Goal: Task Accomplishment & Management: Use online tool/utility

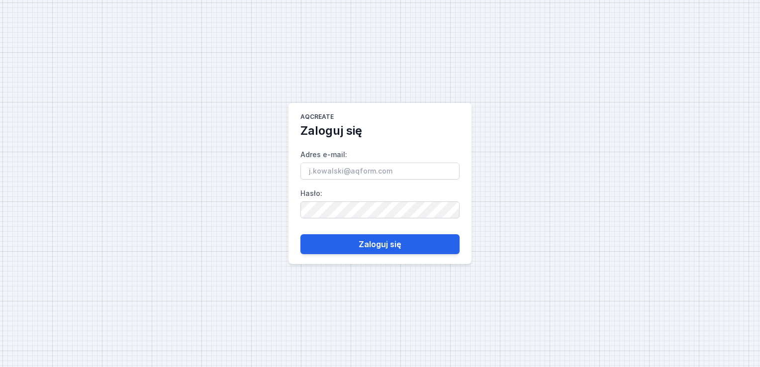
click at [750, 216] on div "AQcreate Zaloguj się Adres e-mail : Hasło : Zaloguj się" at bounding box center [380, 183] width 760 height 367
paste input "[PERSON_NAME][EMAIL_ADDRESS][DOMAIN_NAME]"
type input "[PERSON_NAME][EMAIL_ADDRESS][DOMAIN_NAME]"
click at [696, 256] on div "AQcreate Zaloguj się Adres e-mail : [PERSON_NAME][EMAIL_ADDRESS][DOMAIN_NAME] H…" at bounding box center [380, 183] width 760 height 367
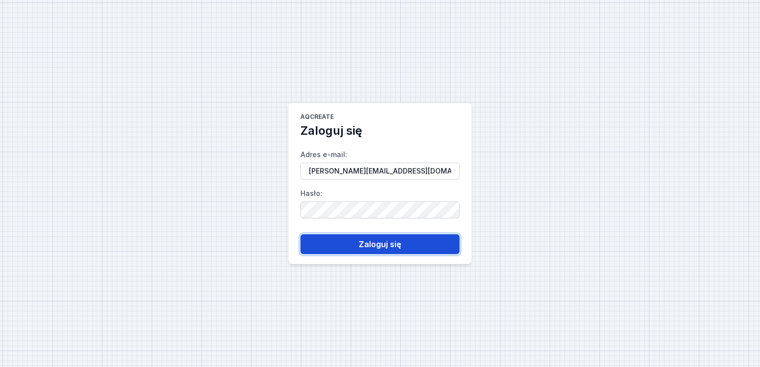
click at [364, 247] on button "Zaloguj się" at bounding box center [379, 244] width 159 height 20
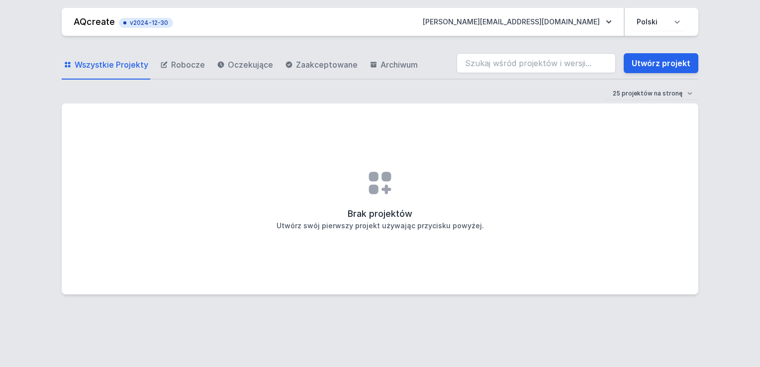
click at [740, 222] on div "AQcreate v2024-12-30 [PERSON_NAME][EMAIL_ADDRESS][DOMAIN_NAME] Polski English W…" at bounding box center [380, 183] width 760 height 367
click at [196, 61] on span "Robocze" at bounding box center [188, 65] width 34 height 12
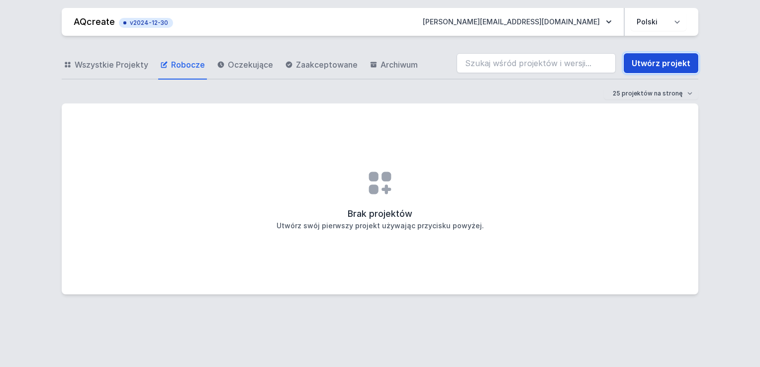
click at [694, 55] on link "Utwórz projekt" at bounding box center [660, 63] width 75 height 20
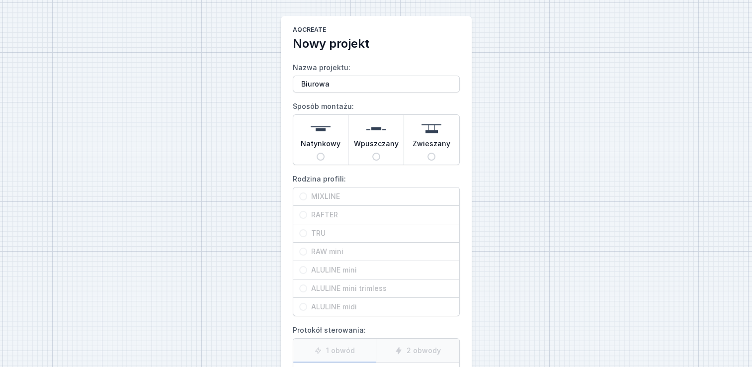
type input "Biurowa"
click at [443, 142] on span "Zwieszany" at bounding box center [432, 146] width 38 height 14
click at [436, 153] on input "Zwieszany" at bounding box center [432, 157] width 8 height 8
radio input "true"
click at [311, 196] on span "MIXLINE" at bounding box center [380, 196] width 146 height 10
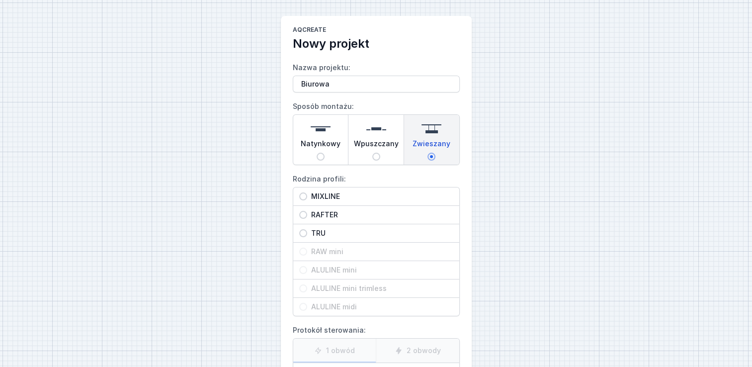
click at [307, 196] on input "MIXLINE" at bounding box center [303, 196] width 8 height 8
radio input "true"
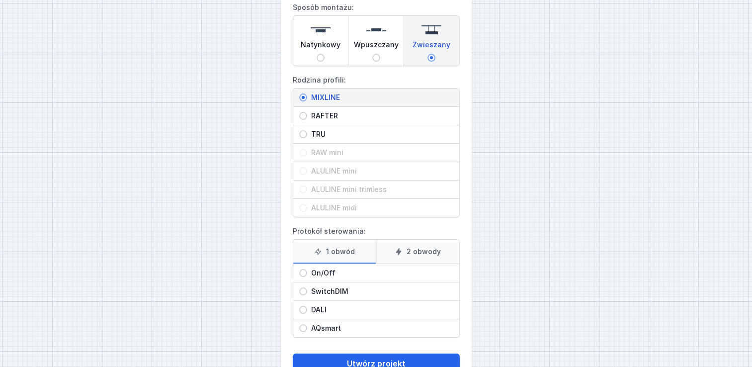
scroll to position [129, 0]
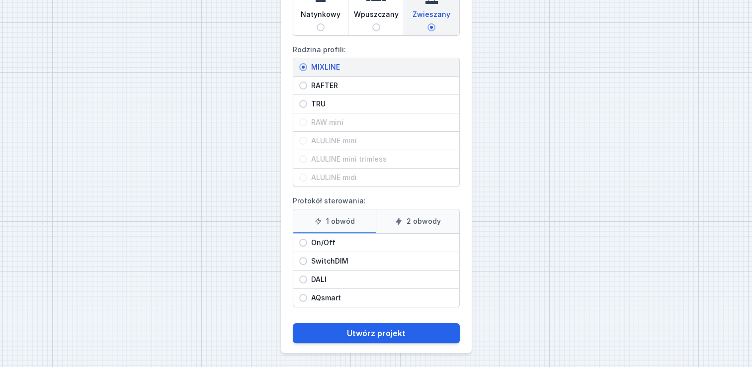
click at [340, 258] on span "SwitchDIM" at bounding box center [380, 261] width 146 height 10
click at [307, 258] on input "SwitchDIM" at bounding box center [303, 261] width 8 height 8
radio input "true"
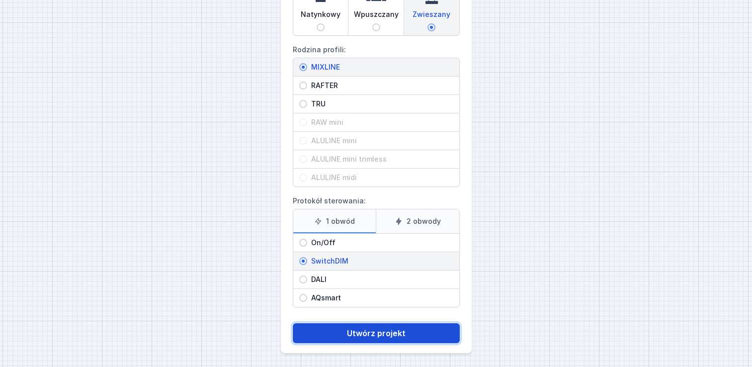
click at [386, 334] on button "Utwórz projekt" at bounding box center [376, 333] width 167 height 20
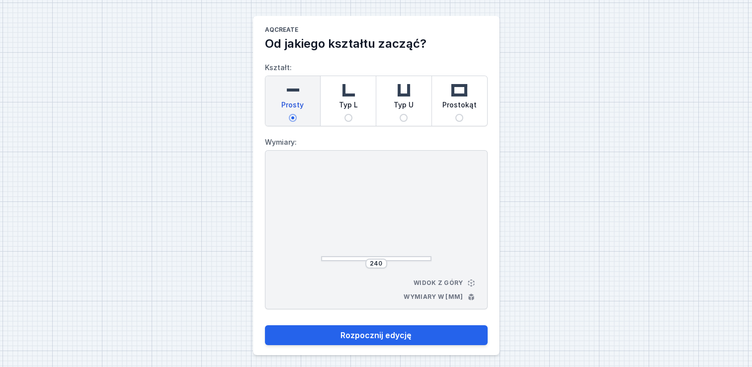
click at [457, 94] on img at bounding box center [459, 90] width 20 height 20
click at [457, 114] on input "Prostokąt" at bounding box center [459, 118] width 8 height 8
radio input "true"
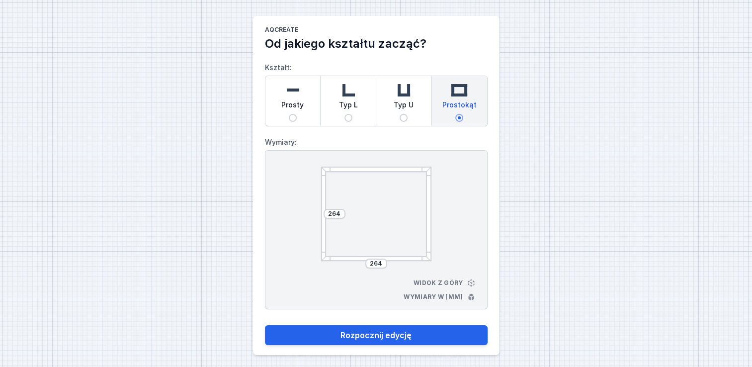
scroll to position [3, 0]
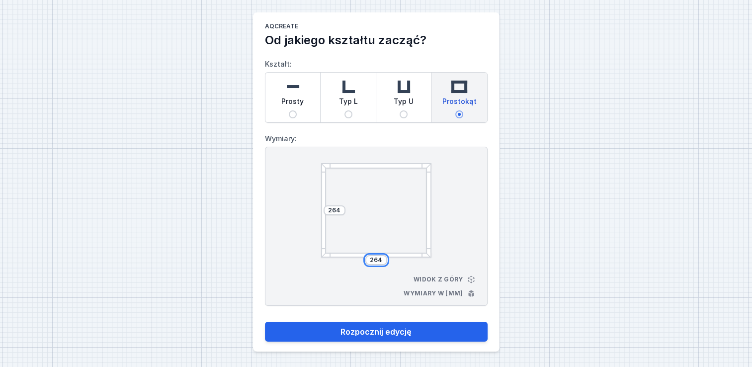
click at [370, 261] on div "264" at bounding box center [376, 260] width 22 height 10
click at [346, 291] on div "264 min 10000+ max" at bounding box center [376, 293] width 126 height 14
click at [351, 291] on div "264 min 10000+ max" at bounding box center [376, 293] width 126 height 14
type input "268"
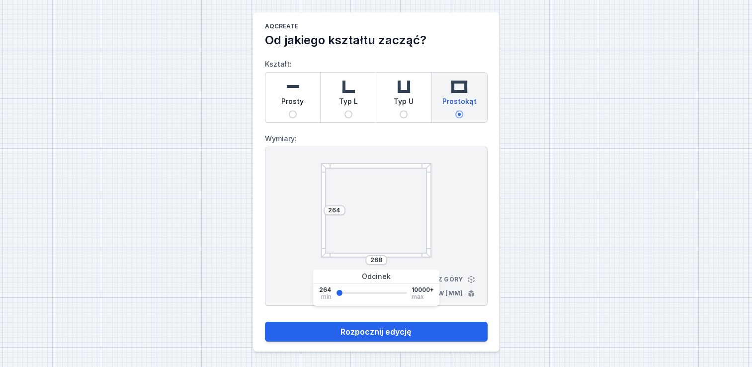
type input "329"
type input "390"
type input "450"
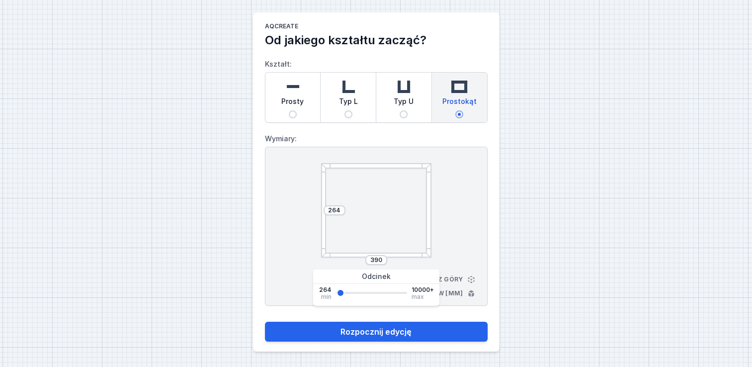
type input "450"
type input "511"
type input "572"
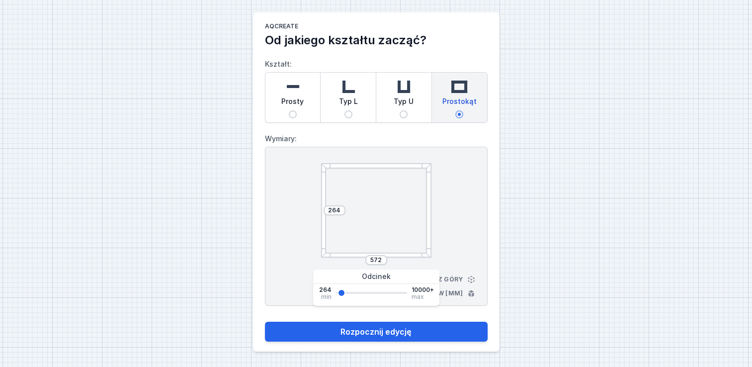
type input "633"
type input "694"
type input "755"
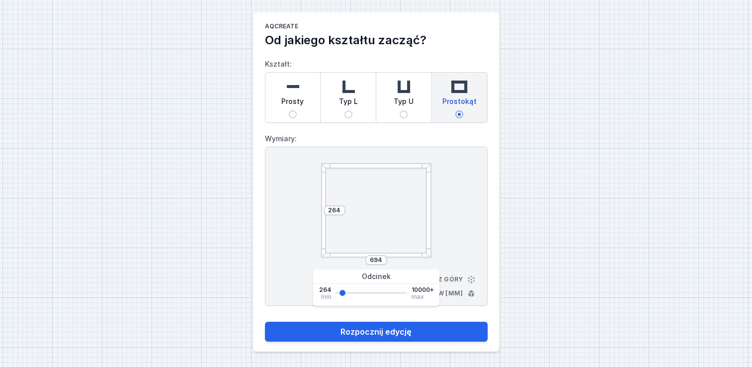
type input "755"
type input "815"
type input "876"
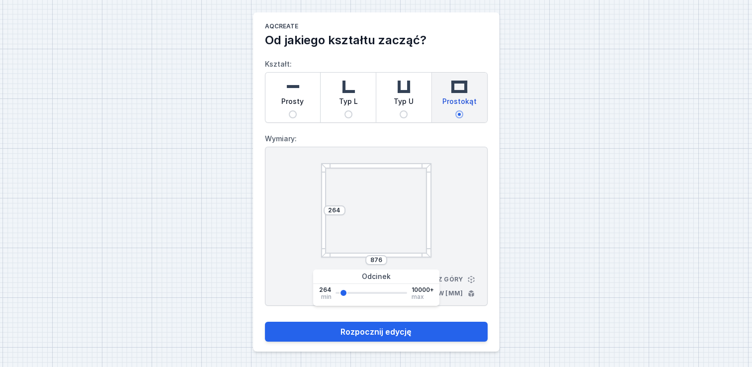
type input "937"
type input "998"
type input "1059"
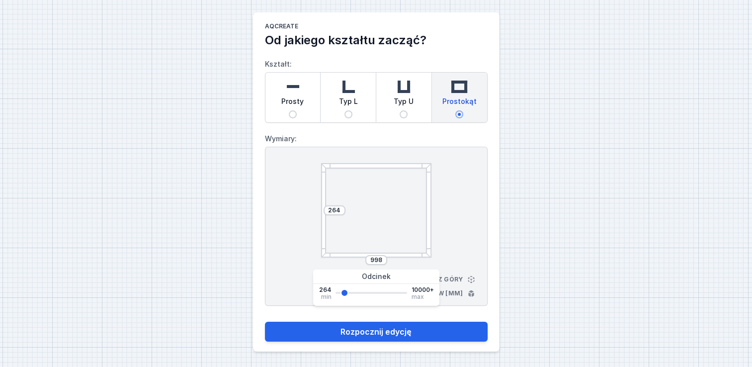
type input "1059"
type input "1120"
type input "1181"
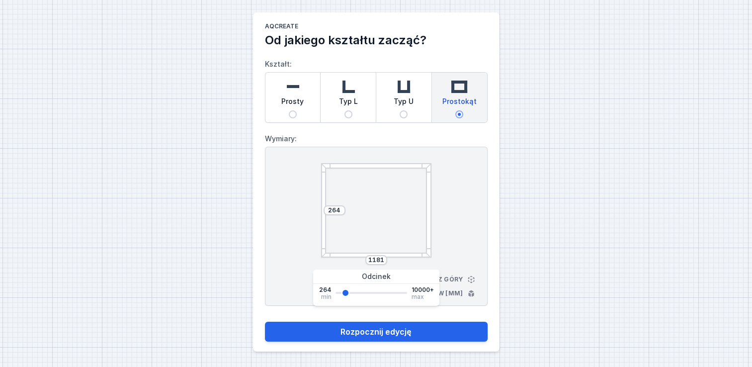
type input "1241"
type input "1302"
type input "1424"
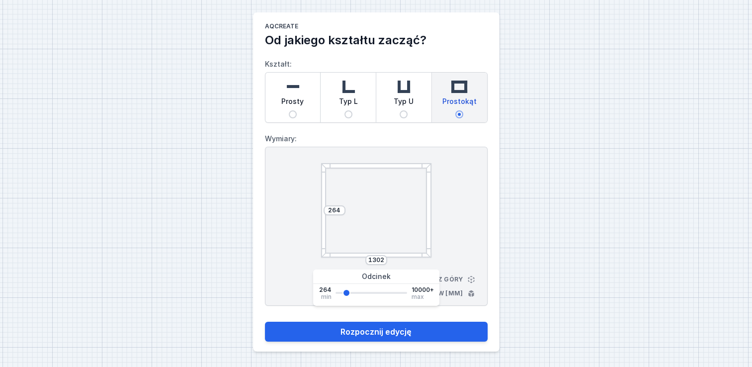
type input "1424"
type input "1485"
type input "1546"
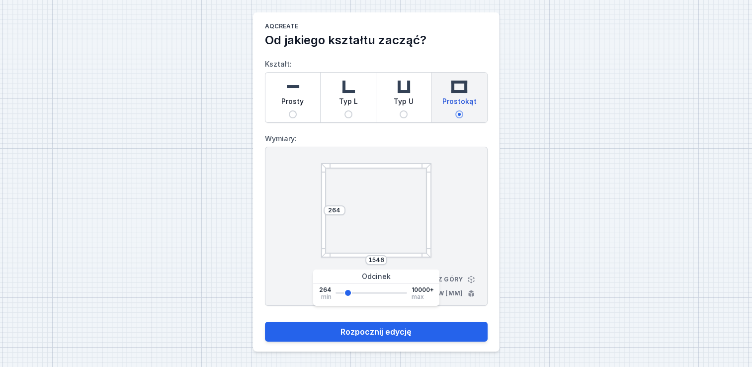
type input "1607"
type input "1728"
type input "1789"
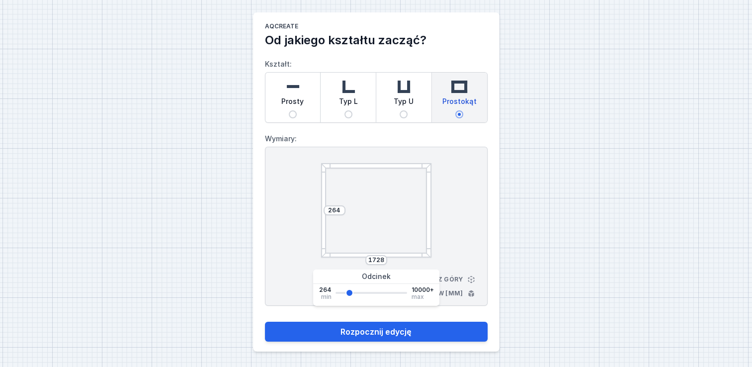
type input "1789"
type input "1850"
type input "1911"
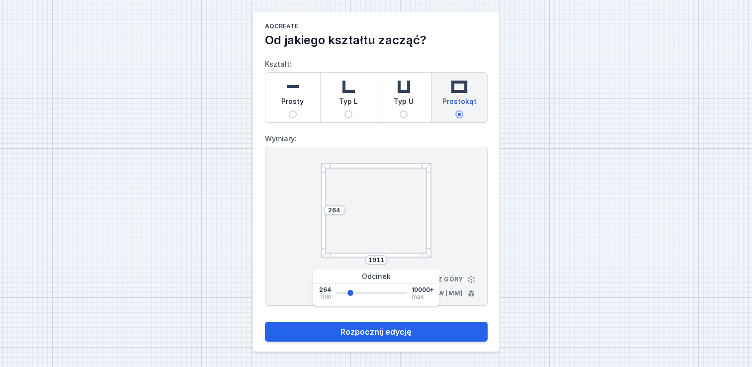
type input "1972"
type input "1911"
type input "1850"
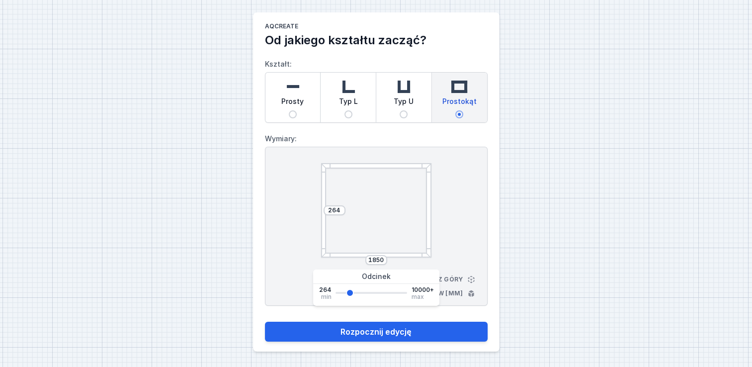
drag, startPoint x: 338, startPoint y: 293, endPoint x: 349, endPoint y: 292, distance: 10.9
type input "1850"
click at [349, 292] on input "range" at bounding box center [372, 293] width 72 height 2
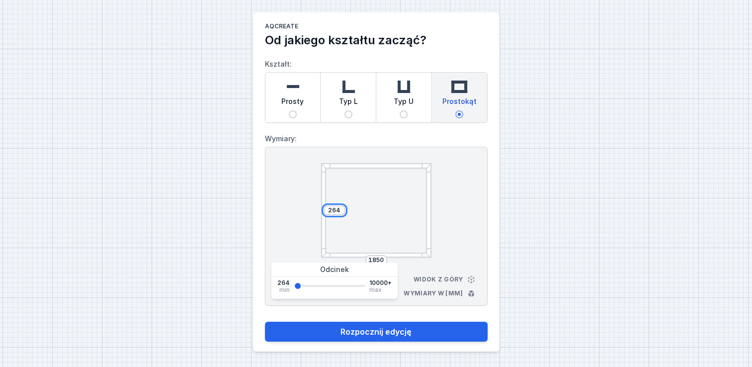
click at [330, 210] on input "264" at bounding box center [335, 210] width 16 height 8
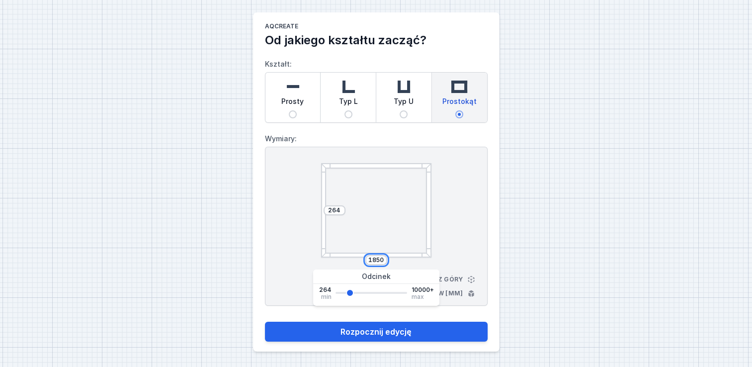
click at [369, 260] on input "1850" at bounding box center [376, 260] width 16 height 8
drag, startPoint x: 384, startPoint y: 259, endPoint x: 363, endPoint y: 258, distance: 20.4
click at [363, 258] on div "1850" at bounding box center [376, 260] width 110 height 10
type input "350"
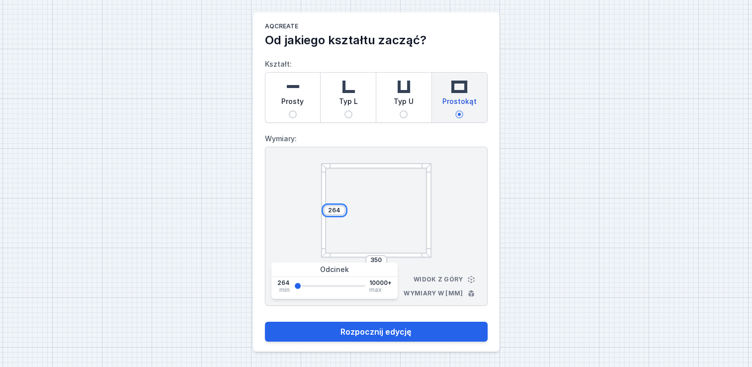
click at [339, 208] on input "264" at bounding box center [335, 210] width 16 height 8
drag, startPoint x: 339, startPoint y: 208, endPoint x: 325, endPoint y: 206, distance: 14.5
click at [325, 206] on div "264" at bounding box center [335, 210] width 22 height 10
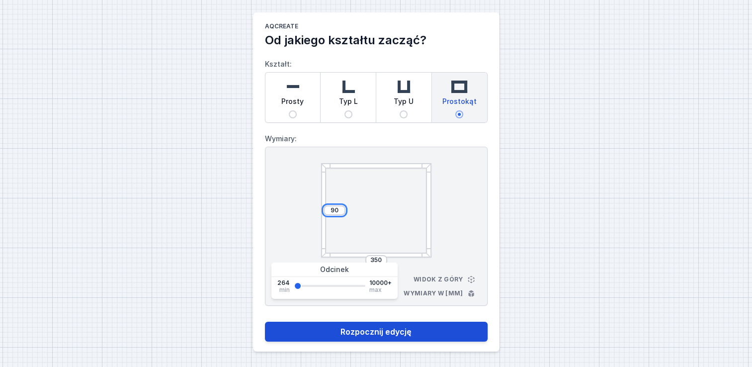
type input "90"
click at [403, 329] on button "Rozpocznij edycję" at bounding box center [376, 332] width 223 height 20
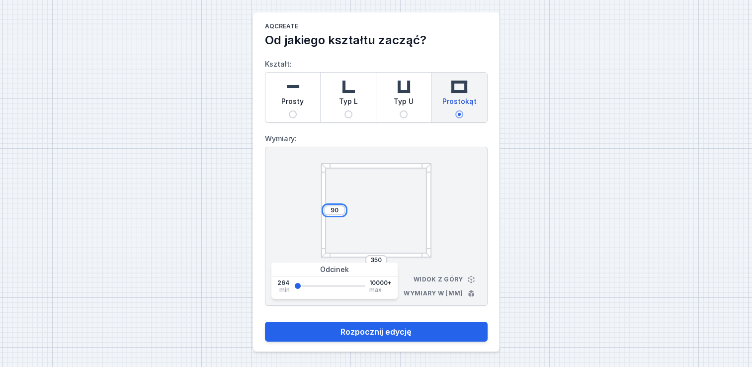
drag, startPoint x: 338, startPoint y: 208, endPoint x: 321, endPoint y: 204, distance: 17.8
click at [321, 204] on div "90 350" at bounding box center [376, 210] width 110 height 94
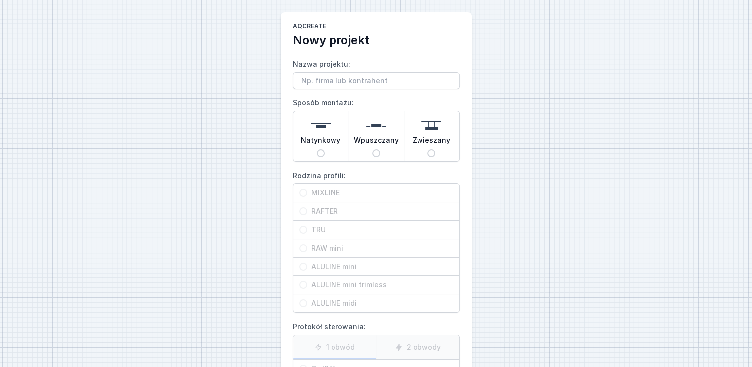
scroll to position [109, 0]
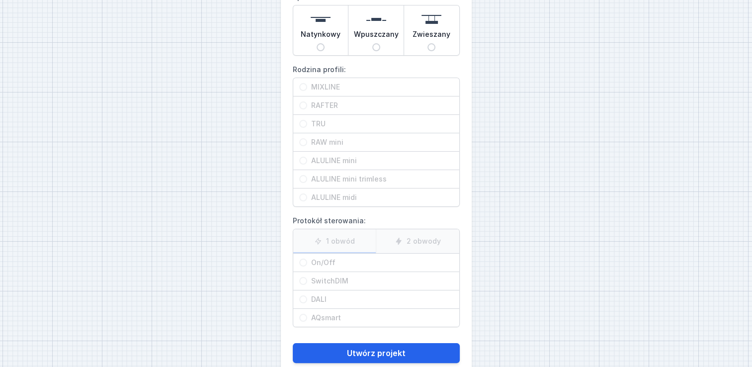
click at [319, 83] on label "MIXLINE" at bounding box center [376, 87] width 166 height 18
click at [319, 85] on label "MIXLINE" at bounding box center [376, 87] width 166 height 18
click at [432, 48] on input "Zwieszany" at bounding box center [432, 47] width 8 height 8
radio input "true"
click at [314, 85] on span "MIXLINE" at bounding box center [380, 87] width 146 height 10
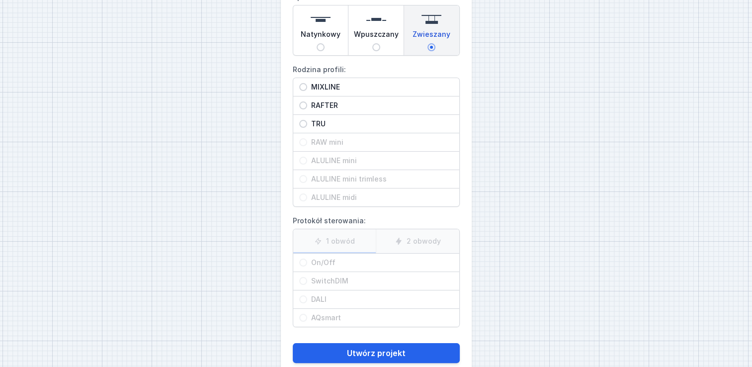
click at [307, 85] on input "MIXLINE" at bounding box center [303, 87] width 8 height 8
radio input "true"
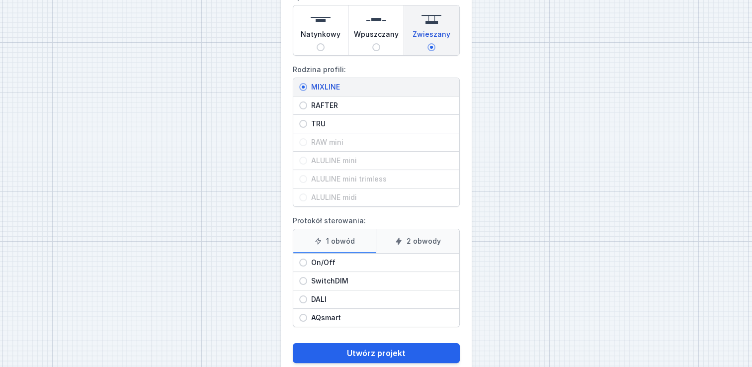
click at [320, 262] on span "On/Off" at bounding box center [380, 263] width 146 height 10
click at [307, 262] on input "On/Off" at bounding box center [303, 263] width 8 height 8
radio input "true"
click at [359, 350] on button "Utwórz projekt" at bounding box center [376, 353] width 167 height 20
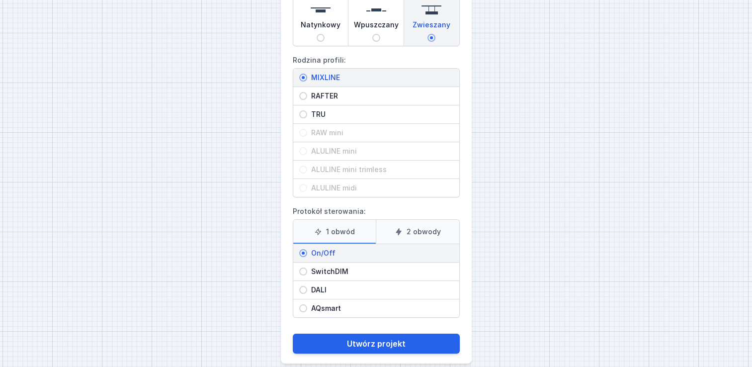
scroll to position [129, 0]
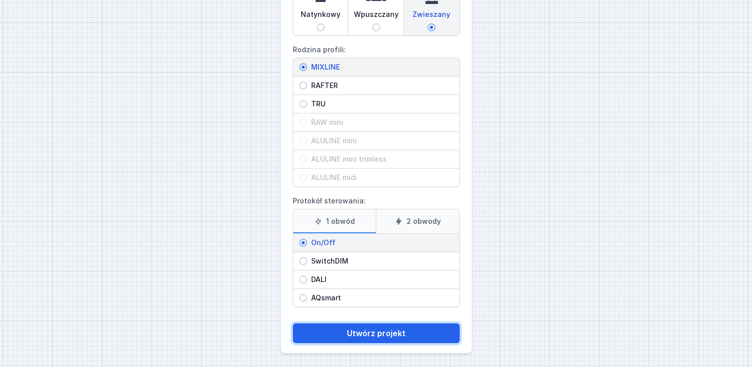
click at [381, 331] on button "Utwórz projekt" at bounding box center [376, 333] width 167 height 20
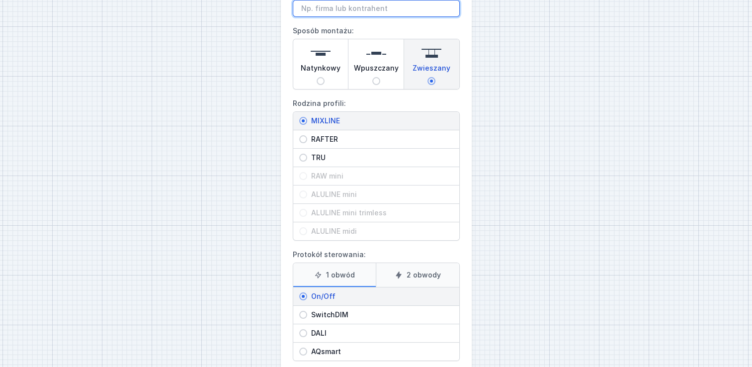
click at [386, 4] on input "Nazwa projektu:" at bounding box center [376, 8] width 167 height 17
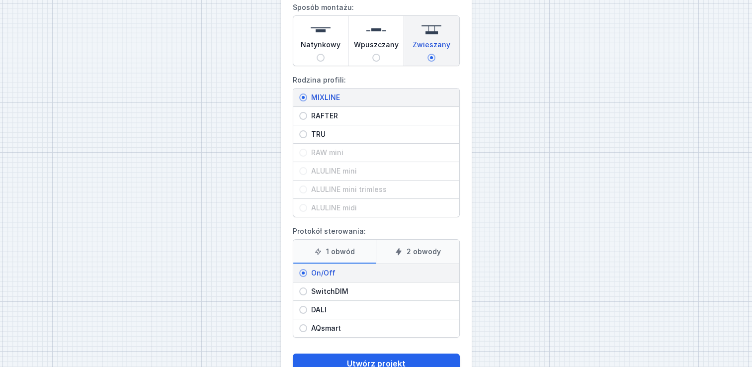
scroll to position [129, 0]
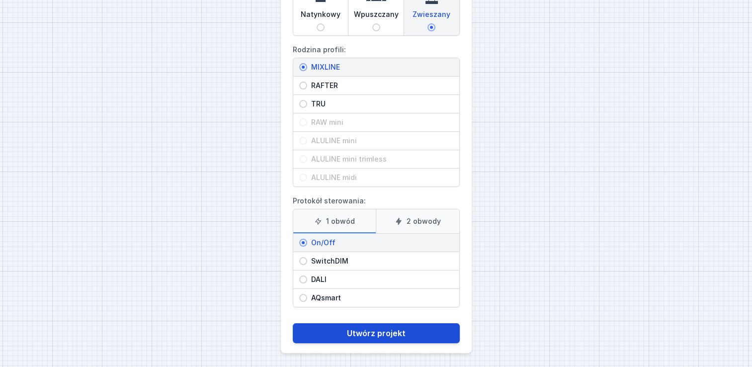
type input "Biurowa"
click at [386, 326] on button "Utwórz projekt" at bounding box center [376, 333] width 167 height 20
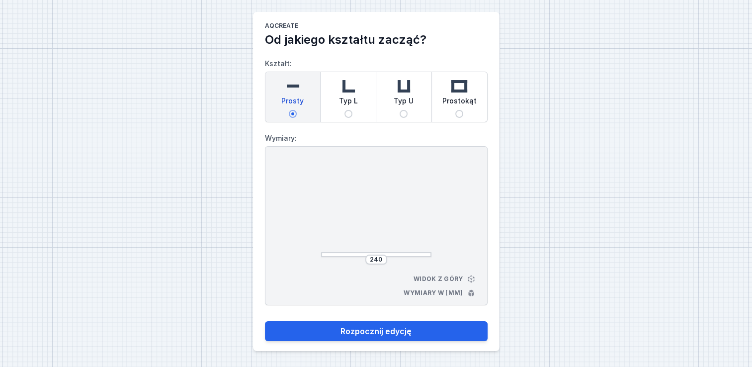
scroll to position [3, 0]
click at [457, 111] on input "Prostokąt" at bounding box center [459, 114] width 8 height 8
radio input "true"
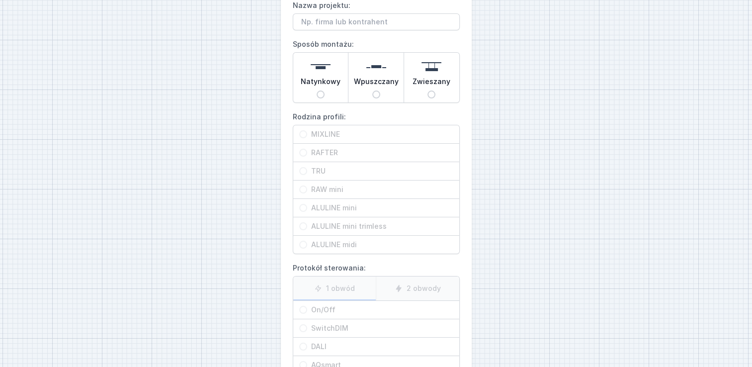
scroll to position [64, 0]
click at [432, 92] on input "Zwieszany" at bounding box center [432, 93] width 8 height 8
radio input "true"
click at [323, 135] on span "MIXLINE" at bounding box center [380, 133] width 146 height 10
click at [307, 135] on input "MIXLINE" at bounding box center [303, 133] width 8 height 8
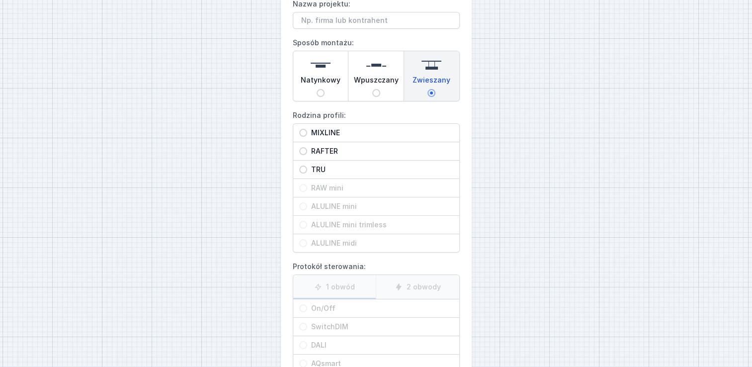
radio input "true"
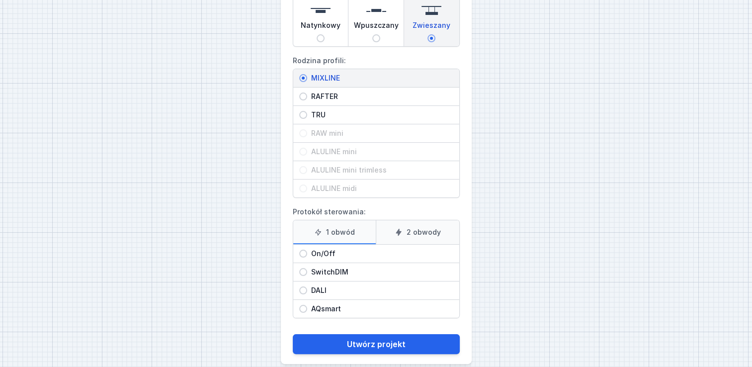
scroll to position [129, 0]
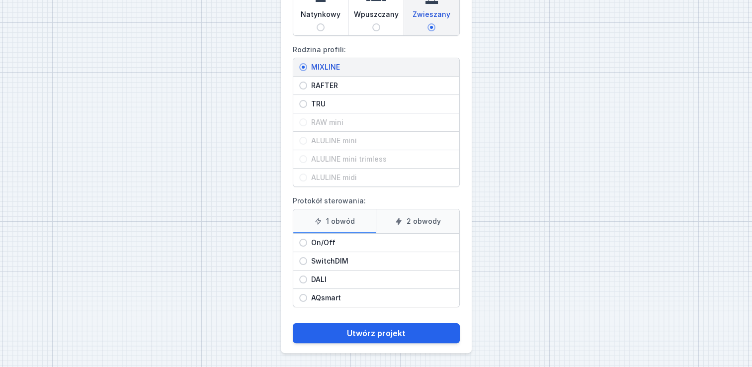
click at [320, 242] on span "On/Off" at bounding box center [380, 243] width 146 height 10
click at [307, 242] on input "On/Off" at bounding box center [303, 243] width 8 height 8
radio input "true"
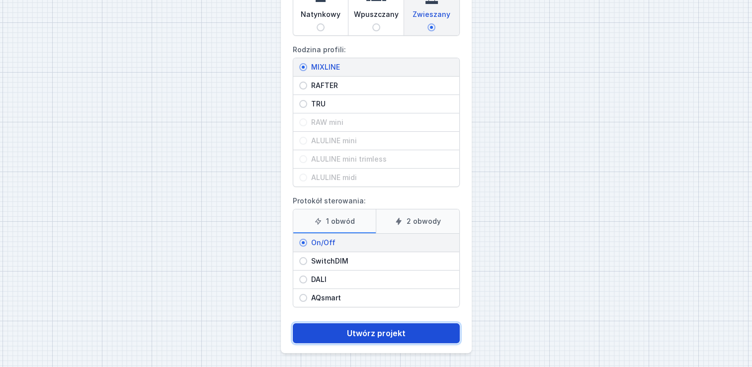
click at [374, 330] on button "Utwórz projekt" at bounding box center [376, 333] width 167 height 20
type input "Biurowa"
click at [388, 332] on button "Utwórz projekt" at bounding box center [376, 333] width 167 height 20
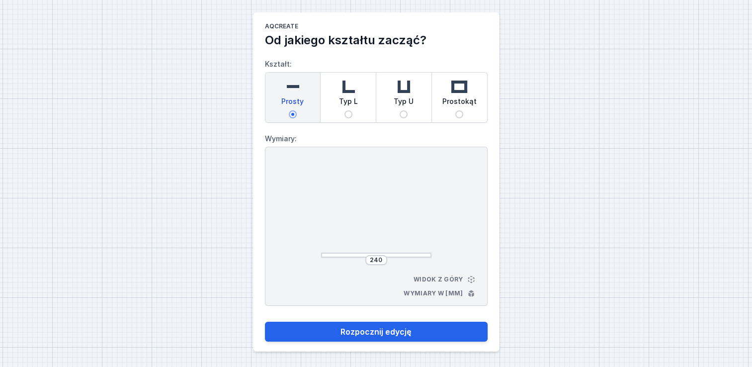
click at [461, 111] on input "Prostokąt" at bounding box center [459, 114] width 8 height 8
radio input "true"
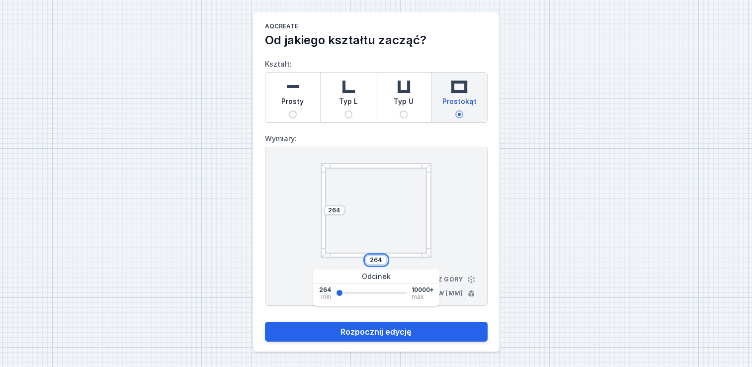
drag, startPoint x: 382, startPoint y: 259, endPoint x: 364, endPoint y: 255, distance: 17.7
click at [364, 255] on div "264" at bounding box center [376, 260] width 110 height 10
type input "3500"
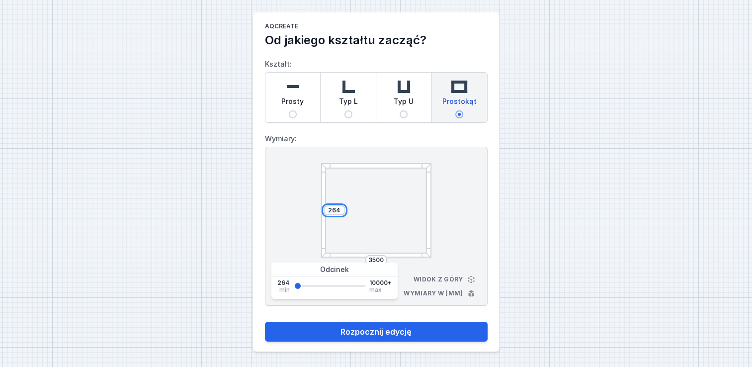
drag, startPoint x: 340, startPoint y: 211, endPoint x: 326, endPoint y: 210, distance: 14.0
click at [327, 210] on input "264" at bounding box center [335, 210] width 16 height 8
type input "1"
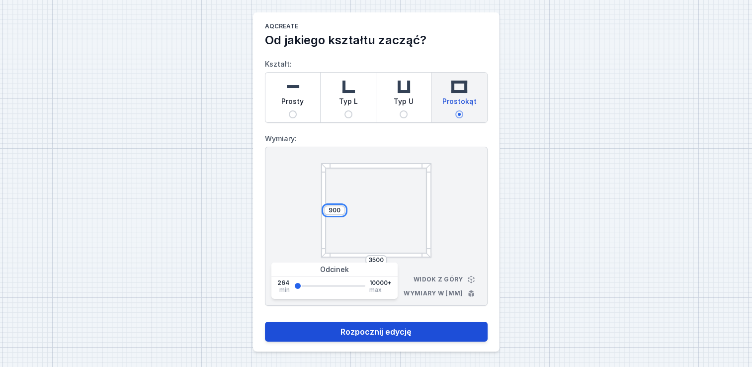
type input "900"
click at [410, 335] on button "Rozpocznij edycję" at bounding box center [376, 332] width 223 height 20
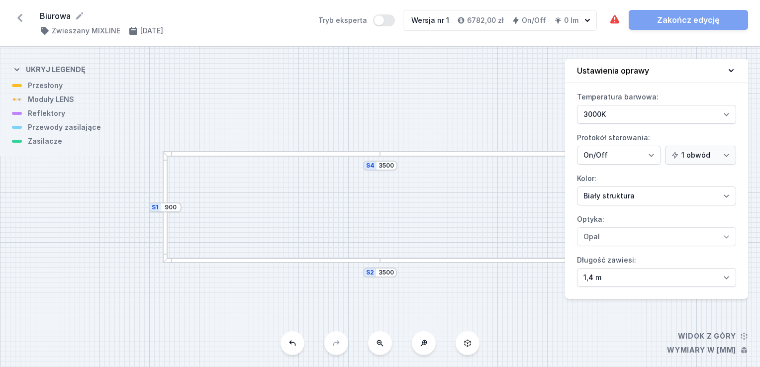
click at [51, 102] on div "S4 3500 S3 900 S2 3500 S1 900" at bounding box center [380, 207] width 760 height 320
click at [55, 103] on div "S4 3500 S3 900 S2 3500 S1 900" at bounding box center [380, 207] width 760 height 320
click at [620, 198] on select "Biały struktura Czarny struktura Złoty struktura Miedziany Szary Inny (z palety…" at bounding box center [656, 195] width 159 height 19
select select "2"
click at [577, 186] on select "Biały struktura Czarny struktura Złoty struktura Miedziany Szary Inny (z palety…" at bounding box center [656, 195] width 159 height 19
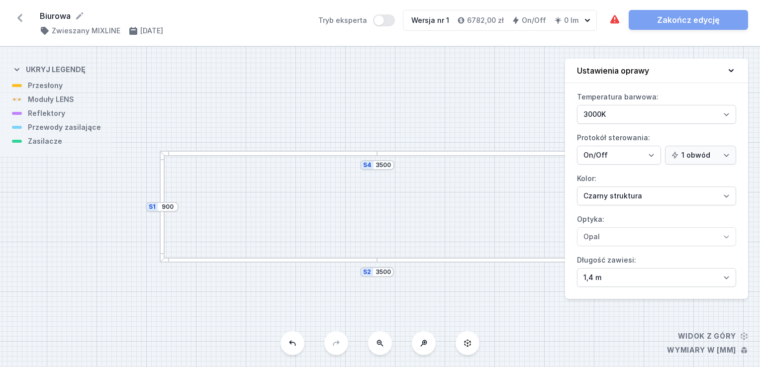
click at [36, 88] on div "S4 3500 S3 900 S2 3500 S1 900" at bounding box center [380, 207] width 760 height 320
click at [285, 152] on div at bounding box center [269, 153] width 218 height 5
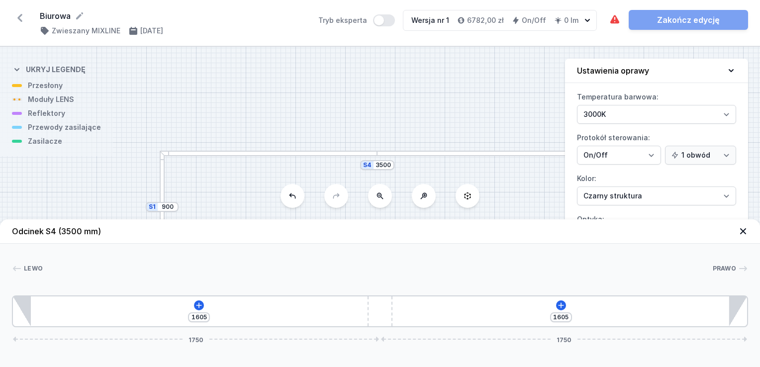
click at [57, 100] on div "S4 3500 S3 900 S2 3500 S1 900" at bounding box center [380, 207] width 760 height 320
click at [199, 306] on icon at bounding box center [198, 304] width 5 height 5
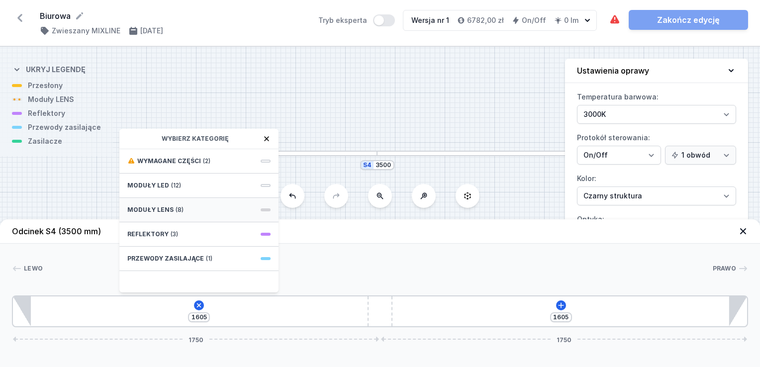
click at [195, 208] on div "Moduły LENS (8)" at bounding box center [198, 210] width 159 height 24
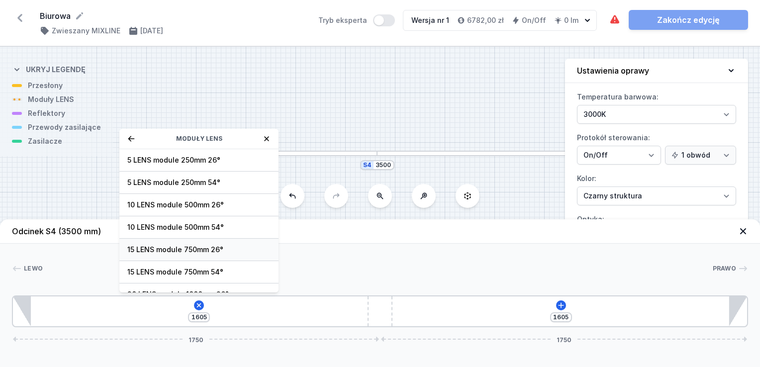
click at [191, 248] on span "15 LENS module 750mm 26°" at bounding box center [198, 250] width 143 height 10
type input "855"
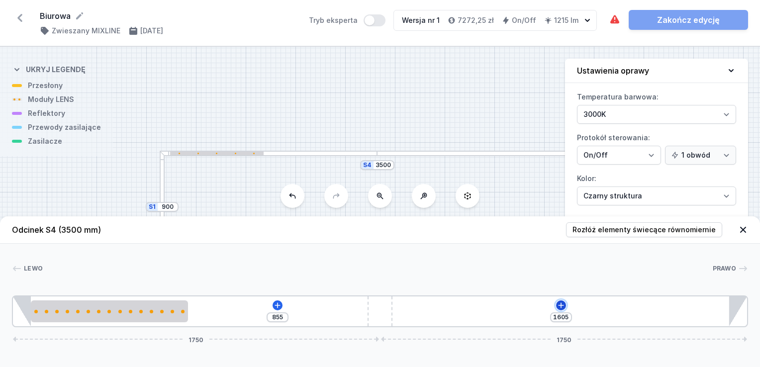
click at [559, 305] on icon at bounding box center [560, 304] width 5 height 5
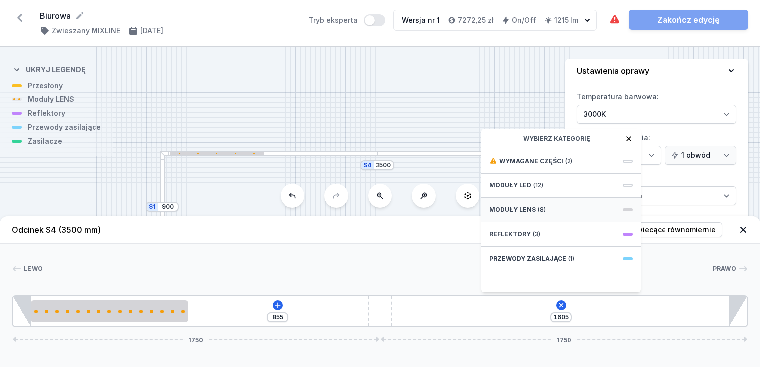
click at [515, 212] on span "Moduły LENS" at bounding box center [512, 210] width 46 height 8
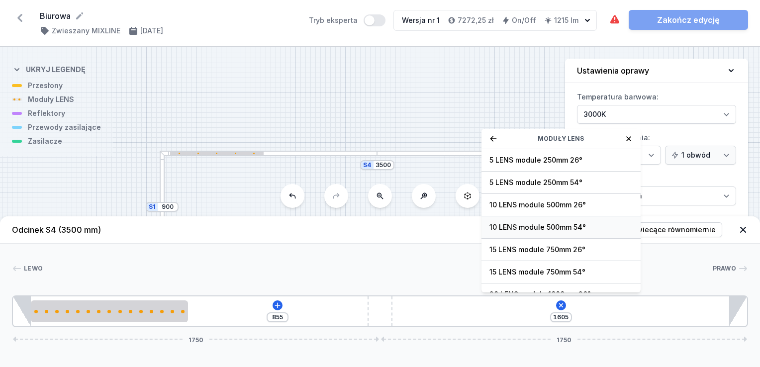
click at [519, 230] on span "10 LENS module 500mm 54°" at bounding box center [560, 227] width 143 height 10
type input "1105"
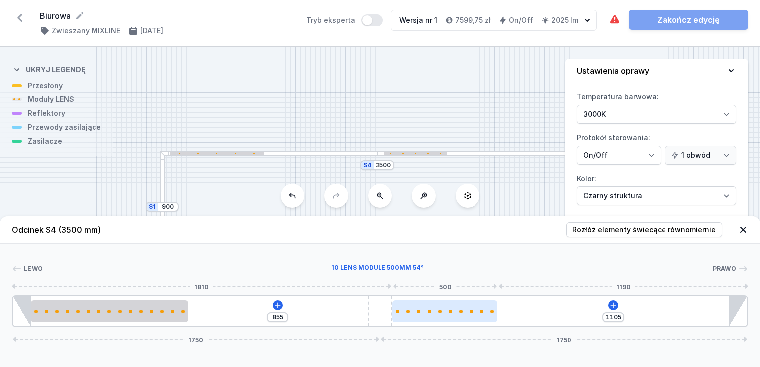
click at [481, 315] on div at bounding box center [444, 311] width 105 height 22
click at [447, 318] on div at bounding box center [444, 311] width 105 height 22
select select "3282"
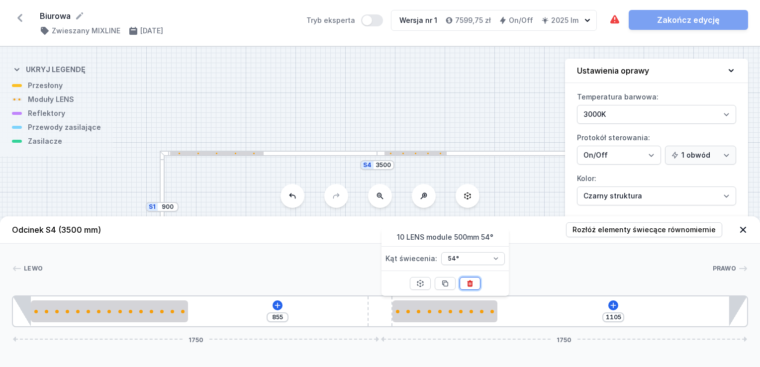
click at [469, 282] on icon at bounding box center [469, 283] width 5 height 6
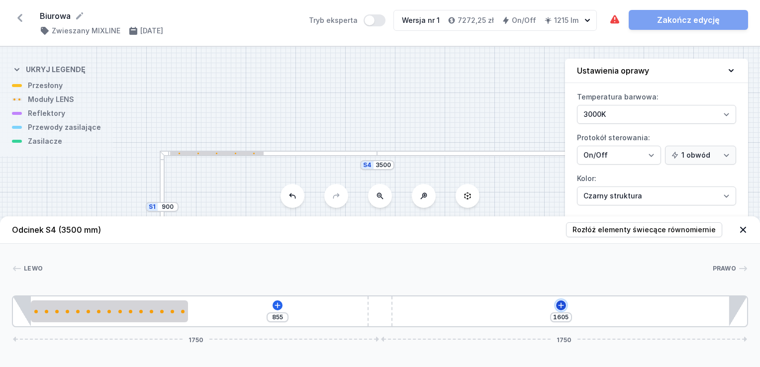
click at [560, 304] on icon at bounding box center [561, 305] width 8 height 8
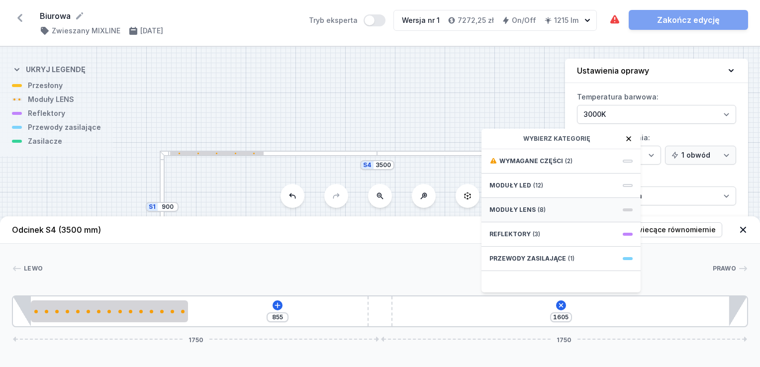
click at [537, 210] on span "(8)" at bounding box center [541, 210] width 8 height 8
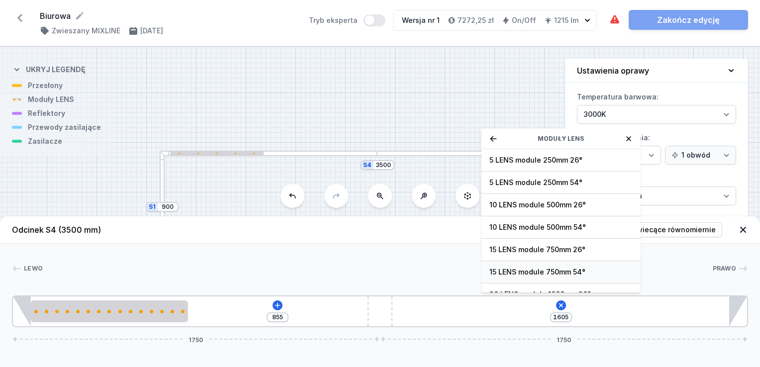
click at [565, 273] on span "15 LENS module 750mm 54°" at bounding box center [560, 272] width 143 height 10
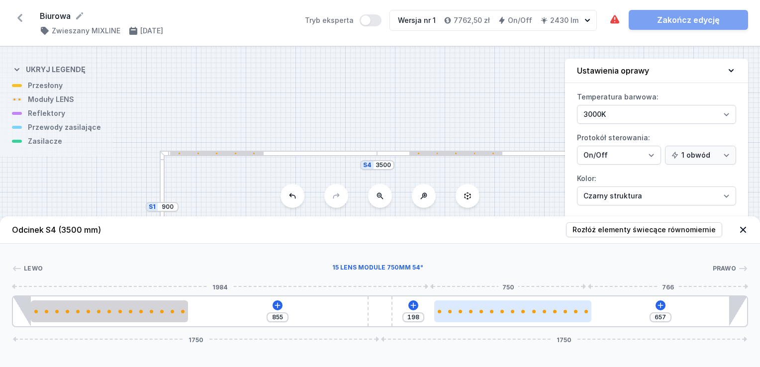
type input "634"
type input "221"
type input "632"
type input "223"
type input "625"
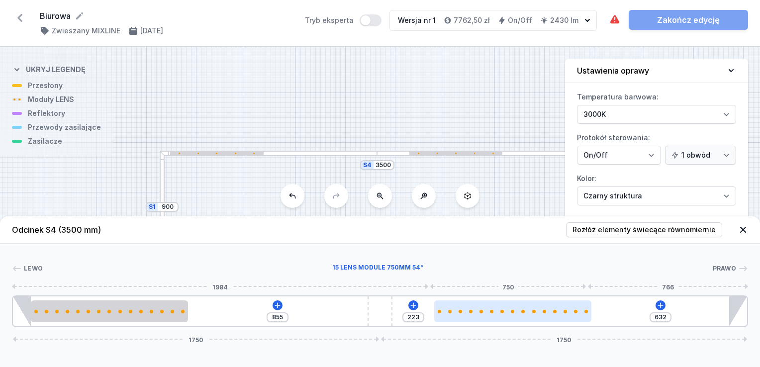
type input "230"
type input "620"
type input "235"
type input "613"
type input "242"
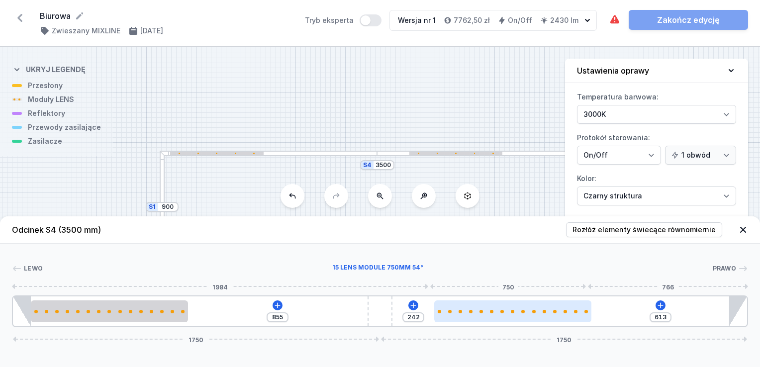
type input "602"
type input "253"
type input "592"
type input "263"
type input "569"
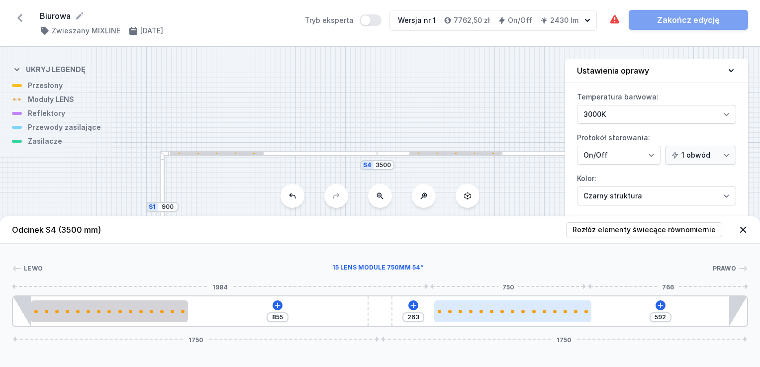
type input "286"
type input "546"
type input "309"
type input "527"
type input "328"
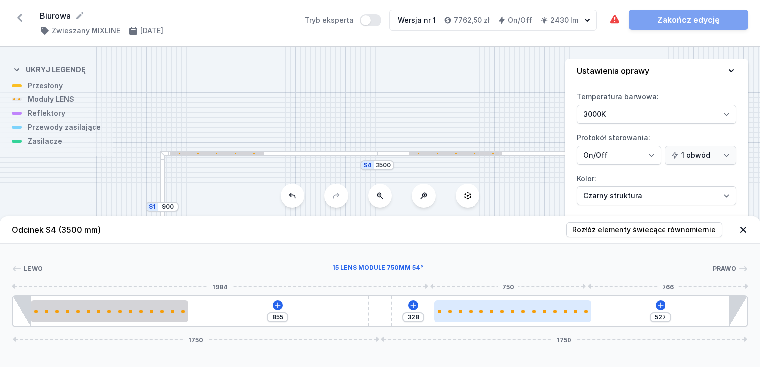
type input "504"
type input "351"
type input "479"
type input "376"
type input "458"
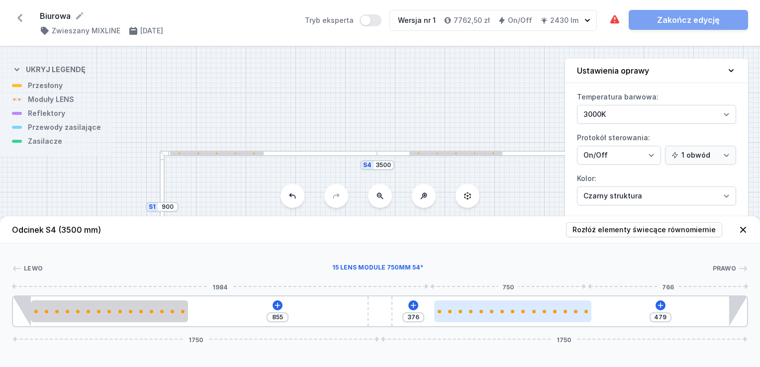
type input "397"
type input "437"
type input "418"
type input "411"
type input "444"
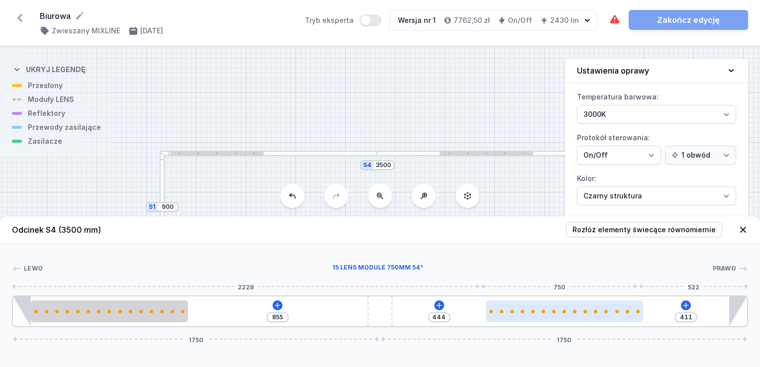
type input "388"
type input "467"
type input "363"
type input "492"
type input "339"
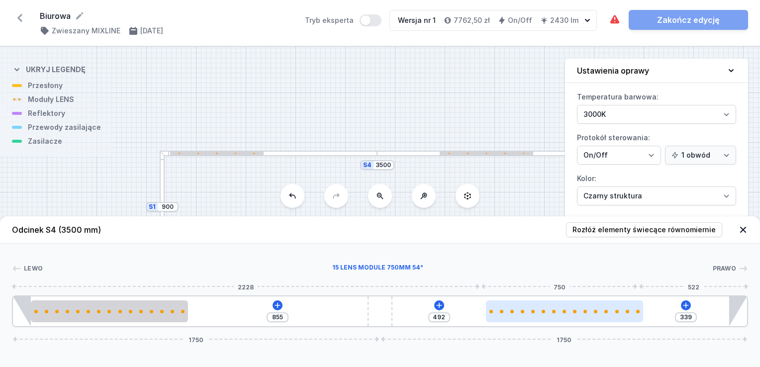
type input "516"
type input "291"
type input "564"
type input "277"
type input "578"
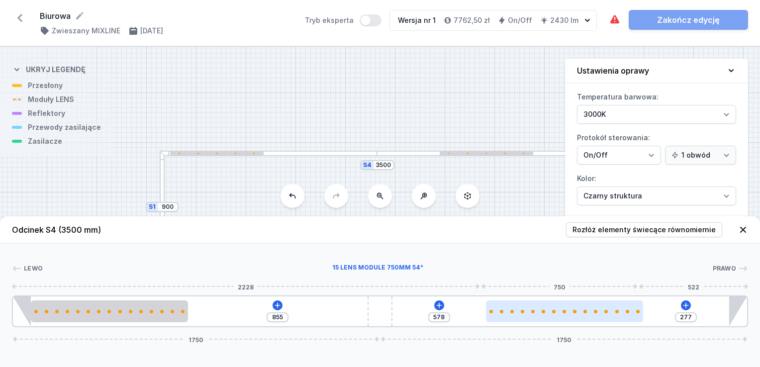
type input "258"
type input "597"
type input "212"
type input "643"
type input "202"
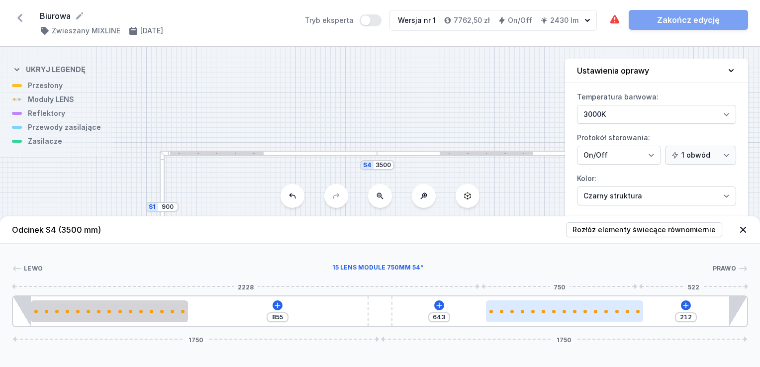
type input "653"
type input "195"
type input "660"
type input "188"
type input "667"
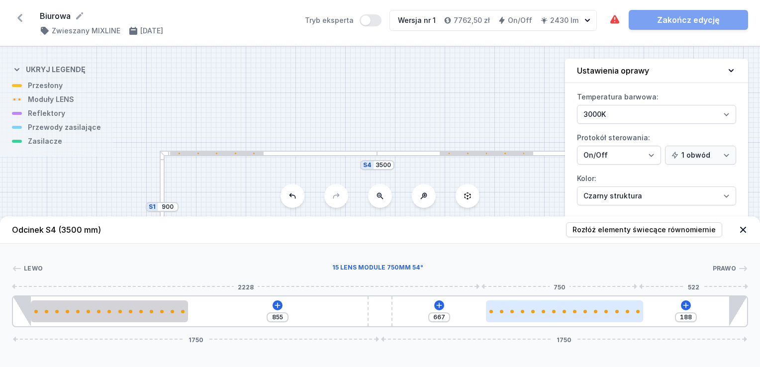
type input "177"
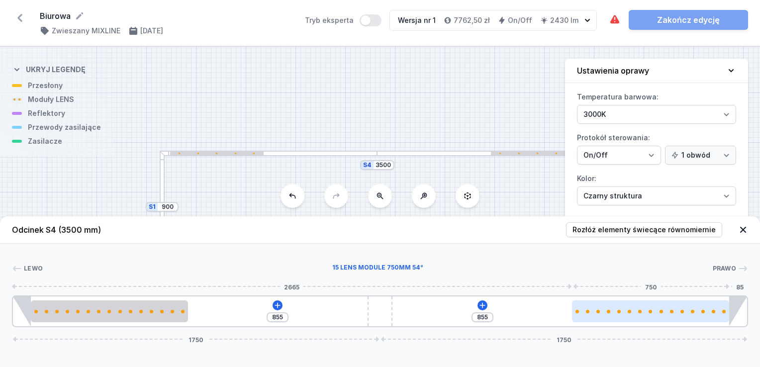
drag, startPoint x: 505, startPoint y: 319, endPoint x: 713, endPoint y: 311, distance: 208.0
click at [715, 311] on div at bounding box center [650, 311] width 157 height 22
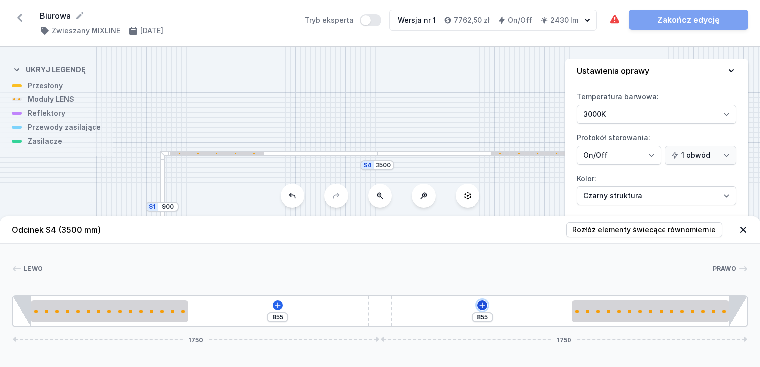
click at [483, 303] on icon at bounding box center [482, 305] width 8 height 8
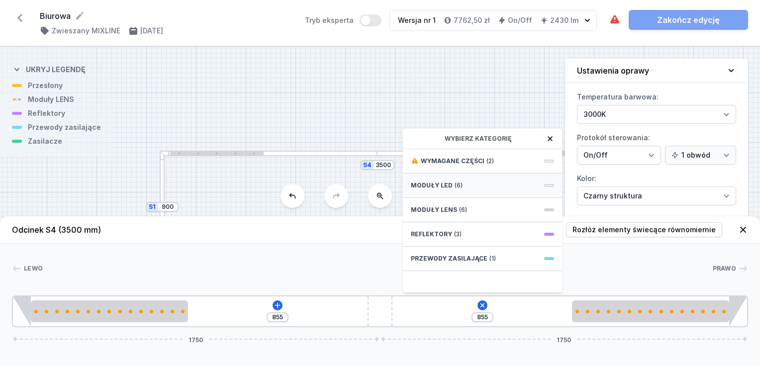
click at [448, 186] on span "Moduły LED" at bounding box center [432, 185] width 42 height 8
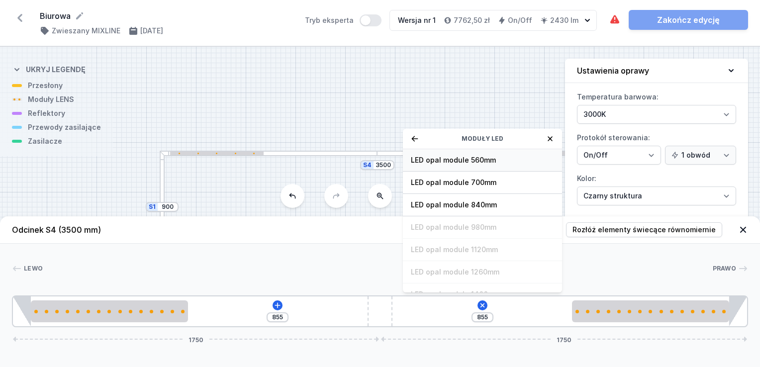
click at [444, 160] on span "LED opal module 560mm" at bounding box center [482, 160] width 143 height 10
type input "354"
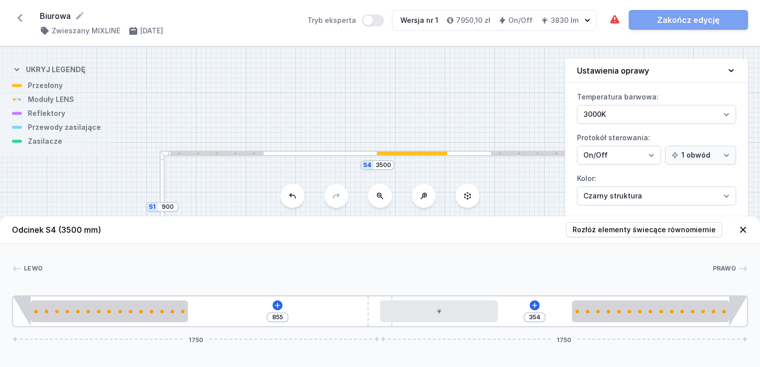
click at [327, 316] on div "855 354 1750 1750" at bounding box center [380, 311] width 736 height 32
click at [276, 305] on icon at bounding box center [277, 304] width 5 height 5
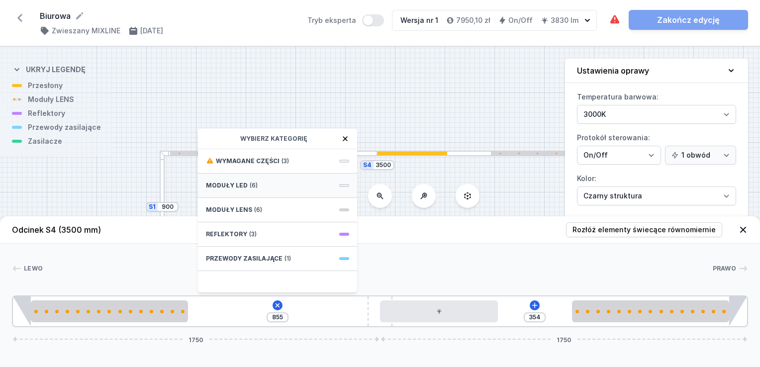
click at [257, 183] on div "Moduły LED (6)" at bounding box center [277, 186] width 159 height 24
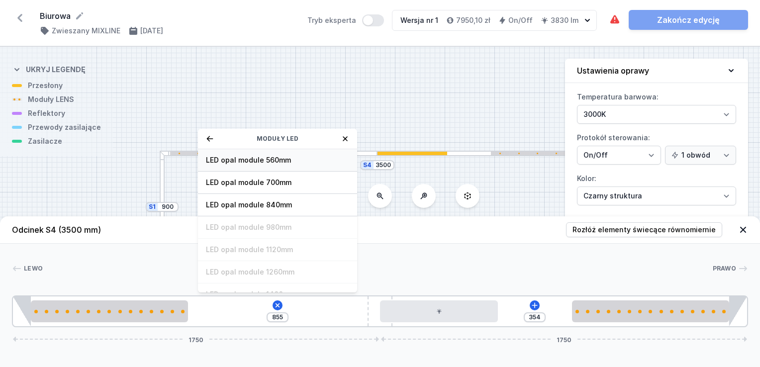
click at [258, 153] on div "LED opal module 560mm" at bounding box center [277, 160] width 159 height 22
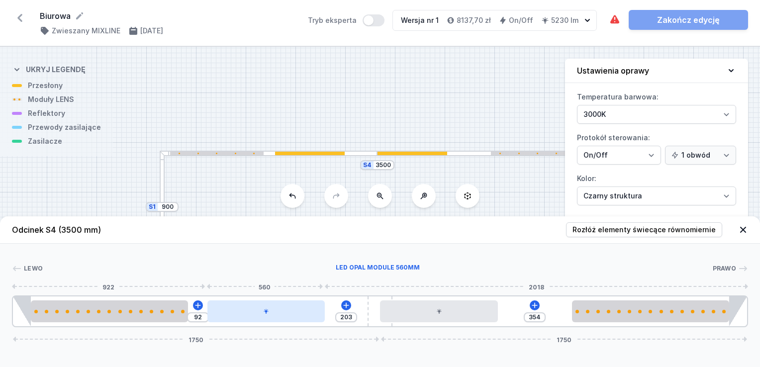
type input "187"
type input "108"
type input "183"
type input "112"
type input "162"
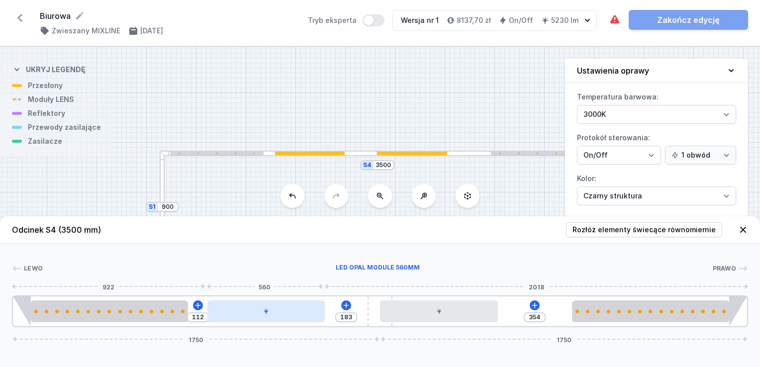
type input "133"
type input "159"
type input "136"
type input "157"
type input "138"
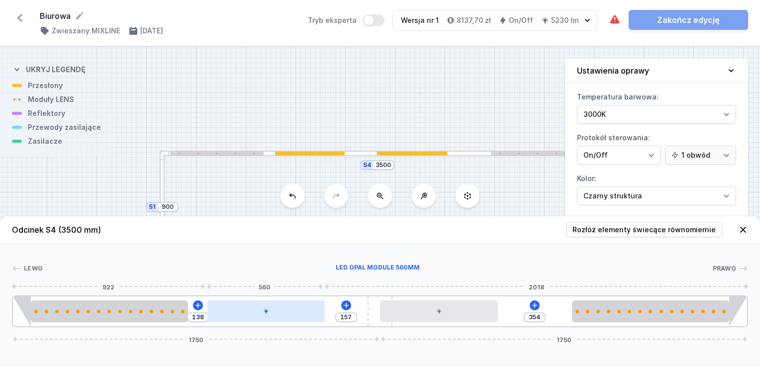
type input "152"
type input "143"
type input "145"
type input "150"
type input "143"
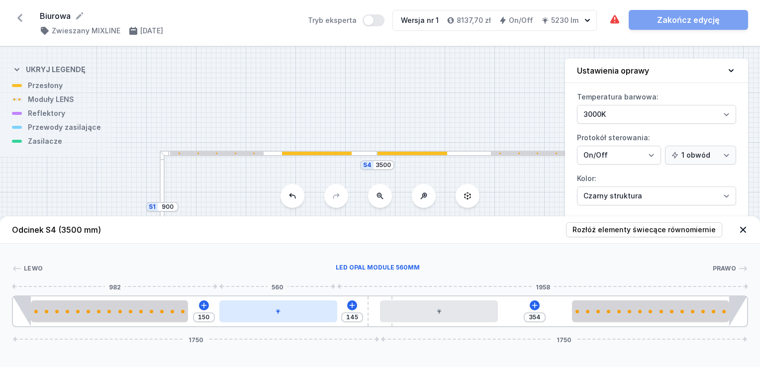
type input "152"
type input "141"
type input "154"
drag, startPoint x: 251, startPoint y: 314, endPoint x: 280, endPoint y: 312, distance: 29.9
click at [280, 312] on div at bounding box center [278, 311] width 117 height 22
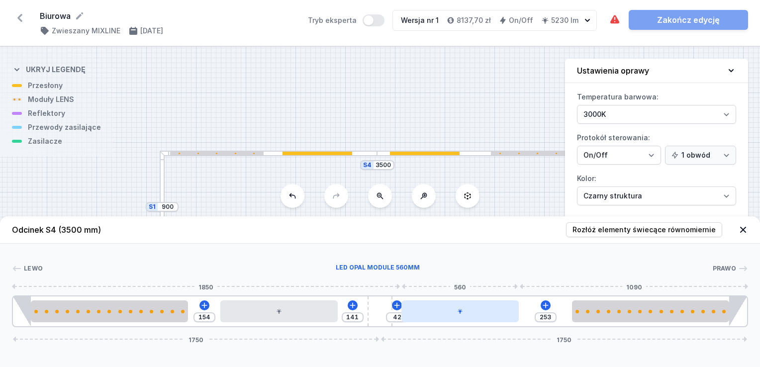
type input "250"
type input "45"
type input "248"
type input "47"
type input "246"
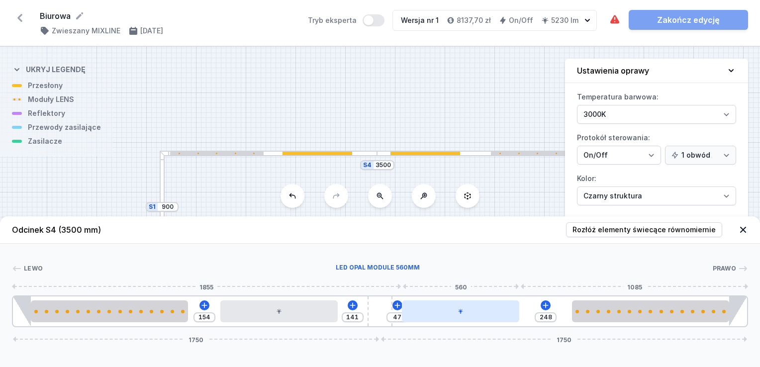
type input "49"
type input "248"
type input "47"
type input "250"
type input "45"
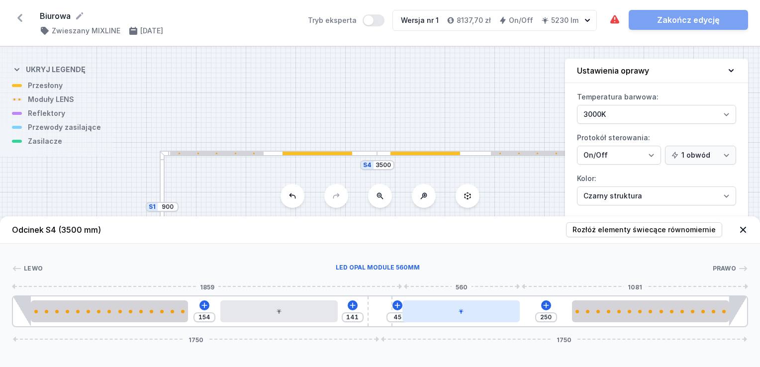
type input "253"
type input "42"
drag, startPoint x: 416, startPoint y: 310, endPoint x: 445, endPoint y: 310, distance: 29.3
click at [445, 310] on div at bounding box center [459, 311] width 117 height 22
click at [507, 248] on div "[PERSON_NAME] 1 2 3 4 3 5 1 154 141 42 253 1750 1750 85 750 154 560 303 560 253…" at bounding box center [380, 286] width 760 height 84
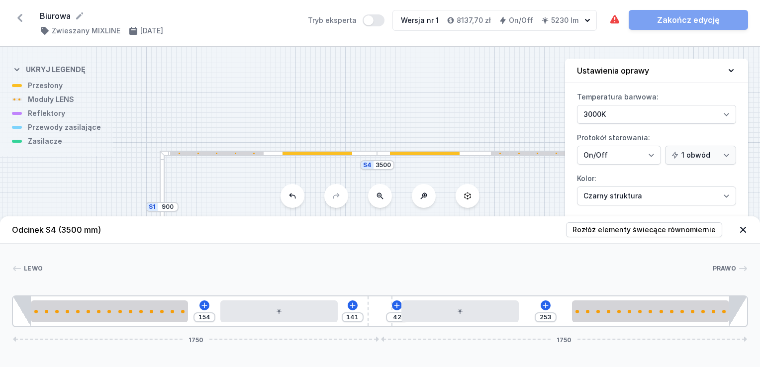
click at [161, 188] on div at bounding box center [162, 207] width 5 height 112
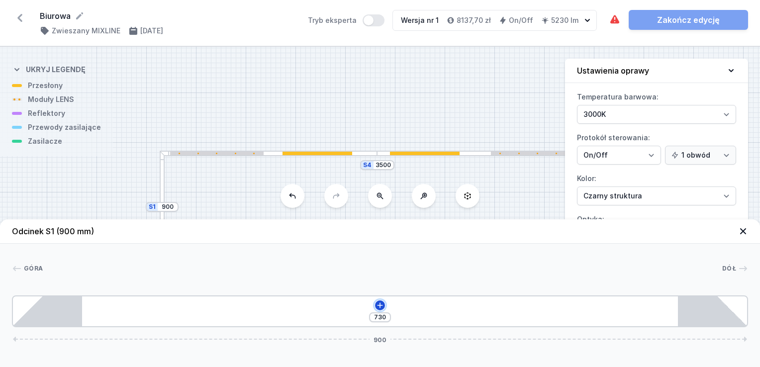
click at [380, 304] on icon at bounding box center [380, 305] width 8 height 8
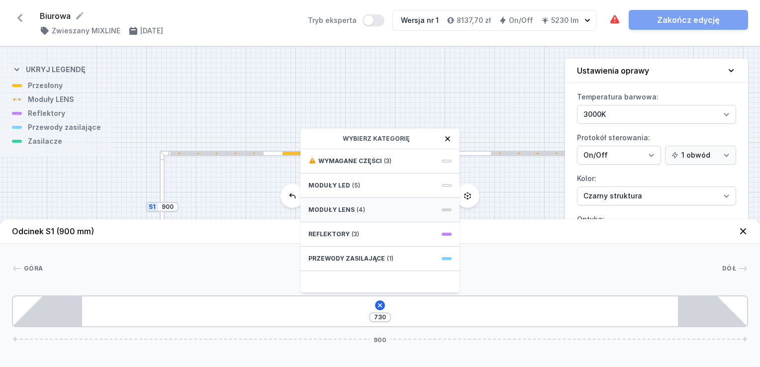
click at [352, 210] on div "Moduły LENS (4)" at bounding box center [379, 210] width 159 height 24
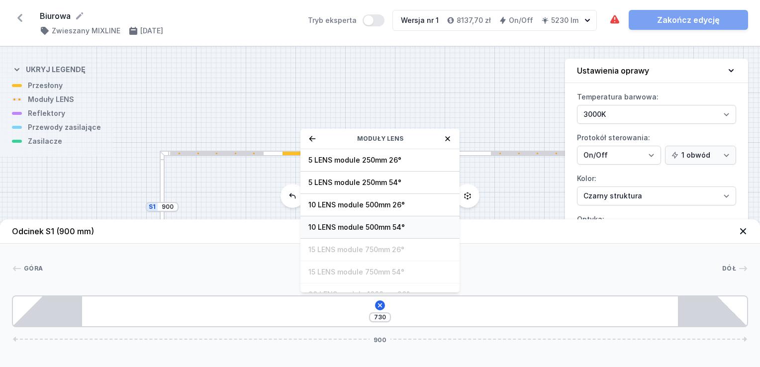
click at [372, 226] on span "10 LENS module 500mm 54°" at bounding box center [379, 227] width 143 height 10
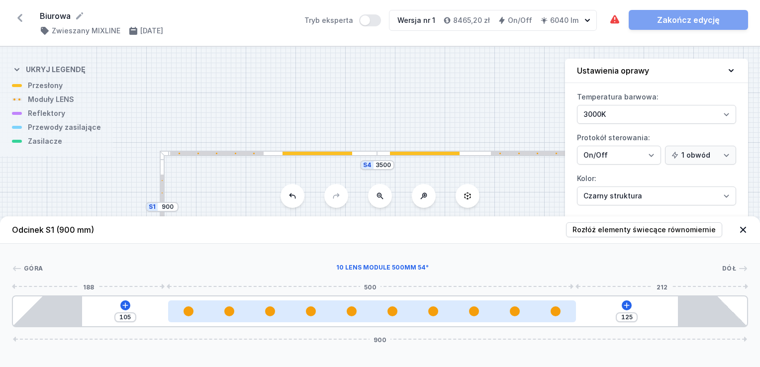
type input "123"
type input "107"
type input "122"
type input "108"
type input "121"
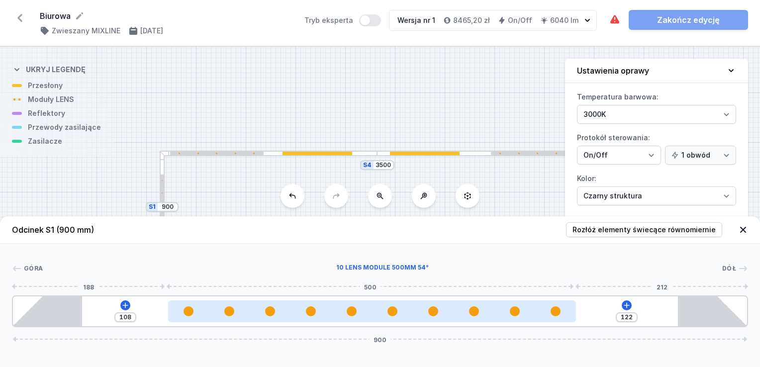
type input "109"
type input "118"
type input "112"
type input "116"
type input "114"
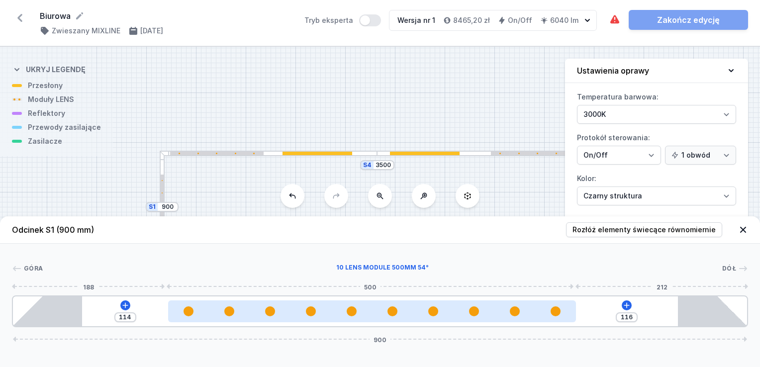
type input "114"
type input "116"
type input "112"
type input "118"
type input "111"
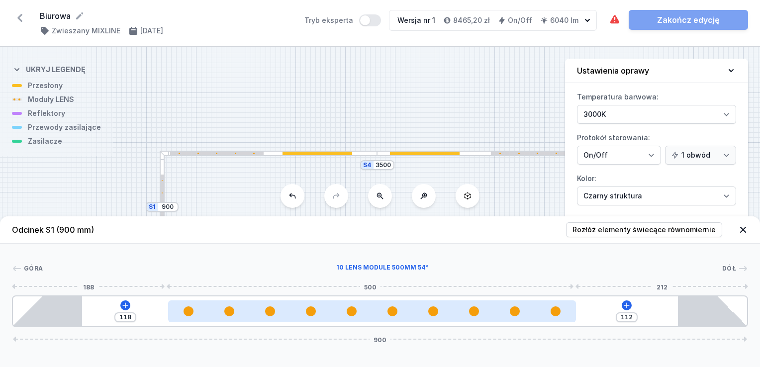
type input "119"
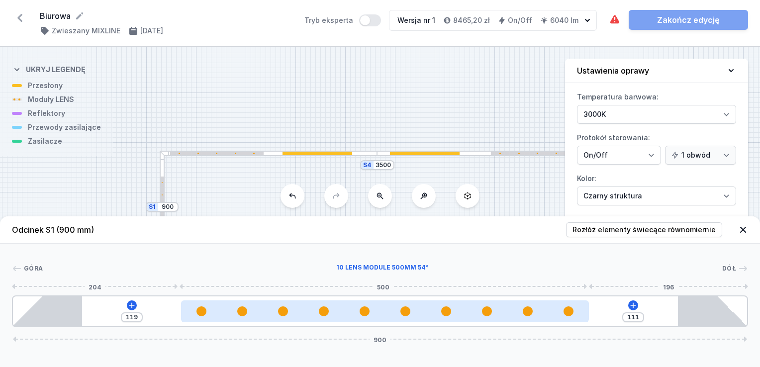
type input "109"
type input "121"
type input "108"
type input "122"
type input "107"
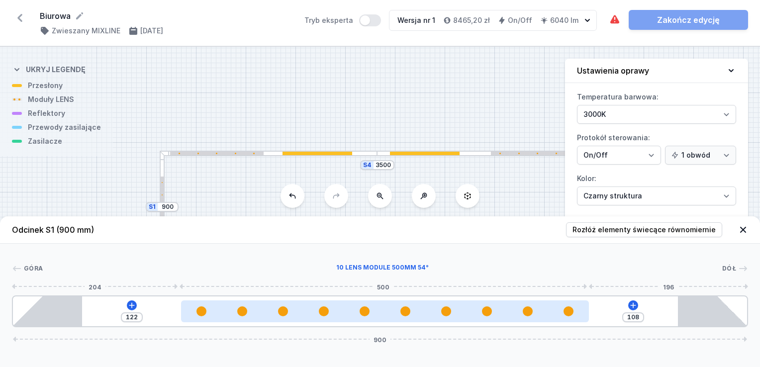
type input "123"
type input "106"
type input "124"
type input "105"
type input "125"
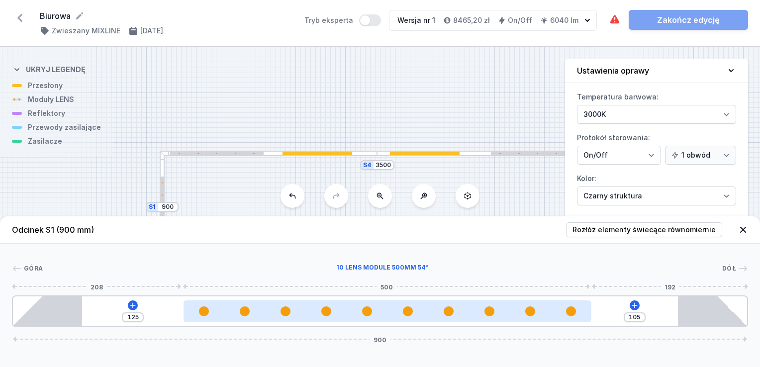
type input "104"
type input "126"
type input "103"
type input "127"
type input "101"
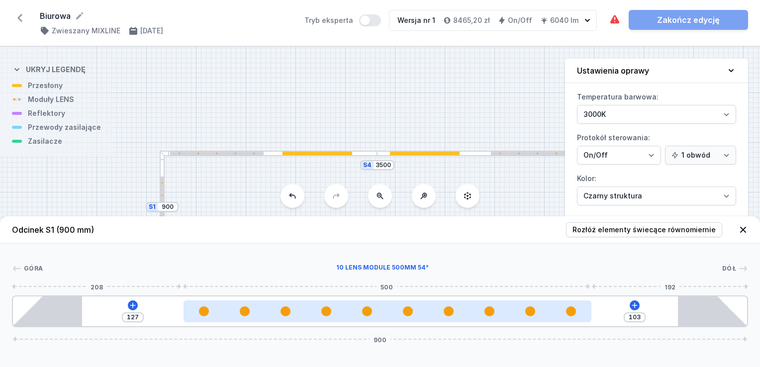
type input "129"
type input "100"
type input "130"
type input "99"
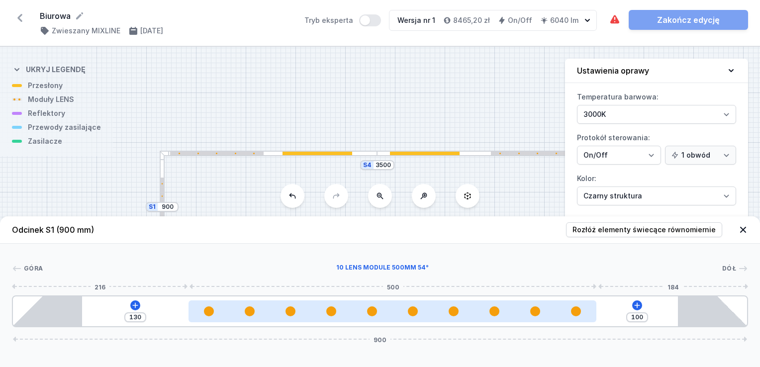
drag, startPoint x: 342, startPoint y: 317, endPoint x: 434, endPoint y: 313, distance: 92.1
click at [434, 313] on div at bounding box center [392, 311] width 408 height 22
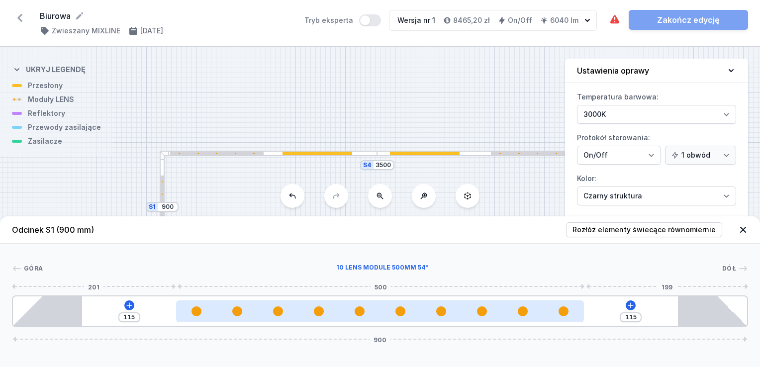
drag, startPoint x: 402, startPoint y: 310, endPoint x: 374, endPoint y: 307, distance: 28.0
click at [374, 307] on div at bounding box center [380, 311] width 408 height 10
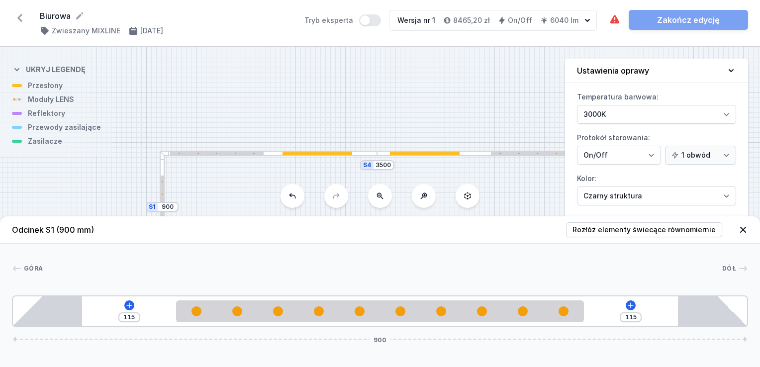
click at [87, 166] on div "S4 3500 S3 900 S2 3500 S1 900" at bounding box center [380, 207] width 760 height 320
click at [108, 189] on div "S4 3500 S3 900 S2 3500 S1 900" at bounding box center [380, 207] width 760 height 320
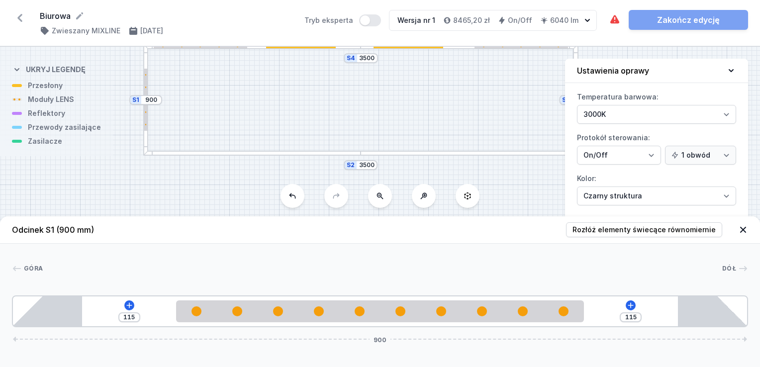
drag, startPoint x: 392, startPoint y: 158, endPoint x: 375, endPoint y: 50, distance: 109.2
click at [375, 50] on div "S4 3500 S3 900 S2 3500 S1 900" at bounding box center [380, 207] width 760 height 320
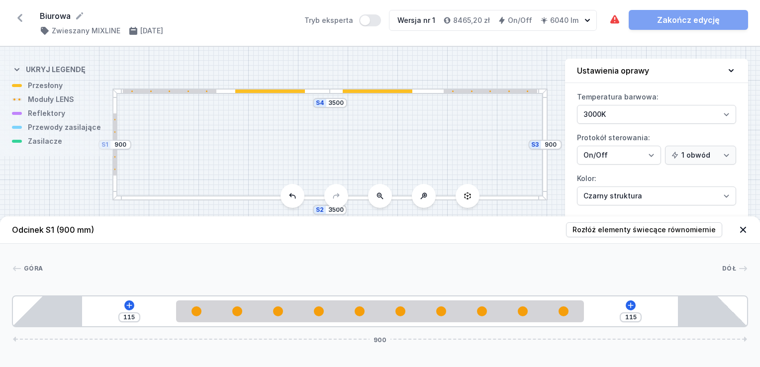
drag, startPoint x: 426, startPoint y: 104, endPoint x: 396, endPoint y: 148, distance: 53.0
click at [396, 148] on div "S4 3500 S3 900 S2 3500 S1 900" at bounding box center [380, 207] width 760 height 320
click at [319, 91] on div at bounding box center [221, 90] width 218 height 5
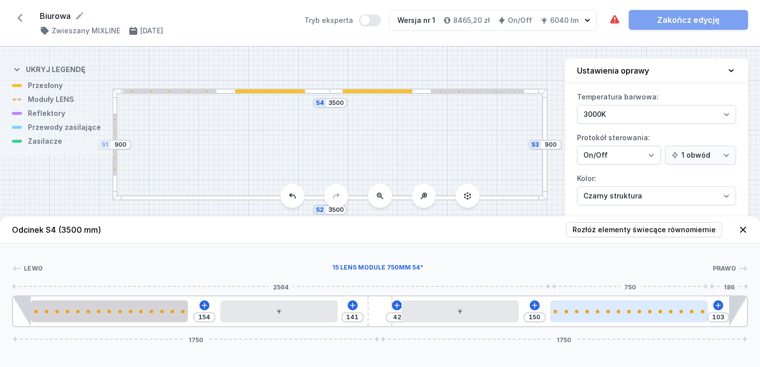
drag, startPoint x: 685, startPoint y: 318, endPoint x: 675, endPoint y: 317, distance: 10.5
click at [675, 317] on div at bounding box center [628, 311] width 157 height 22
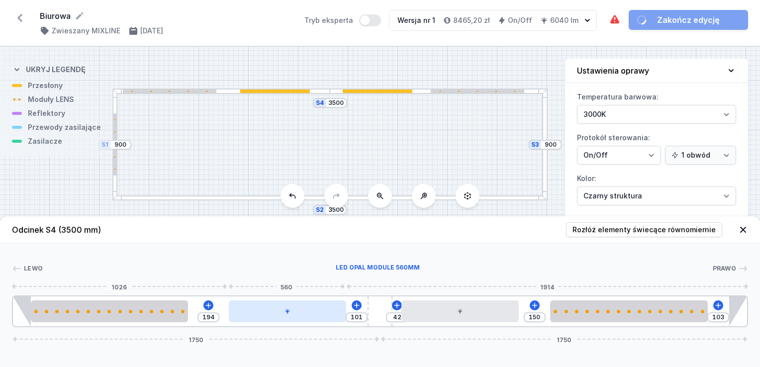
drag, startPoint x: 285, startPoint y: 315, endPoint x: 291, endPoint y: 312, distance: 6.5
click at [291, 312] on div at bounding box center [287, 311] width 117 height 22
click at [362, 314] on input "101" at bounding box center [357, 317] width 16 height 8
click at [203, 316] on input "192" at bounding box center [208, 317] width 16 height 8
drag, startPoint x: 215, startPoint y: 316, endPoint x: 197, endPoint y: 315, distance: 17.9
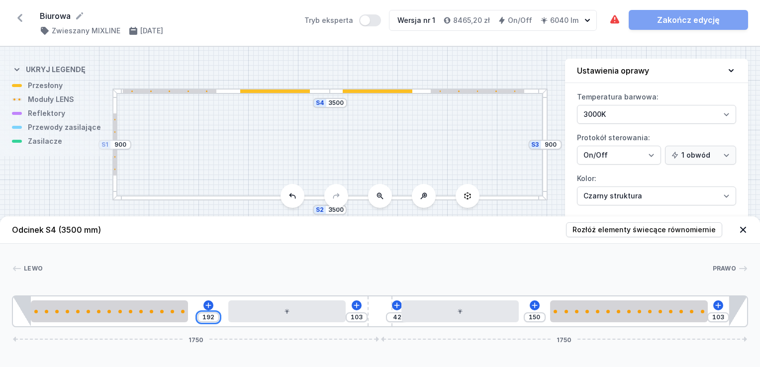
click at [197, 315] on div "192" at bounding box center [208, 317] width 22 height 10
click at [508, 246] on div "Lewo Prawo 1 2 3 4 3 5 1 150 145 42 150 103 1750 1750 85 750 150 560 307 560 15…" at bounding box center [380, 286] width 760 height 84
click at [533, 258] on div "Lewo Prawo 1 2 3 4 3 5 1 150 145 42 150 103 1750 1750 85 750 150 560 307 560 15…" at bounding box center [380, 286] width 760 height 84
click at [515, 131] on div "S4 3500 S3 900 S2 3500 S1 900" at bounding box center [380, 207] width 760 height 320
click at [482, 134] on div "S4 3500 S3 900 S2 3500 S1 900" at bounding box center [380, 207] width 760 height 320
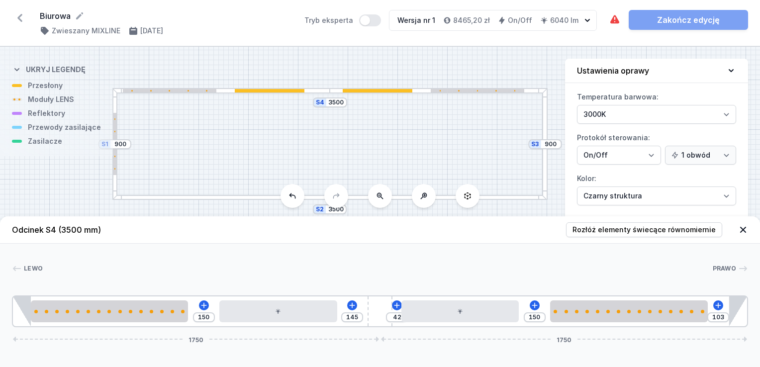
click at [63, 176] on div "S4 3500 S3 900 S2 3500 S1 900" at bounding box center [380, 207] width 760 height 320
click at [354, 319] on input "145" at bounding box center [352, 317] width 16 height 8
click at [357, 315] on input "145" at bounding box center [352, 317] width 16 height 8
drag, startPoint x: 357, startPoint y: 315, endPoint x: 345, endPoint y: 316, distance: 13.0
click at [345, 316] on input "145" at bounding box center [352, 317] width 16 height 8
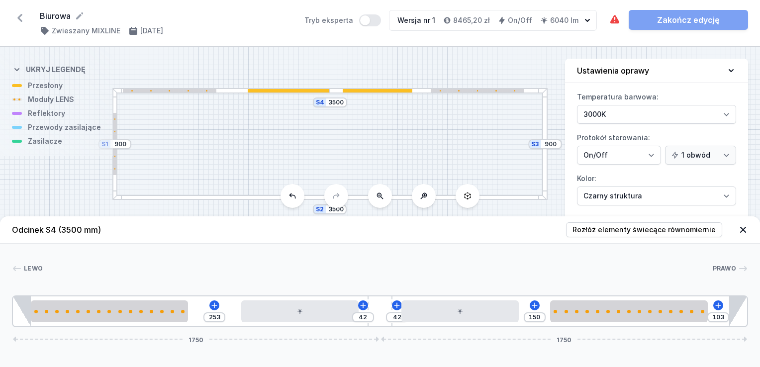
click at [499, 270] on div at bounding box center [377, 268] width 669 height 10
drag, startPoint x: 219, startPoint y: 317, endPoint x: 205, endPoint y: 317, distance: 14.4
click at [205, 317] on div "253" at bounding box center [214, 317] width 22 height 10
click at [328, 252] on div "Lewo Prawo 1 2 3 4 3 5 1 150 145 42 150 103 1750 1750 85 750 150 560 307 560 15…" at bounding box center [380, 286] width 760 height 84
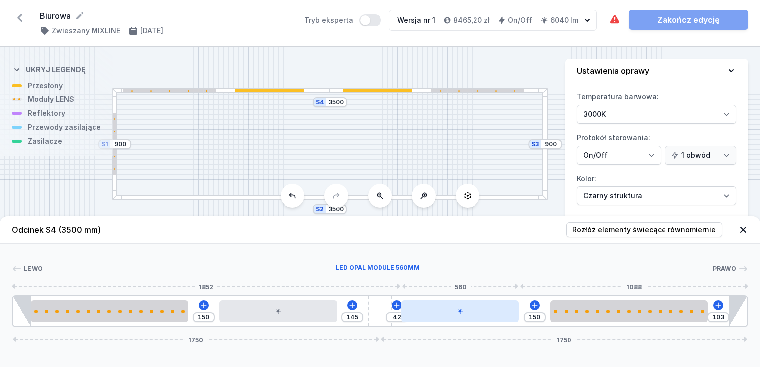
click at [427, 309] on div at bounding box center [459, 311] width 117 height 22
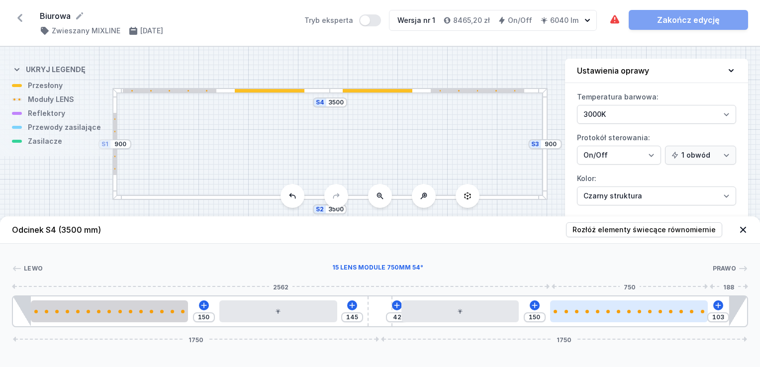
click at [587, 310] on div at bounding box center [586, 311] width 3 height 3
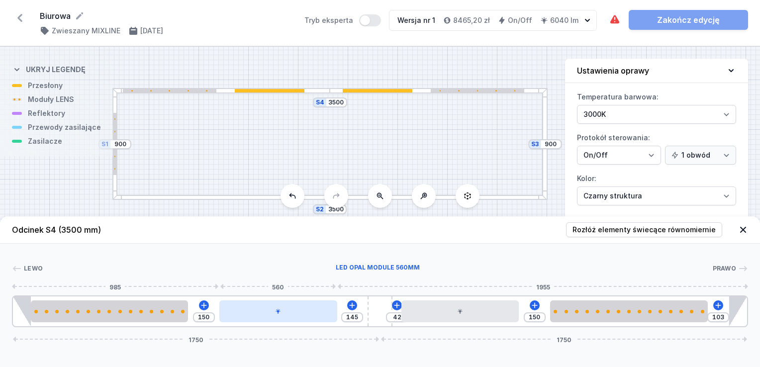
click at [298, 308] on div at bounding box center [277, 311] width 117 height 22
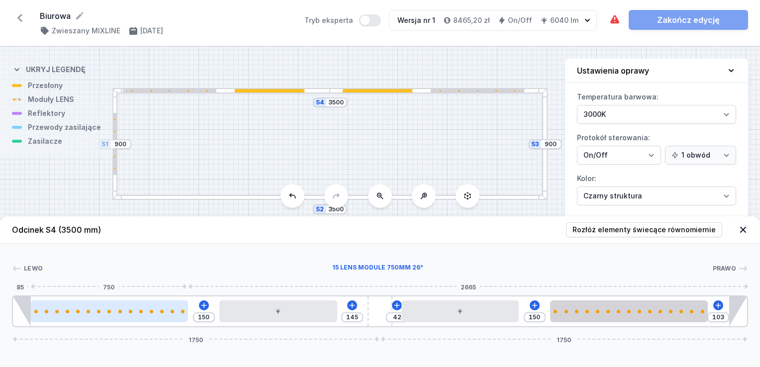
click at [132, 308] on div at bounding box center [109, 311] width 157 height 22
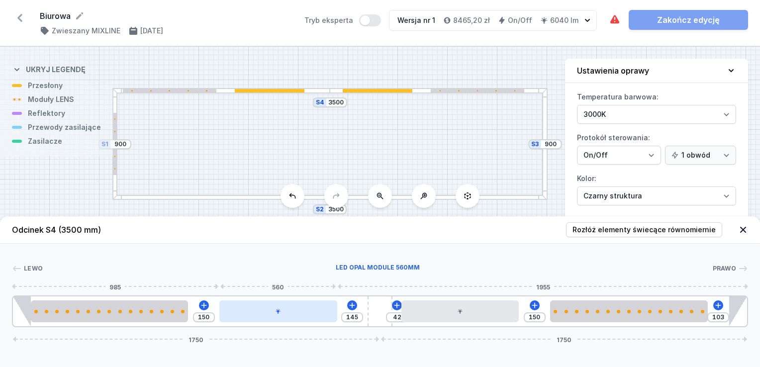
click at [296, 307] on div at bounding box center [277, 311] width 117 height 22
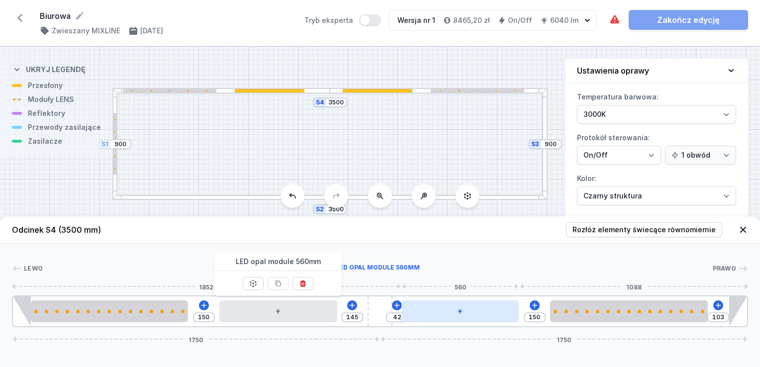
click at [489, 314] on div at bounding box center [459, 311] width 117 height 22
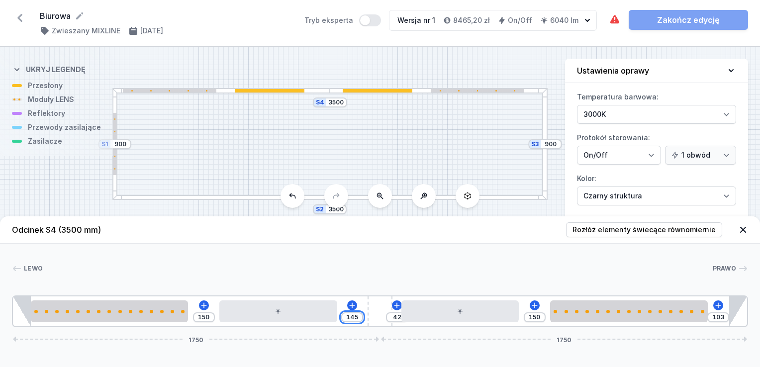
drag, startPoint x: 355, startPoint y: 318, endPoint x: 350, endPoint y: 317, distance: 5.0
click at [350, 317] on input "145" at bounding box center [352, 317] width 16 height 8
drag, startPoint x: 356, startPoint y: 316, endPoint x: 344, endPoint y: 315, distance: 11.9
click at [344, 315] on input "145" at bounding box center [352, 317] width 16 height 8
drag, startPoint x: 219, startPoint y: 315, endPoint x: 206, endPoint y: 316, distance: 13.5
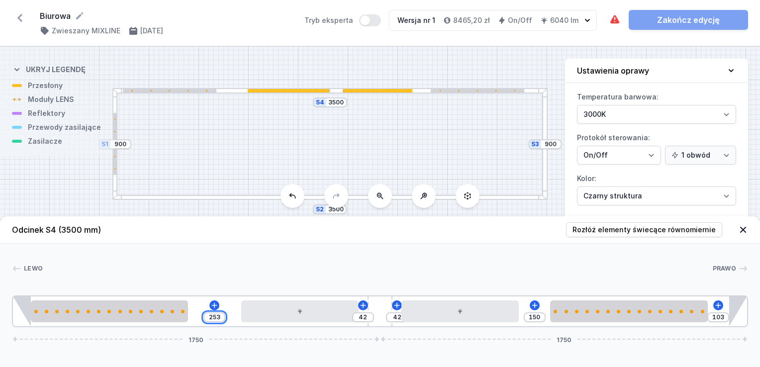
click at [206, 316] on div "253" at bounding box center [214, 317] width 22 height 10
click at [334, 259] on div "Lewo Prawo 1 2 3 4 3 5 1 150 145 42 150 103 1750 1750 85 750 150 560 307 560 15…" at bounding box center [380, 286] width 760 height 84
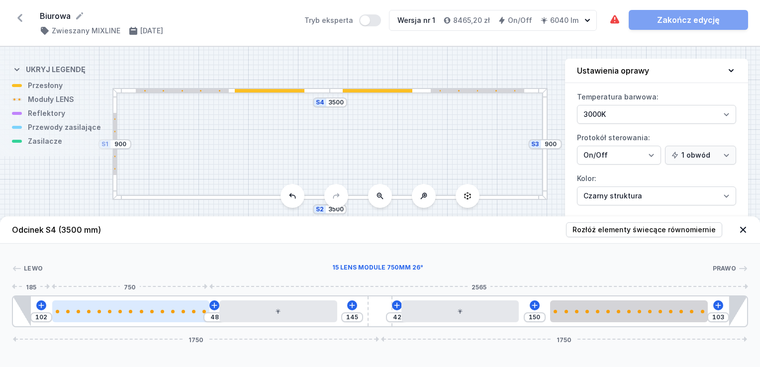
drag, startPoint x: 107, startPoint y: 311, endPoint x: 123, endPoint y: 310, distance: 15.5
click at [123, 310] on div at bounding box center [130, 311] width 157 height 3
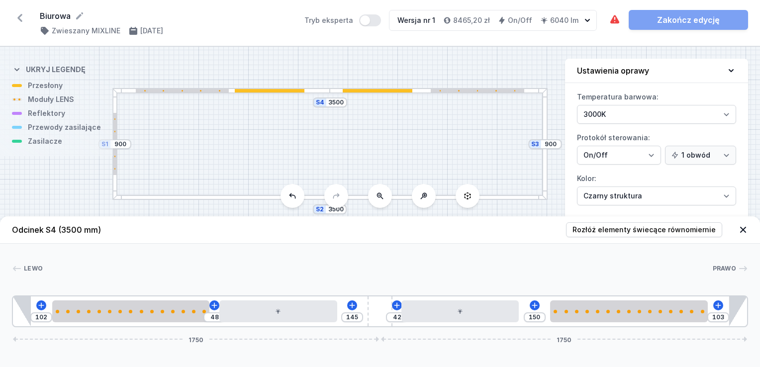
click at [309, 244] on div "[PERSON_NAME] 1 2 3 4 3 5 1 102 48 145 42 150 103 1750 1750 187 750 48 560 307 …" at bounding box center [380, 286] width 760 height 84
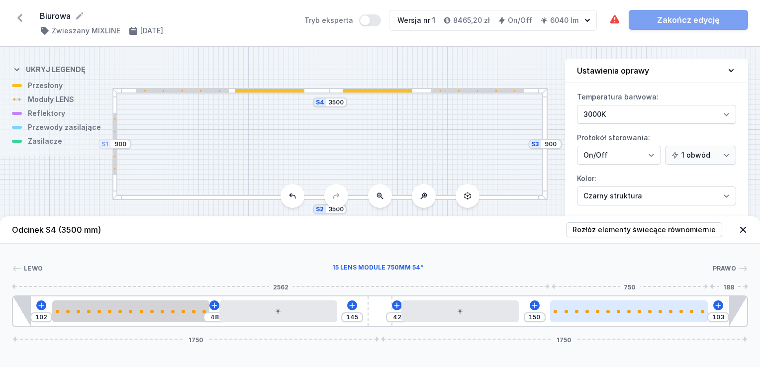
click at [577, 314] on div at bounding box center [628, 311] width 157 height 22
drag, startPoint x: 577, startPoint y: 314, endPoint x: 597, endPoint y: 315, distance: 19.9
click at [597, 315] on div at bounding box center [637, 311] width 157 height 22
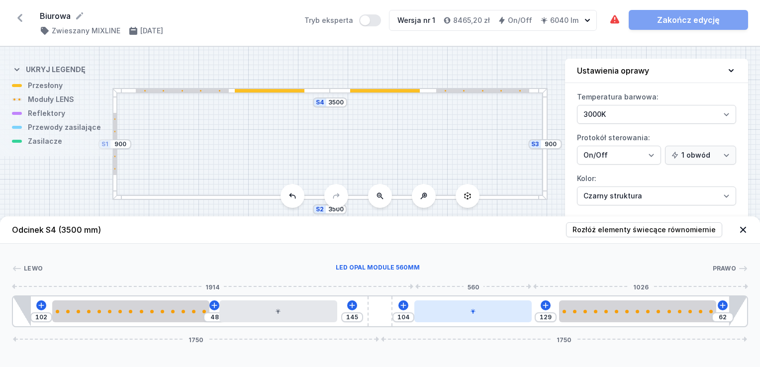
drag, startPoint x: 483, startPoint y: 313, endPoint x: 505, endPoint y: 314, distance: 21.4
click at [505, 314] on div at bounding box center [472, 311] width 117 height 22
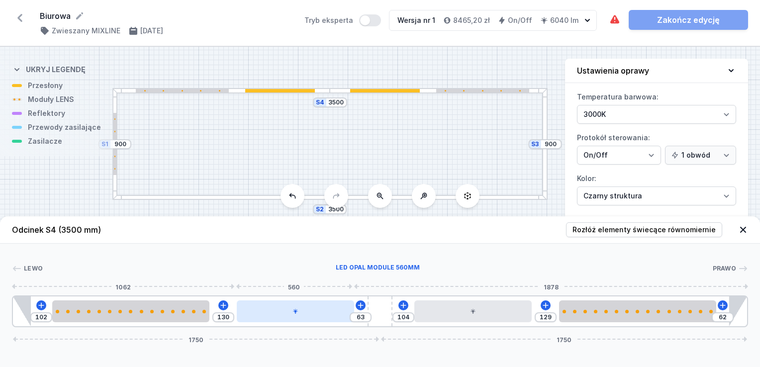
drag, startPoint x: 270, startPoint y: 315, endPoint x: 285, endPoint y: 310, distance: 15.7
click at [285, 310] on div at bounding box center [295, 311] width 117 height 22
click at [284, 21] on form "Biurowa" at bounding box center [166, 16] width 253 height 12
drag, startPoint x: 47, startPoint y: 318, endPoint x: 29, endPoint y: 317, distance: 17.9
click at [29, 317] on div "102 130 63 104 129 62 1750 1750" at bounding box center [380, 311] width 736 height 32
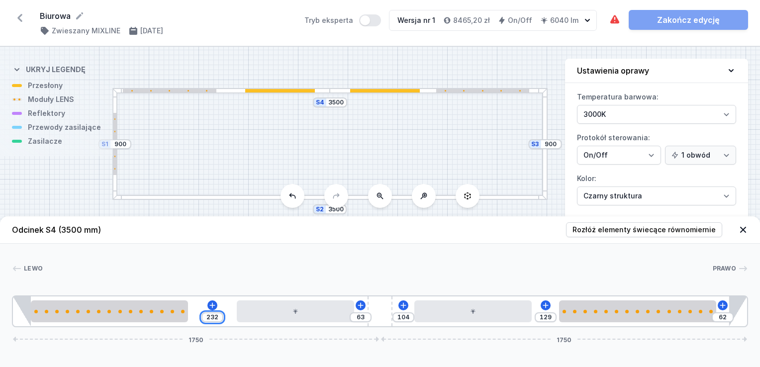
click at [207, 314] on input "232" at bounding box center [212, 317] width 16 height 8
drag, startPoint x: 207, startPoint y: 314, endPoint x: 217, endPoint y: 313, distance: 10.5
click at [217, 313] on div "232" at bounding box center [212, 317] width 22 height 10
click at [346, 316] on input "166" at bounding box center [350, 317] width 16 height 8
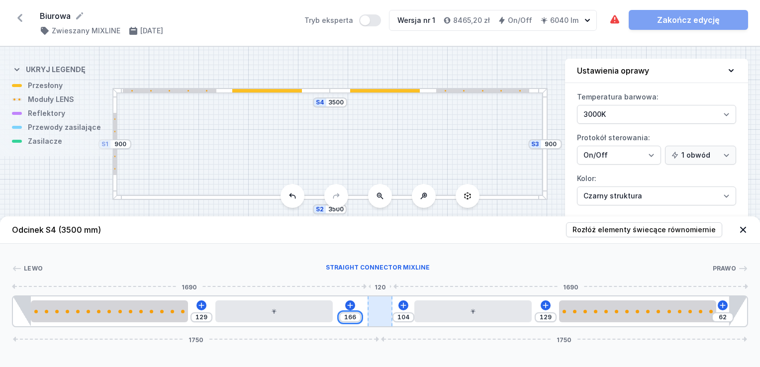
drag, startPoint x: 343, startPoint y: 316, endPoint x: 367, endPoint y: 312, distance: 24.1
click at [13, 311] on div "166" at bounding box center [13, 311] width 0 height 0
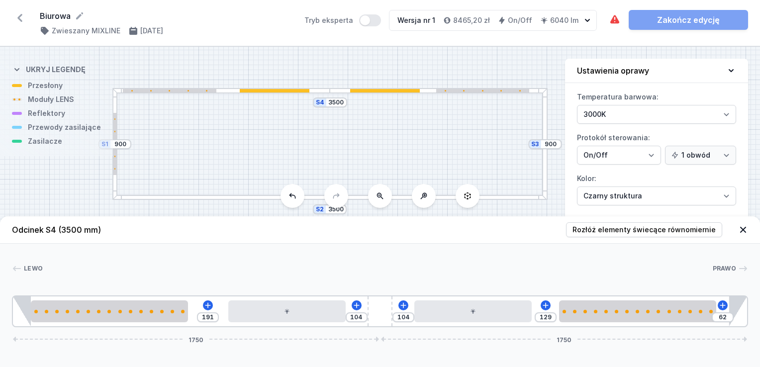
click at [453, 235] on header "Odcinek S4 (3500 mm) Rozłóż elementy świecące równomiernie" at bounding box center [380, 229] width 760 height 27
click at [545, 160] on div at bounding box center [544, 144] width 5 height 112
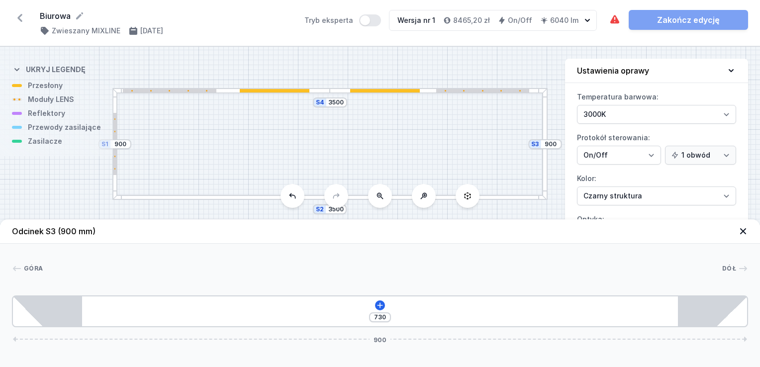
click at [113, 158] on div at bounding box center [114, 144] width 3 height 62
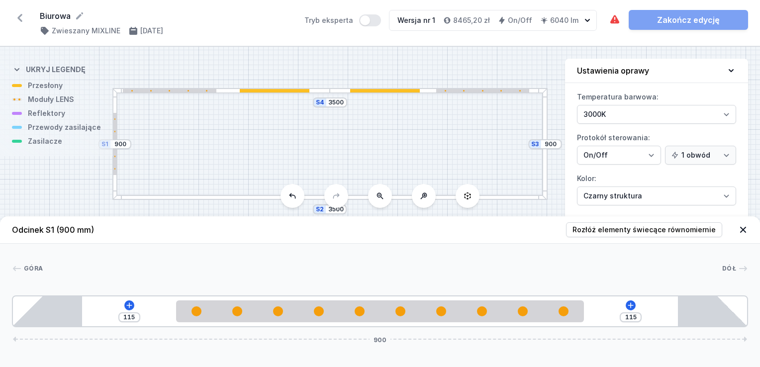
click at [544, 155] on div at bounding box center [544, 144] width 5 height 112
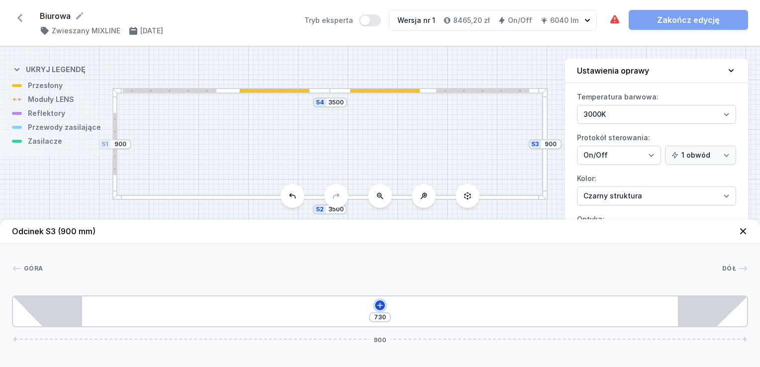
click at [376, 307] on icon at bounding box center [380, 305] width 8 height 8
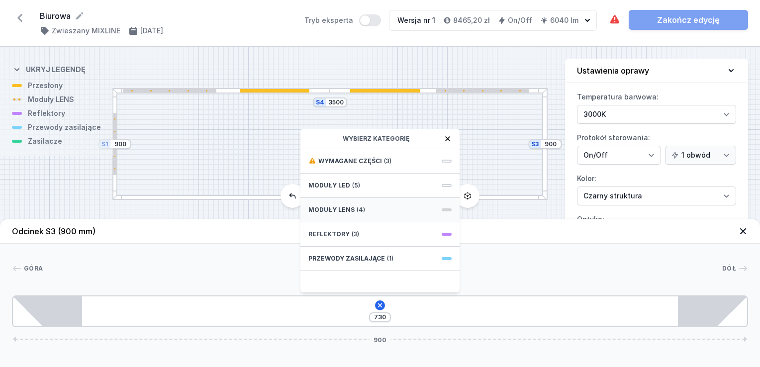
click at [362, 208] on div "Moduły LENS (4)" at bounding box center [379, 210] width 159 height 24
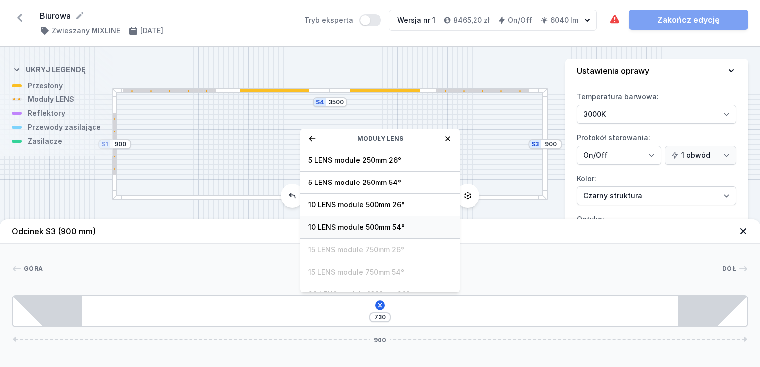
click at [352, 229] on span "10 LENS module 500mm 54°" at bounding box center [379, 227] width 143 height 10
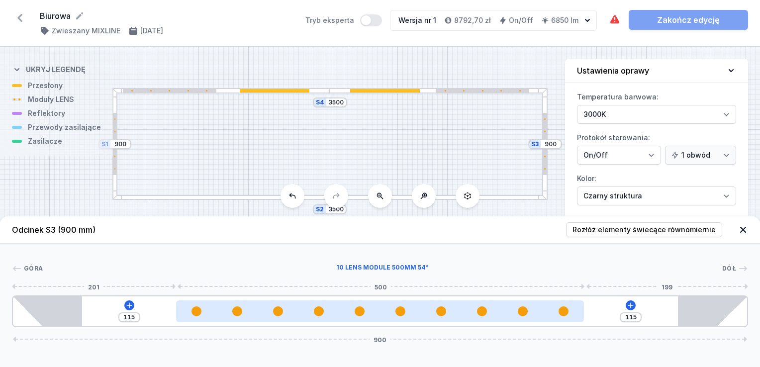
drag, startPoint x: 361, startPoint y: 316, endPoint x: 440, endPoint y: 301, distance: 80.0
click at [440, 301] on div at bounding box center [380, 311] width 408 height 22
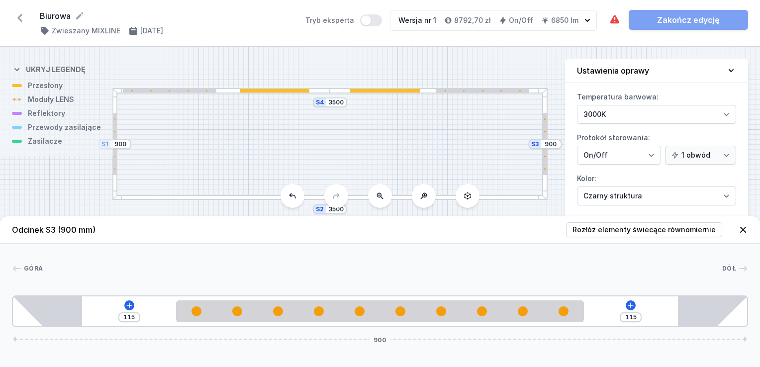
click at [519, 244] on div "[GEOGRAPHIC_DATA] 1 2 1 115 115 900 200 500 200 85 730 85 900" at bounding box center [380, 286] width 760 height 84
click at [312, 197] on div at bounding box center [221, 197] width 218 height 5
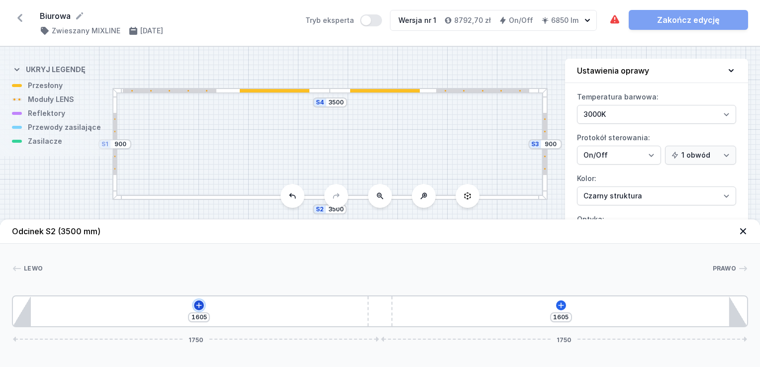
click at [201, 305] on icon at bounding box center [198, 304] width 5 height 5
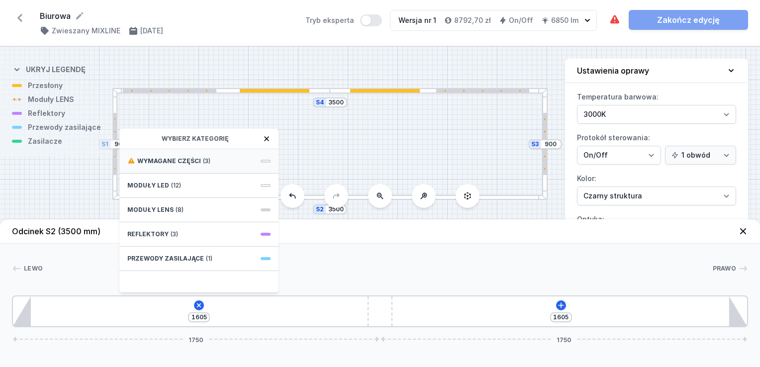
click at [189, 160] on span "Wymagane części" at bounding box center [169, 161] width 64 height 8
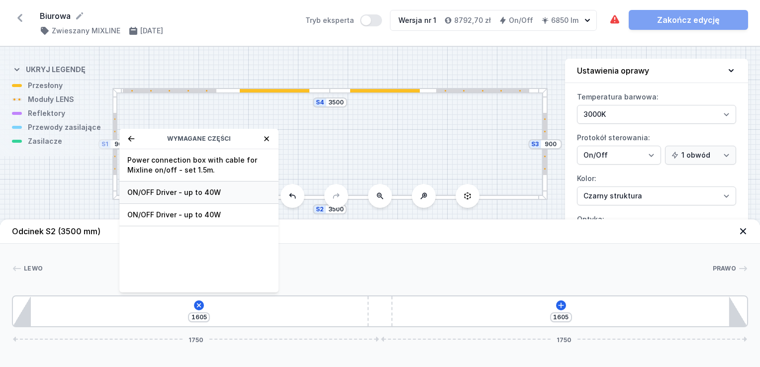
click at [169, 190] on span "ON/OFF Driver - up to 40W" at bounding box center [198, 192] width 143 height 10
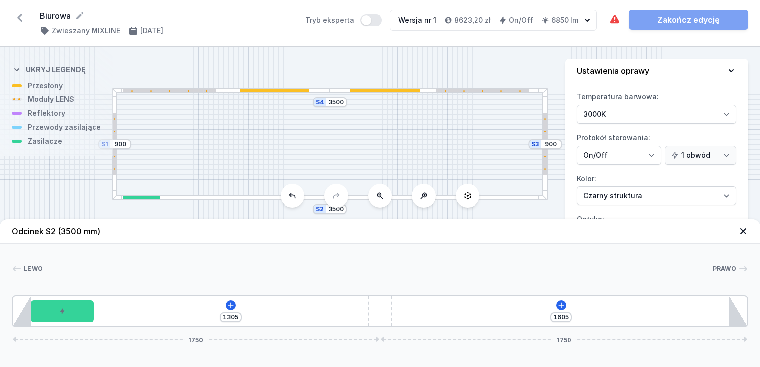
click at [222, 94] on div "S4 3500 S3 900 S2 3500 S1 900" at bounding box center [380, 207] width 760 height 320
click at [259, 90] on div at bounding box center [275, 90] width 70 height 3
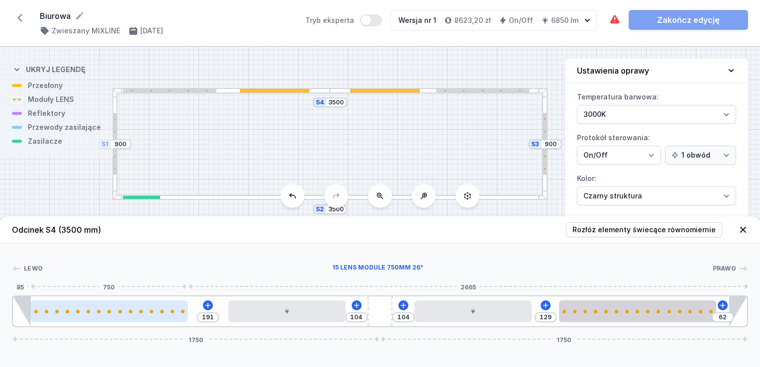
click at [129, 317] on div at bounding box center [109, 311] width 157 height 22
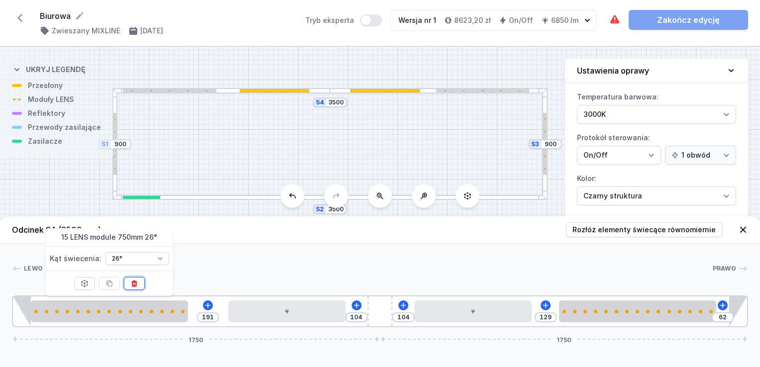
click at [136, 281] on icon at bounding box center [133, 283] width 5 height 6
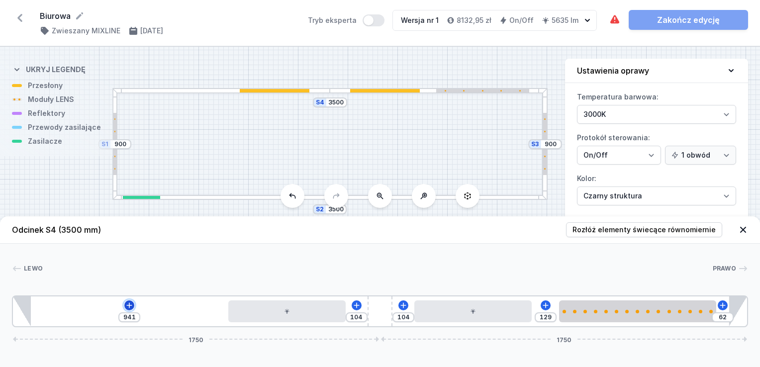
click at [127, 301] on icon at bounding box center [129, 305] width 8 height 8
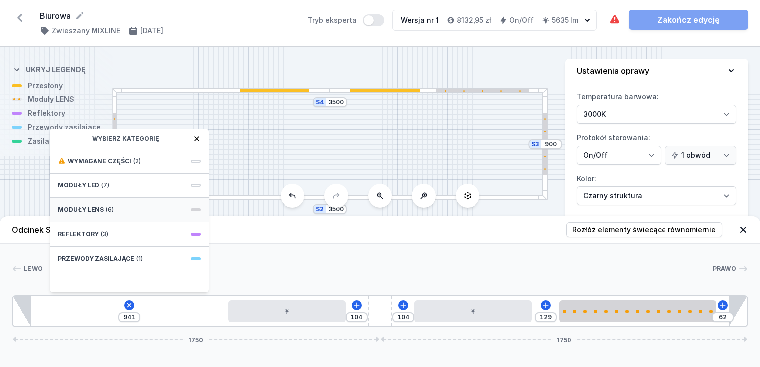
click at [117, 206] on div "Moduły LENS (6)" at bounding box center [129, 210] width 159 height 24
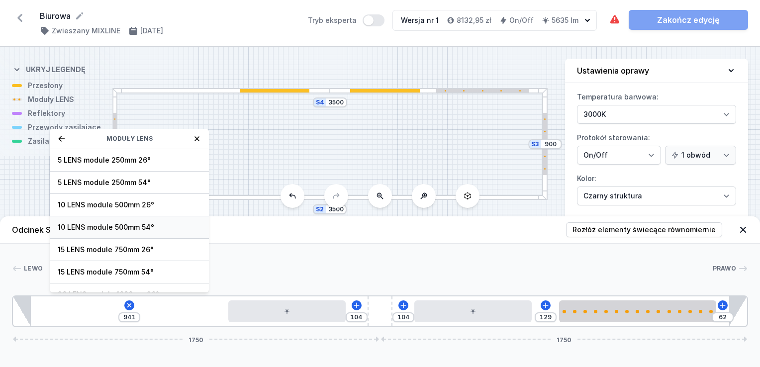
click at [131, 225] on span "10 LENS module 500mm 54°" at bounding box center [129, 227] width 143 height 10
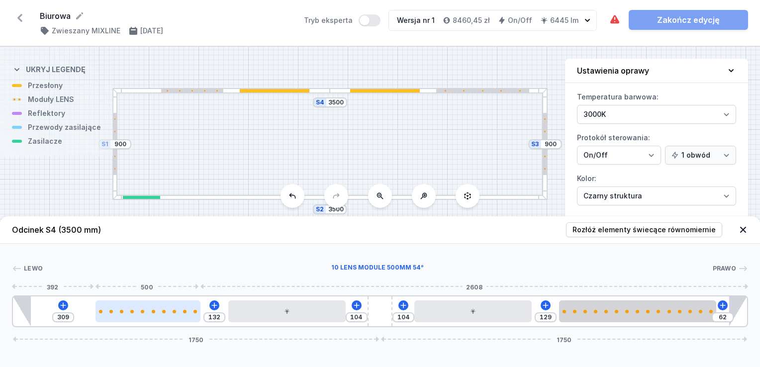
drag, startPoint x: 97, startPoint y: 305, endPoint x: 157, endPoint y: 304, distance: 59.7
click at [157, 304] on div at bounding box center [147, 311] width 105 height 22
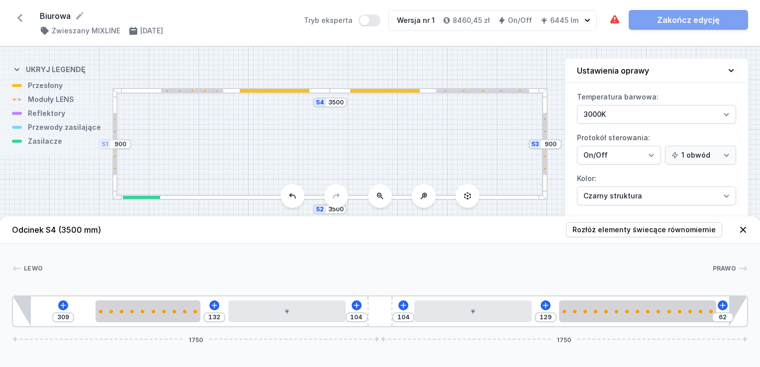
click at [485, 88] on div at bounding box center [439, 90] width 218 height 5
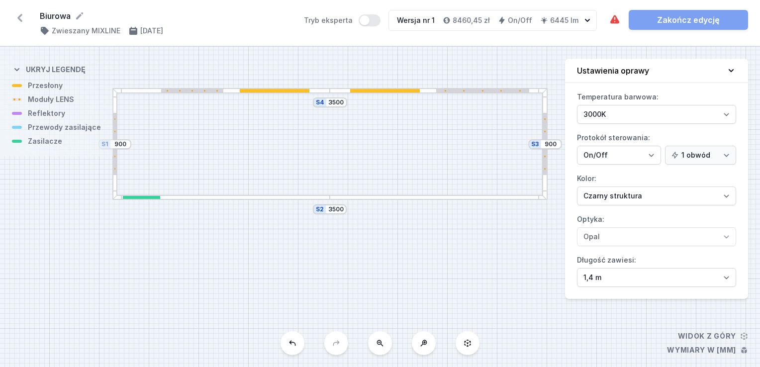
click at [485, 88] on div at bounding box center [439, 90] width 218 height 5
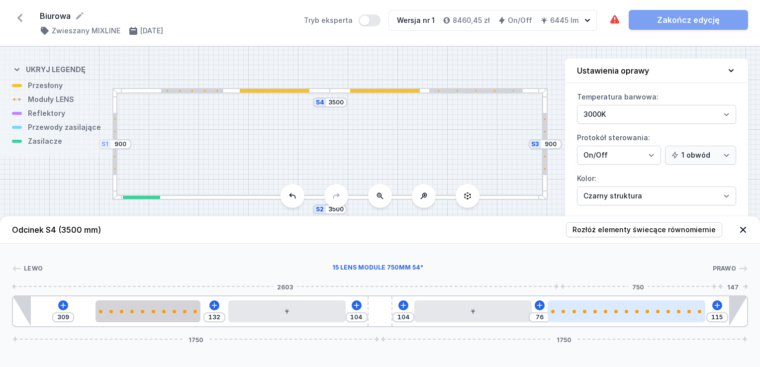
click at [647, 317] on div at bounding box center [625, 311] width 157 height 22
click at [646, 317] on div at bounding box center [625, 311] width 157 height 22
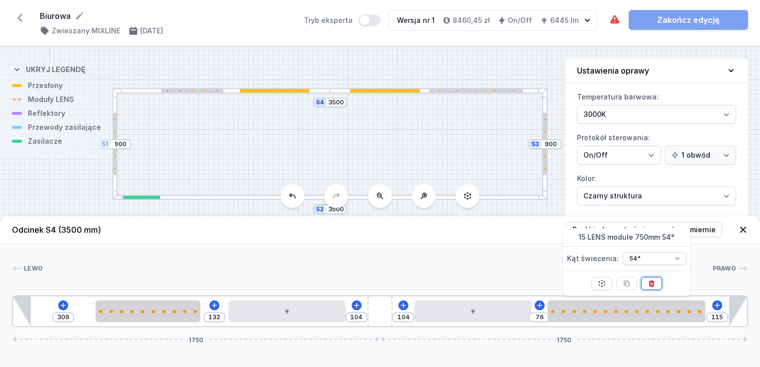
click at [650, 283] on icon at bounding box center [651, 283] width 8 height 8
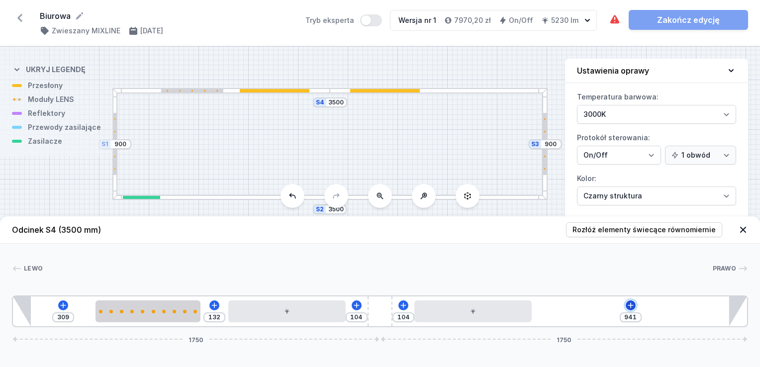
click at [630, 305] on icon at bounding box center [629, 304] width 5 height 5
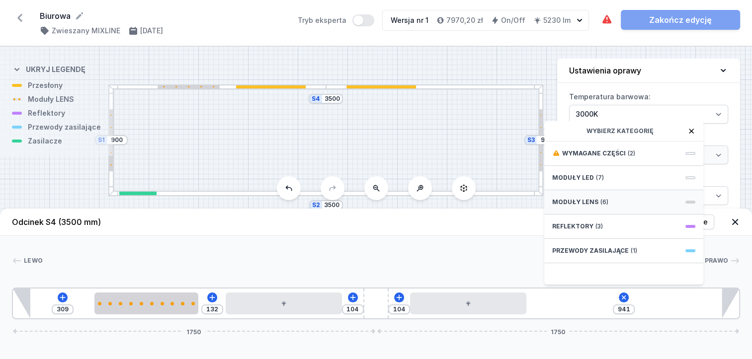
click at [597, 205] on div "Moduły LENS (6)" at bounding box center [623, 202] width 159 height 24
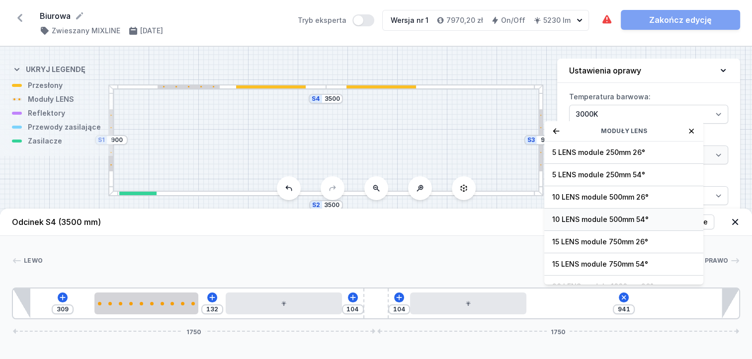
click at [605, 225] on span "10 LENS module 500mm 54°" at bounding box center [623, 220] width 143 height 10
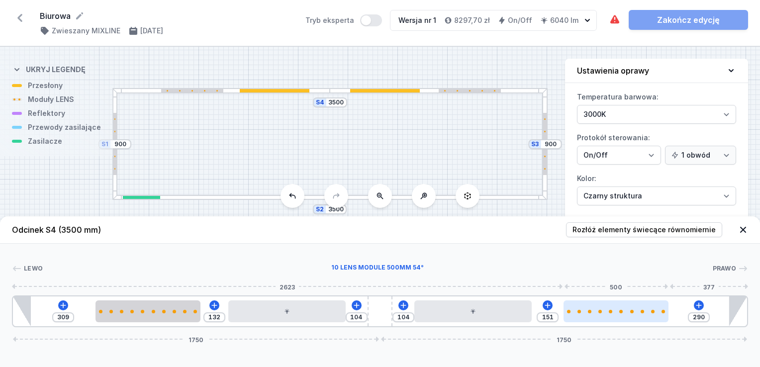
drag, startPoint x: 573, startPoint y: 314, endPoint x: 616, endPoint y: 313, distance: 43.3
click at [616, 313] on div at bounding box center [615, 311] width 105 height 22
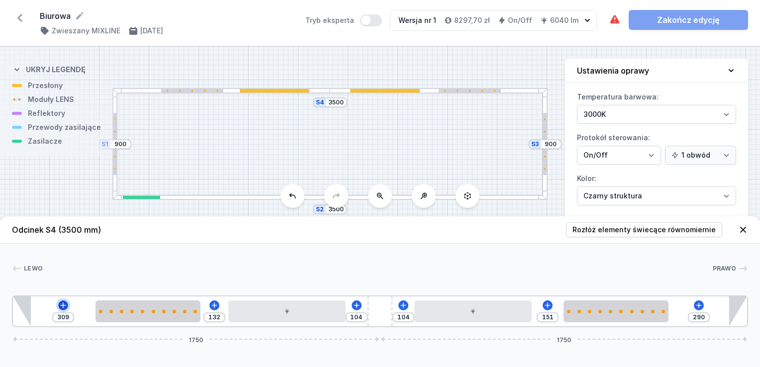
click at [62, 304] on icon at bounding box center [63, 305] width 8 height 8
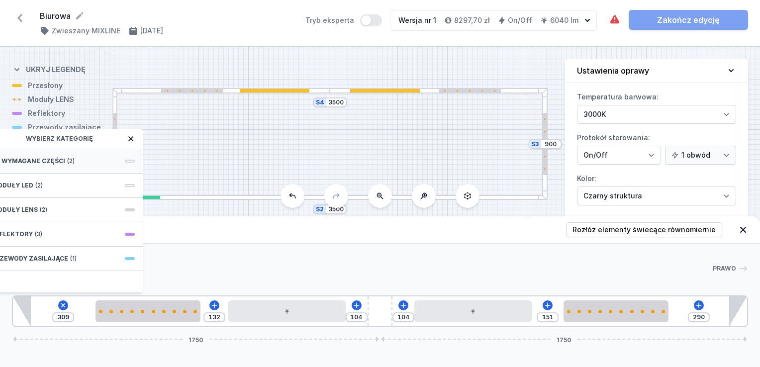
click at [32, 158] on span "Wymagane części" at bounding box center [33, 161] width 64 height 8
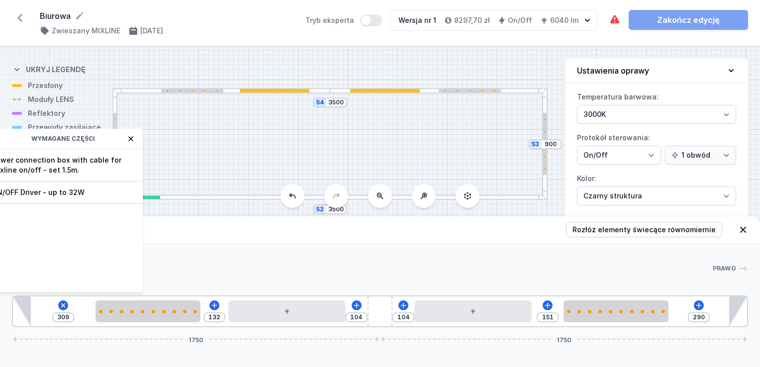
drag, startPoint x: 79, startPoint y: 139, endPoint x: 102, endPoint y: 140, distance: 23.4
click at [102, 140] on div "Wymagane części" at bounding box center [63, 139] width 159 height 20
click at [50, 164] on span "Power connection box with cable for Mixline on/off - set 1.5m." at bounding box center [63, 165] width 143 height 20
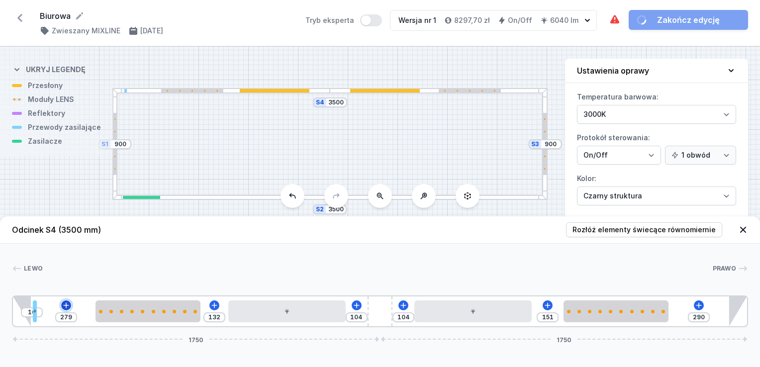
click at [68, 302] on icon at bounding box center [66, 305] width 8 height 8
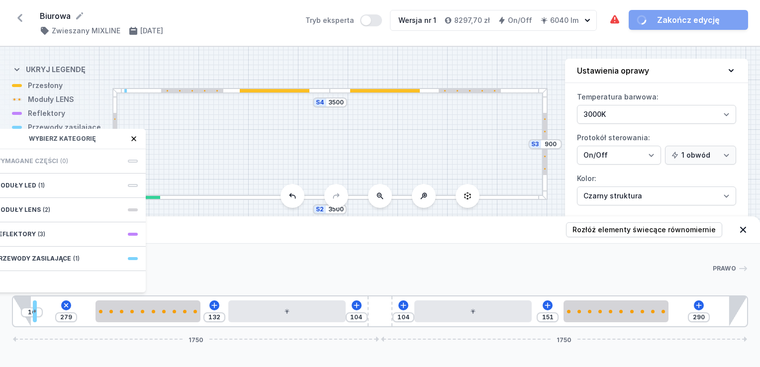
click at [44, 164] on span "Wymagane części" at bounding box center [27, 161] width 64 height 8
click at [89, 258] on div "Przewody zasilające (1)" at bounding box center [66, 259] width 159 height 24
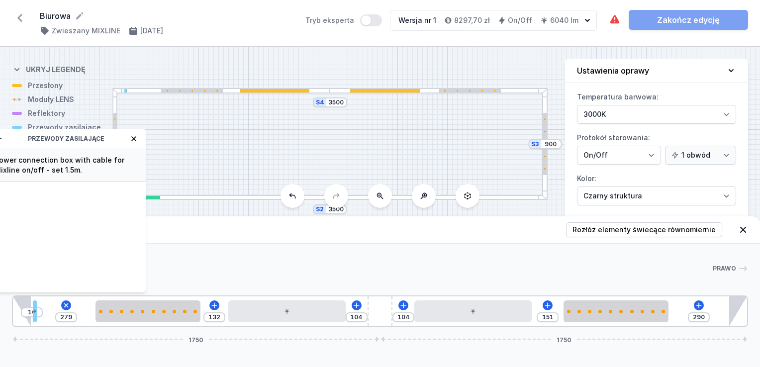
click at [67, 165] on span "Power connection box with cable for Mixline on/off - set 1.5m." at bounding box center [66, 165] width 143 height 20
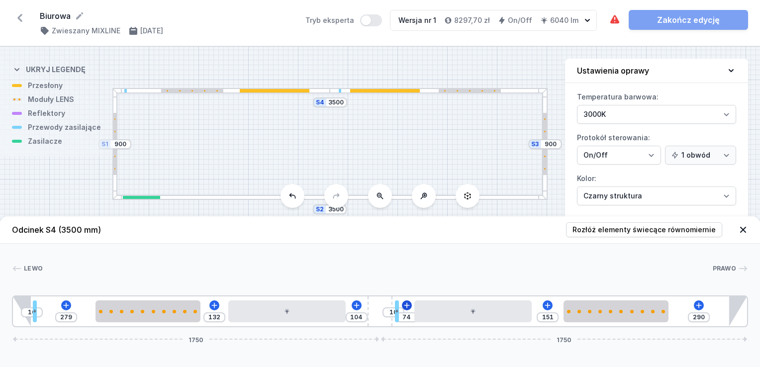
drag, startPoint x: 39, startPoint y: 312, endPoint x: 408, endPoint y: 301, distance: 369.0
click at [47, 142] on div "S4 3500 S3 900 S2 3500 S1 900" at bounding box center [380, 207] width 760 height 320
click at [63, 303] on icon at bounding box center [66, 305] width 8 height 8
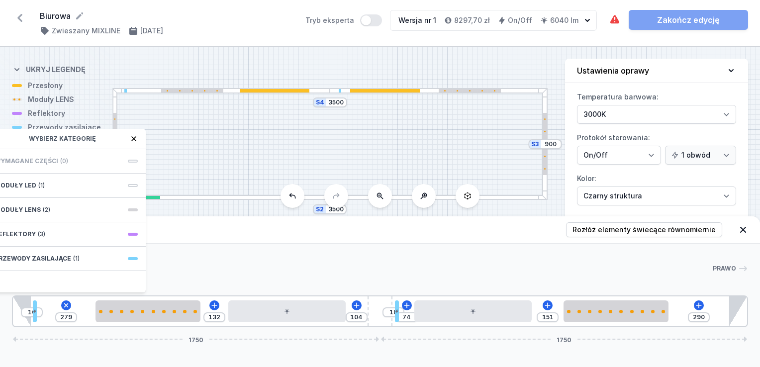
click at [133, 140] on icon at bounding box center [134, 139] width 8 height 8
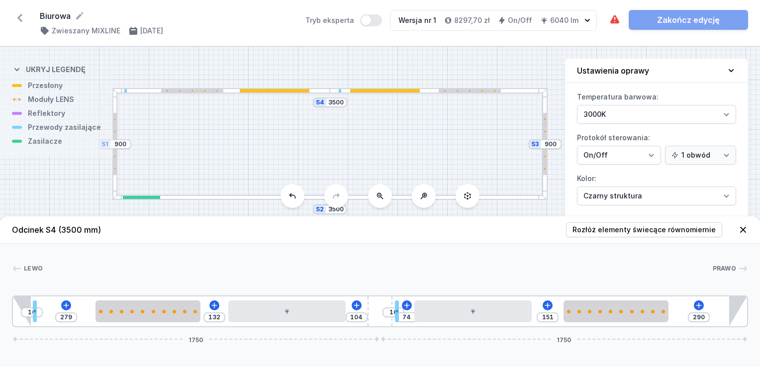
drag, startPoint x: 138, startPoint y: 198, endPoint x: 136, endPoint y: 140, distance: 57.7
click at [136, 140] on div "S4 3500 S3 900 S2 3500 S1 900" at bounding box center [380, 207] width 760 height 320
click at [373, 93] on div "S4 3500 S3 900 S2 3500 S1 900" at bounding box center [380, 207] width 760 height 320
click at [479, 311] on div at bounding box center [472, 311] width 117 height 22
click at [508, 198] on div at bounding box center [439, 197] width 218 height 5
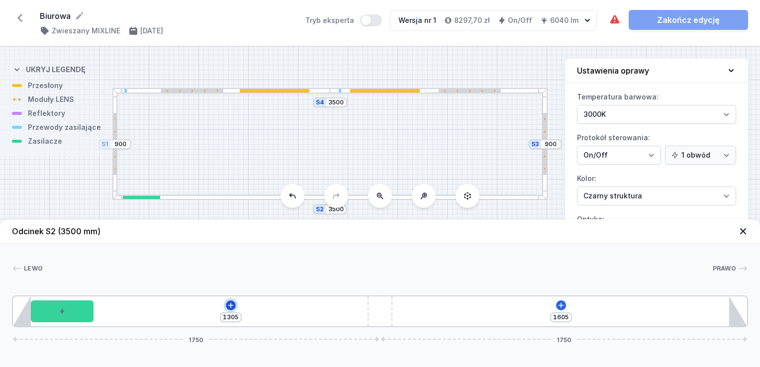
click at [227, 303] on icon at bounding box center [231, 305] width 8 height 8
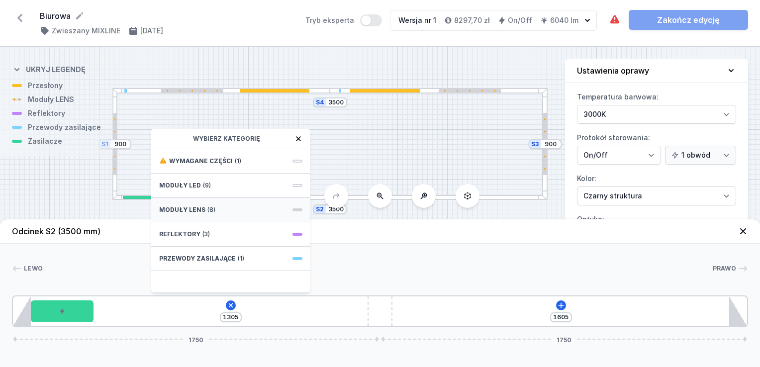
click at [218, 210] on div "Moduły LENS (8)" at bounding box center [230, 210] width 159 height 24
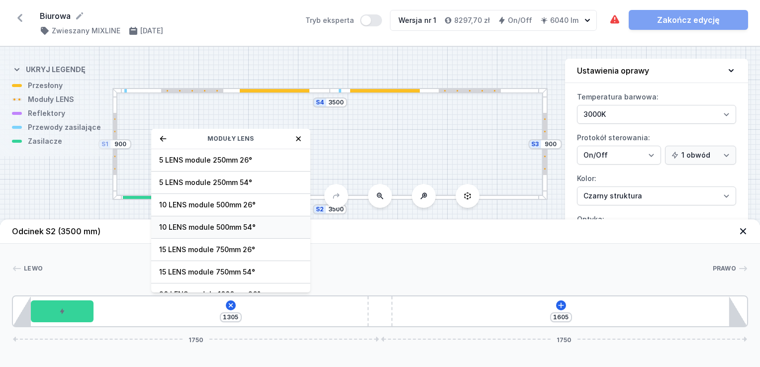
click at [236, 225] on span "10 LENS module 500mm 54°" at bounding box center [230, 227] width 143 height 10
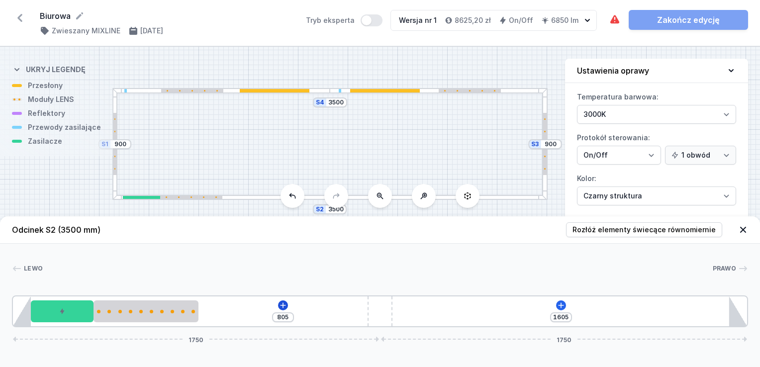
click at [280, 309] on div "805 1605 1750 1750" at bounding box center [380, 311] width 736 height 32
click at [286, 303] on icon at bounding box center [283, 305] width 8 height 8
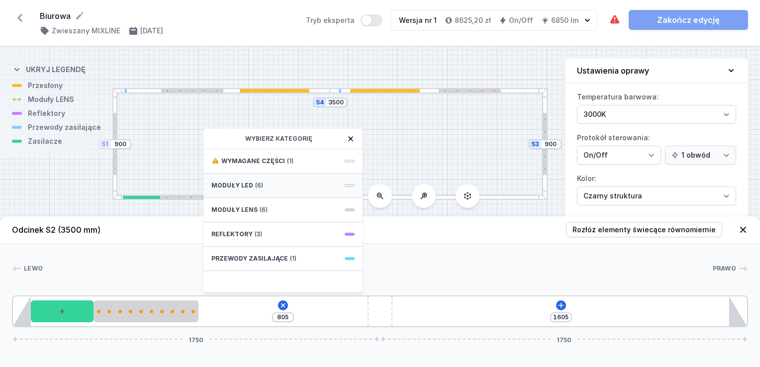
click at [255, 188] on span "(6)" at bounding box center [259, 185] width 8 height 8
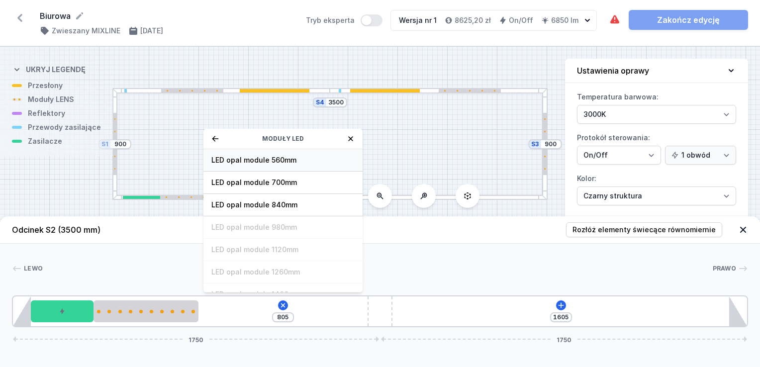
click at [266, 160] on span "LED opal module 560mm" at bounding box center [282, 160] width 143 height 10
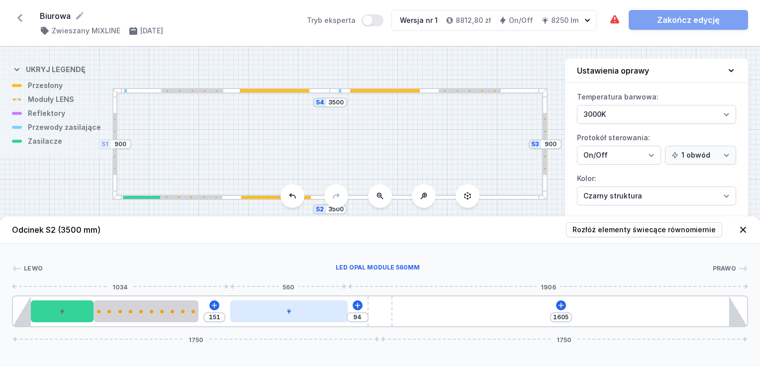
drag, startPoint x: 244, startPoint y: 317, endPoint x: 273, endPoint y: 310, distance: 30.3
click at [273, 310] on div at bounding box center [288, 311] width 117 height 22
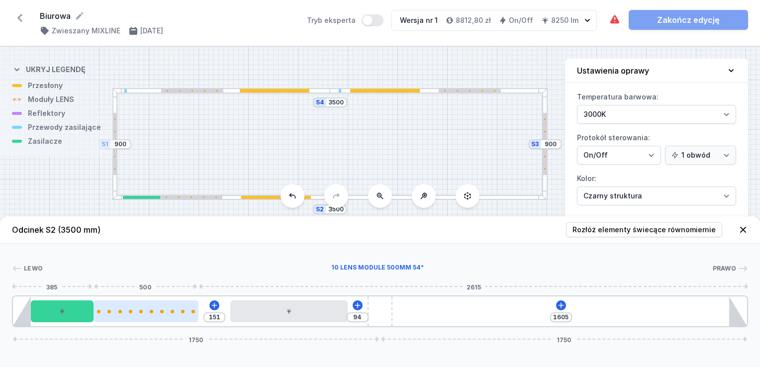
drag, startPoint x: 171, startPoint y: 315, endPoint x: 174, endPoint y: 311, distance: 5.3
click at [178, 315] on div at bounding box center [145, 311] width 105 height 22
drag, startPoint x: 173, startPoint y: 309, endPoint x: 187, endPoint y: 310, distance: 14.5
click at [187, 310] on div at bounding box center [145, 311] width 105 height 22
drag, startPoint x: 174, startPoint y: 315, endPoint x: 167, endPoint y: 315, distance: 6.5
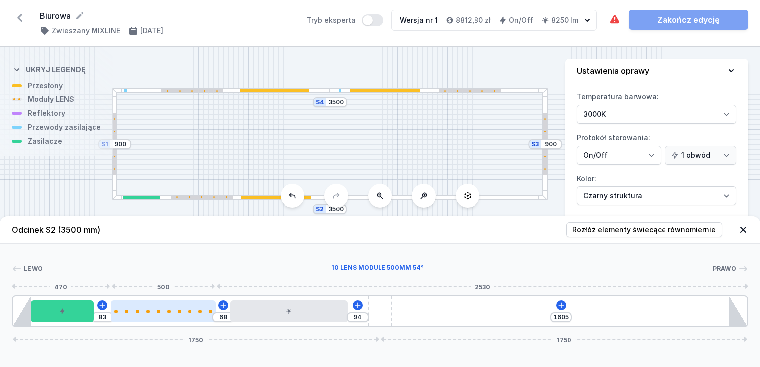
click at [167, 315] on div at bounding box center [163, 311] width 105 height 22
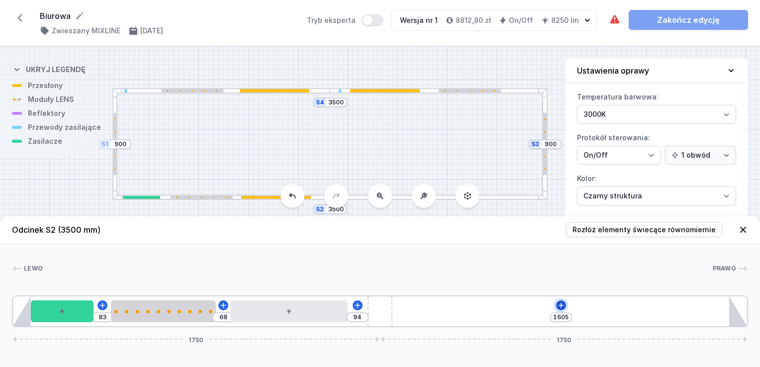
click at [559, 305] on icon at bounding box center [561, 305] width 8 height 8
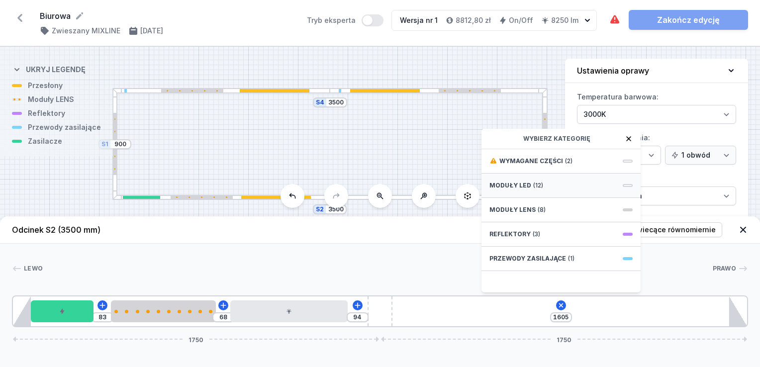
click at [517, 184] on span "Moduły LED" at bounding box center [510, 185] width 42 height 8
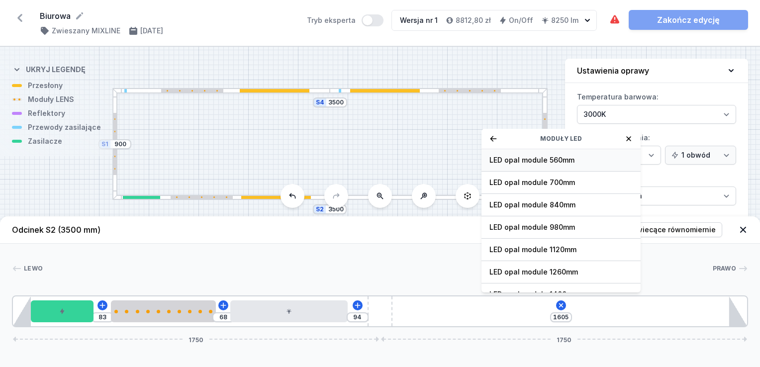
click at [523, 161] on span "LED opal module 560mm" at bounding box center [560, 160] width 143 height 10
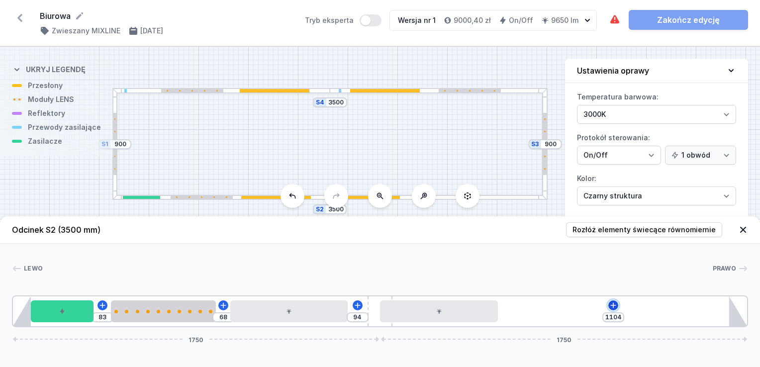
click at [612, 303] on icon at bounding box center [613, 305] width 8 height 8
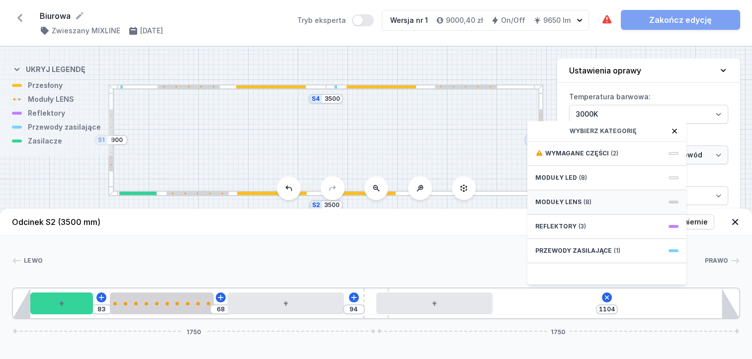
click at [576, 206] on span "Moduły LENS" at bounding box center [558, 202] width 46 height 8
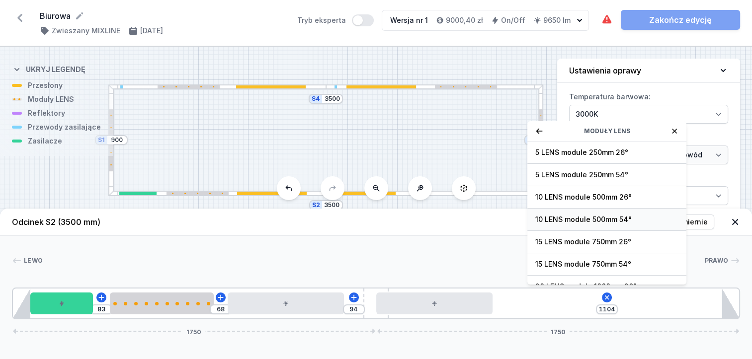
click at [593, 222] on span "10 LENS module 500mm 54°" at bounding box center [606, 220] width 143 height 10
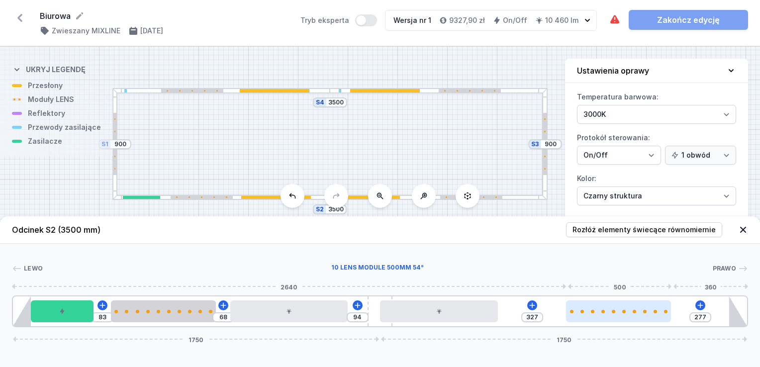
drag, startPoint x: 567, startPoint y: 315, endPoint x: 647, endPoint y: 312, distance: 80.1
click at [647, 312] on div at bounding box center [618, 311] width 105 height 22
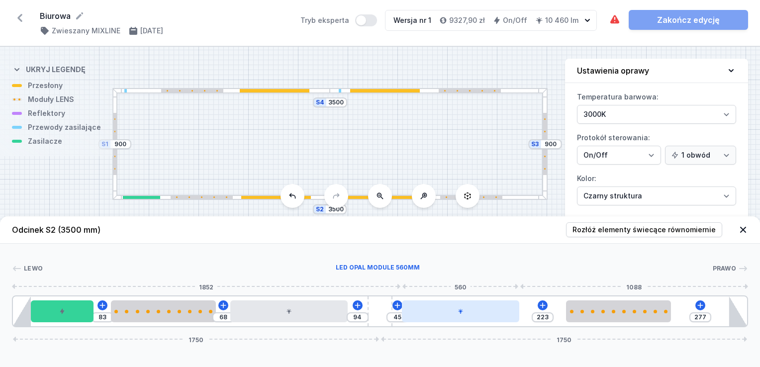
drag, startPoint x: 473, startPoint y: 317, endPoint x: 503, endPoint y: 316, distance: 29.8
click at [503, 316] on div at bounding box center [460, 311] width 117 height 22
click at [525, 258] on div "[PERSON_NAME] 1 2 3 4 5 4 3 1 83 68 94 45 223 277 1750 1750 85 300 83 500 68 56…" at bounding box center [380, 286] width 760 height 84
click at [730, 269] on span "Prawo" at bounding box center [724, 268] width 24 height 8
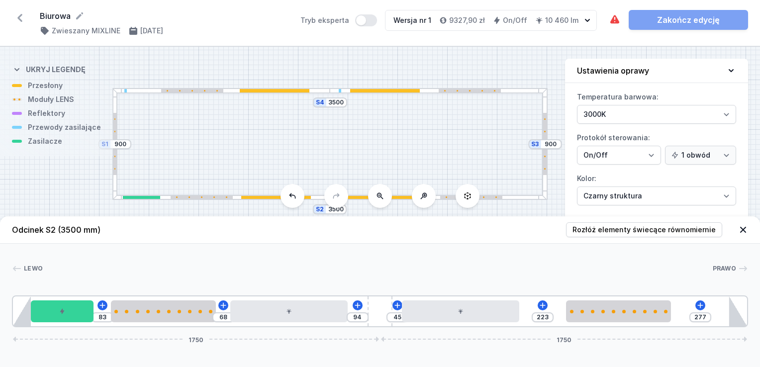
click at [742, 267] on icon at bounding box center [743, 268] width 10 height 10
click at [723, 267] on span "Prawo" at bounding box center [724, 268] width 24 height 8
click at [555, 196] on div "S4 3500 S3 900 S2 3500 S1 900" at bounding box center [380, 207] width 760 height 320
click at [730, 70] on icon at bounding box center [731, 71] width 10 height 10
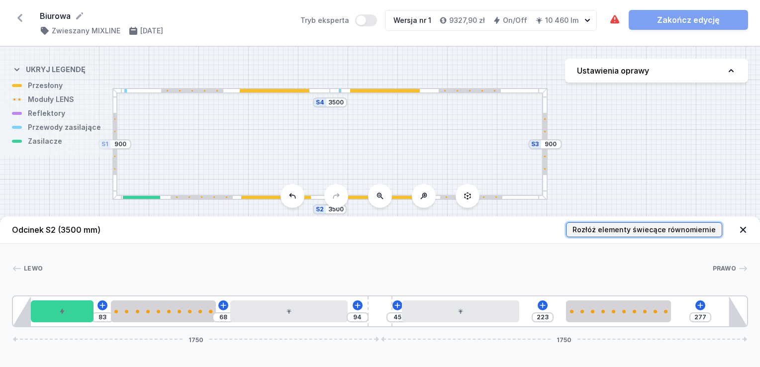
click at [677, 233] on span "Rozłóż elementy świecące równomiernie" at bounding box center [643, 230] width 143 height 10
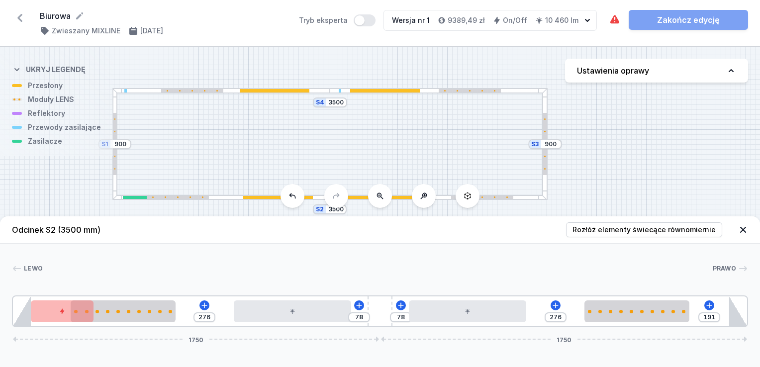
click at [412, 89] on div at bounding box center [385, 90] width 70 height 3
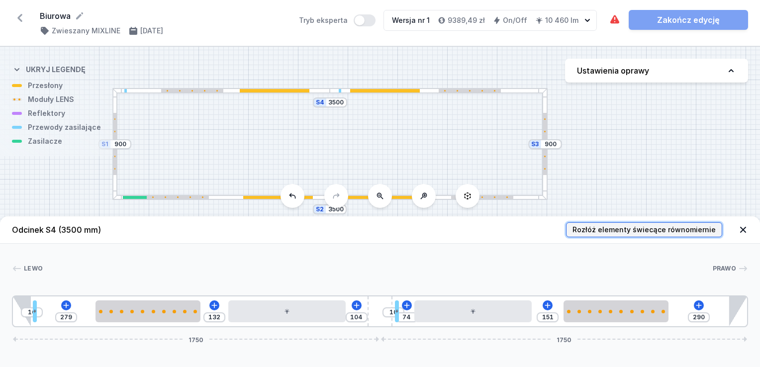
click at [649, 226] on span "Rozłóż elementy świecące równomiernie" at bounding box center [643, 230] width 143 height 10
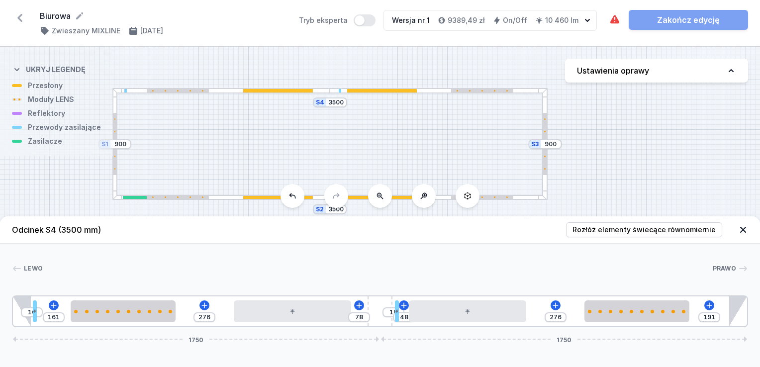
click at [547, 152] on div "S4 3500 S3 900 S2 3500 S1 900" at bounding box center [380, 207] width 760 height 320
click at [546, 156] on div "S4 3500 S3 900 S2 3500 S1 900" at bounding box center [380, 207] width 760 height 320
click at [545, 164] on div at bounding box center [543, 144] width 3 height 62
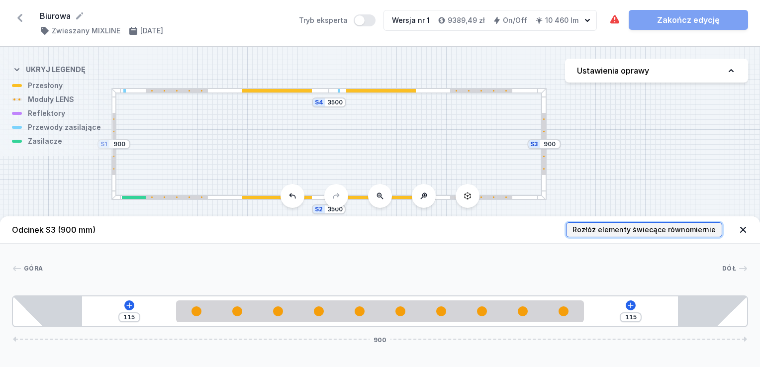
click at [628, 227] on span "Rozłóż elementy świecące równomiernie" at bounding box center [643, 230] width 143 height 10
click at [112, 166] on div at bounding box center [113, 144] width 3 height 62
click at [645, 228] on span "Rozłóż elementy świecące równomiernie" at bounding box center [643, 230] width 143 height 10
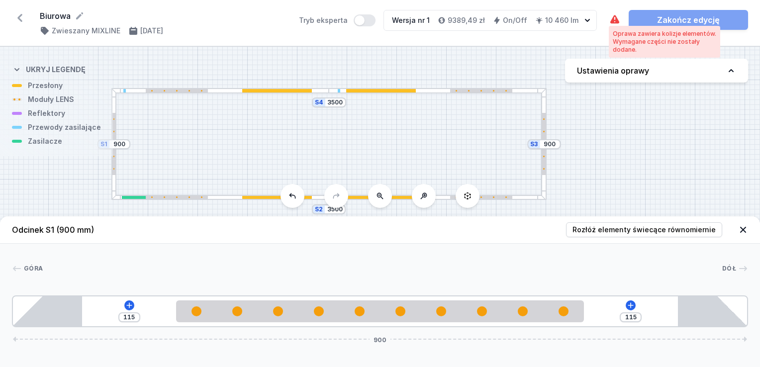
click at [619, 40] on div "Wymagane części nie zostały dodane." at bounding box center [663, 46] width 103 height 16
click at [544, 190] on div at bounding box center [543, 192] width 4 height 4
click at [629, 308] on icon at bounding box center [630, 305] width 8 height 8
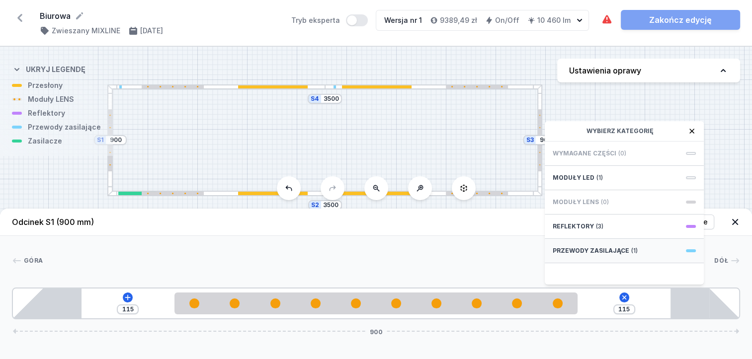
click at [620, 252] on div "Przewody zasilające (1)" at bounding box center [624, 251] width 159 height 24
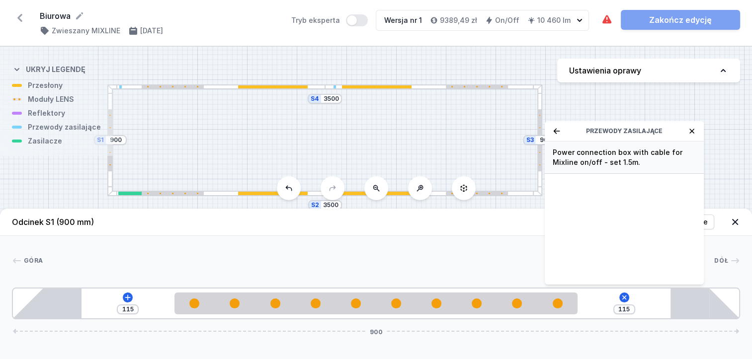
click at [593, 167] on span "Power connection box with cable for Mixline on/off - set 1.5m." at bounding box center [624, 158] width 143 height 20
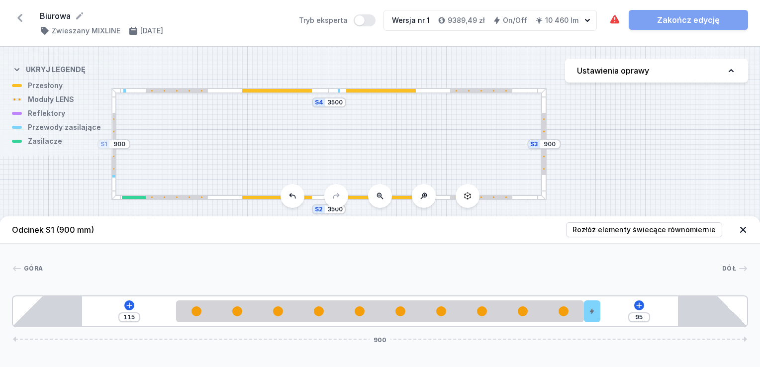
click at [544, 158] on div at bounding box center [543, 144] width 3 height 62
click at [628, 305] on icon at bounding box center [630, 305] width 8 height 8
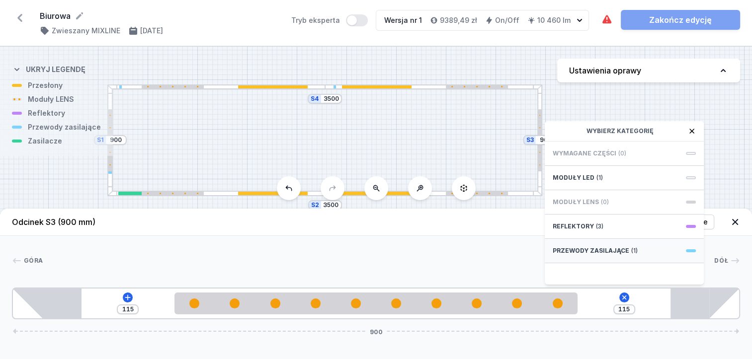
click at [615, 255] on span "Przewody zasilające" at bounding box center [591, 251] width 77 height 8
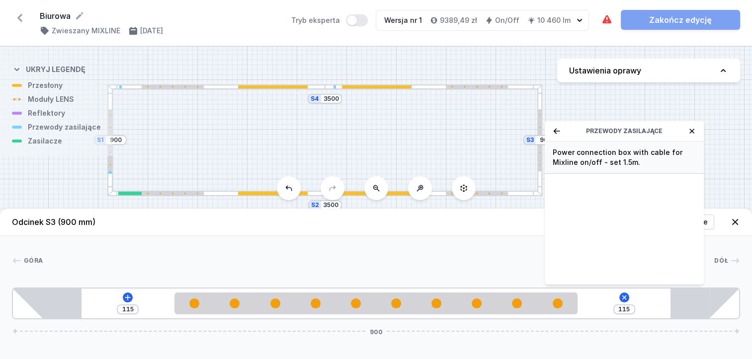
click at [605, 166] on span "Power connection box with cable for Mixline on/off - set 1.5m." at bounding box center [624, 158] width 143 height 20
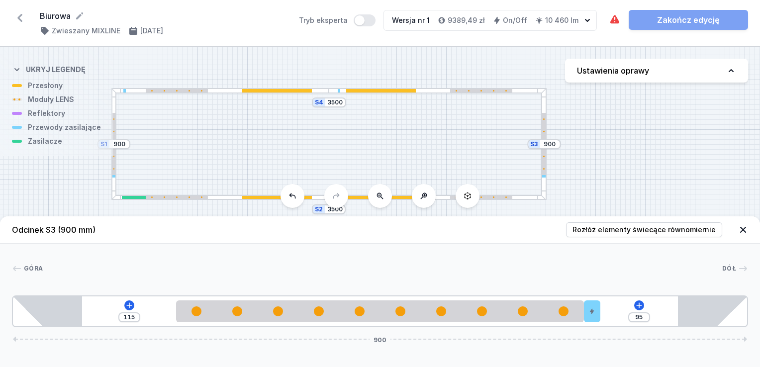
click at [442, 196] on div at bounding box center [438, 197] width 218 height 5
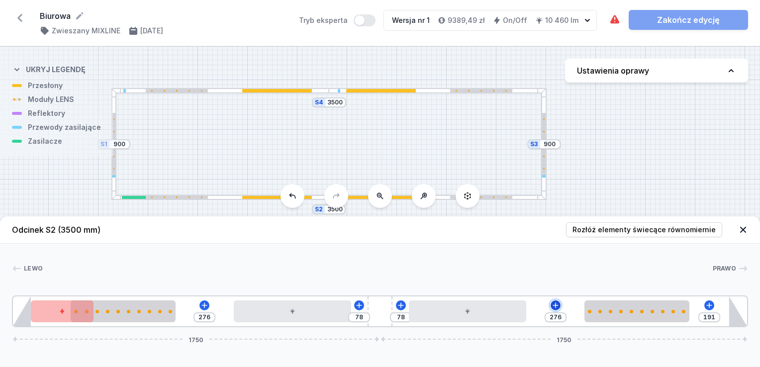
click at [554, 305] on icon at bounding box center [554, 304] width 5 height 5
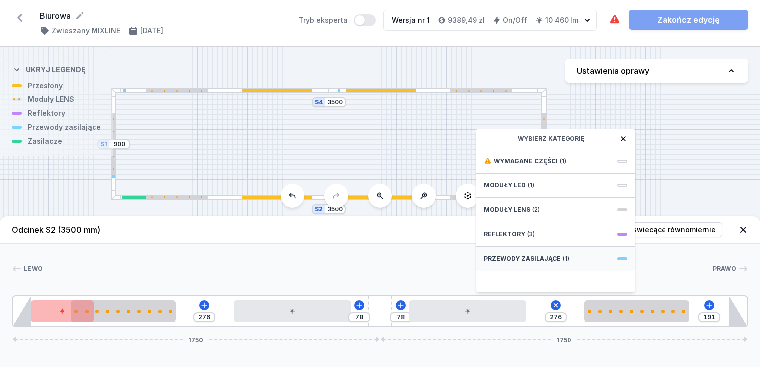
click at [558, 255] on div "Przewody zasilające (1)" at bounding box center [555, 259] width 159 height 24
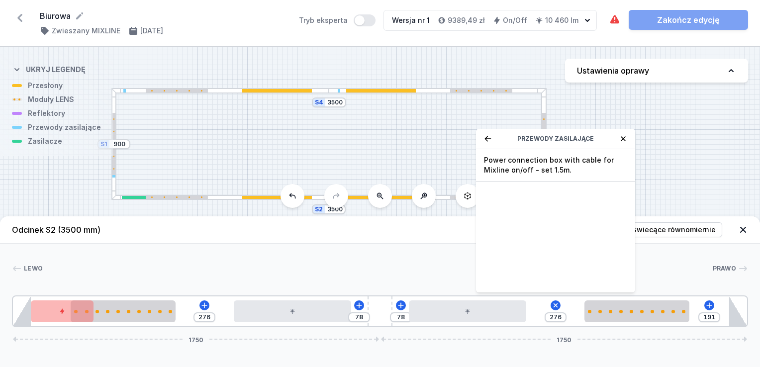
click at [540, 168] on span "Power connection box with cable for Mixline on/off - set 1.5m." at bounding box center [555, 165] width 143 height 20
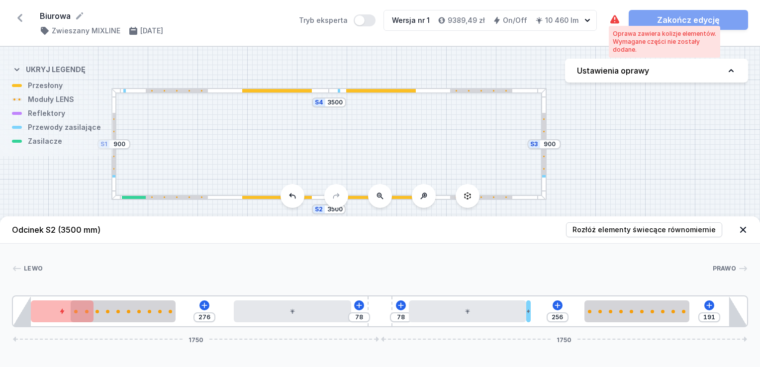
click at [610, 19] on icon at bounding box center [615, 20] width 12 height 12
click at [621, 35] on div "Oprawa zawiera kolizje elementów." at bounding box center [663, 34] width 103 height 8
click at [202, 307] on icon at bounding box center [204, 305] width 8 height 8
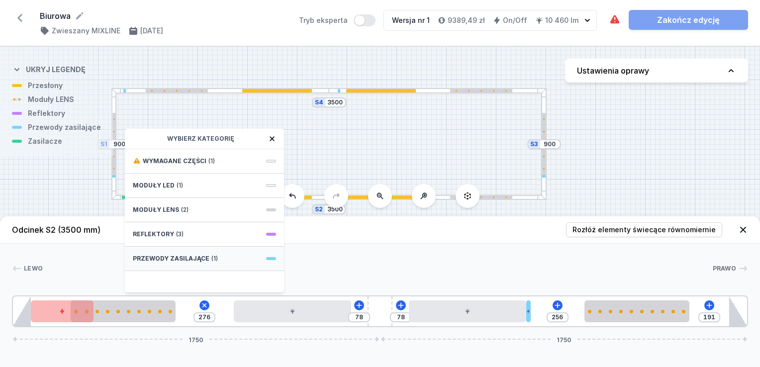
click at [194, 255] on span "Przewody zasilające" at bounding box center [171, 259] width 77 height 8
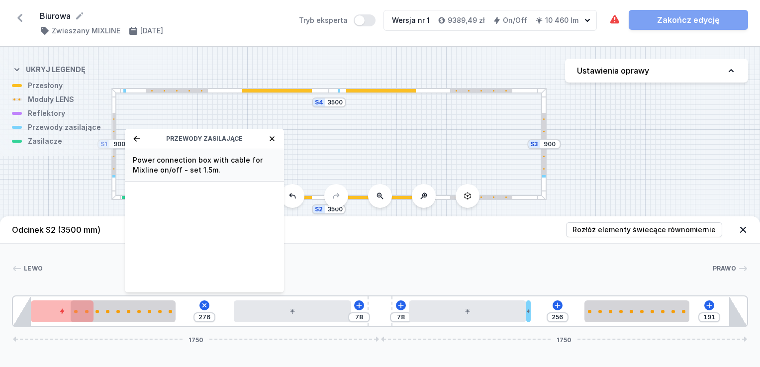
click at [177, 161] on span "Power connection box with cable for Mixline on/off - set 1.5m." at bounding box center [204, 165] width 143 height 20
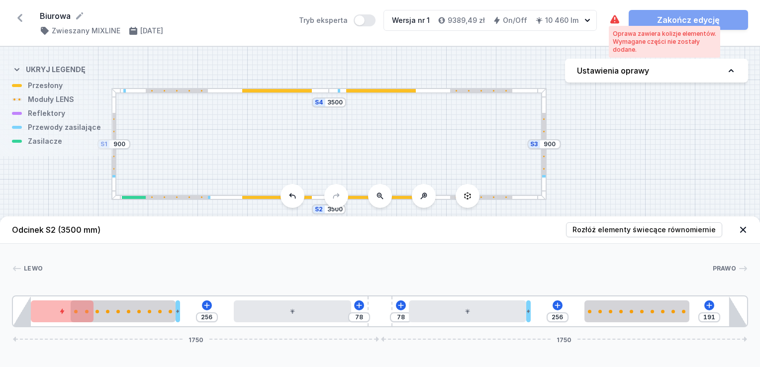
click at [614, 17] on icon at bounding box center [615, 20] width 12 height 12
click at [379, 89] on div at bounding box center [381, 90] width 70 height 3
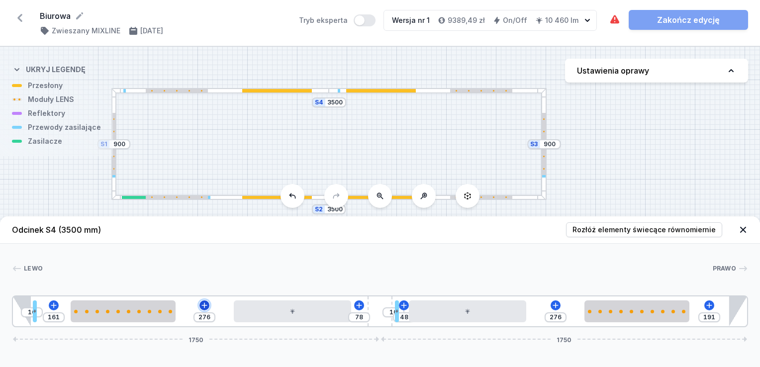
click at [208, 304] on icon at bounding box center [204, 305] width 8 height 8
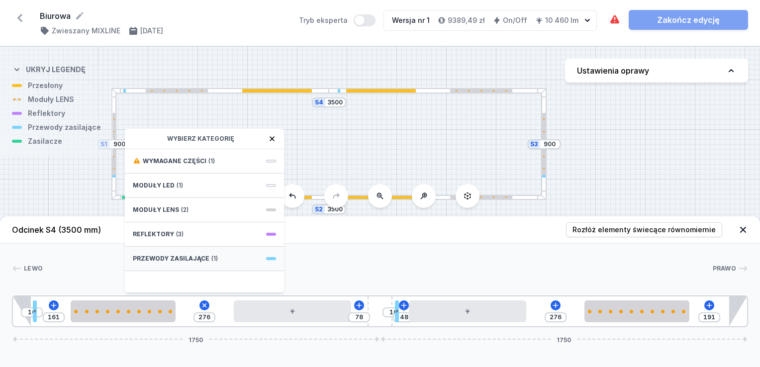
click at [211, 255] on span "(1)" at bounding box center [214, 259] width 6 height 8
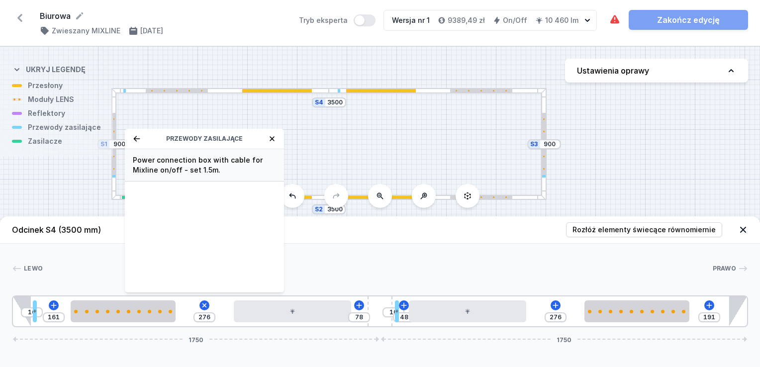
click at [200, 166] on span "Power connection box with cable for Mixline on/off - set 1.5m." at bounding box center [204, 165] width 143 height 20
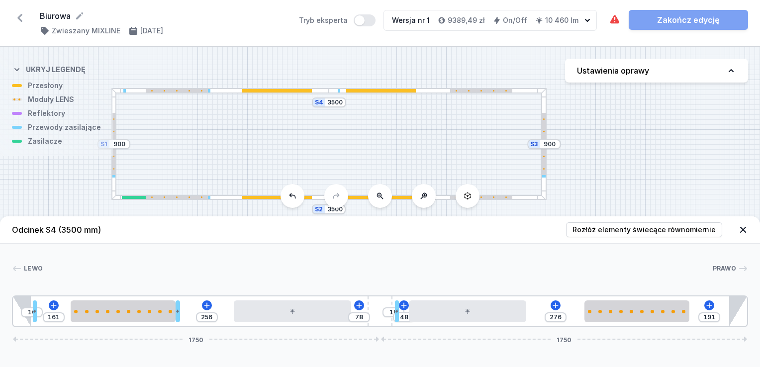
click at [433, 93] on div "S4 3500 S3 900 S2 3500 S1 900" at bounding box center [380, 207] width 760 height 320
click at [623, 234] on span "Rozłóż elementy świecące równomiernie" at bounding box center [643, 230] width 143 height 10
click at [624, 232] on span "Rozłóż elementy świecące równomiernie" at bounding box center [643, 230] width 143 height 10
click at [436, 93] on div "S4 3500 S3 900 S2 3500 S1 900" at bounding box center [380, 207] width 760 height 320
click at [555, 304] on icon at bounding box center [554, 304] width 5 height 5
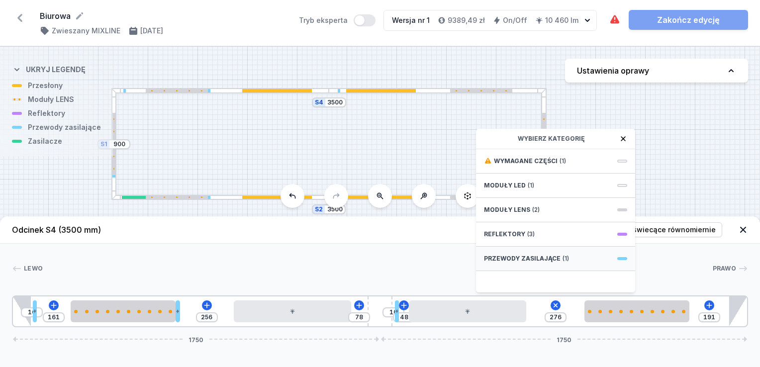
click at [519, 257] on span "Przewody zasilające" at bounding box center [522, 259] width 77 height 8
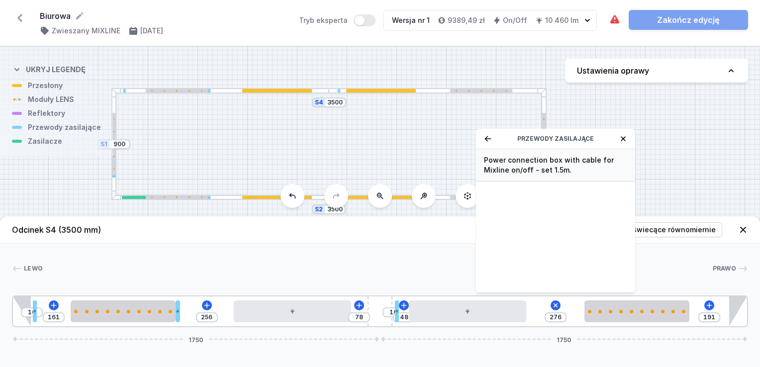
click at [520, 168] on span "Power connection box with cable for Mixline on/off - set 1.5m." at bounding box center [555, 165] width 143 height 20
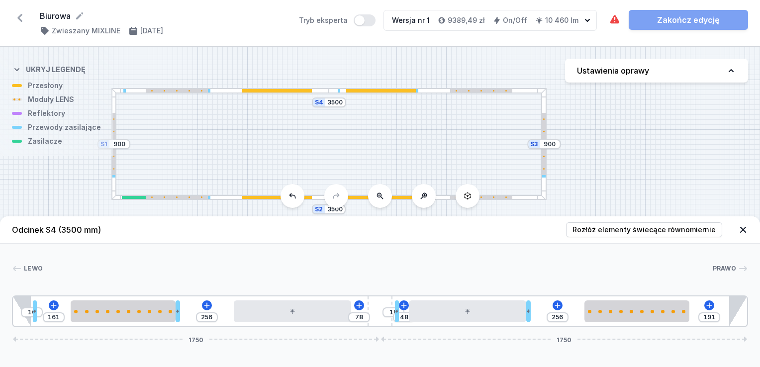
click at [443, 196] on div at bounding box center [438, 197] width 218 height 5
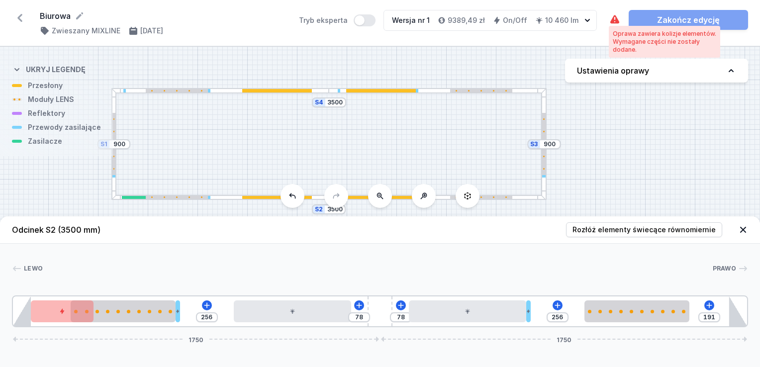
click at [614, 16] on icon at bounding box center [614, 19] width 9 height 8
click at [626, 49] on div "Wymagane części nie zostały dodane." at bounding box center [663, 46] width 103 height 16
click at [631, 70] on h4 "Ustawienia oprawy" at bounding box center [613, 71] width 72 height 12
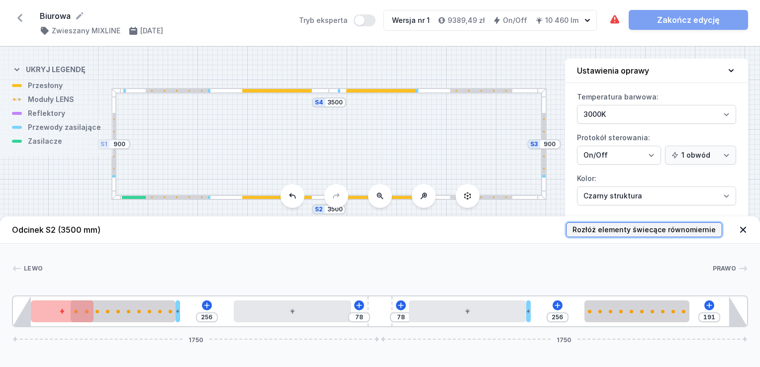
click at [687, 228] on span "Rozłóż elementy świecące równomiernie" at bounding box center [643, 230] width 143 height 10
click at [743, 228] on icon at bounding box center [743, 230] width 10 height 10
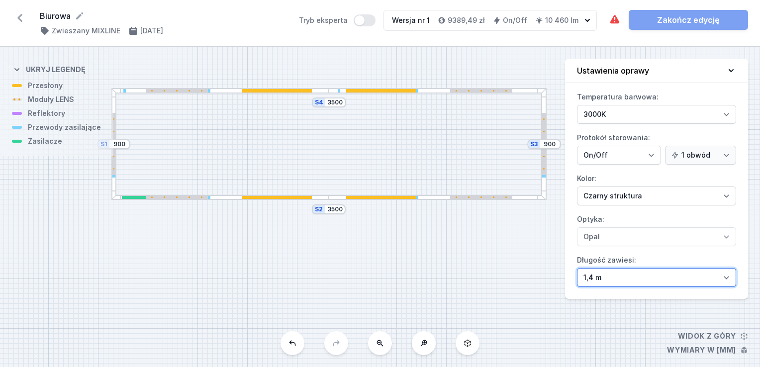
click at [615, 279] on select "1,4 m 3 m 4 m 5 m" at bounding box center [656, 277] width 159 height 19
click at [577, 268] on select "1,4 m 3 m 4 m 5 m" at bounding box center [656, 277] width 159 height 19
click at [545, 238] on div "S4 3500 S3 900 S2 3500 S1 900" at bounding box center [380, 207] width 760 height 320
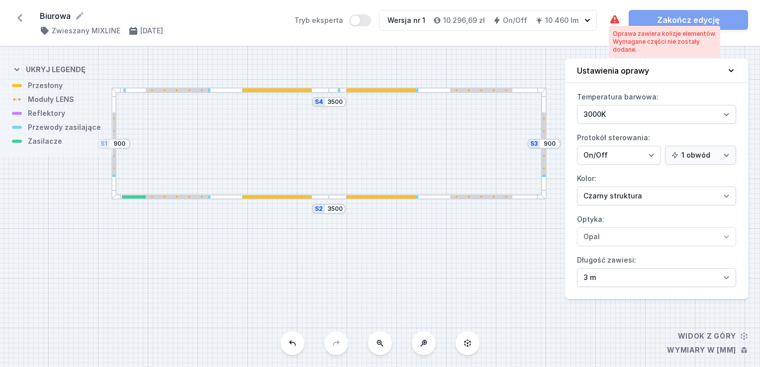
click at [610, 20] on div "Biurowa ( 11341 /v 1 ) Zwieszany MIXLINE [DATE] Tryb eksperta Wersja nr 1 10 29…" at bounding box center [380, 23] width 760 height 46
click at [611, 19] on icon at bounding box center [615, 20] width 12 height 12
click at [402, 90] on div at bounding box center [381, 89] width 70 height 3
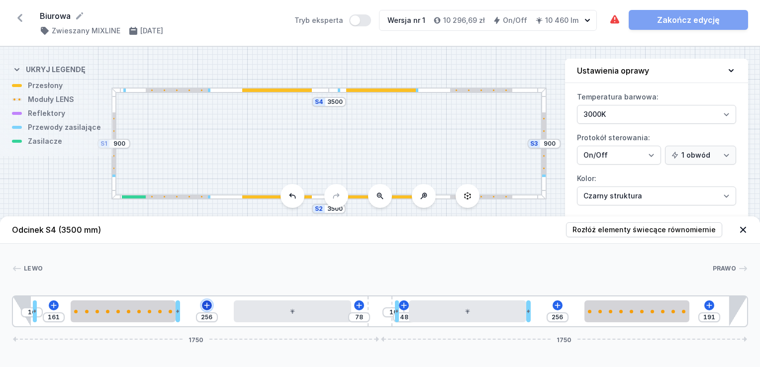
click at [206, 307] on icon at bounding box center [207, 305] width 8 height 8
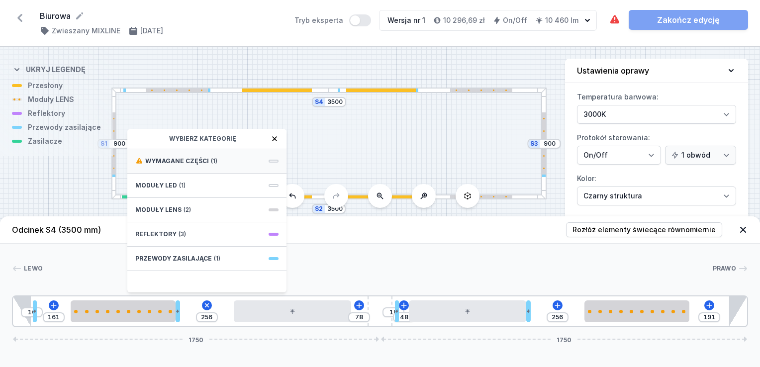
click at [201, 161] on span "Wymagane części" at bounding box center [177, 161] width 64 height 8
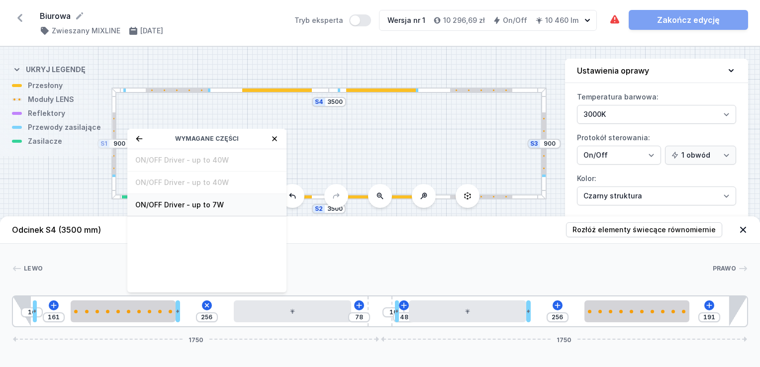
click at [187, 205] on span "ON/OFF Driver - up to 7W" at bounding box center [206, 205] width 143 height 10
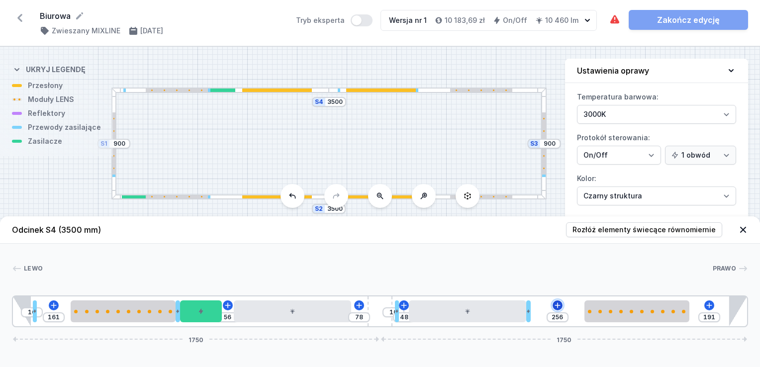
click at [556, 304] on icon at bounding box center [557, 305] width 8 height 8
click at [434, 243] on header "Odcinek S4 (3500 mm) Rozłóż elementy świecące równomiernie" at bounding box center [380, 229] width 760 height 27
click at [500, 196] on div at bounding box center [481, 196] width 62 height 3
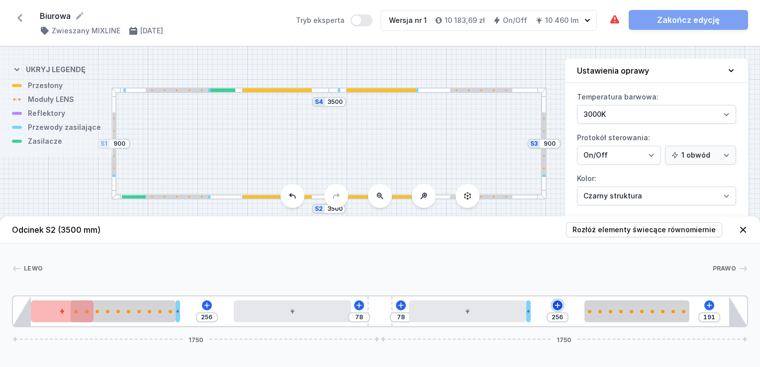
click at [555, 303] on icon at bounding box center [557, 305] width 8 height 8
click at [421, 252] on div "[PERSON_NAME] 1 2 3 4 5 6 5 4 3 1 256 78 78 256 191 1750 1750 85 300 500 20 256…" at bounding box center [380, 286] width 760 height 84
click at [544, 160] on div at bounding box center [543, 143] width 3 height 62
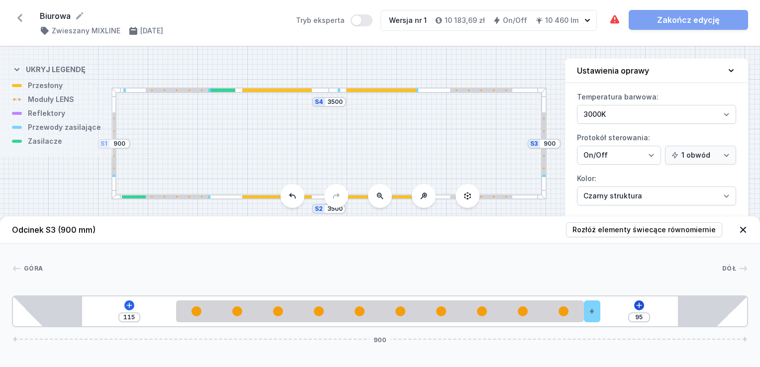
click at [636, 301] on div "115 95 900" at bounding box center [380, 311] width 736 height 32
click at [636, 305] on icon at bounding box center [638, 304] width 5 height 5
click at [494, 251] on div "[GEOGRAPHIC_DATA] 1 2 3 1 115 95 900 200 500 20 180 85 730 85 900" at bounding box center [380, 286] width 760 height 84
click at [113, 156] on div at bounding box center [113, 143] width 3 height 62
click at [636, 307] on icon at bounding box center [639, 305] width 8 height 8
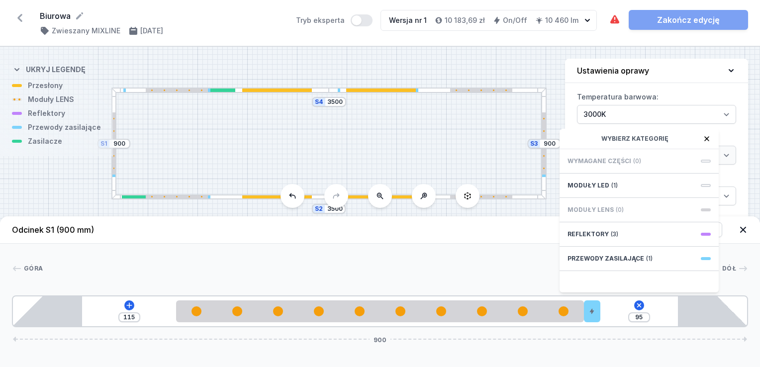
click at [466, 257] on div "Góra Dół 1 2 3 1 115 95 Wybierz kategorię Wymagane części (0) Moduły LED (1) Mo…" at bounding box center [380, 286] width 760 height 84
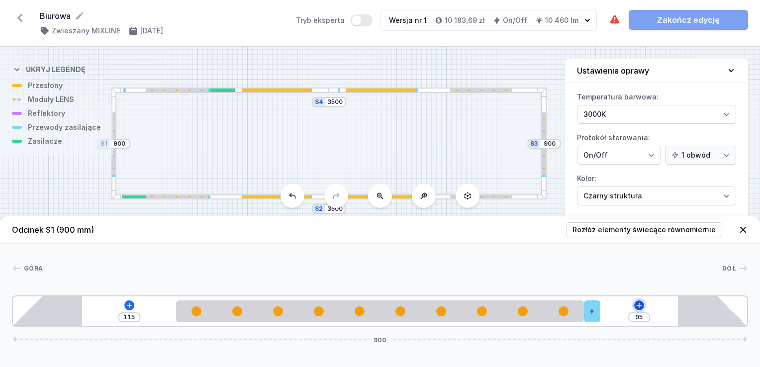
click at [639, 306] on icon at bounding box center [639, 305] width 8 height 8
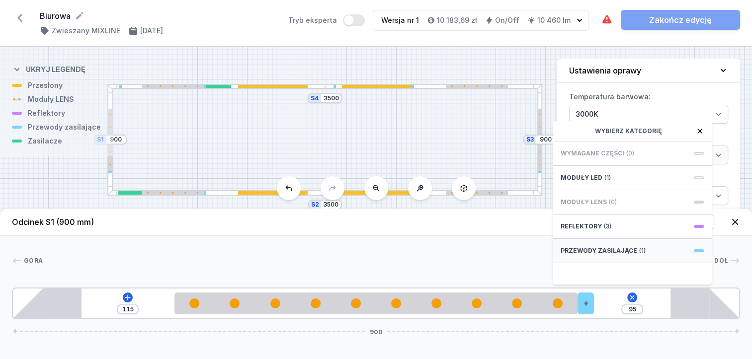
click at [631, 255] on span "Przewody zasilające" at bounding box center [599, 251] width 77 height 8
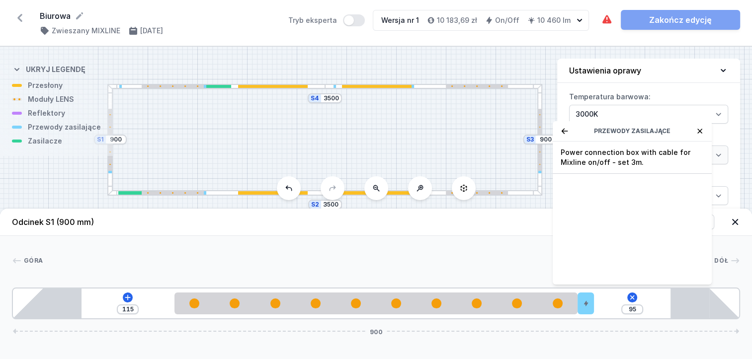
click at [626, 258] on div "Power connection box with cable for Mixline on/off - set 3m." at bounding box center [632, 213] width 159 height 143
click at [593, 156] on span "Power connection box with cable for Mixline on/off - set 3m." at bounding box center [632, 158] width 143 height 20
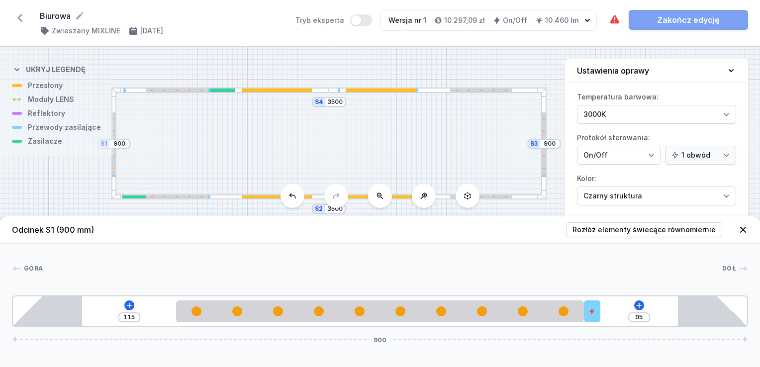
click at [614, 315] on div "115 95 900" at bounding box center [380, 311] width 736 height 32
drag, startPoint x: 349, startPoint y: 283, endPoint x: 211, endPoint y: 270, distance: 138.8
click at [347, 280] on div "[GEOGRAPHIC_DATA] 1 2 3 3 1 115 95 900 200 500 20 20 180 85 730 85 900" at bounding box center [380, 286] width 760 height 84
click at [114, 160] on div at bounding box center [113, 143] width 3 height 62
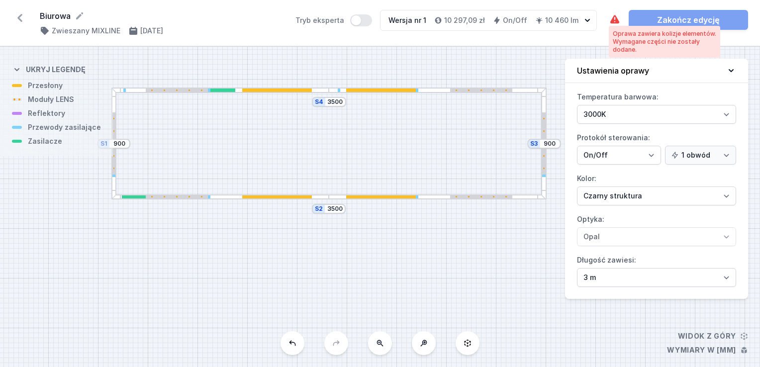
click at [612, 19] on icon at bounding box center [614, 19] width 9 height 8
click at [326, 198] on div at bounding box center [328, 196] width 15 height 5
click at [260, 89] on div at bounding box center [277, 89] width 70 height 3
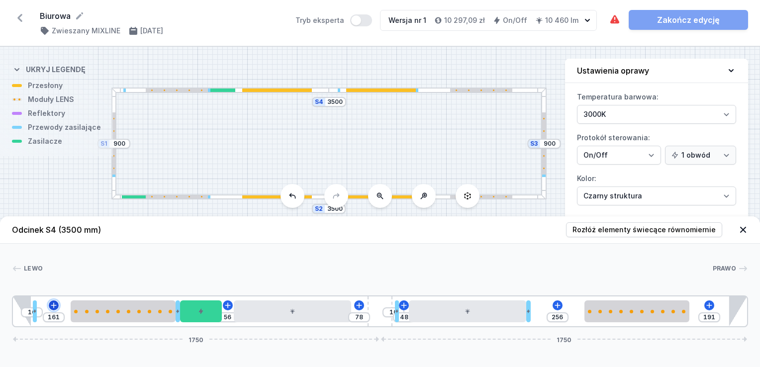
click at [51, 302] on icon at bounding box center [54, 305] width 8 height 8
click at [226, 309] on button at bounding box center [228, 305] width 10 height 10
click at [360, 304] on icon at bounding box center [359, 305] width 8 height 8
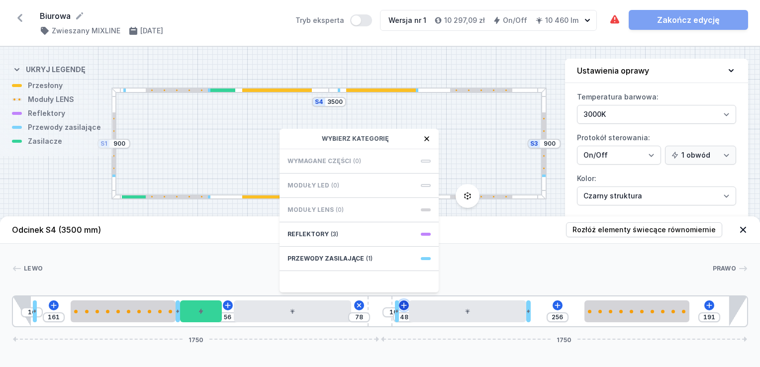
click at [404, 301] on icon at bounding box center [404, 305] width 8 height 8
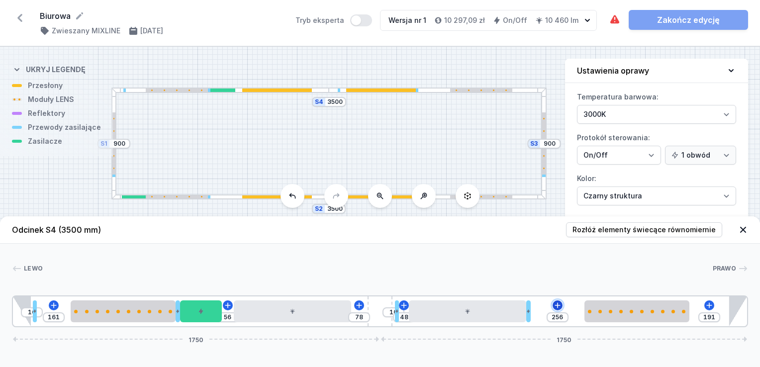
click at [556, 304] on icon at bounding box center [557, 305] width 8 height 8
click at [709, 301] on button at bounding box center [709, 305] width 10 height 10
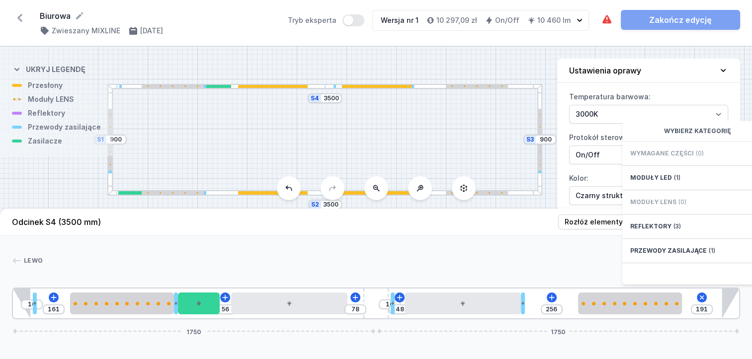
click at [676, 252] on div "Przewody zasilające (1)" at bounding box center [701, 251] width 159 height 24
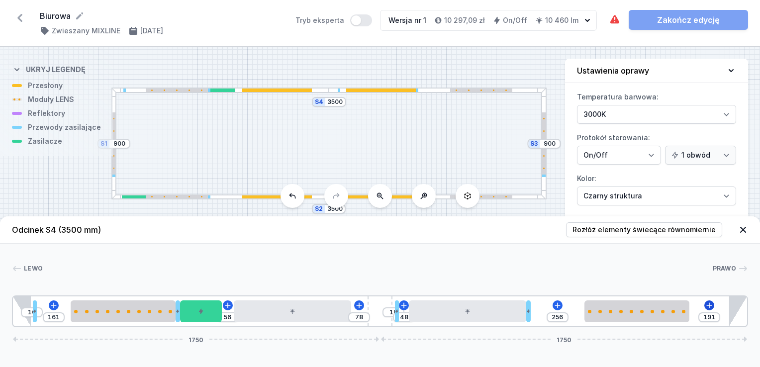
click at [712, 303] on div "10 161 56 78 10 48 256 191 1750 1750" at bounding box center [380, 311] width 736 height 32
click at [643, 234] on span "Rozłóż elementy świecące równomiernie" at bounding box center [643, 230] width 143 height 10
click at [543, 170] on div at bounding box center [543, 143] width 3 height 62
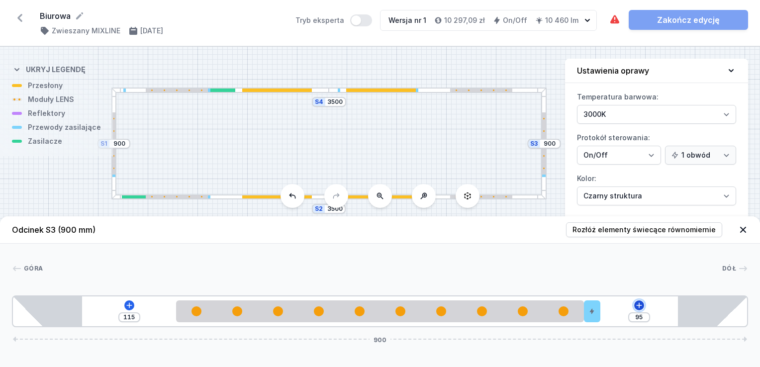
click at [637, 305] on icon at bounding box center [638, 304] width 5 height 5
click at [129, 301] on icon at bounding box center [129, 305] width 8 height 8
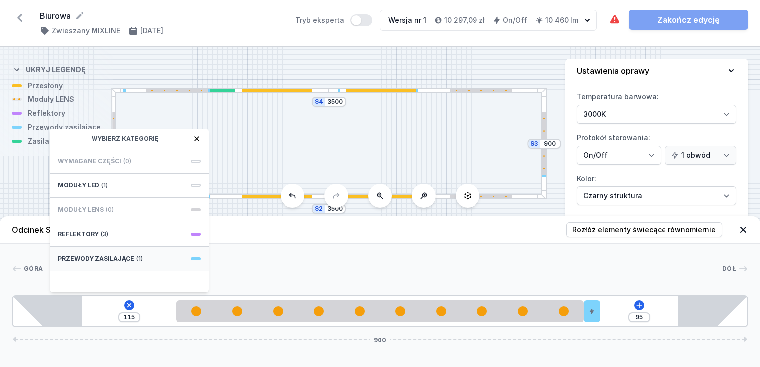
click at [136, 256] on span "(1)" at bounding box center [139, 259] width 6 height 8
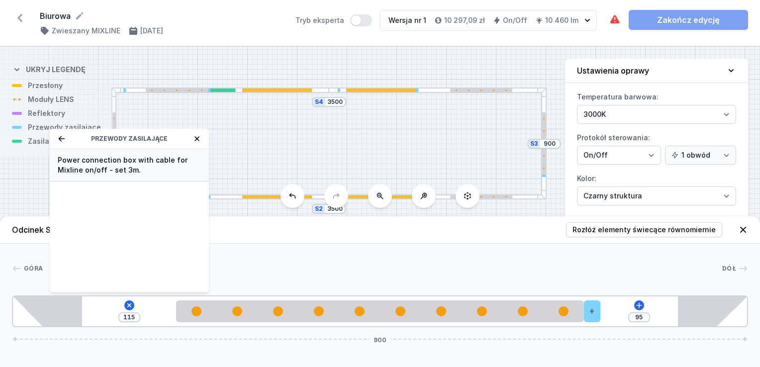
click at [135, 161] on span "Power connection box with cable for Mixline on/off - set 3m." at bounding box center [129, 165] width 143 height 20
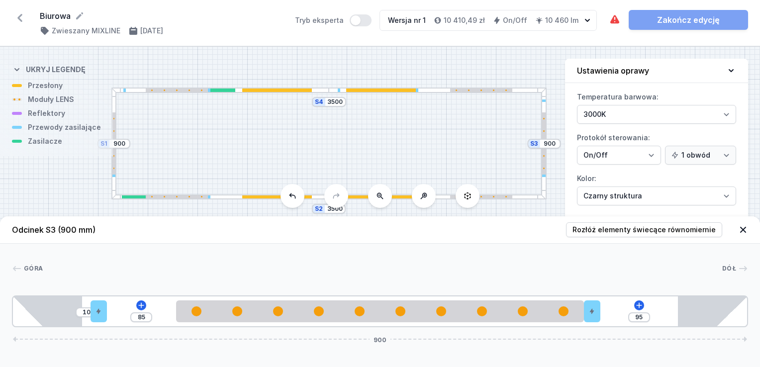
click at [347, 286] on div at bounding box center [380, 286] width 736 height 6
click at [113, 159] on div at bounding box center [113, 143] width 3 height 62
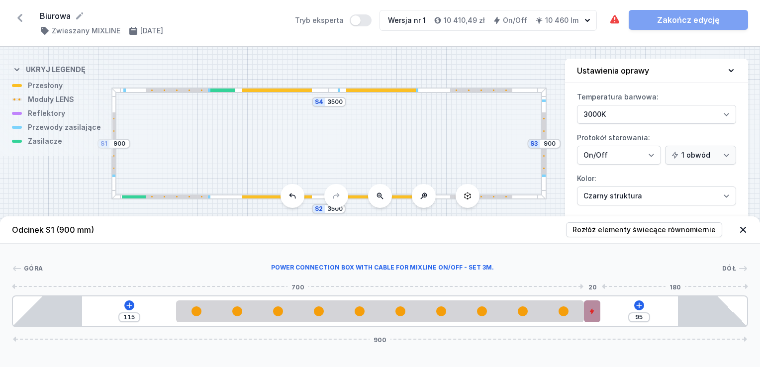
click at [593, 315] on div at bounding box center [592, 311] width 16 height 22
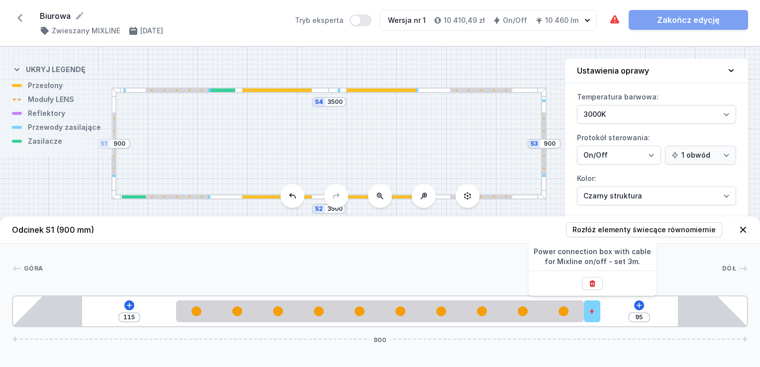
click at [597, 263] on span "Power connection box with cable for Mixline on/off - set 3m." at bounding box center [591, 257] width 127 height 28
click at [431, 285] on div at bounding box center [380, 286] width 736 height 6
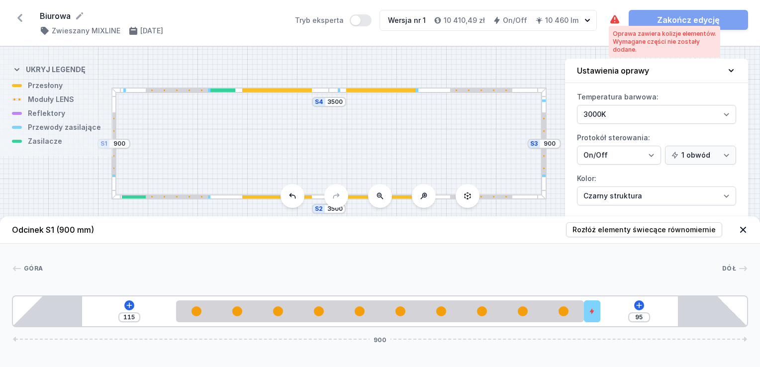
click at [614, 21] on icon at bounding box center [614, 19] width 9 height 8
click at [547, 232] on header "Odcinek S1 (900 mm) Rozłóż elementy świecące równomiernie" at bounding box center [380, 229] width 760 height 27
click at [465, 271] on div at bounding box center [382, 268] width 679 height 10
click at [742, 233] on icon at bounding box center [743, 230] width 10 height 10
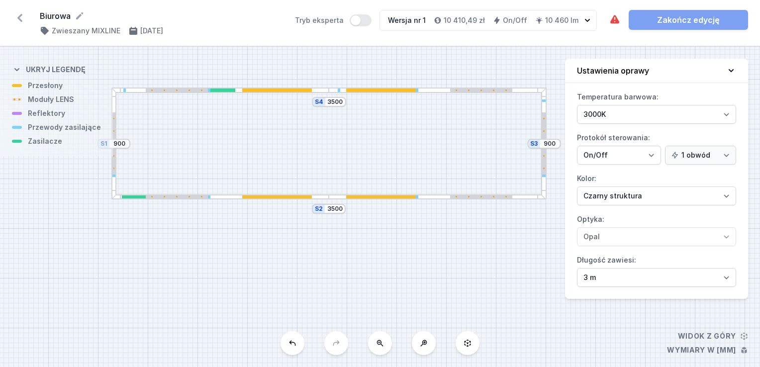
click at [698, 337] on div "S4 3500 S3 900 S2 3500 S1 900" at bounding box center [380, 207] width 760 height 320
click at [690, 355] on div "S4 3500 S3 900 S2 3500 S1 900" at bounding box center [380, 207] width 760 height 320
click at [618, 11] on div "Oprawa zawiera kolizje elementów. Wymagane części nie zostały dodane." at bounding box center [615, 20] width 12 height 20
click at [371, 18] on button "Tryb eksperta" at bounding box center [360, 20] width 22 height 12
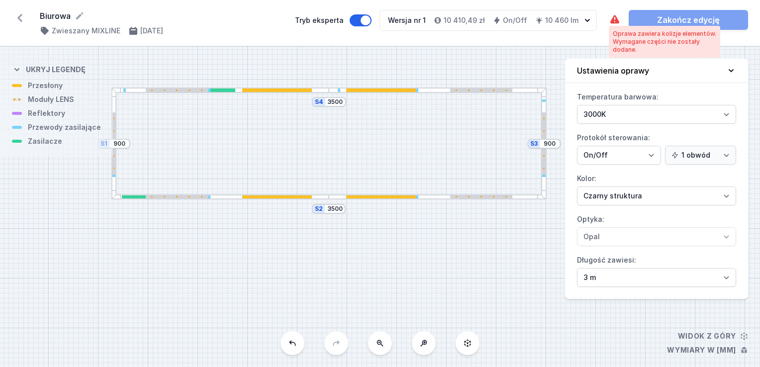
click at [618, 35] on div "Oprawa zawiera kolizje elementów." at bounding box center [663, 34] width 103 height 8
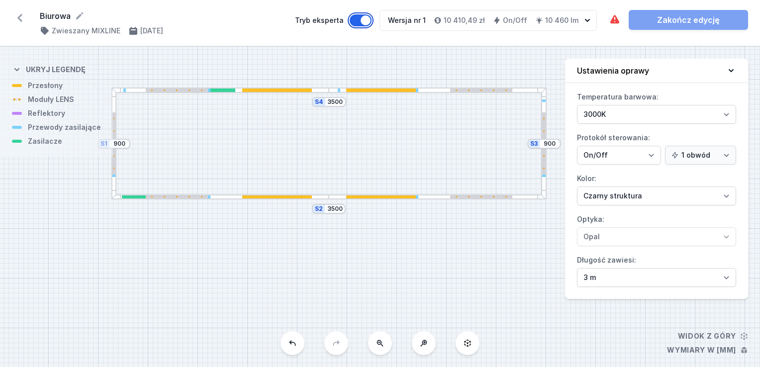
click at [359, 19] on button "Tryb eksperta" at bounding box center [360, 20] width 22 height 12
click at [300, 91] on div at bounding box center [277, 89] width 70 height 3
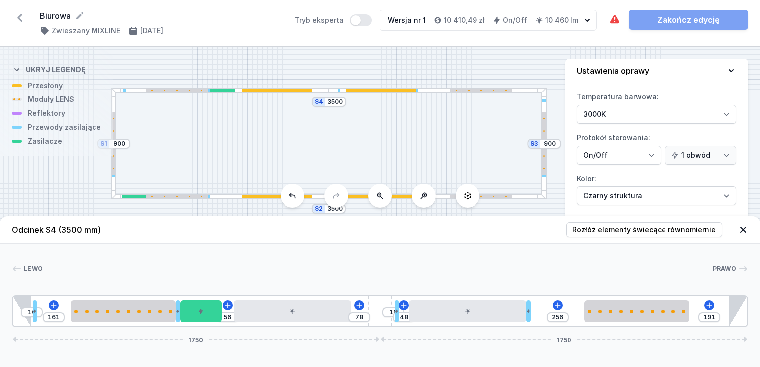
click at [199, 89] on div at bounding box center [177, 89] width 62 height 3
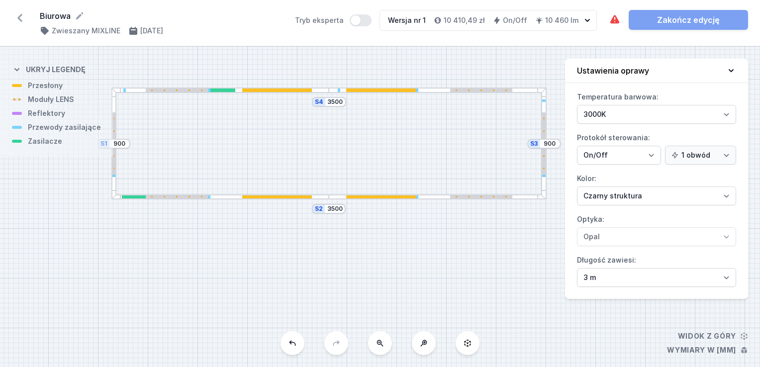
click at [226, 90] on div at bounding box center [222, 89] width 25 height 3
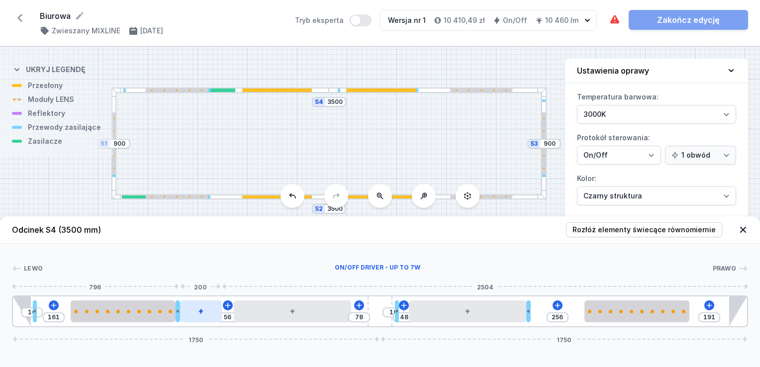
drag, startPoint x: 191, startPoint y: 313, endPoint x: 203, endPoint y: 312, distance: 11.4
click at [203, 312] on div at bounding box center [201, 311] width 42 height 22
click at [199, 311] on icon at bounding box center [201, 311] width 4 height 5
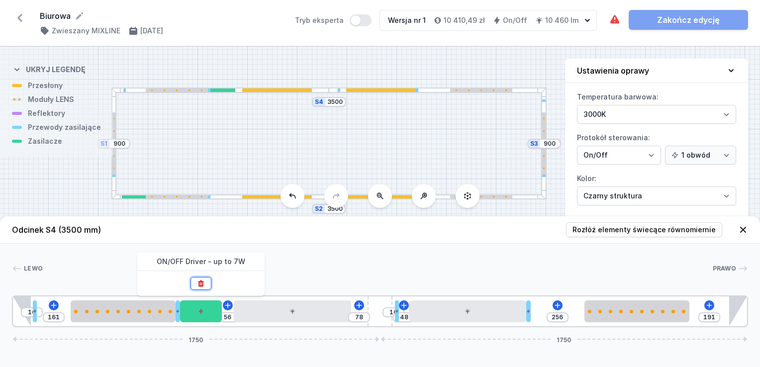
click at [202, 283] on icon at bounding box center [200, 283] width 5 height 6
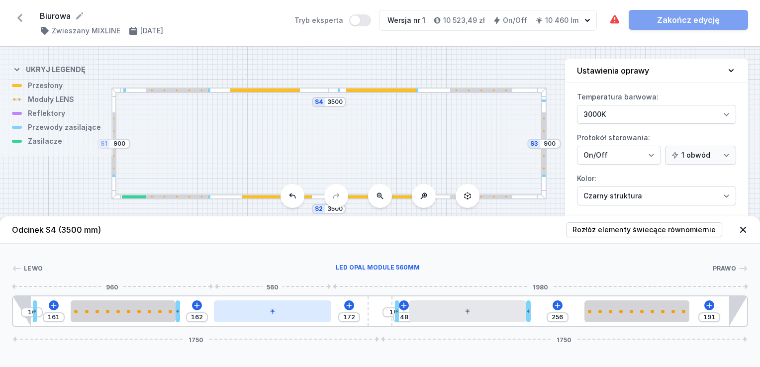
drag, startPoint x: 317, startPoint y: 314, endPoint x: 295, endPoint y: 317, distance: 22.6
click at [295, 316] on div at bounding box center [272, 311] width 117 height 22
click at [349, 305] on icon at bounding box center [349, 304] width 5 height 5
drag, startPoint x: 543, startPoint y: 265, endPoint x: 546, endPoint y: 258, distance: 8.7
click at [543, 265] on div at bounding box center [377, 268] width 669 height 10
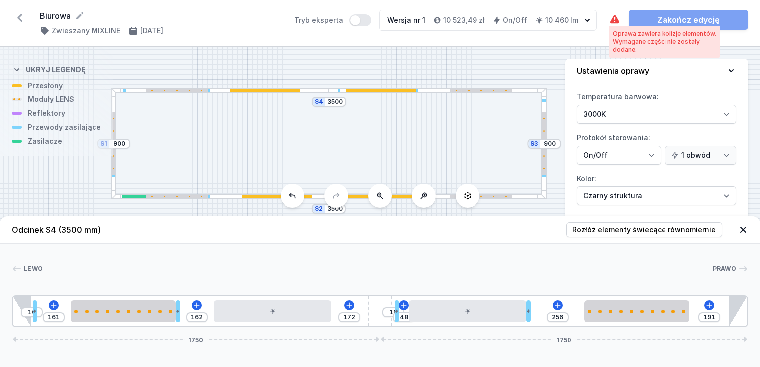
click at [614, 22] on icon at bounding box center [615, 20] width 12 height 12
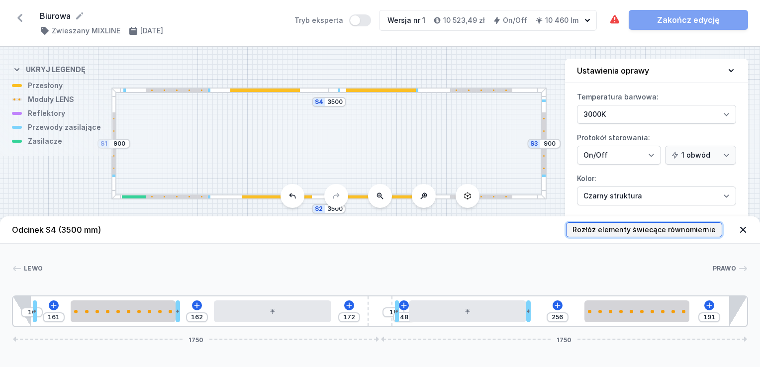
click at [638, 225] on span "Rozłóż elementy świecące równomiernie" at bounding box center [643, 230] width 143 height 10
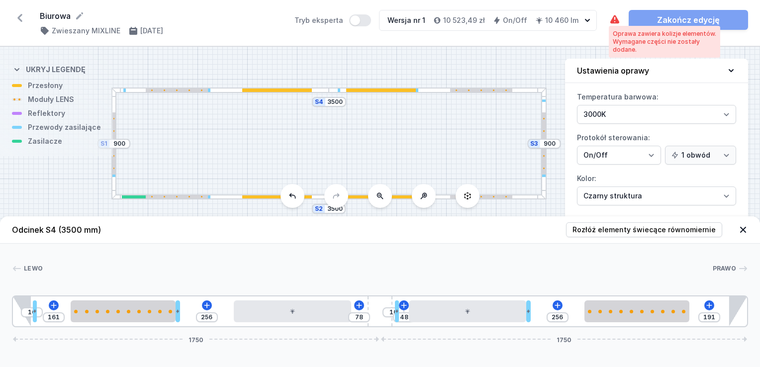
click at [618, 21] on icon at bounding box center [615, 20] width 12 height 12
click at [545, 107] on div at bounding box center [543, 143] width 5 height 112
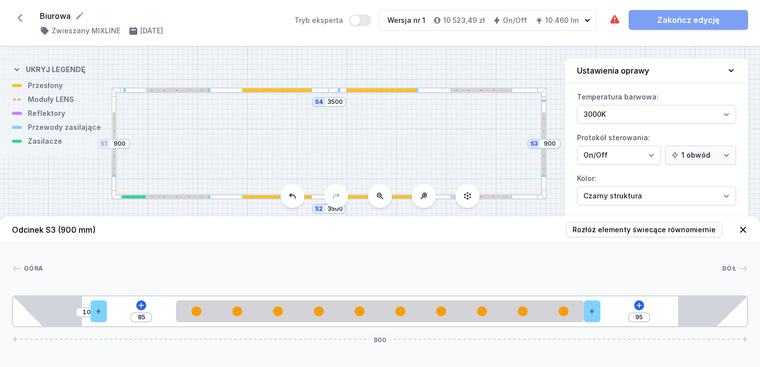
click at [115, 186] on div at bounding box center [113, 143] width 5 height 112
click at [180, 198] on div at bounding box center [177, 196] width 62 height 3
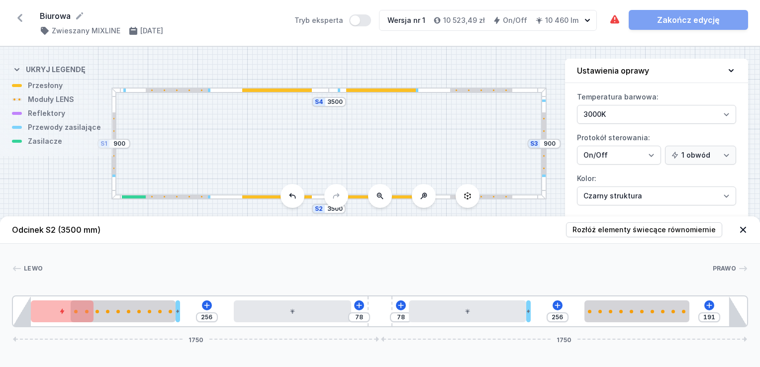
drag, startPoint x: 179, startPoint y: 195, endPoint x: 182, endPoint y: 202, distance: 7.1
click at [191, 197] on div at bounding box center [177, 196] width 62 height 3
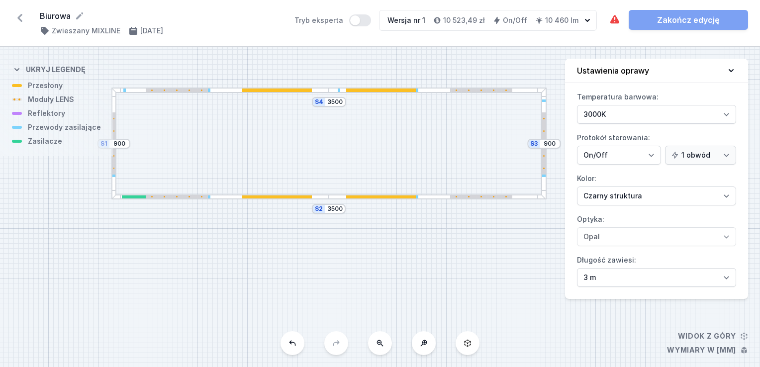
click at [177, 201] on div "S4 3500 S3 900 S2 3500 S1 900" at bounding box center [380, 207] width 760 height 320
click at [179, 199] on div at bounding box center [220, 196] width 218 height 5
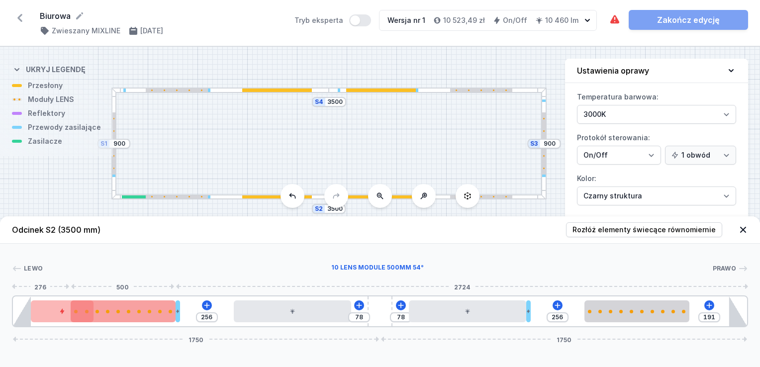
drag, startPoint x: 159, startPoint y: 311, endPoint x: 156, endPoint y: 315, distance: 5.4
click at [169, 311] on div at bounding box center [123, 311] width 105 height 3
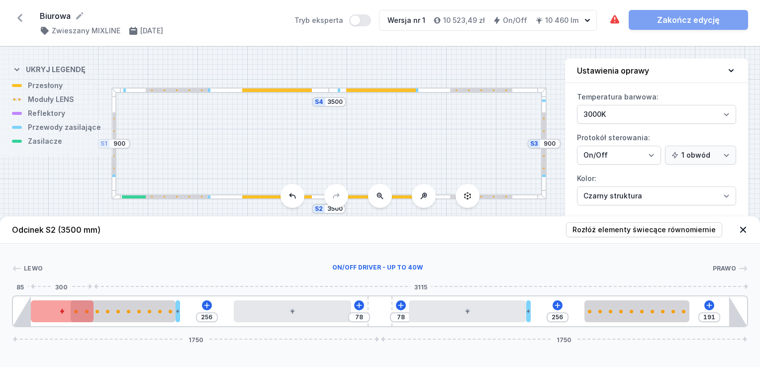
click at [58, 313] on div at bounding box center [62, 311] width 63 height 22
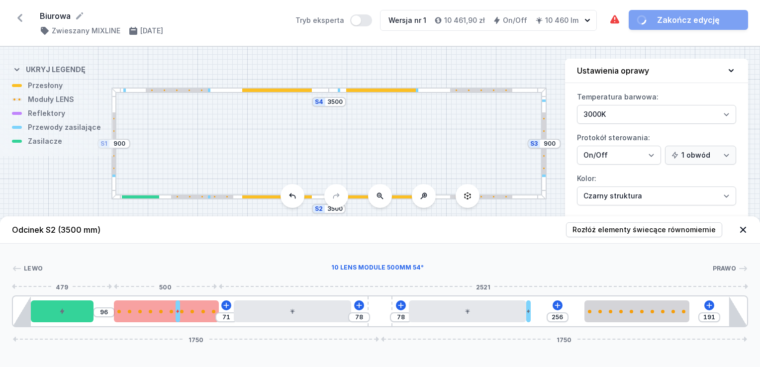
drag, startPoint x: 144, startPoint y: 317, endPoint x: 182, endPoint y: 317, distance: 38.3
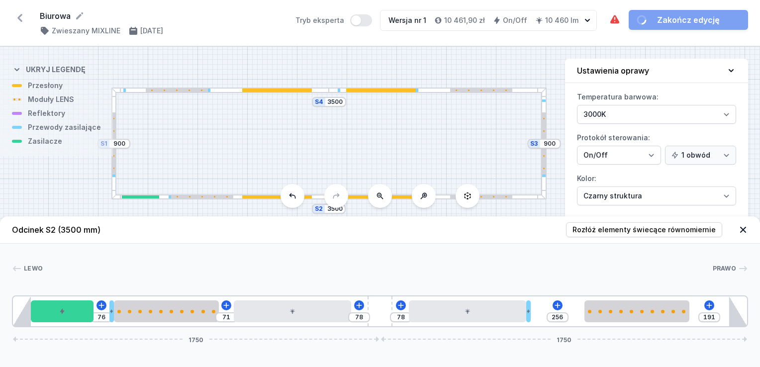
drag, startPoint x: 176, startPoint y: 317, endPoint x: 108, endPoint y: 322, distance: 68.3
click at [13, 311] on div "76" at bounding box center [13, 311] width 0 height 0
click at [493, 248] on div "[PERSON_NAME] 1 2 3 4 5 6 5 3 4 1 76 71 78 78 256 191 1750 1750 85 300 76 20 50…" at bounding box center [380, 286] width 760 height 84
click at [615, 18] on icon at bounding box center [614, 19] width 9 height 8
click at [398, 88] on div at bounding box center [381, 89] width 70 height 3
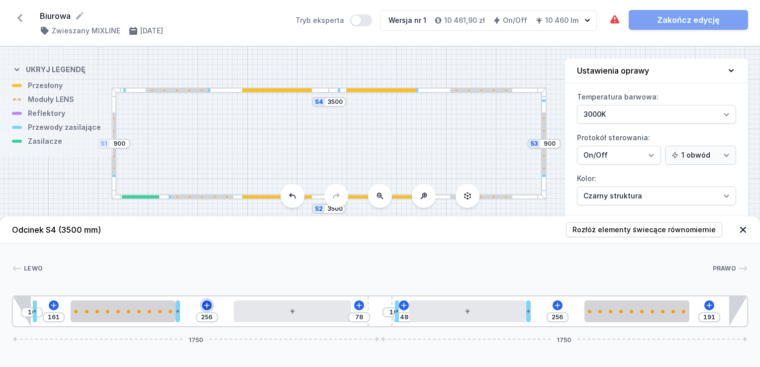
click at [210, 303] on icon at bounding box center [207, 305] width 8 height 8
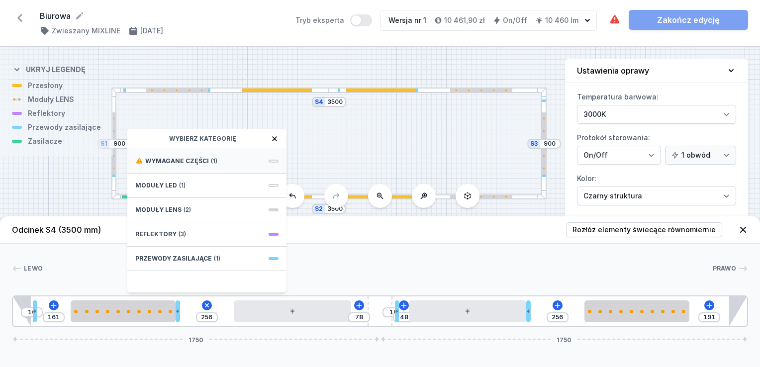
click at [217, 161] on div "Wymagane części (1)" at bounding box center [206, 161] width 159 height 24
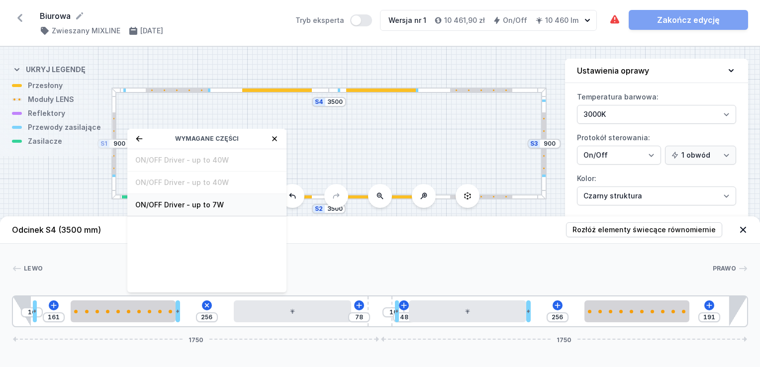
click at [201, 206] on span "ON/OFF Driver - up to 7W" at bounding box center [206, 205] width 143 height 10
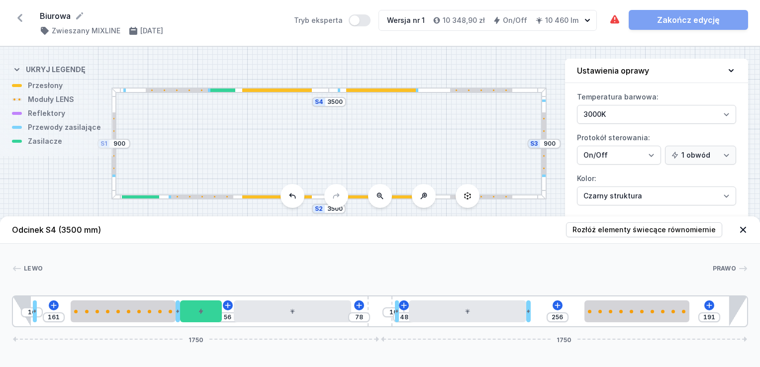
click at [451, 271] on div at bounding box center [377, 268] width 669 height 10
drag, startPoint x: 553, startPoint y: 124, endPoint x: 542, endPoint y: 130, distance: 12.3
click at [552, 124] on div "S4 3500 S3 900 S2 3500 S1 900" at bounding box center [380, 207] width 760 height 320
click at [541, 131] on div at bounding box center [542, 143] width 3 height 62
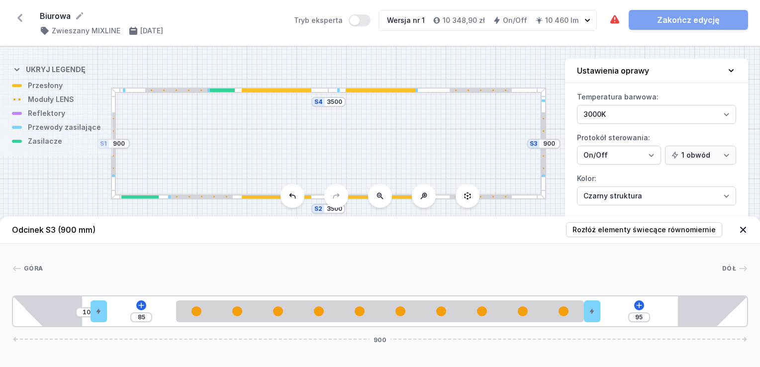
click at [115, 168] on div at bounding box center [113, 143] width 5 height 112
drag, startPoint x: 597, startPoint y: 318, endPoint x: 626, endPoint y: 315, distance: 29.9
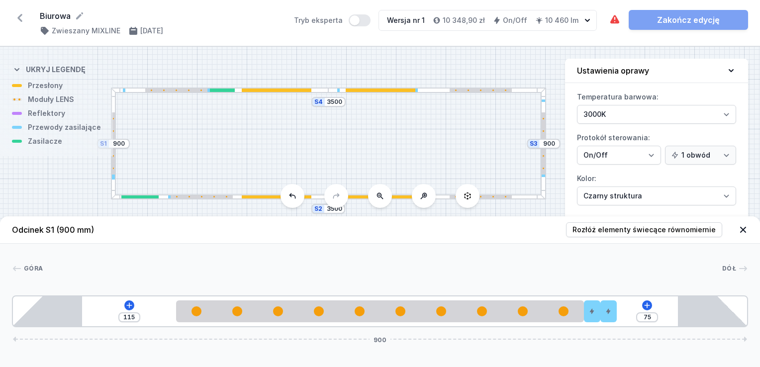
drag, startPoint x: 599, startPoint y: 319, endPoint x: 629, endPoint y: 309, distance: 31.9
click at [614, 315] on div at bounding box center [608, 311] width 16 height 22
click at [607, 285] on icon at bounding box center [608, 283] width 5 height 6
click at [591, 325] on div "115 95 900" at bounding box center [380, 311] width 736 height 32
click at [598, 316] on div "115 114 900" at bounding box center [380, 311] width 736 height 32
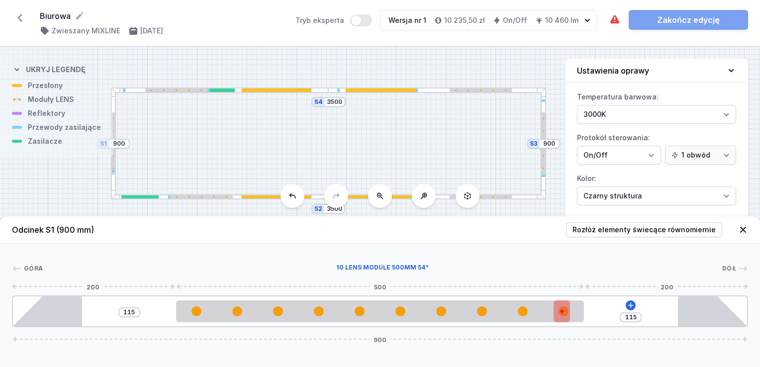
click at [583, 315] on div "115 115 900" at bounding box center [380, 311] width 736 height 32
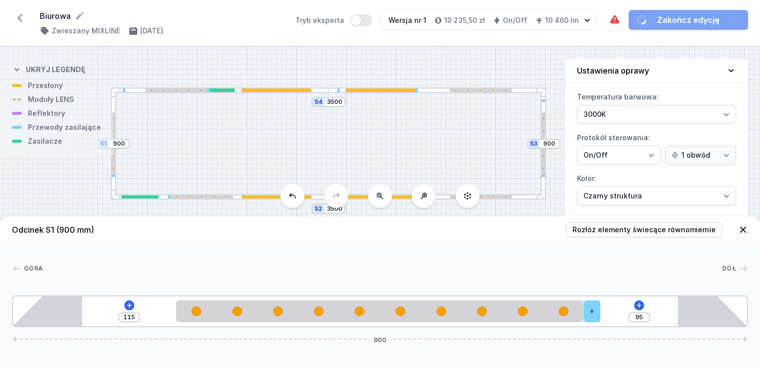
drag, startPoint x: 561, startPoint y: 317, endPoint x: 605, endPoint y: 315, distance: 43.8
click at [542, 108] on div at bounding box center [542, 143] width 5 height 112
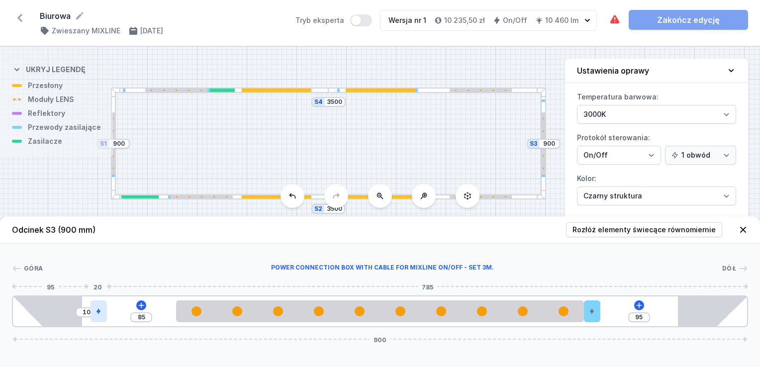
click at [100, 312] on icon at bounding box center [98, 311] width 6 height 6
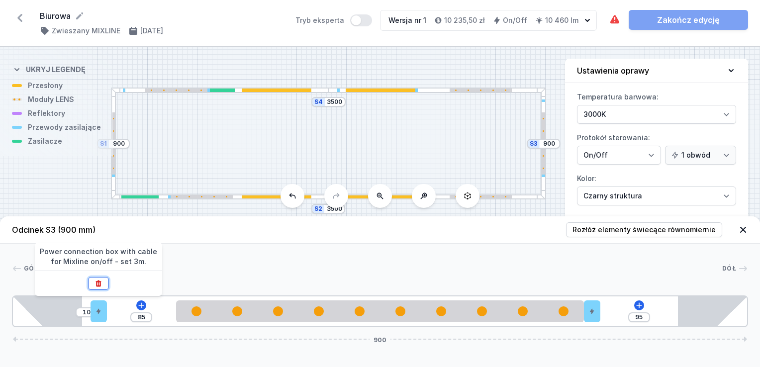
click at [105, 285] on button at bounding box center [98, 283] width 21 height 13
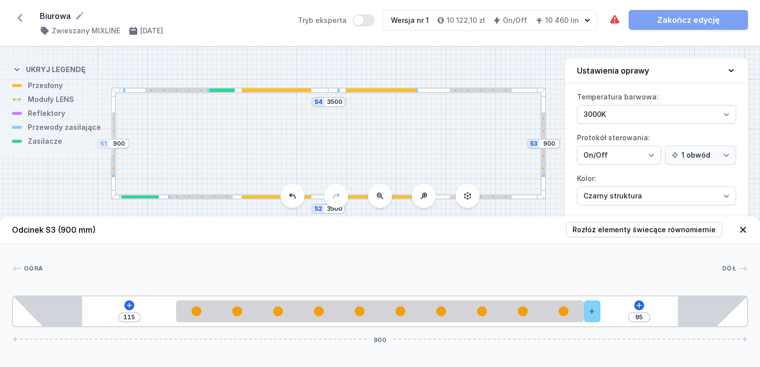
click at [535, 196] on div at bounding box center [437, 196] width 218 height 5
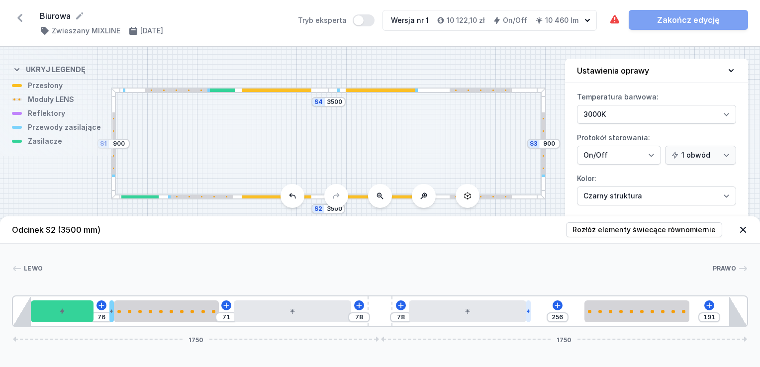
click at [530, 317] on div "76 71 78 78 256 191 1750 1750" at bounding box center [380, 311] width 736 height 32
drag, startPoint x: 528, startPoint y: 313, endPoint x: 537, endPoint y: 315, distance: 8.8
click at [533, 313] on div "76 71 78 78 256 191 1750 1750" at bounding box center [380, 311] width 736 height 32
click at [112, 162] on div at bounding box center [113, 143] width 3 height 62
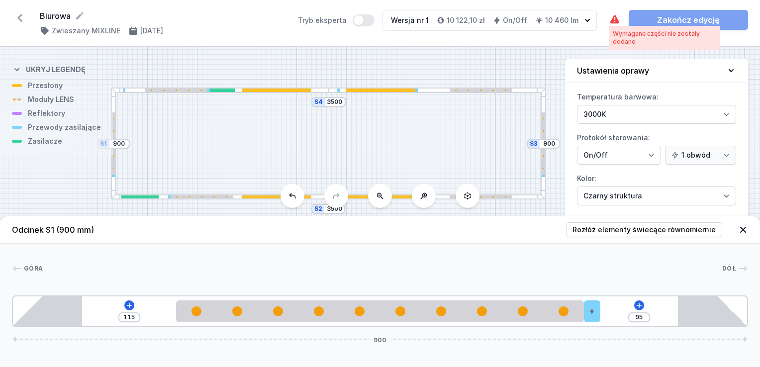
click at [619, 17] on icon at bounding box center [615, 20] width 12 height 12
click at [543, 160] on div at bounding box center [542, 143] width 3 height 62
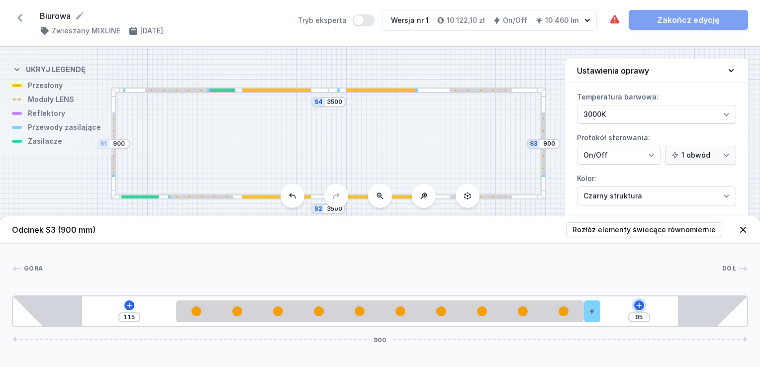
click at [642, 303] on icon at bounding box center [639, 305] width 8 height 8
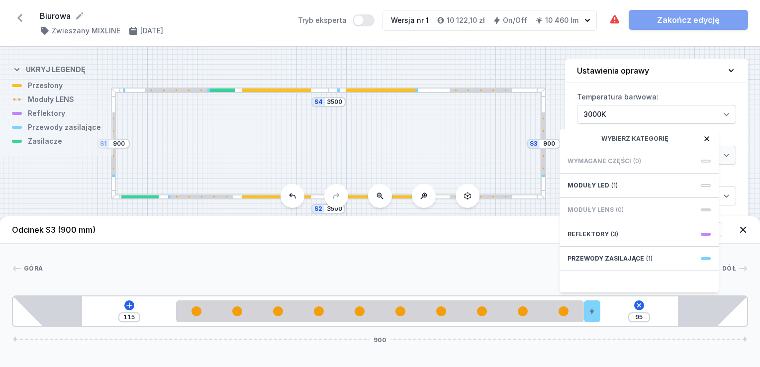
click at [273, 263] on div at bounding box center [382, 268] width 679 height 10
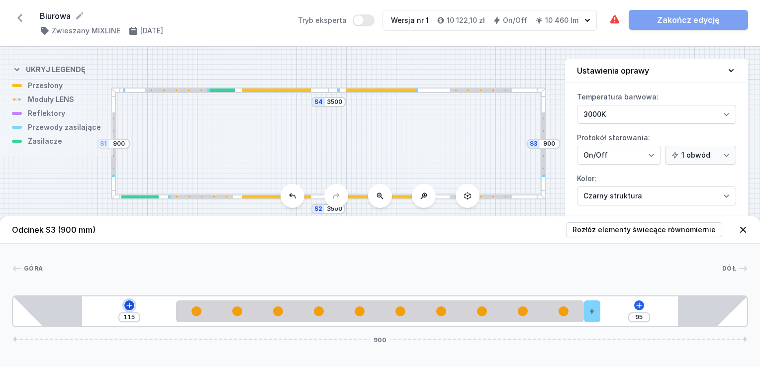
click at [129, 305] on icon at bounding box center [128, 304] width 5 height 5
click at [308, 258] on div "[GEOGRAPHIC_DATA] 1 2 3 1 115 95 900 200 500 20 180 85 730 85 900" at bounding box center [380, 286] width 760 height 84
click at [113, 156] on div at bounding box center [113, 155] width 1 height 1
click at [635, 303] on icon at bounding box center [639, 305] width 8 height 8
click at [416, 277] on div "[GEOGRAPHIC_DATA]" at bounding box center [380, 270] width 736 height 14
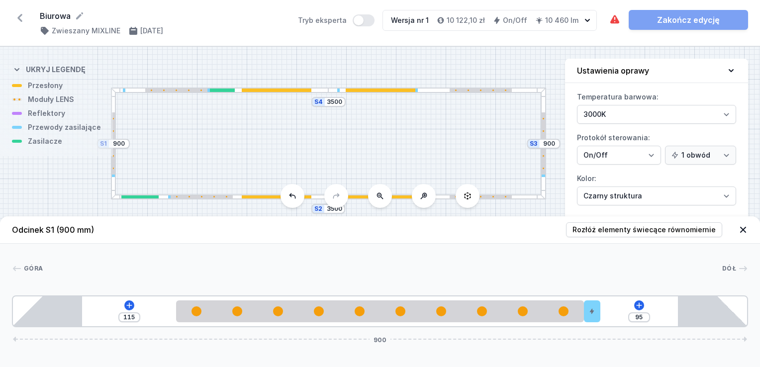
click at [499, 188] on div "S4 3500 S3 900 S2 3500 S1 900" at bounding box center [380, 207] width 760 height 320
click at [500, 196] on div at bounding box center [480, 196] width 62 height 3
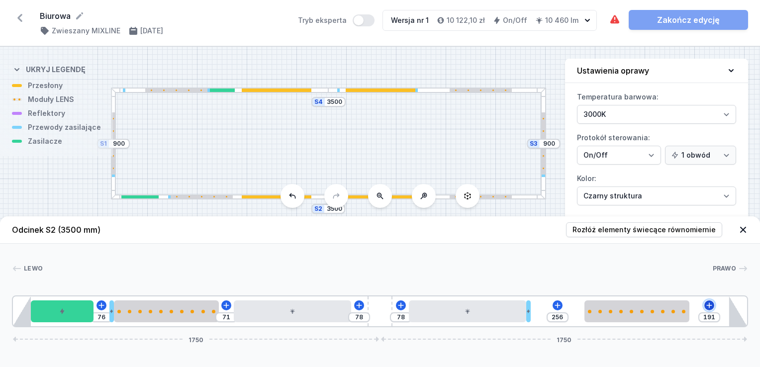
click at [706, 305] on icon at bounding box center [709, 305] width 8 height 8
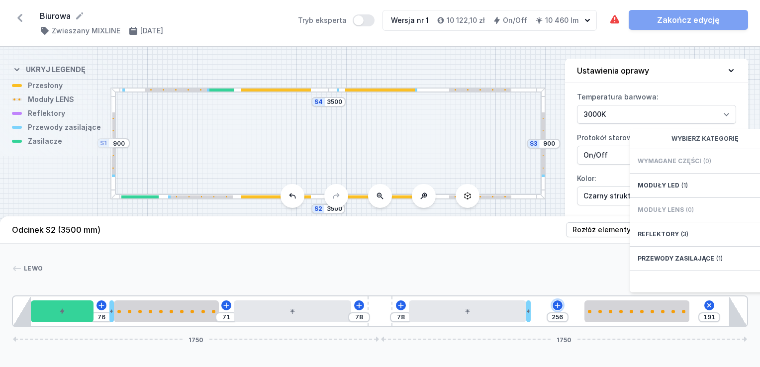
click at [550, 307] on div "76 71 78 78 256 191 Wybierz kategorię Wymagane części (0) Moduły LED (1) Moduły…" at bounding box center [380, 311] width 736 height 32
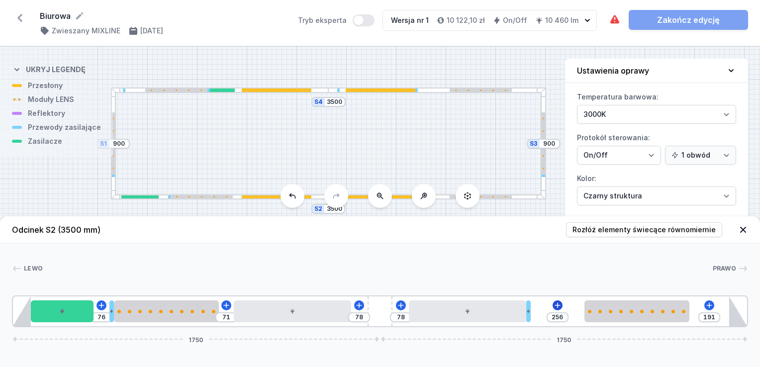
click at [553, 301] on div "76 71 78 78 256 191 1750 1750" at bounding box center [380, 311] width 736 height 32
click at [557, 307] on icon at bounding box center [556, 304] width 5 height 5
click at [400, 310] on div "76 71 78 78 256 191 1750 1750" at bounding box center [380, 311] width 736 height 32
click at [358, 304] on icon at bounding box center [359, 305] width 8 height 8
click at [225, 302] on icon at bounding box center [226, 305] width 8 height 8
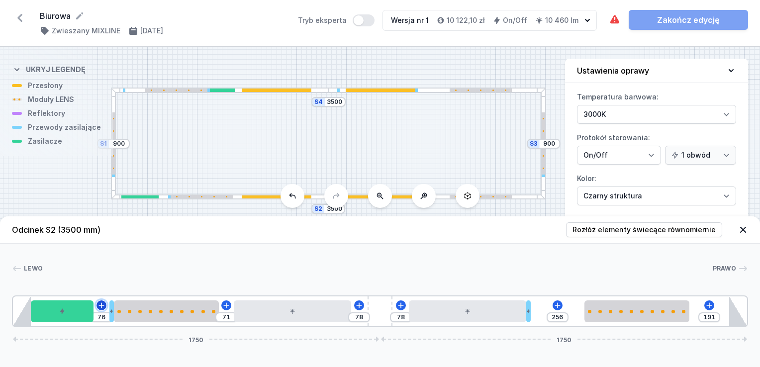
click at [100, 304] on icon at bounding box center [101, 305] width 8 height 8
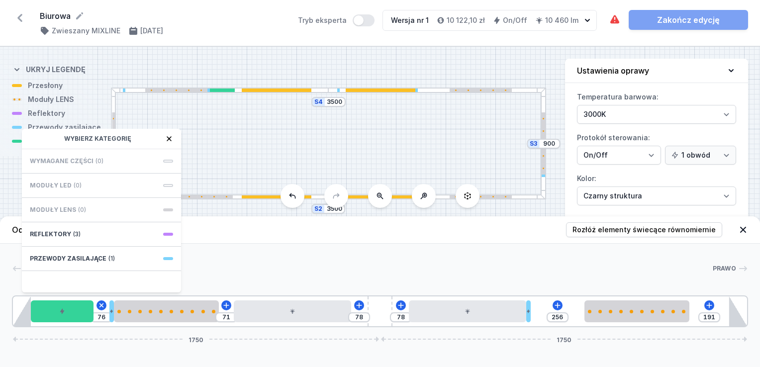
click at [238, 255] on div "Lewo Prawo 1 2 3 4 5 6 5 3 4 1 76 Wybierz kategorię Wymagane części (0) Moduły …" at bounding box center [380, 286] width 760 height 84
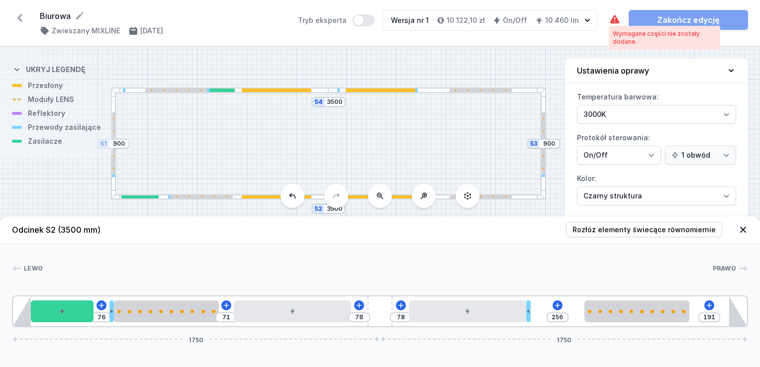
click at [612, 17] on icon at bounding box center [614, 19] width 9 height 8
click at [611, 18] on icon at bounding box center [615, 20] width 12 height 12
click at [358, 305] on icon at bounding box center [358, 304] width 5 height 5
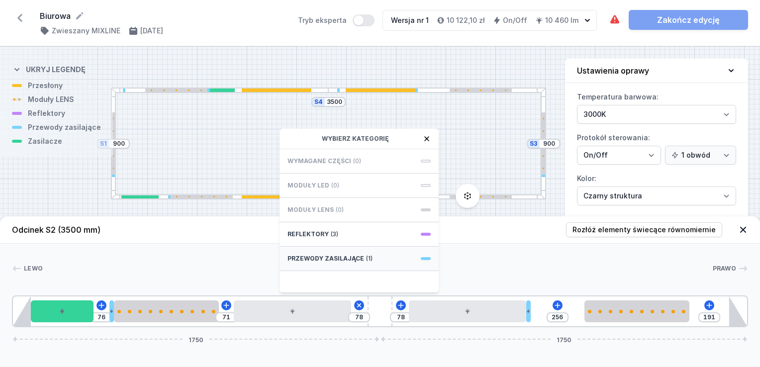
click at [356, 259] on span "Przewody zasilające" at bounding box center [325, 259] width 77 height 8
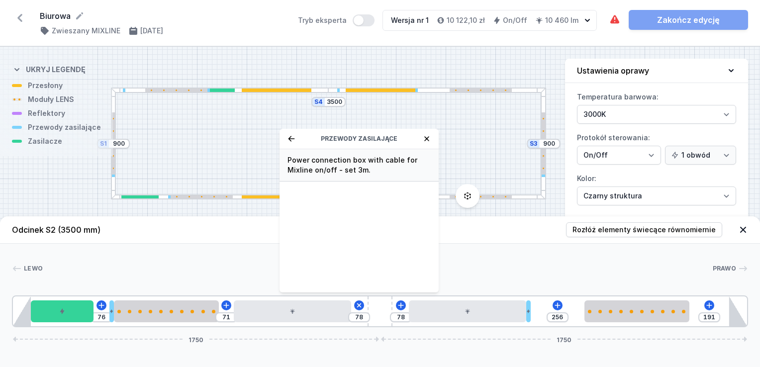
click at [346, 173] on span "Power connection box with cable for Mixline on/off - set 3m." at bounding box center [358, 165] width 143 height 20
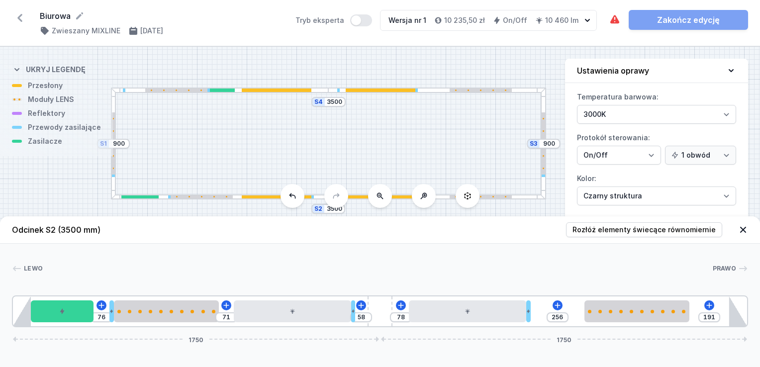
click at [491, 248] on div "[PERSON_NAME] 1 2 3 4 5 3 6 5 3 4 1 76 71 58 78 256 191 1750 1750 85 300 76 20 …" at bounding box center [380, 286] width 760 height 84
click at [495, 158] on div "S4 3500 S3 900 S2 3500 S1 900" at bounding box center [380, 207] width 760 height 320
click at [616, 17] on icon at bounding box center [615, 20] width 12 height 12
click at [523, 89] on div at bounding box center [437, 89] width 218 height 5
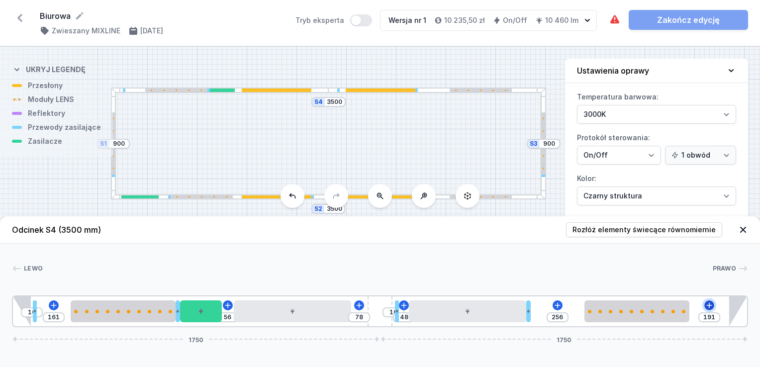
click at [707, 303] on icon at bounding box center [709, 305] width 8 height 8
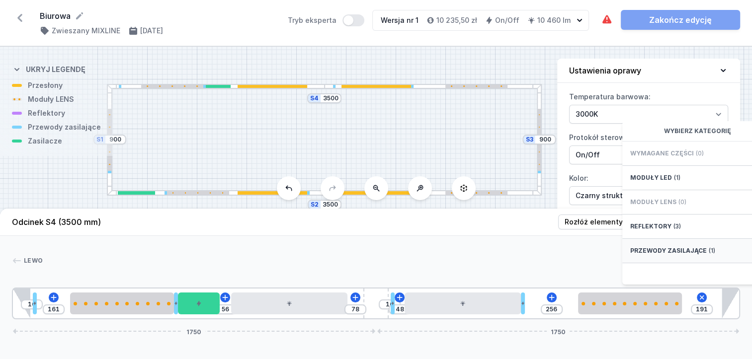
click at [662, 255] on span "Przewody zasilające" at bounding box center [668, 251] width 77 height 8
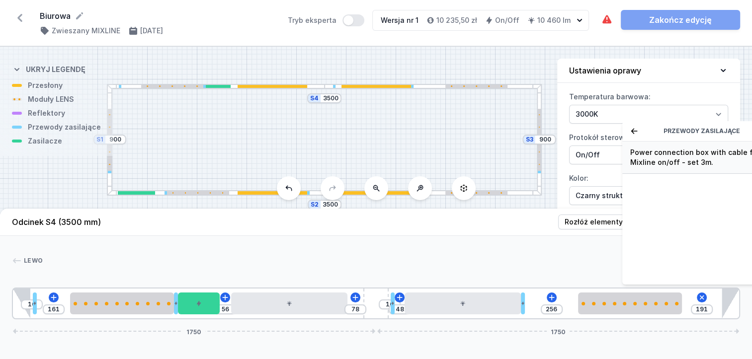
click at [676, 158] on span "Power connection box with cable for Mixline on/off - set 3m." at bounding box center [701, 158] width 143 height 20
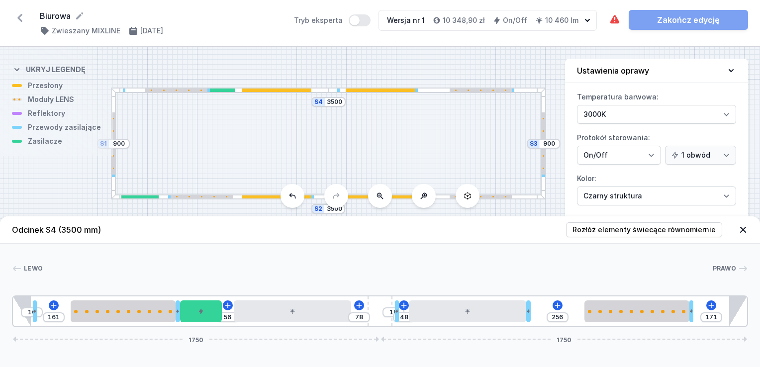
click at [478, 277] on div "[PERSON_NAME]" at bounding box center [380, 270] width 736 height 14
click at [353, 193] on div "S4 3500 S3 900 S2 3500 S1 900" at bounding box center [380, 207] width 760 height 320
click at [589, 233] on span "Rozłóż elementy świecące równomiernie" at bounding box center [643, 230] width 143 height 10
click at [613, 22] on icon at bounding box center [614, 19] width 9 height 8
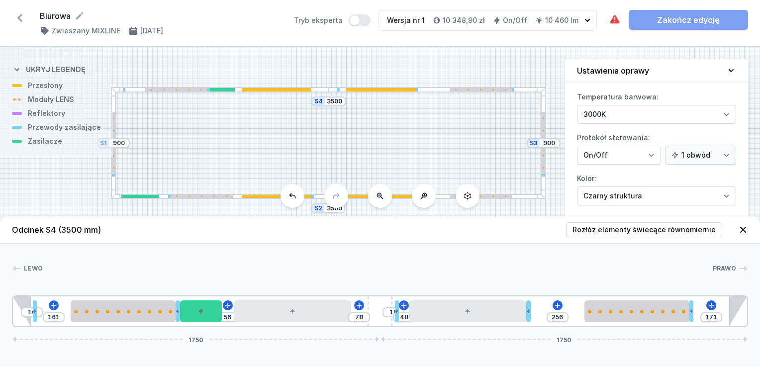
click at [465, 93] on div "S4 3500 S3 900 S2 3500 S1 900" at bounding box center [380, 207] width 760 height 320
click at [542, 240] on header "Odcinek S4 (3500 mm) Rozłóż elementy świecące równomiernie" at bounding box center [380, 229] width 760 height 27
click at [481, 243] on header "Odcinek S4 (3500 mm) Rozłóż elementy świecące równomiernie" at bounding box center [380, 229] width 760 height 27
click at [520, 130] on div "S4 3500 S3 900 S2 3500 S1 900" at bounding box center [380, 207] width 760 height 320
click at [509, 123] on div "S4 3500 S3 900 S2 3500 S1 900" at bounding box center [380, 207] width 760 height 320
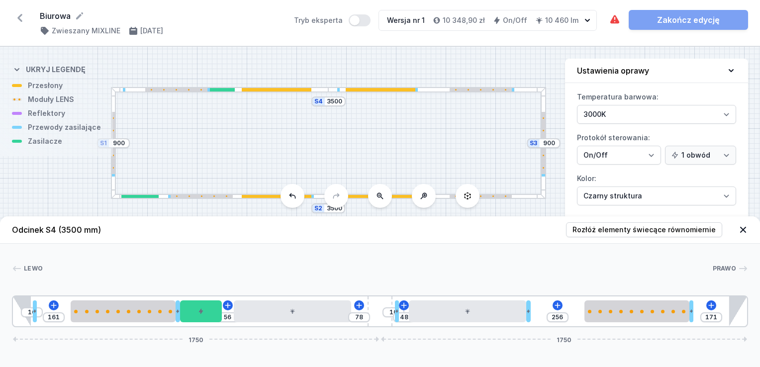
drag, startPoint x: 723, startPoint y: 268, endPoint x: 713, endPoint y: 260, distance: 13.0
click at [722, 267] on span "Prawo" at bounding box center [724, 268] width 24 height 8
click at [37, 264] on div "Lewo" at bounding box center [27, 268] width 31 height 10
click at [50, 223] on header "Odcinek S4 (3500 mm) Rozłóż elementy świecące równomiernie" at bounding box center [380, 229] width 760 height 27
click at [148, 193] on div "S4 3500 S3 900 S2 3500 S1 900" at bounding box center [380, 207] width 760 height 320
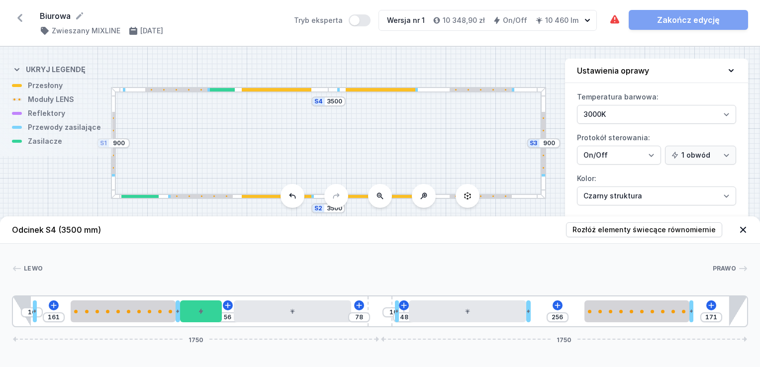
click at [161, 90] on div at bounding box center [176, 89] width 62 height 3
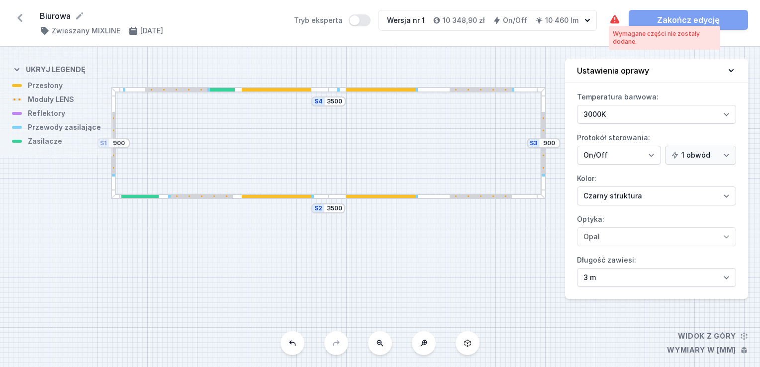
click at [616, 19] on icon at bounding box center [614, 19] width 9 height 8
click at [111, 103] on div at bounding box center [113, 143] width 5 height 112
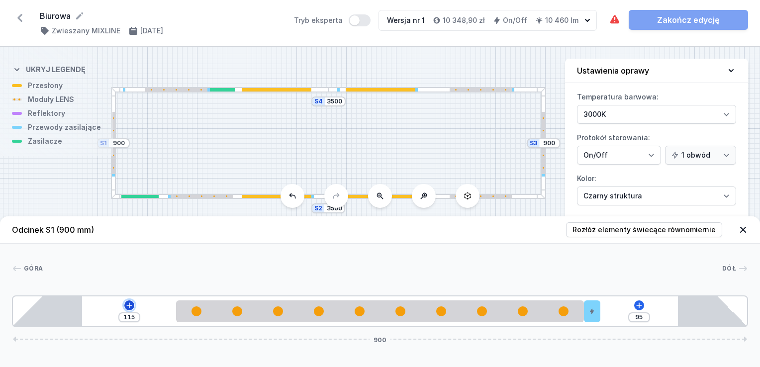
click at [126, 305] on icon at bounding box center [129, 305] width 8 height 8
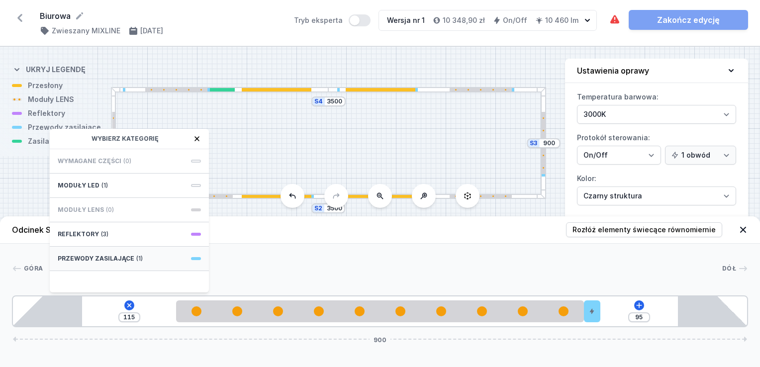
click at [123, 255] on span "Przewody zasilające" at bounding box center [96, 259] width 77 height 8
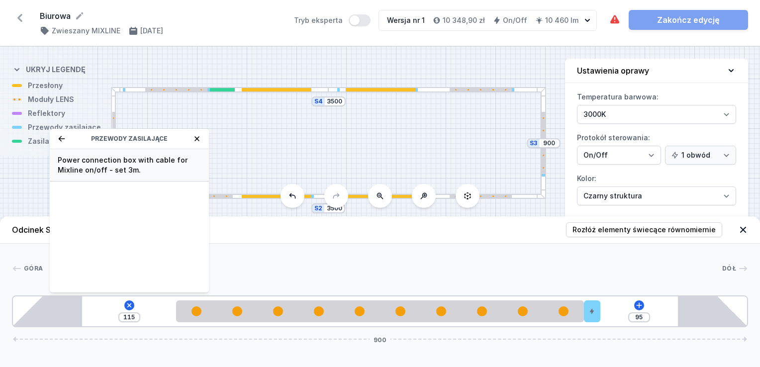
click at [123, 162] on span "Power connection box with cable for Mixline on/off - set 3m." at bounding box center [129, 165] width 143 height 20
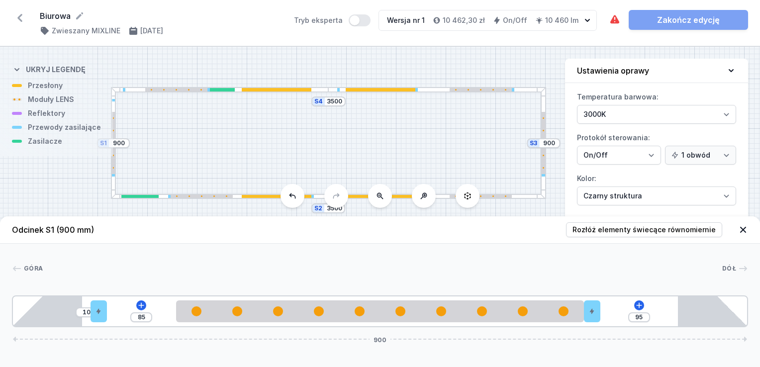
click at [545, 120] on div at bounding box center [542, 143] width 5 height 112
click at [543, 104] on div at bounding box center [542, 143] width 5 height 112
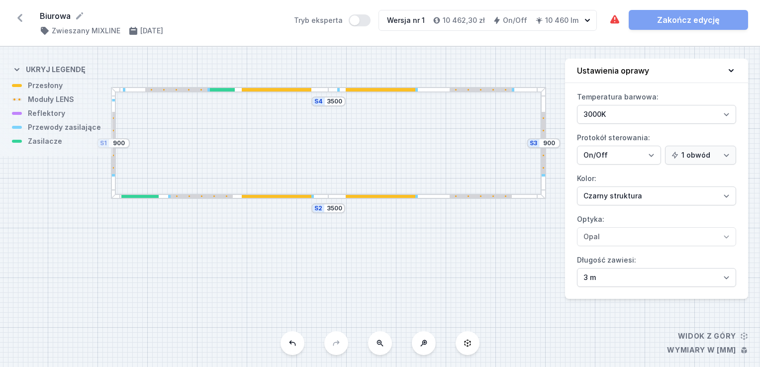
click at [543, 126] on div at bounding box center [542, 143] width 3 height 62
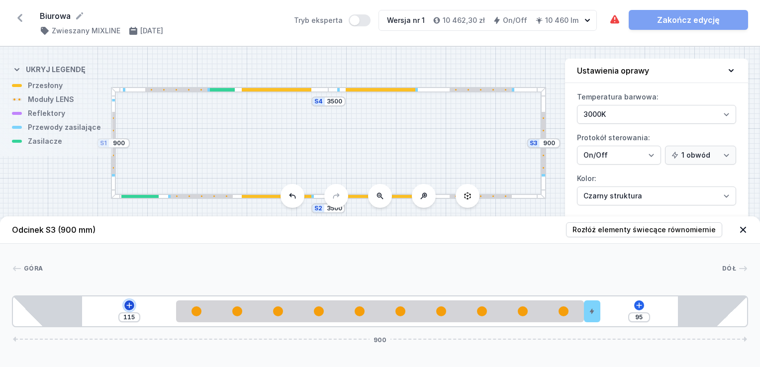
click at [130, 309] on icon at bounding box center [129, 305] width 8 height 8
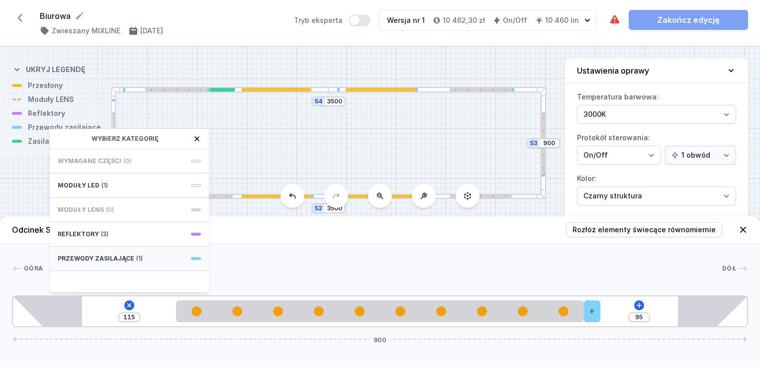
click at [135, 253] on div "Przewody zasilające (1)" at bounding box center [129, 259] width 159 height 24
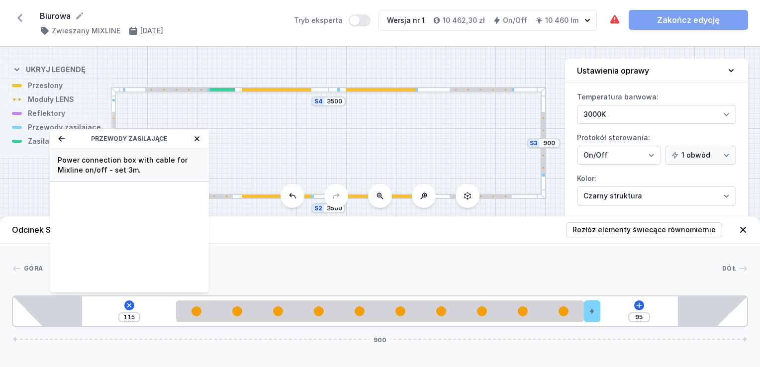
click at [119, 162] on span "Power connection box with cable for Mixline on/off - set 3m." at bounding box center [129, 165] width 143 height 20
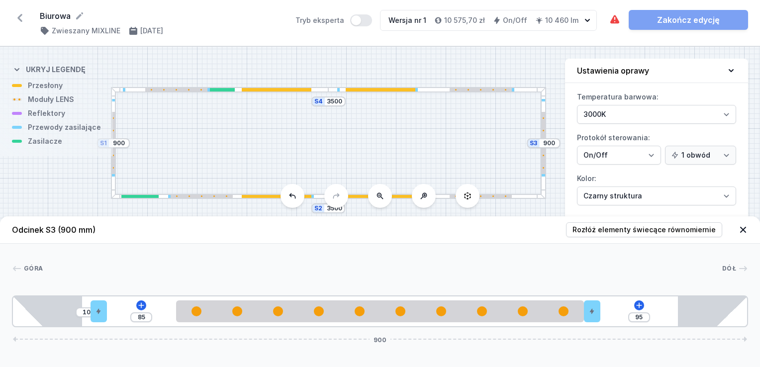
click at [293, 240] on header "Odcinek S3 (900 mm) Rozłóż elementy świecące równomiernie" at bounding box center [380, 229] width 760 height 27
click at [376, 126] on div "S4 3500 S3 900 S2 3500 S1 900" at bounding box center [380, 207] width 760 height 320
click at [614, 21] on icon at bounding box center [614, 19] width 9 height 8
click at [613, 19] on icon at bounding box center [614, 19] width 9 height 8
click at [354, 197] on div at bounding box center [381, 196] width 70 height 3
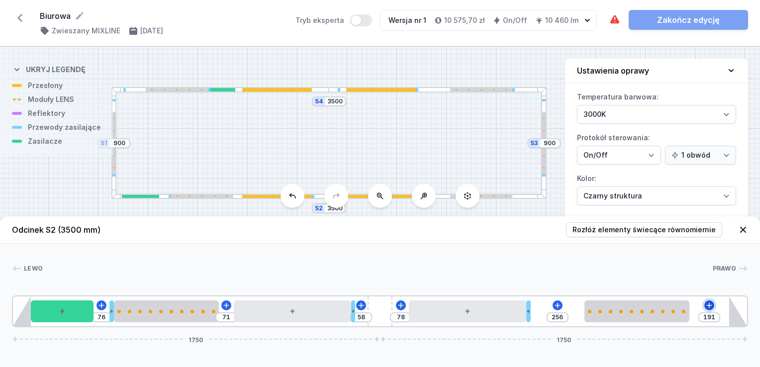
click at [707, 305] on icon at bounding box center [708, 304] width 5 height 5
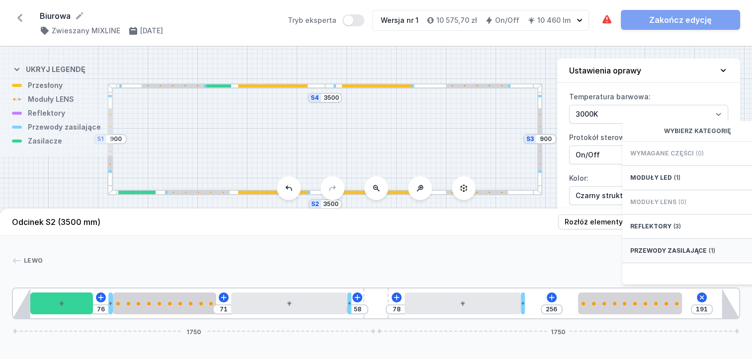
click at [688, 255] on span "Przewody zasilające" at bounding box center [668, 251] width 77 height 8
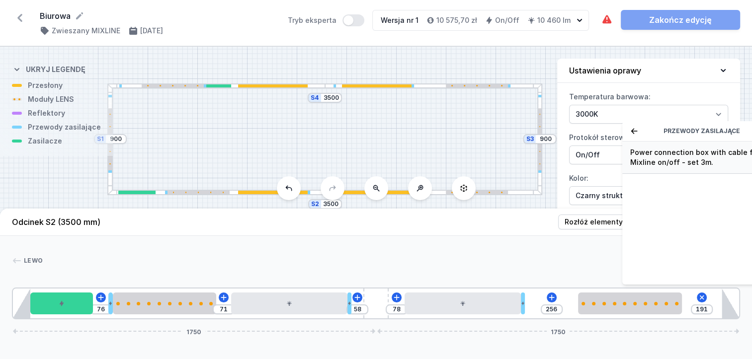
click at [660, 167] on span "Power connection box with cable for Mixline on/off - set 3m." at bounding box center [701, 158] width 143 height 20
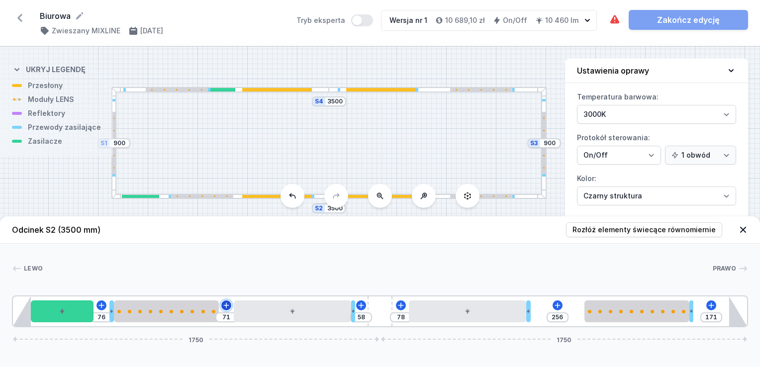
click at [224, 305] on icon at bounding box center [226, 305] width 8 height 8
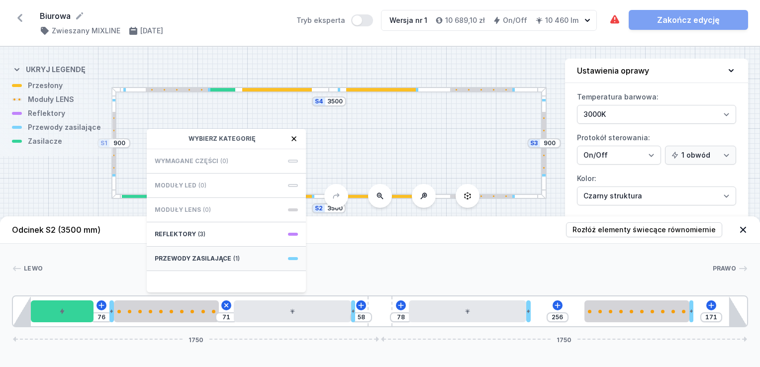
click at [207, 258] on span "Przewody zasilające" at bounding box center [193, 259] width 77 height 8
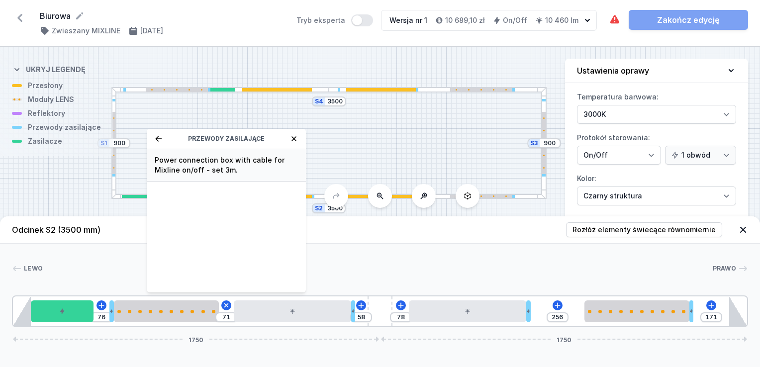
click at [199, 166] on span "Power connection box with cable for Mixline on/off - set 3m." at bounding box center [226, 165] width 143 height 20
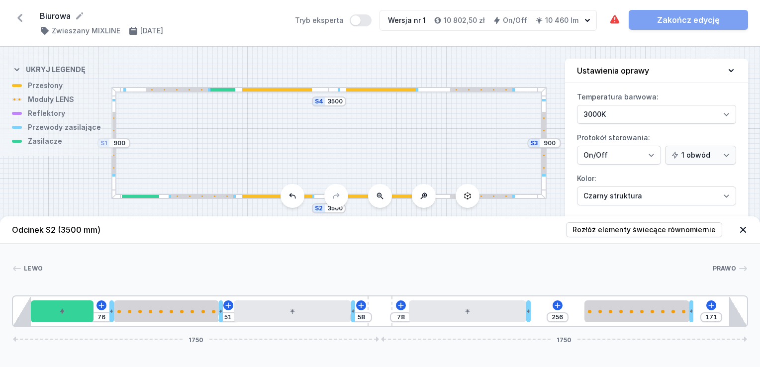
click at [410, 260] on div "[PERSON_NAME] 1 2 3 4 3 5 3 6 5 3 4 3 1 76 51 58 78 256 171 1750 1750 85 300 76…" at bounding box center [380, 286] width 760 height 84
click at [611, 15] on icon at bounding box center [615, 20] width 12 height 12
click at [481, 243] on header "Odcinek S2 (3500 mm) Rozłóż elementy świecące równomiernie" at bounding box center [380, 229] width 760 height 27
click at [440, 194] on div at bounding box center [438, 196] width 218 height 5
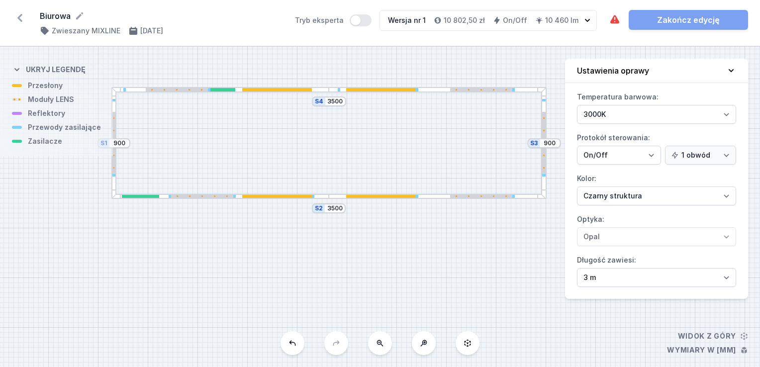
click at [676, 13] on div "Wymagane części nie zostały dodane. Zakończ edycję" at bounding box center [678, 20] width 139 height 20
click at [677, 16] on div "Wymagane części nie zostały dodane. Zakończ edycję" at bounding box center [678, 20] width 139 height 20
click at [732, 68] on icon at bounding box center [731, 71] width 10 height 10
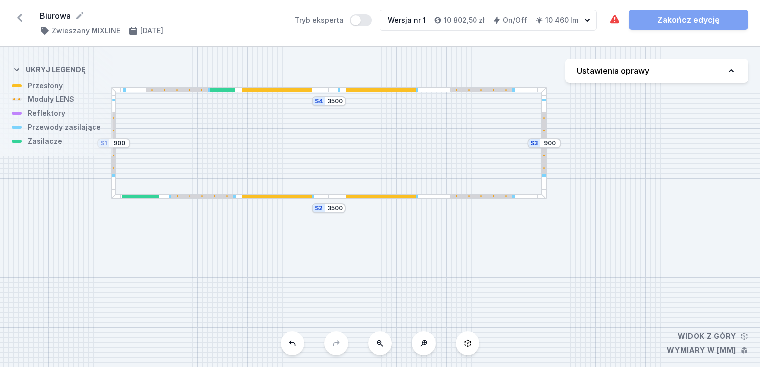
click at [703, 23] on div "Wymagane części nie zostały dodane. Zakończ edycję" at bounding box center [678, 20] width 139 height 20
click at [572, 18] on h4 "10 460 lm" at bounding box center [561, 20] width 33 height 10
click at [371, 18] on button "Tryb eksperta" at bounding box center [360, 20] width 22 height 12
click at [316, 21] on label "Tryb eksperta" at bounding box center [333, 20] width 77 height 12
click at [349, 21] on button "Tryb eksperta" at bounding box center [360, 20] width 22 height 12
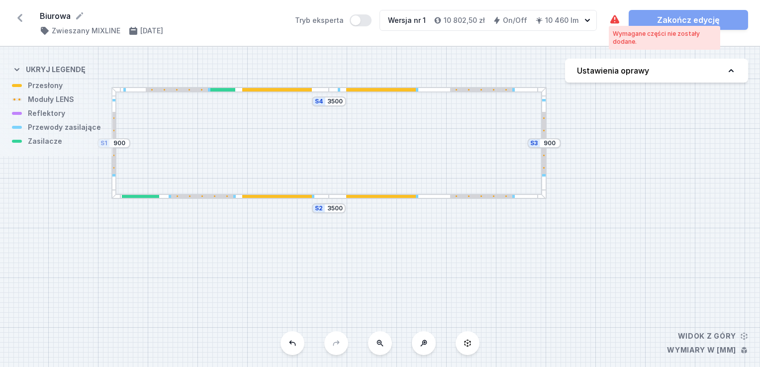
click at [615, 19] on icon at bounding box center [614, 19] width 9 height 8
click at [602, 74] on h4 "Ustawienia oprawy" at bounding box center [613, 71] width 72 height 12
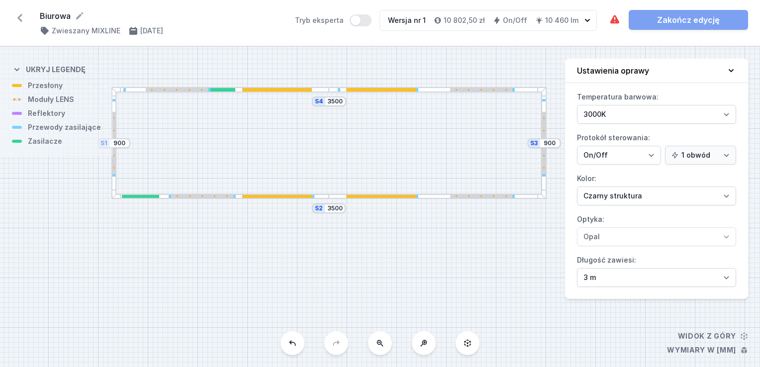
click at [516, 252] on div "S4 3500 S3 900 S2 3500 S1 900" at bounding box center [380, 207] width 760 height 320
click at [452, 281] on div "S4 3500 S3 900 S2 3500 S1 900" at bounding box center [380, 207] width 760 height 320
click at [544, 168] on div at bounding box center [543, 143] width 3 height 62
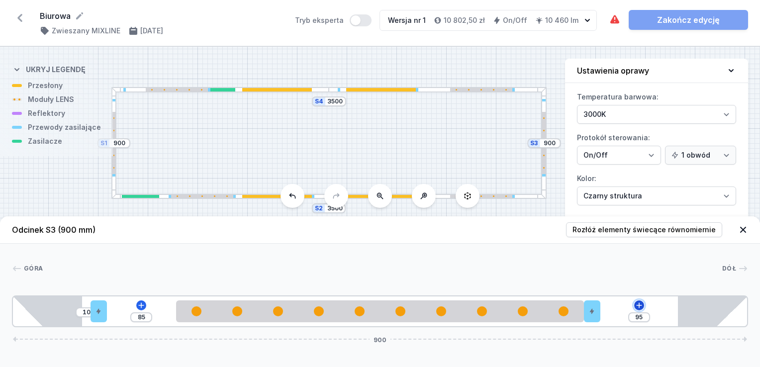
click at [637, 305] on icon at bounding box center [638, 304] width 5 height 5
click at [497, 242] on header "Odcinek S3 (900 mm) Rozłóż elementy świecące równomiernie" at bounding box center [380, 229] width 760 height 27
click at [112, 158] on div at bounding box center [113, 143] width 3 height 62
click at [137, 303] on icon at bounding box center [141, 305] width 8 height 8
click at [354, 271] on div at bounding box center [382, 268] width 679 height 10
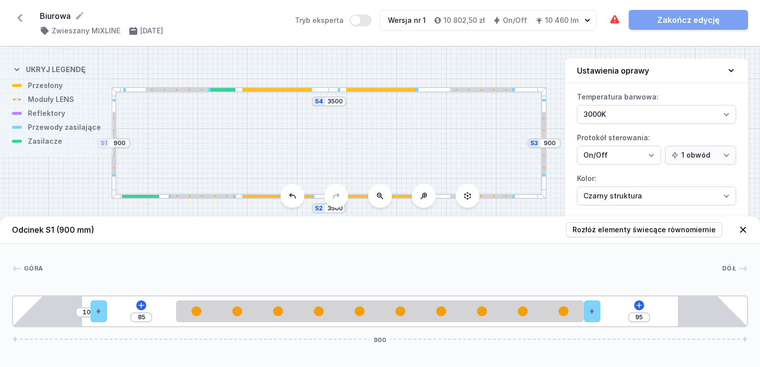
click at [221, 195] on div at bounding box center [202, 196] width 62 height 3
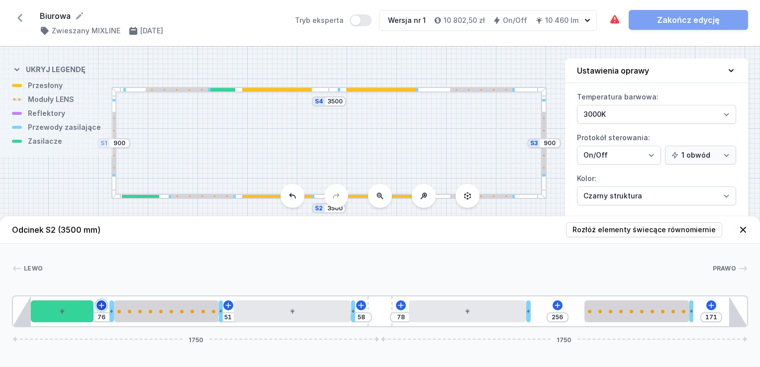
click at [98, 301] on icon at bounding box center [101, 305] width 8 height 8
click at [226, 306] on icon at bounding box center [228, 305] width 8 height 8
click at [358, 305] on icon at bounding box center [361, 305] width 8 height 8
click at [400, 305] on icon at bounding box center [400, 304] width 5 height 5
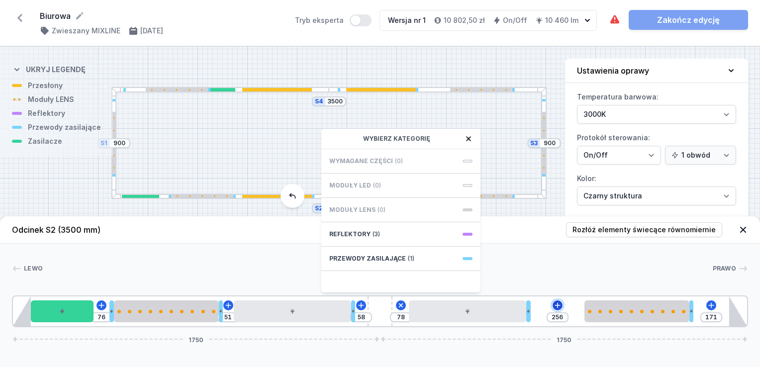
click at [556, 302] on icon at bounding box center [557, 305] width 8 height 8
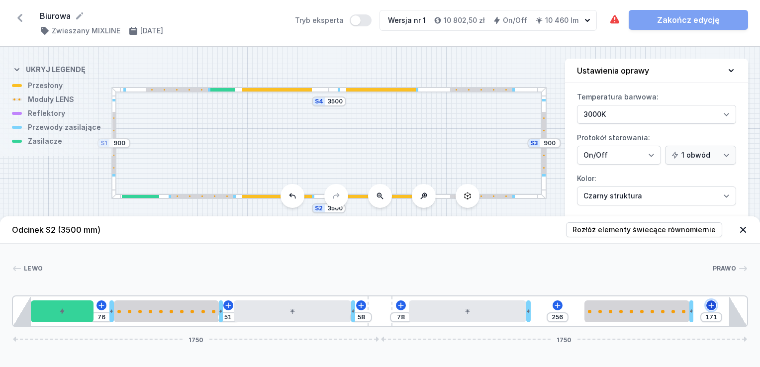
click at [712, 305] on icon at bounding box center [711, 305] width 8 height 8
click at [579, 272] on div at bounding box center [377, 268] width 669 height 10
click at [260, 92] on div "S4 3500 S3 900 S2 3500 S1 900" at bounding box center [380, 207] width 760 height 320
click at [188, 92] on div "S4 3500 S3 900 S2 3500 S1 900" at bounding box center [380, 207] width 760 height 320
click at [100, 307] on icon at bounding box center [101, 305] width 8 height 8
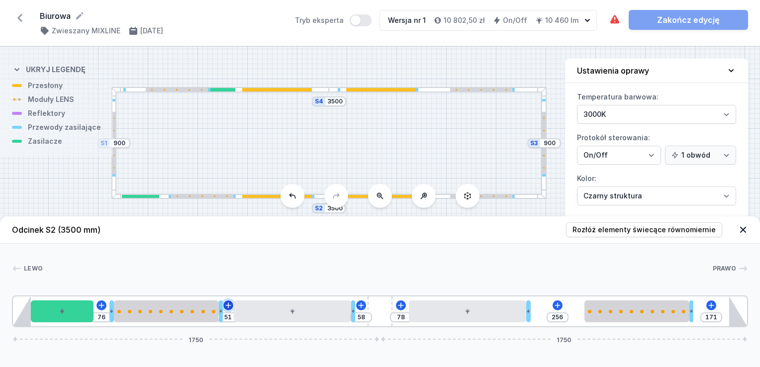
click at [227, 301] on icon at bounding box center [228, 305] width 8 height 8
click at [359, 303] on icon at bounding box center [361, 305] width 8 height 8
click at [401, 303] on icon at bounding box center [401, 305] width 8 height 8
click at [556, 302] on icon at bounding box center [557, 305] width 8 height 8
click at [714, 301] on icon at bounding box center [711, 305] width 8 height 8
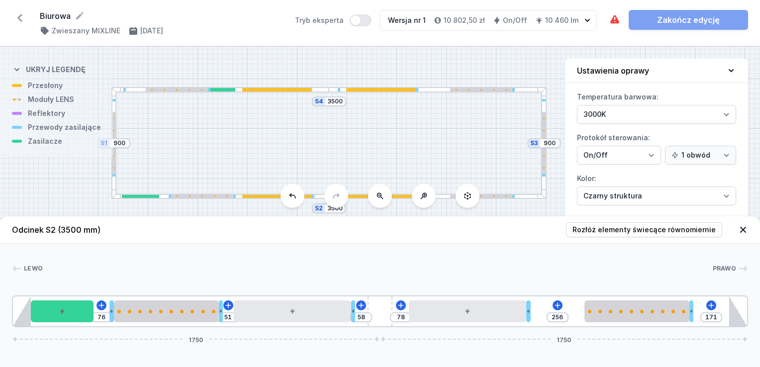
click at [137, 194] on div at bounding box center [220, 196] width 218 height 5
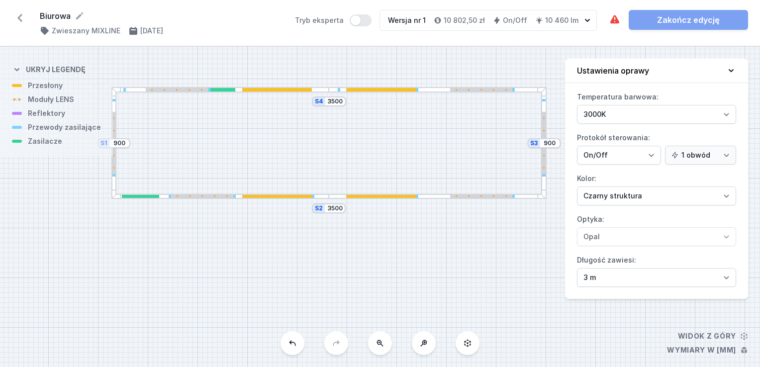
click at [137, 194] on div at bounding box center [220, 196] width 218 height 5
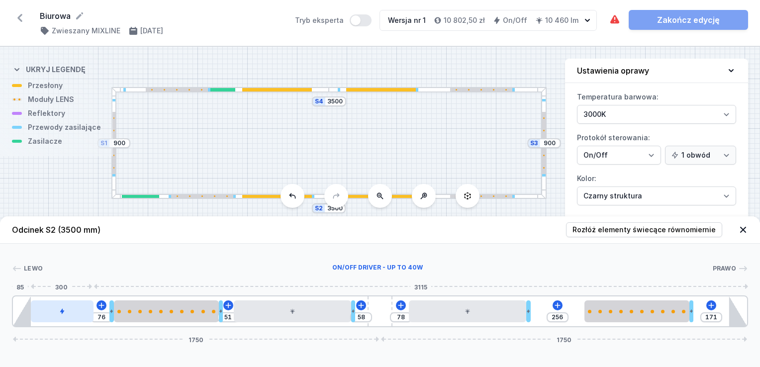
click at [65, 312] on div at bounding box center [62, 311] width 63 height 22
click at [101, 303] on icon at bounding box center [101, 305] width 8 height 8
click at [245, 276] on div "[PERSON_NAME]" at bounding box center [380, 270] width 736 height 14
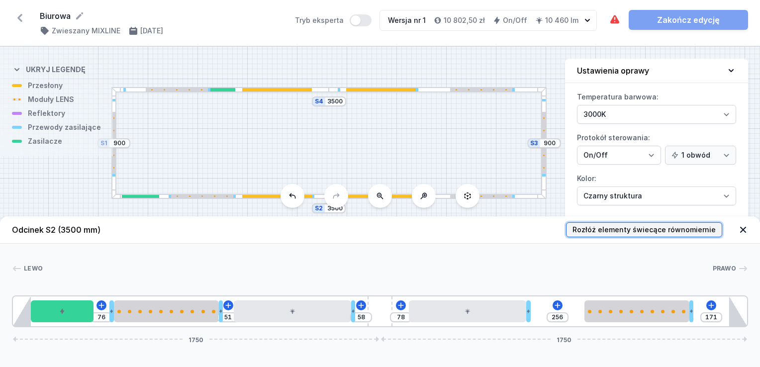
click at [692, 226] on span "Rozłóż elementy świecące równomiernie" at bounding box center [643, 230] width 143 height 10
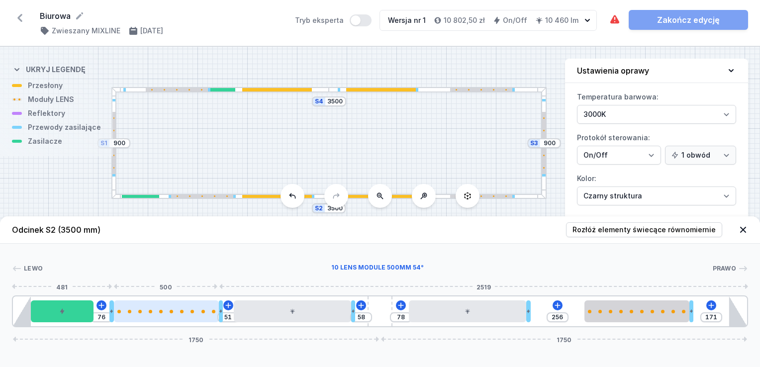
drag, startPoint x: 145, startPoint y: 315, endPoint x: 177, endPoint y: 312, distance: 33.0
click at [180, 312] on div at bounding box center [166, 311] width 105 height 22
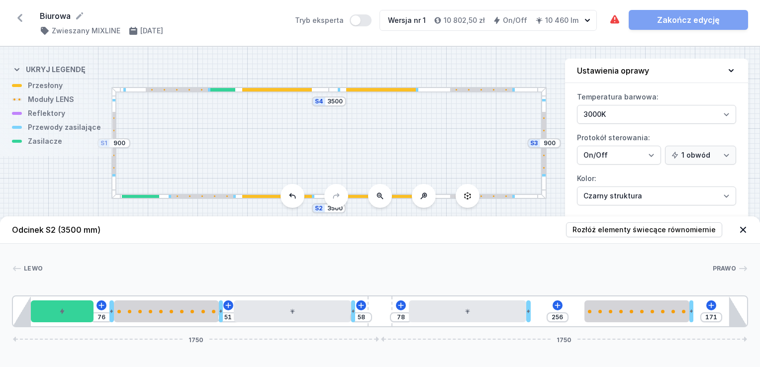
click at [269, 253] on div "[PERSON_NAME] 1 2 3 4 3 5 3 6 5 3 4 3 1 76 51 58 78 256 171 1750 1750 85 300 76…" at bounding box center [380, 286] width 760 height 84
drag, startPoint x: 226, startPoint y: 91, endPoint x: 216, endPoint y: 90, distance: 10.5
click at [216, 90] on div at bounding box center [222, 89] width 25 height 3
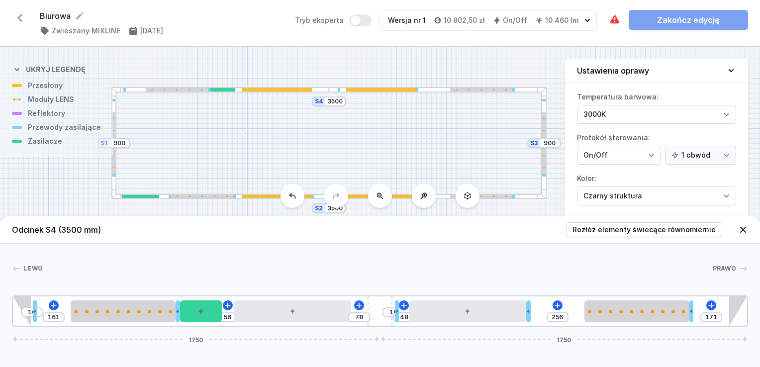
drag, startPoint x: 148, startPoint y: 196, endPoint x: 165, endPoint y: 198, distance: 17.0
click at [165, 198] on div at bounding box center [220, 196] width 218 height 5
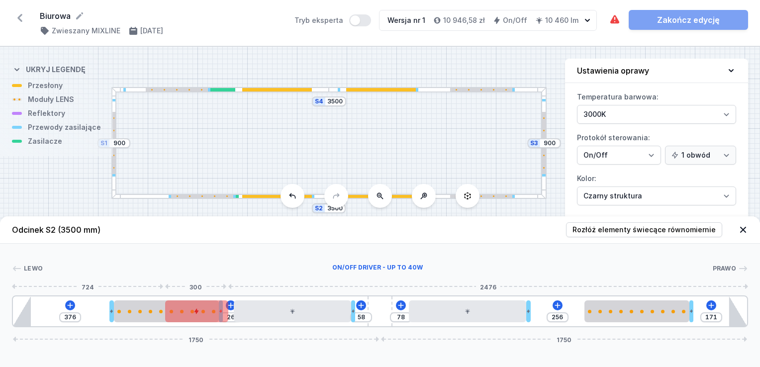
drag, startPoint x: 63, startPoint y: 313, endPoint x: 193, endPoint y: 307, distance: 130.9
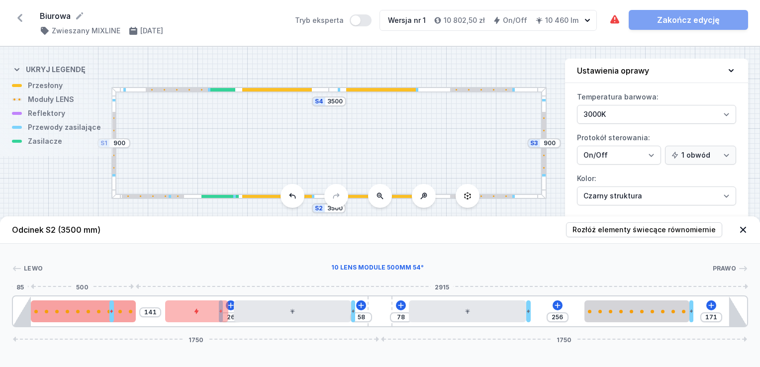
drag, startPoint x: 135, startPoint y: 312, endPoint x: 62, endPoint y: 319, distance: 73.4
click at [62, 319] on div at bounding box center [83, 311] width 105 height 22
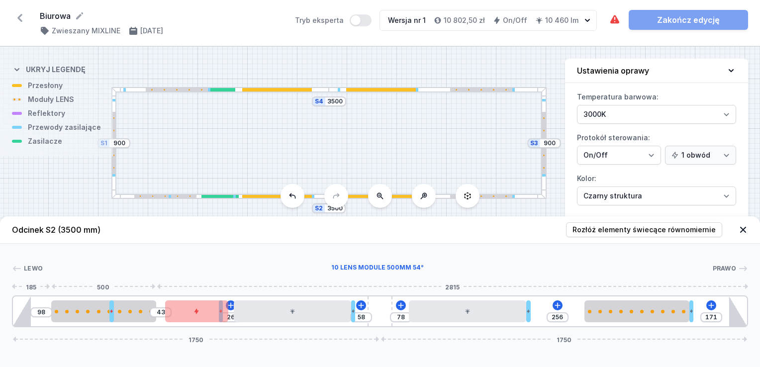
drag, startPoint x: 74, startPoint y: 310, endPoint x: 88, endPoint y: 299, distance: 18.1
click at [83, 310] on div at bounding box center [103, 311] width 105 height 22
click at [167, 91] on div at bounding box center [177, 89] width 62 height 3
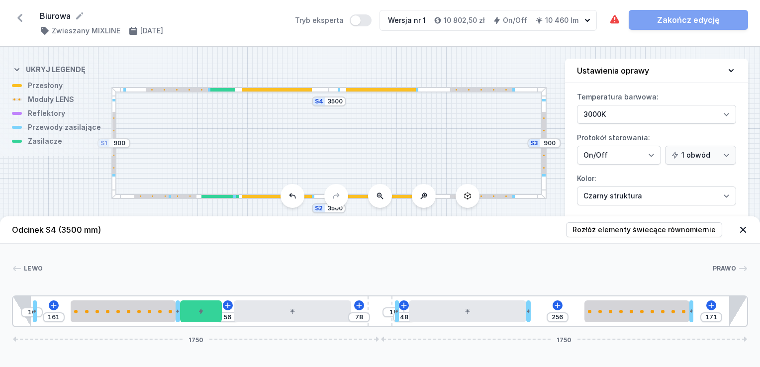
click at [173, 85] on div "S4 3500 S3 900 S2 3500 S1 900" at bounding box center [380, 207] width 760 height 320
click at [171, 88] on div at bounding box center [177, 89] width 62 height 3
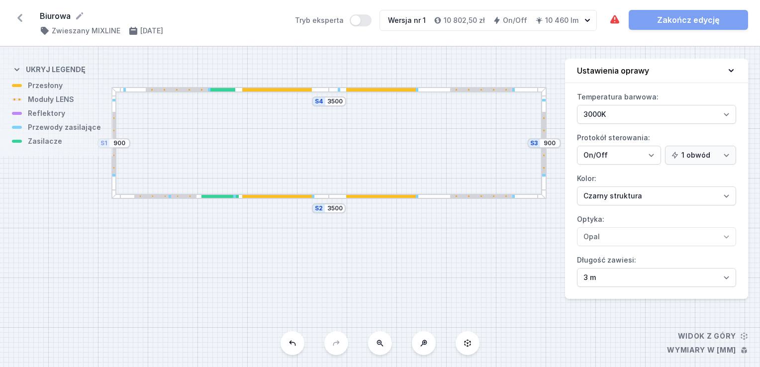
click at [171, 88] on div at bounding box center [177, 89] width 62 height 3
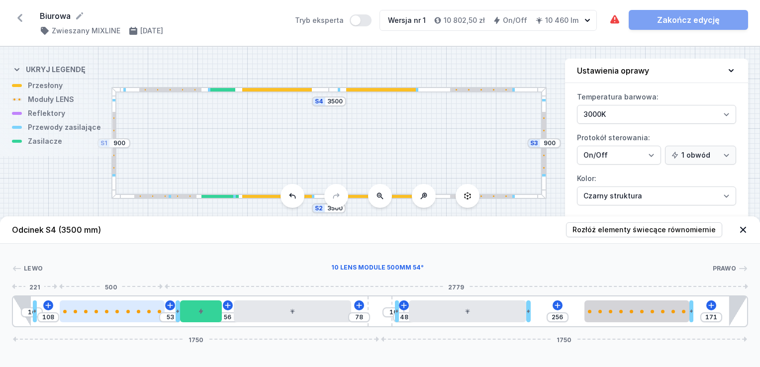
drag, startPoint x: 134, startPoint y: 313, endPoint x: 117, endPoint y: 311, distance: 17.0
click at [117, 311] on div at bounding box center [112, 311] width 105 height 22
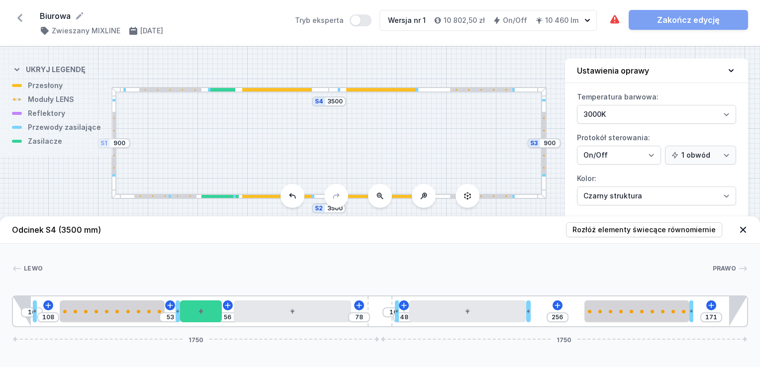
click at [217, 85] on div "S4 3500 S3 900 S2 3500 S1 900" at bounding box center [380, 207] width 760 height 320
click at [215, 199] on div "S4 3500 S3 900 S2 3500 S1 900" at bounding box center [380, 207] width 760 height 320
click at [615, 17] on icon at bounding box center [614, 19] width 9 height 8
click at [227, 91] on div at bounding box center [223, 89] width 25 height 3
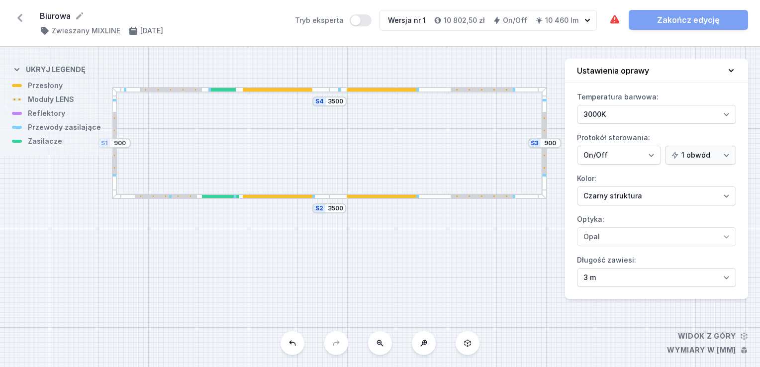
click at [225, 88] on div at bounding box center [223, 89] width 25 height 3
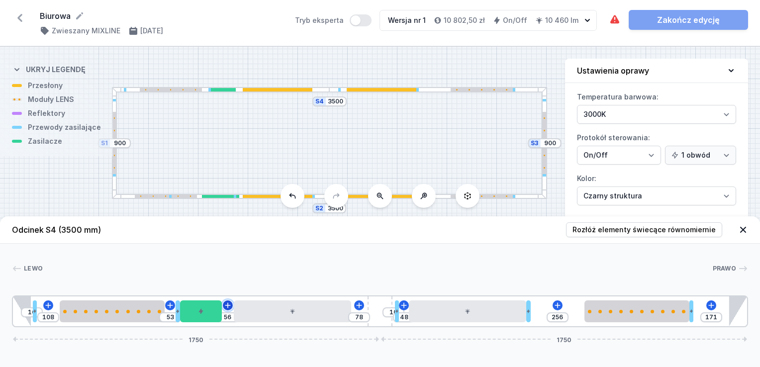
click at [225, 305] on icon at bounding box center [227, 304] width 5 height 5
click at [75, 268] on div at bounding box center [377, 268] width 669 height 10
click at [521, 232] on header "Odcinek S4 (3500 mm) Rozłóż elementy świecące równomiernie" at bounding box center [380, 229] width 760 height 27
click at [690, 151] on select "1 obwód 2 obwody" at bounding box center [700, 155] width 71 height 19
click at [567, 263] on div "[PERSON_NAME] 1 2 3 2 4 5 6 2 5 2 3 2 1 10 108 53 56 78 10 48 256 171 1750 1750…" at bounding box center [380, 286] width 760 height 84
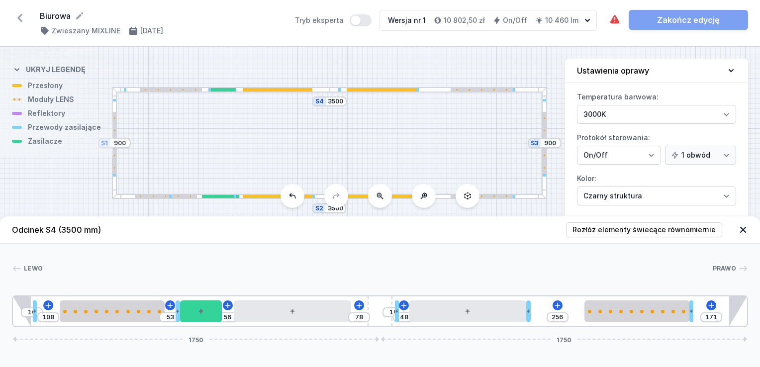
click at [415, 19] on div "Wersja nr 1" at bounding box center [407, 20] width 38 height 10
click at [722, 18] on div "Oprawa zawiera kolizje elementów. Wymagane części nie zostały dodane. Zakończ e…" at bounding box center [678, 20] width 139 height 20
click at [708, 18] on div "Oprawa zawiera kolizje elementów. Wymagane części nie zostały dodane. Zakończ e…" at bounding box center [678, 20] width 139 height 20
click at [667, 230] on span "Rozłóż elementy świecące równomiernie" at bounding box center [643, 230] width 143 height 10
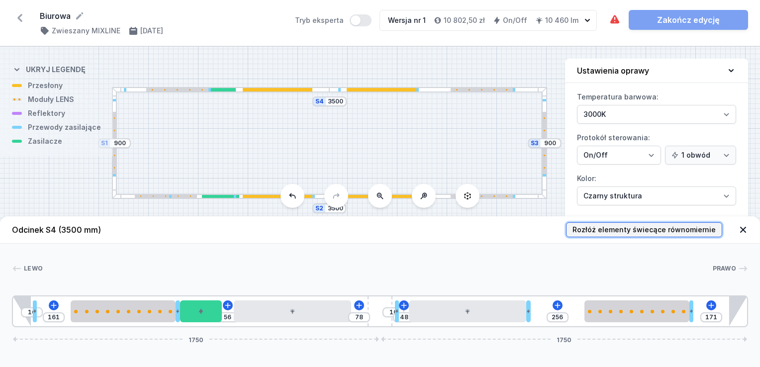
click at [667, 230] on span "Rozłóż elementy świecące równomiernie" at bounding box center [643, 230] width 143 height 10
click at [202, 93] on div "S4 3500 S3 900 S2 3500 S1 900" at bounding box center [380, 207] width 760 height 320
click at [201, 92] on div "S4 3500 S3 900 S2 3500 S1 900" at bounding box center [380, 207] width 760 height 320
click at [361, 192] on div "S4 3500 S3 900 S2 3500 S1 900" at bounding box center [380, 207] width 760 height 320
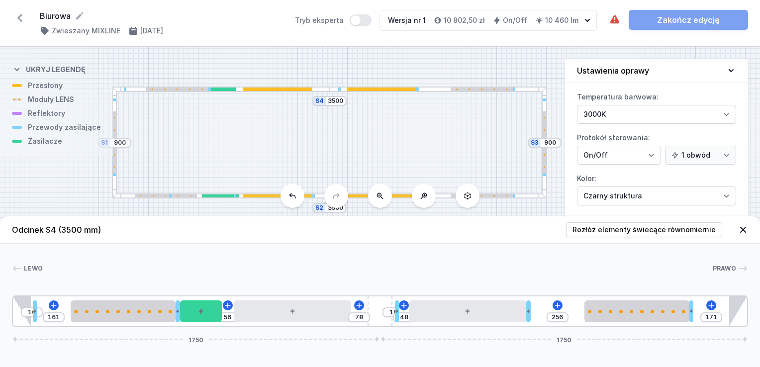
click at [361, 194] on div at bounding box center [382, 195] width 70 height 3
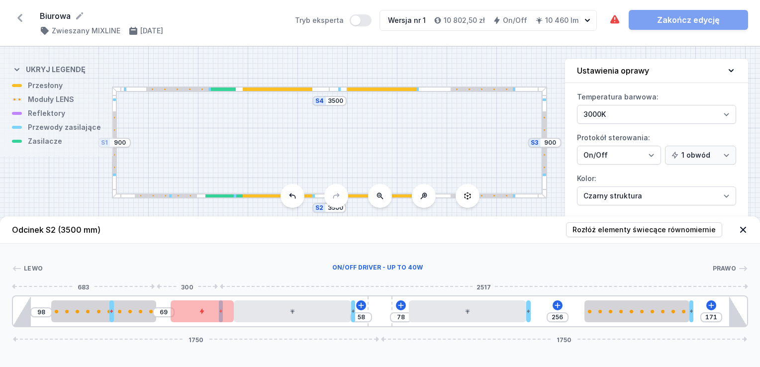
drag, startPoint x: 189, startPoint y: 311, endPoint x: 194, endPoint y: 313, distance: 5.4
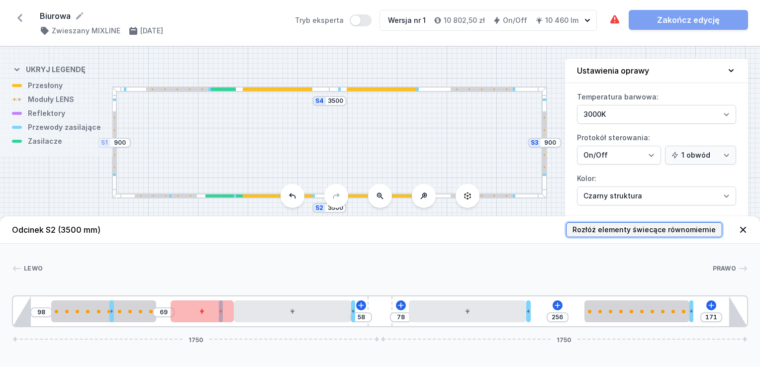
click at [682, 232] on span "Rozłóż elementy świecące równomiernie" at bounding box center [643, 230] width 143 height 10
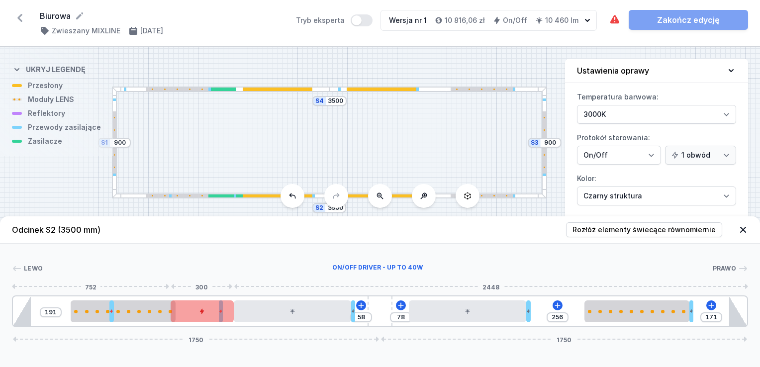
click at [209, 308] on div at bounding box center [202, 311] width 63 height 22
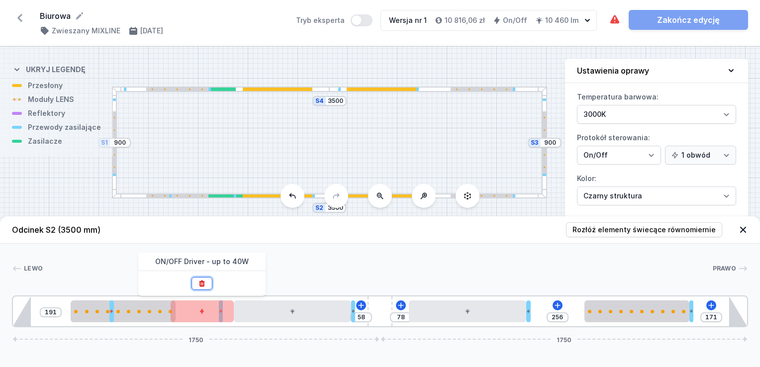
click at [200, 281] on icon at bounding box center [201, 283] width 5 height 6
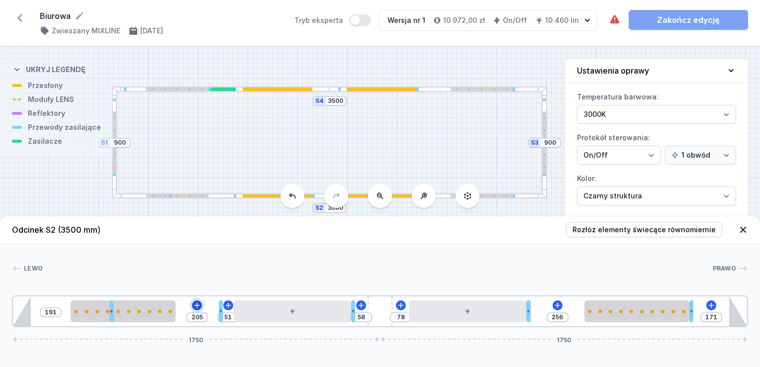
click at [194, 305] on icon at bounding box center [197, 305] width 8 height 8
click at [226, 307] on icon at bounding box center [228, 305] width 8 height 8
click at [363, 303] on icon at bounding box center [361, 305] width 8 height 8
click at [500, 264] on div at bounding box center [377, 268] width 669 height 10
click at [610, 16] on icon at bounding box center [615, 20] width 12 height 12
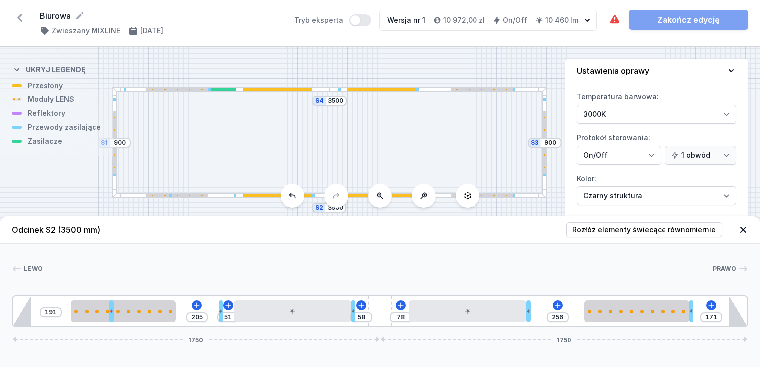
click at [467, 261] on div "[PERSON_NAME] 1 2 3 2 4 2 5 4 2 3 2 1 191 205 51 58 78 256 171 1750 1750 461 20…" at bounding box center [380, 286] width 760 height 84
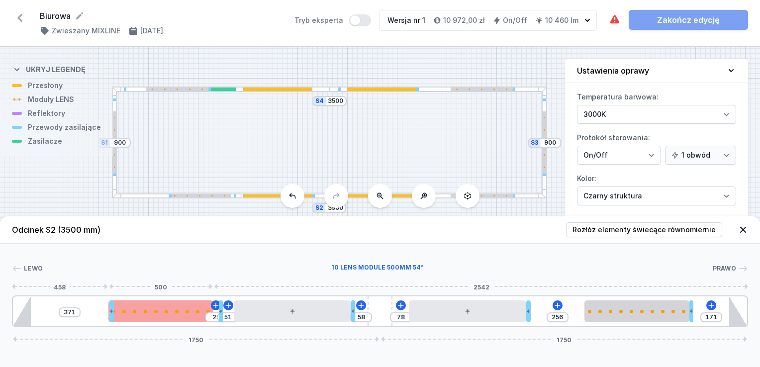
drag, startPoint x: 114, startPoint y: 319, endPoint x: 138, endPoint y: 319, distance: 24.4
click at [146, 321] on div at bounding box center [160, 311] width 105 height 22
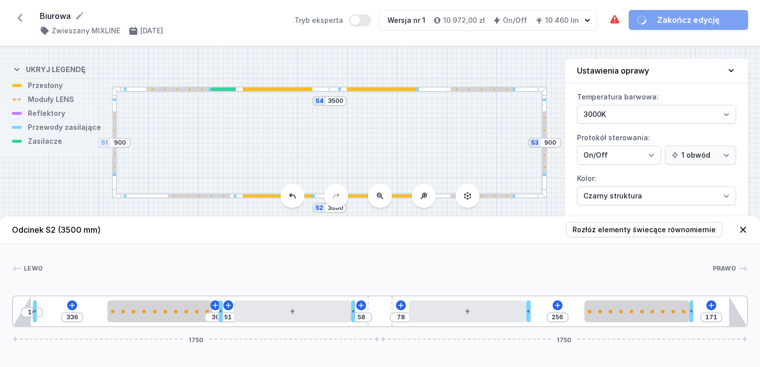
drag, startPoint x: 113, startPoint y: 316, endPoint x: 42, endPoint y: 313, distance: 71.2
click at [13, 311] on div "10" at bounding box center [13, 311] width 0 height 0
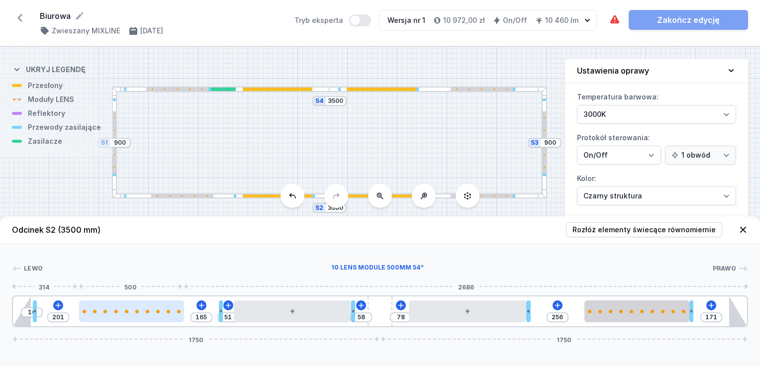
drag, startPoint x: 127, startPoint y: 310, endPoint x: 93, endPoint y: 310, distance: 33.8
click at [93, 310] on div at bounding box center [131, 311] width 105 height 3
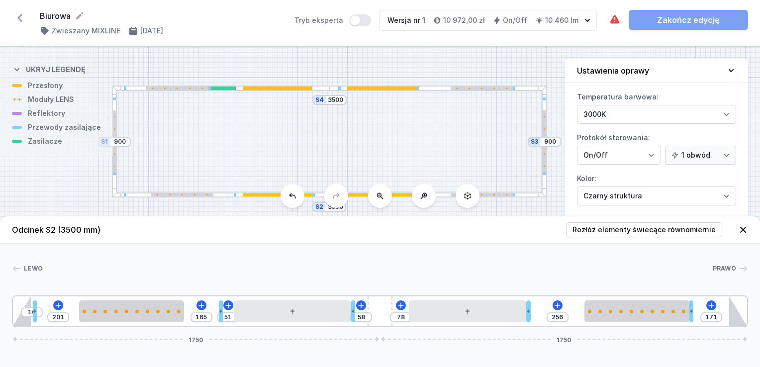
click at [170, 93] on div "S4 3500 S3 900 S2 3500 S1 900" at bounding box center [380, 207] width 760 height 320
click at [173, 91] on div "S4 3500 S3 900 S2 3500 S1 900" at bounding box center [380, 207] width 760 height 320
click at [367, 86] on div at bounding box center [438, 88] width 218 height 5
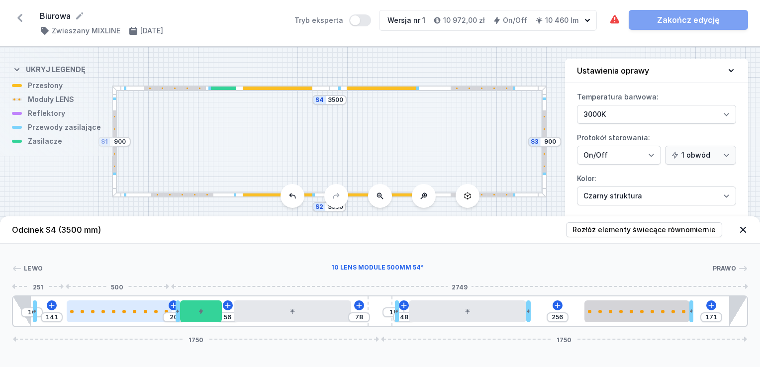
drag, startPoint x: 144, startPoint y: 308, endPoint x: 134, endPoint y: 309, distance: 10.0
click at [134, 310] on div at bounding box center [119, 311] width 105 height 22
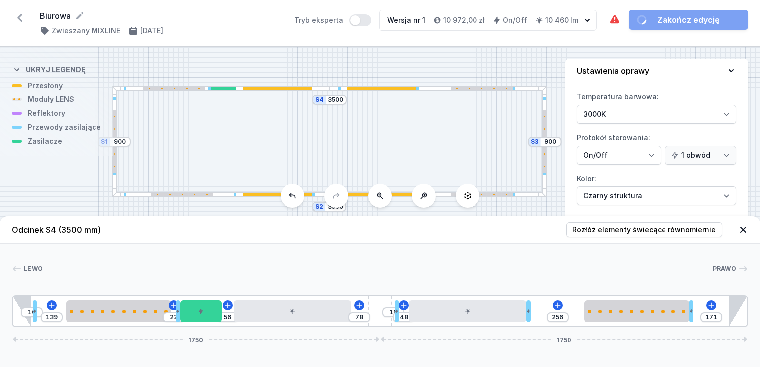
click at [430, 248] on div "[PERSON_NAME] 1 2 3 2 4 5 6 2 5 2 3 2 1 10 139 22 56 78 10 48 256 171 1750 1750…" at bounding box center [380, 286] width 760 height 84
click at [230, 194] on div at bounding box center [221, 194] width 218 height 5
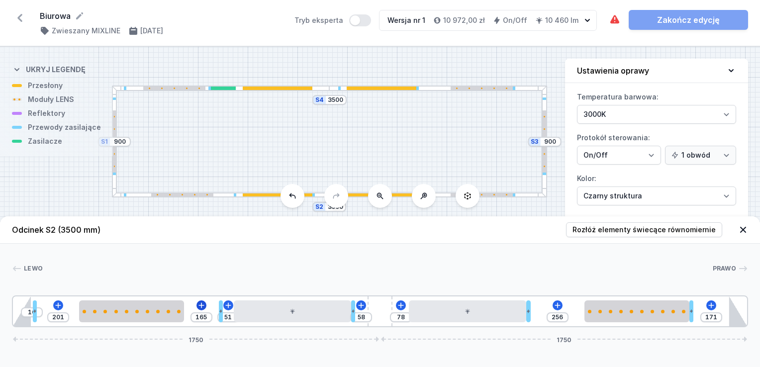
click at [200, 301] on div "10 201 165 51 58 78 256 171 1750 1750" at bounding box center [380, 311] width 736 height 32
click at [203, 305] on icon at bounding box center [201, 305] width 8 height 8
click at [54, 305] on icon at bounding box center [58, 305] width 8 height 8
click at [279, 264] on div at bounding box center [377, 268] width 669 height 10
click at [399, 307] on icon at bounding box center [401, 305] width 8 height 8
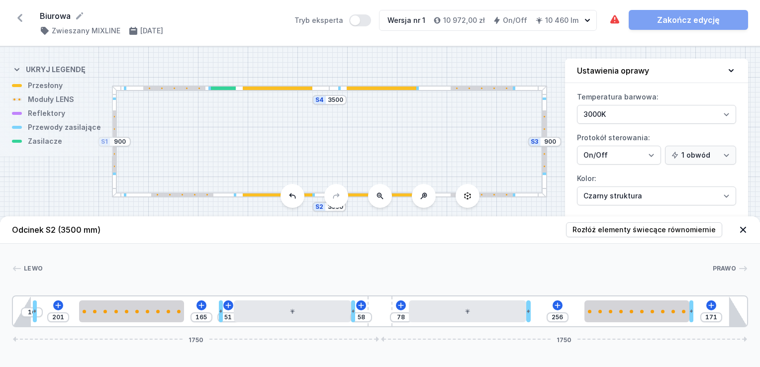
click at [505, 263] on div at bounding box center [377, 268] width 669 height 10
click at [229, 87] on div at bounding box center [223, 88] width 25 height 3
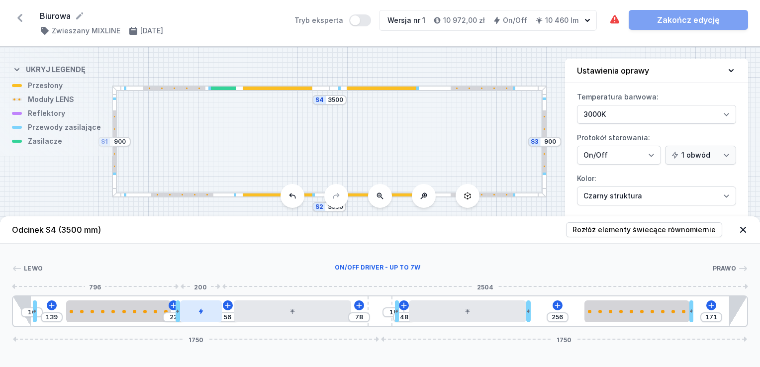
click at [208, 311] on div at bounding box center [201, 311] width 42 height 22
click at [211, 315] on div at bounding box center [201, 311] width 42 height 22
click at [325, 248] on div "[PERSON_NAME] 1 2 3 2 4 5 6 2 5 2 3 2 1 10 139 22 56 78 10 48 256 171 1750 1750…" at bounding box center [380, 286] width 760 height 84
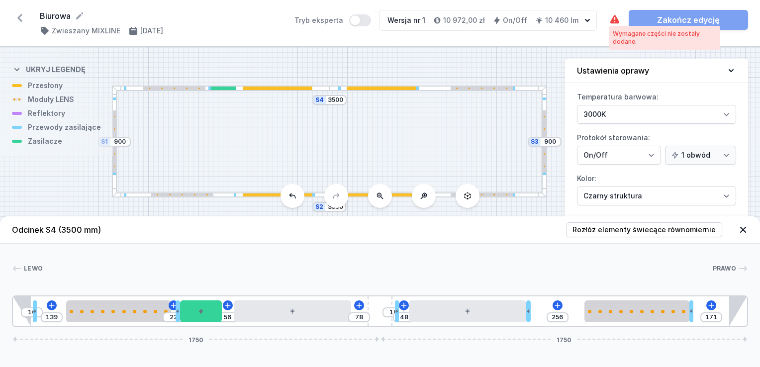
click at [609, 25] on icon at bounding box center [615, 20] width 12 height 12
click at [614, 17] on icon at bounding box center [614, 19] width 9 height 8
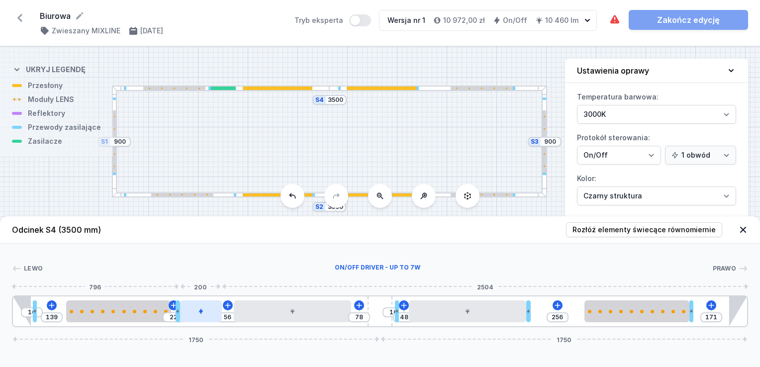
click at [194, 316] on div at bounding box center [201, 311] width 42 height 22
click at [745, 230] on icon at bounding box center [743, 230] width 10 height 10
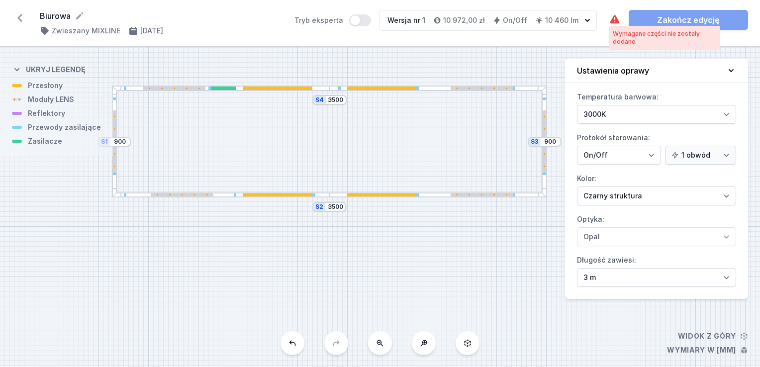
click at [612, 22] on icon at bounding box center [614, 19] width 9 height 8
click at [613, 17] on icon at bounding box center [614, 19] width 9 height 8
click at [686, 22] on div "Wymagane części nie zostały dodane. Zakończ edycję" at bounding box center [678, 20] width 139 height 20
click at [684, 21] on div "Wymagane części nie zostały dodane. Zakończ edycję" at bounding box center [678, 20] width 139 height 20
click at [371, 18] on button "Tryb eksperta" at bounding box center [360, 20] width 22 height 12
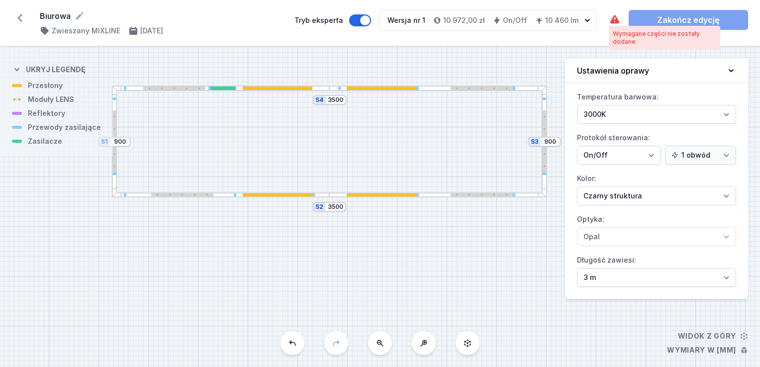
click at [612, 18] on div "Biurowa ( 11341 /v 1 ) Zwieszany MIXLINE [DATE] Tryb eksperta Wersja nr 1 10 97…" at bounding box center [380, 23] width 760 height 46
click at [628, 35] on div "Wymagane części nie zostały dodane." at bounding box center [663, 38] width 103 height 16
click at [629, 35] on div "Wymagane części nie zostały dodane." at bounding box center [663, 38] width 103 height 16
drag, startPoint x: 629, startPoint y: 35, endPoint x: 728, endPoint y: 70, distance: 105.0
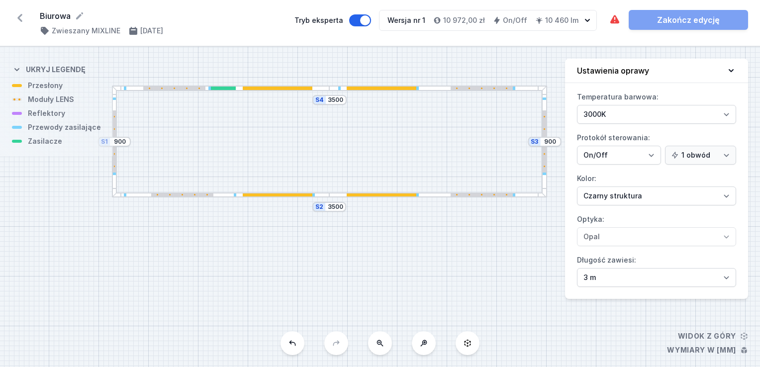
click at [728, 70] on icon at bounding box center [731, 71] width 10 height 10
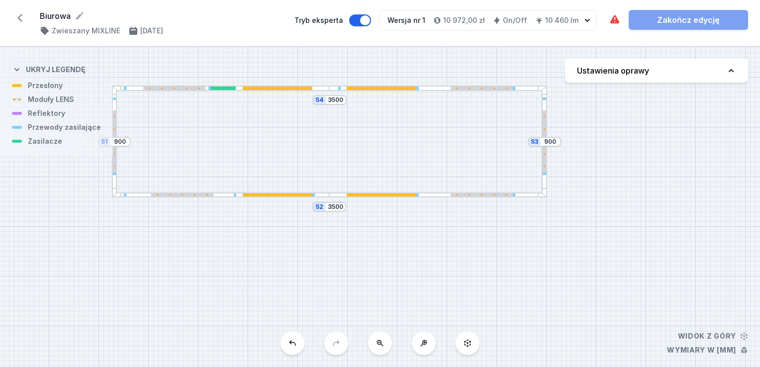
click at [662, 75] on button "Ustawienia oprawy" at bounding box center [656, 71] width 183 height 24
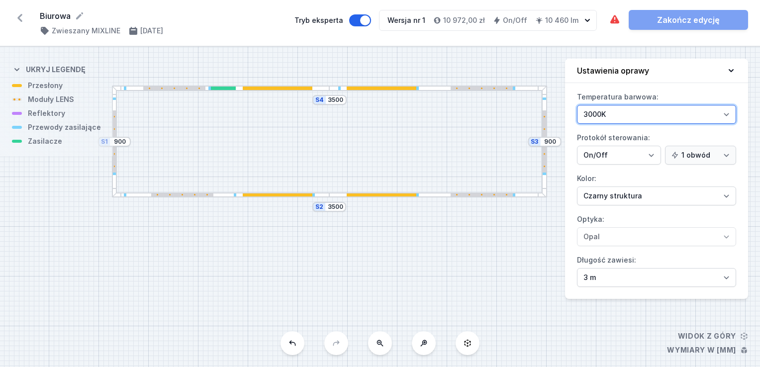
click at [603, 111] on select "3000K 4000K 2700K" at bounding box center [656, 114] width 159 height 19
click at [577, 105] on select "3000K 4000K 2700K" at bounding box center [656, 114] width 159 height 19
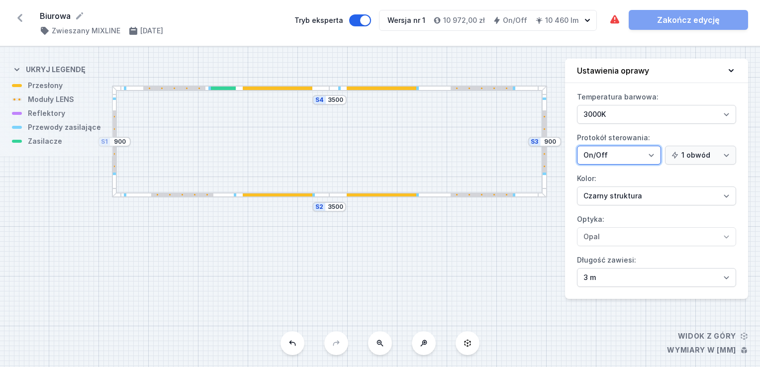
click at [608, 153] on select "On/Off SwitchDIM DALI AQsmart" at bounding box center [619, 155] width 84 height 19
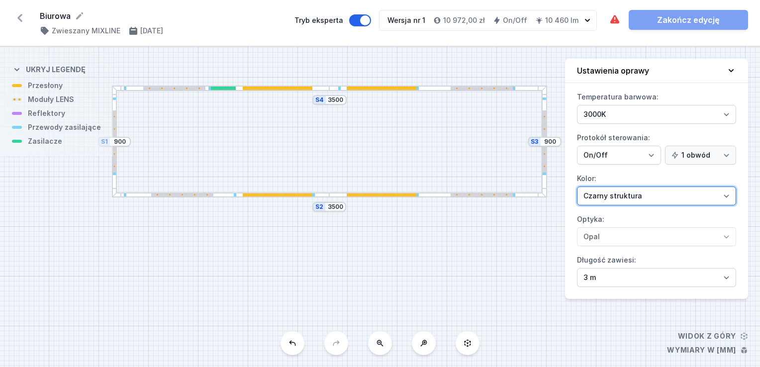
click at [612, 196] on select "Biały struktura Czarny struktura Złoty struktura Miedziany Szary Inny (z palety…" at bounding box center [656, 195] width 159 height 19
click at [611, 195] on select "Biały struktura Czarny struktura Złoty struktura Miedziany Szary Inny (z palety…" at bounding box center [656, 195] width 159 height 19
click at [577, 324] on div "S4 3500 S3 900 S2 3500 S1 900" at bounding box center [380, 207] width 760 height 320
click at [675, 349] on div "S4 3500 S3 900 S2 3500 S1 900" at bounding box center [380, 207] width 760 height 320
drag, startPoint x: 697, startPoint y: 341, endPoint x: 709, endPoint y: 329, distance: 16.9
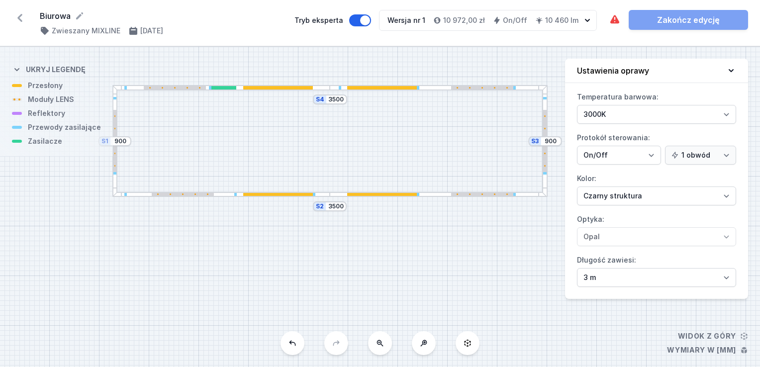
click at [697, 341] on div "S4 3500 S3 900 S2 3500 S1 900" at bounding box center [380, 207] width 760 height 320
drag, startPoint x: 689, startPoint y: 11, endPoint x: 682, endPoint y: 16, distance: 9.2
click at [682, 16] on div "Wymagane części nie zostały dodane. Zakończ edycję" at bounding box center [678, 20] width 139 height 20
drag, startPoint x: 148, startPoint y: 245, endPoint x: 48, endPoint y: 196, distance: 111.4
click at [121, 233] on div "S4 3500 S3 900 S2 3500 S1 900" at bounding box center [380, 207] width 760 height 320
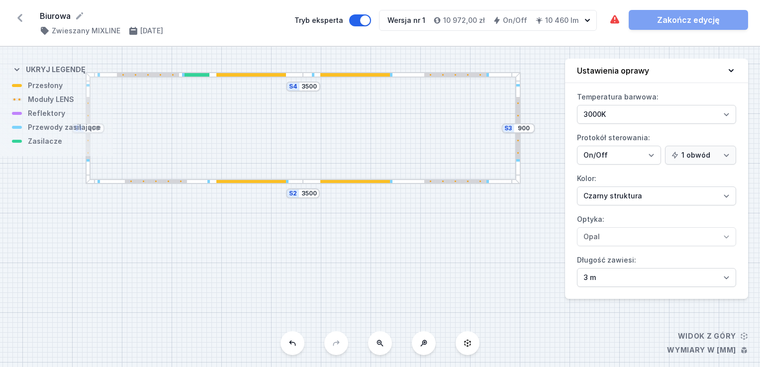
click at [421, 343] on icon at bounding box center [424, 343] width 8 height 8
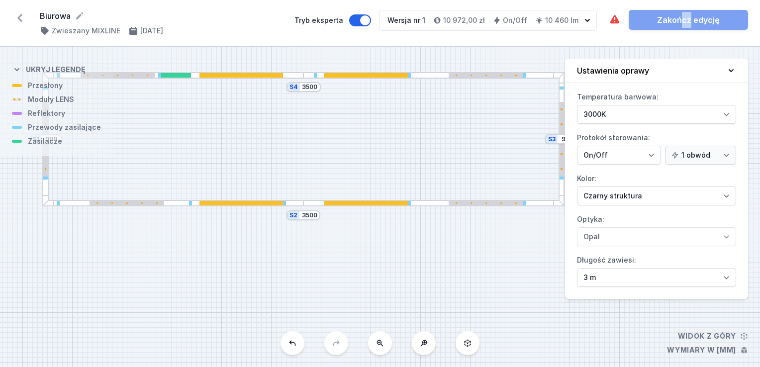
click at [421, 343] on icon at bounding box center [424, 343] width 8 height 8
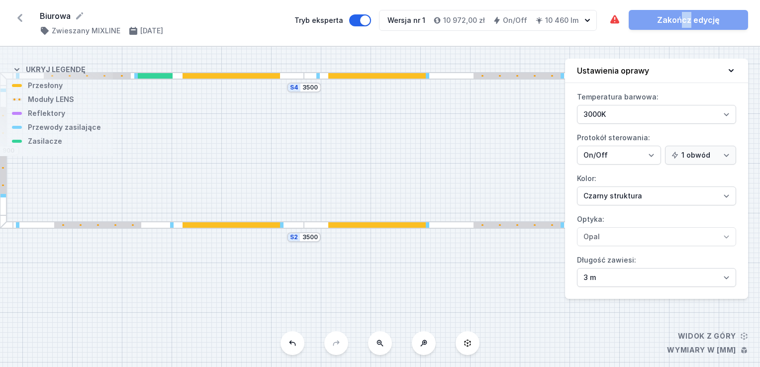
click at [421, 343] on icon at bounding box center [424, 343] width 8 height 8
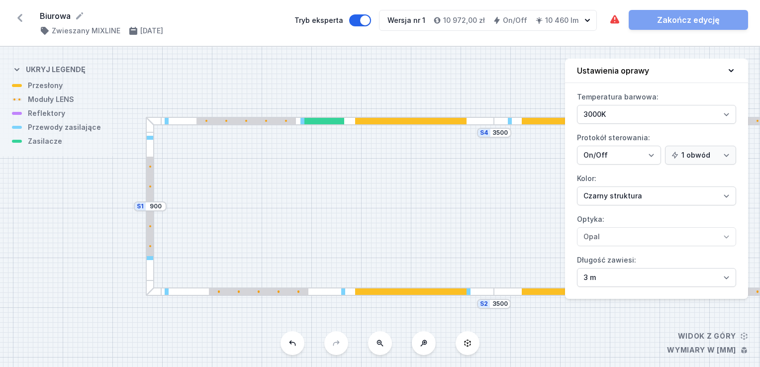
drag, startPoint x: 261, startPoint y: 311, endPoint x: 441, endPoint y: 317, distance: 181.1
click at [450, 355] on div "S4 3500 S3 900 S2 3500 S1 900" at bounding box center [380, 207] width 760 height 320
click at [278, 290] on div at bounding box center [278, 291] width 2 height 2
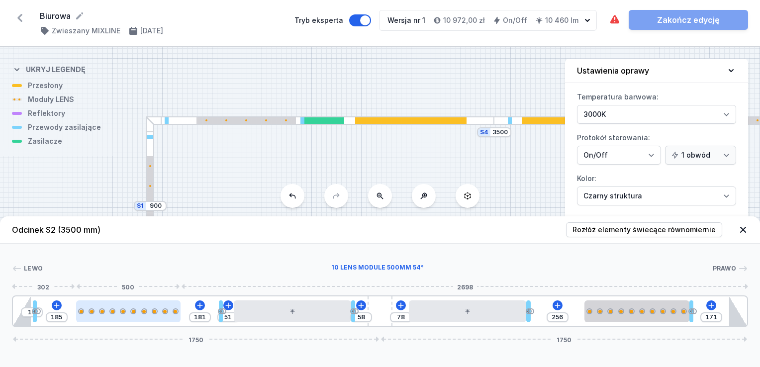
drag, startPoint x: 127, startPoint y: 313, endPoint x: 118, endPoint y: 313, distance: 8.9
click at [118, 313] on div at bounding box center [128, 311] width 105 height 22
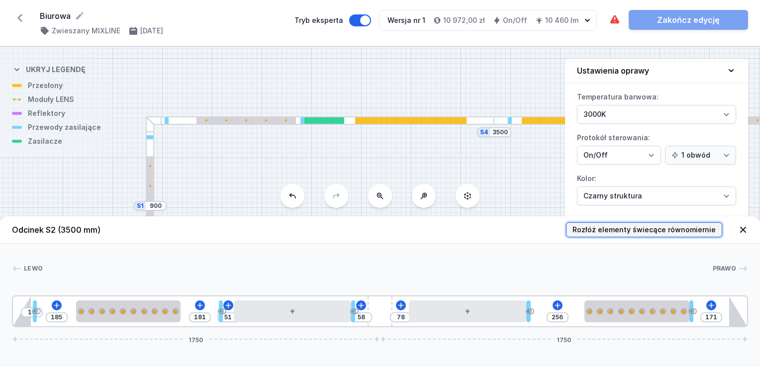
click at [649, 225] on span "Rozłóż elementy świecące równomiernie" at bounding box center [643, 230] width 143 height 10
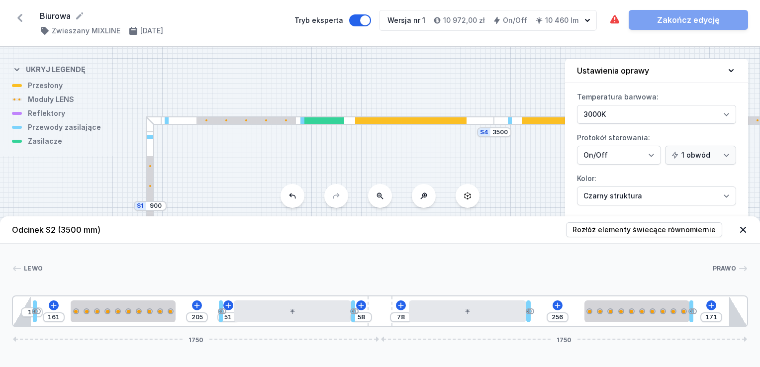
click at [466, 99] on div "S4 3500 S3 900 S2 3500 S1 900" at bounding box center [380, 207] width 760 height 320
click at [468, 88] on div "S4 3500 S3 900 S2 3500 S1 900" at bounding box center [380, 207] width 760 height 320
click at [468, 89] on div "S4 3500 S3 900 S2 3500 S1 900" at bounding box center [380, 207] width 760 height 320
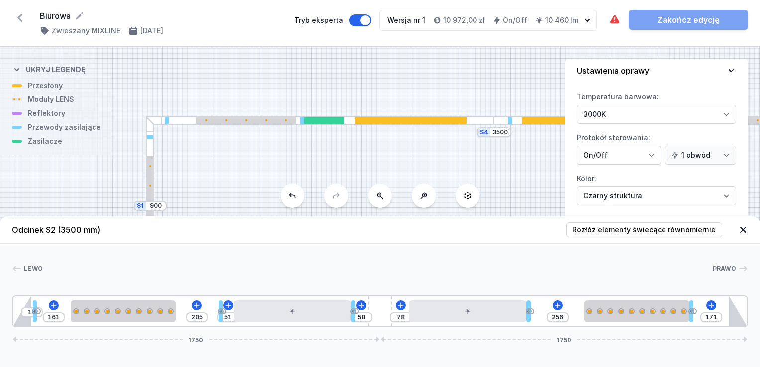
click at [746, 230] on icon at bounding box center [743, 230] width 10 height 10
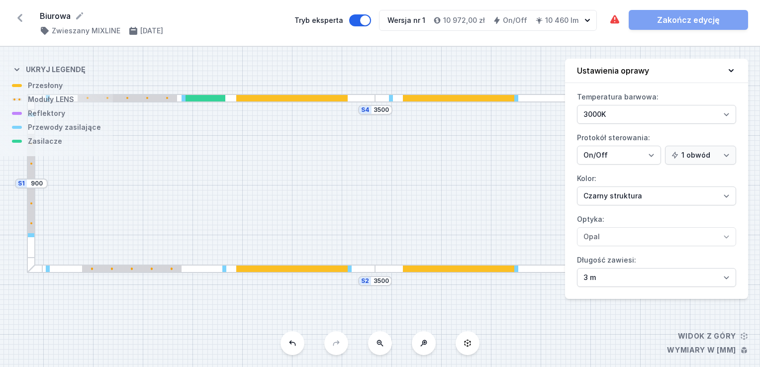
drag, startPoint x: 400, startPoint y: 220, endPoint x: 281, endPoint y: 198, distance: 120.9
click at [281, 198] on div "S4 3500 S3 900 S2 3500 S1 900" at bounding box center [380, 207] width 760 height 320
click at [615, 17] on icon at bounding box center [614, 19] width 9 height 8
click at [80, 130] on div "S4 3500 S3 900 S2 3500 S1 900" at bounding box center [380, 207] width 760 height 320
click at [390, 97] on div at bounding box center [391, 98] width 4 height 6
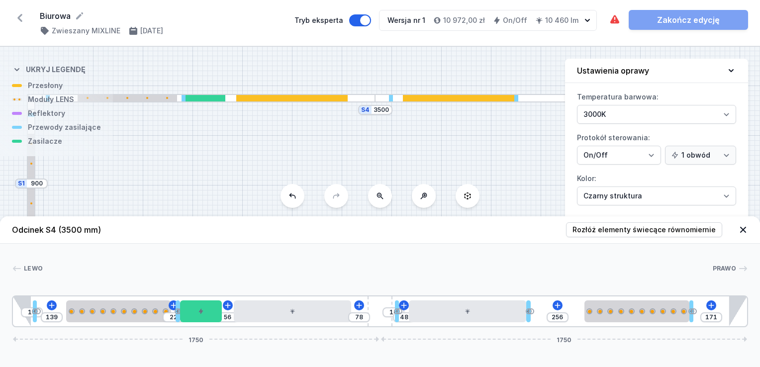
click at [390, 97] on div at bounding box center [391, 98] width 4 height 6
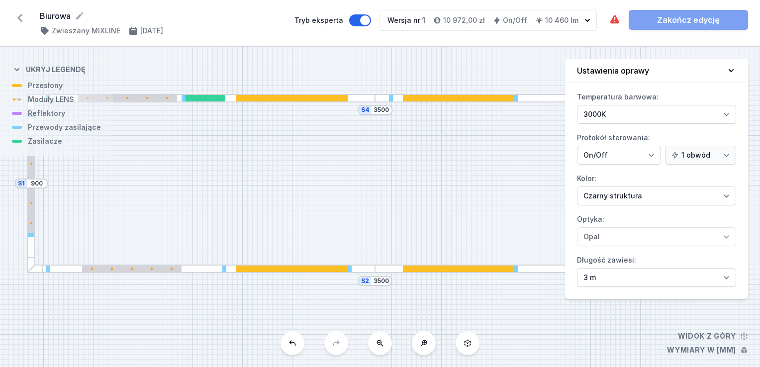
click at [388, 92] on div "S4 3500 S3 900 S2 3500 S1 900" at bounding box center [380, 207] width 760 height 320
click at [389, 98] on div at bounding box center [391, 98] width 4 height 6
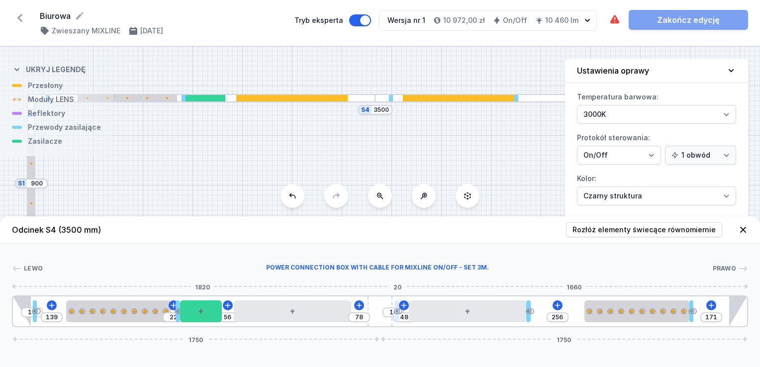
click at [397, 311] on div at bounding box center [399, 311] width 6 height 6
click at [403, 307] on icon at bounding box center [404, 305] width 8 height 8
click at [396, 320] on div at bounding box center [397, 311] width 4 height 22
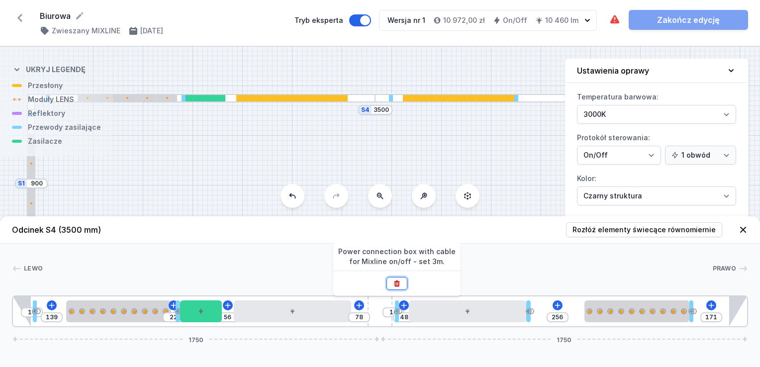
click at [396, 284] on icon at bounding box center [397, 283] width 8 height 8
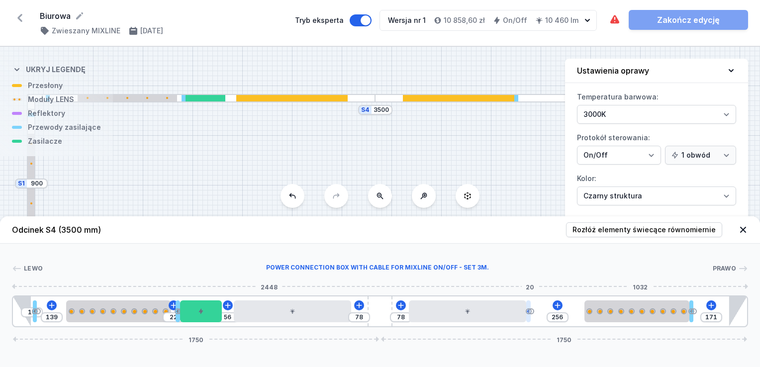
click at [528, 320] on div at bounding box center [528, 311] width 4 height 22
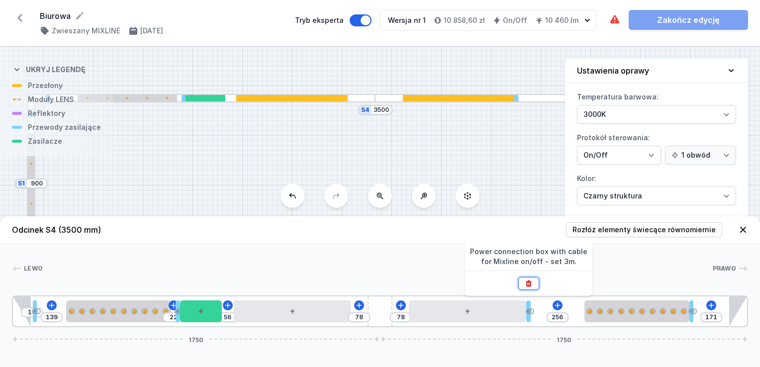
click at [529, 281] on icon at bounding box center [527, 283] width 5 height 6
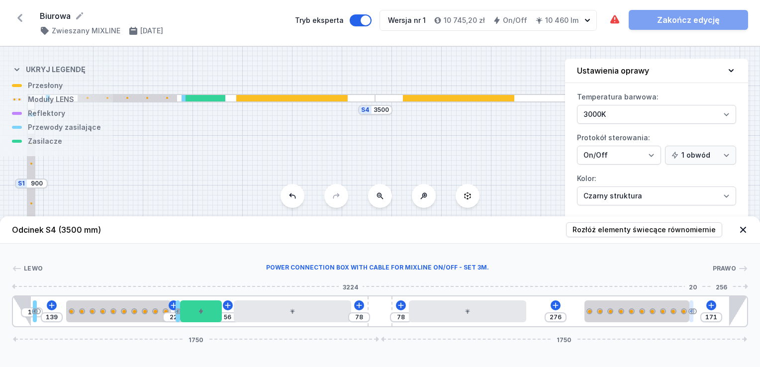
click at [692, 319] on div at bounding box center [691, 311] width 4 height 22
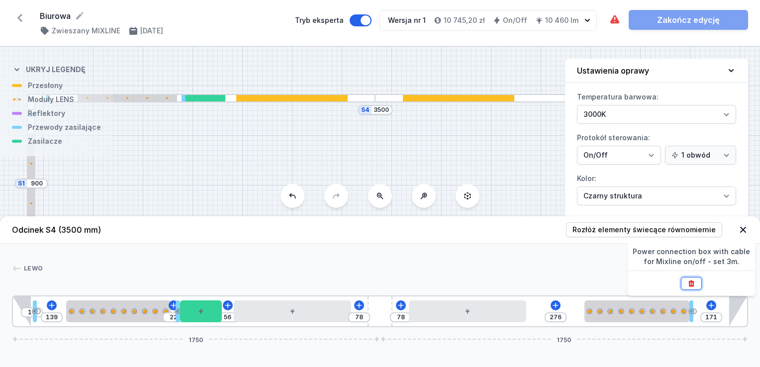
click at [691, 281] on icon at bounding box center [691, 283] width 5 height 6
click at [175, 323] on div "10 139 22 56 78 78 276 191 1750 1750" at bounding box center [380, 311] width 736 height 32
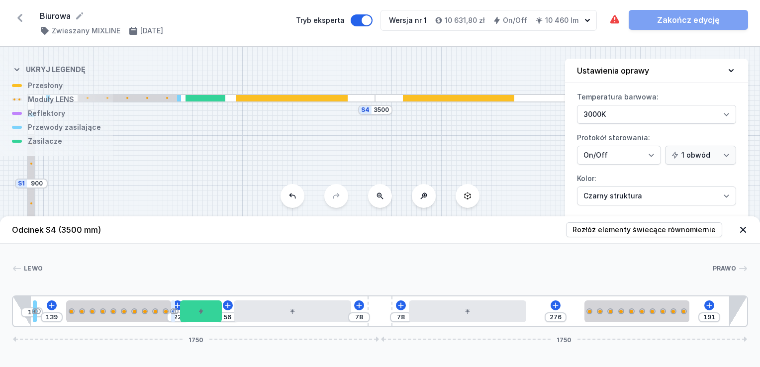
click at [176, 321] on div "10 139 22 56 78 78 276 191 1750 1750" at bounding box center [380, 311] width 736 height 32
click at [33, 319] on div at bounding box center [35, 311] width 4 height 22
click at [35, 319] on div at bounding box center [35, 311] width 4 height 22
click at [36, 310] on div at bounding box center [38, 311] width 6 height 6
click at [257, 100] on div at bounding box center [291, 98] width 111 height 6
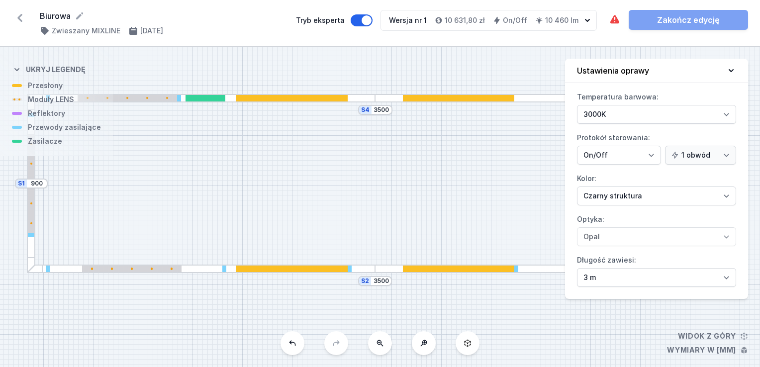
click at [259, 98] on div at bounding box center [291, 98] width 111 height 6
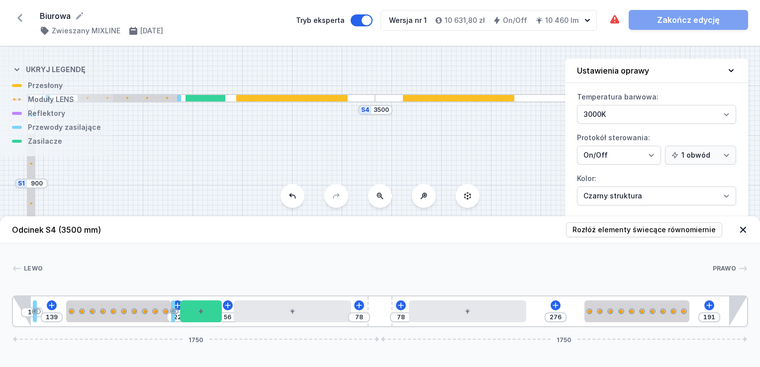
click at [259, 111] on div "S4 3500 S3 900 S2 3500 S1 900" at bounding box center [380, 207] width 760 height 320
click at [400, 305] on icon at bounding box center [401, 305] width 8 height 8
click at [542, 267] on div at bounding box center [377, 268] width 669 height 10
click at [33, 312] on div at bounding box center [35, 311] width 6 height 6
click at [33, 317] on div at bounding box center [35, 311] width 4 height 22
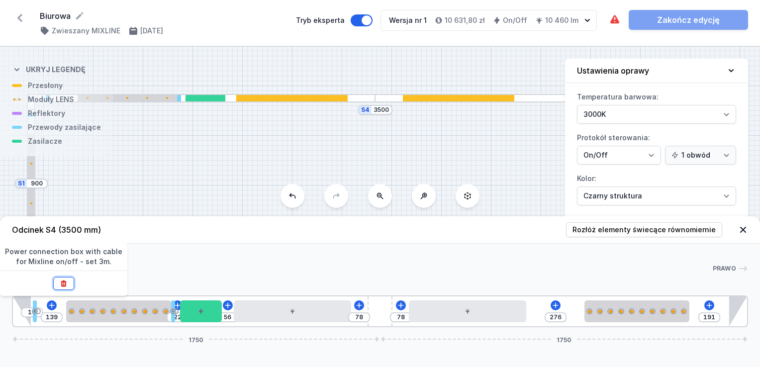
click at [64, 281] on icon at bounding box center [63, 283] width 5 height 6
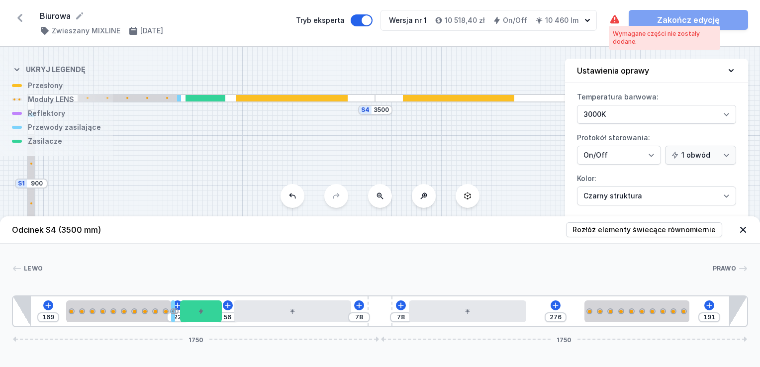
click at [611, 22] on icon at bounding box center [614, 19] width 9 height 8
click at [747, 230] on icon at bounding box center [743, 230] width 10 height 10
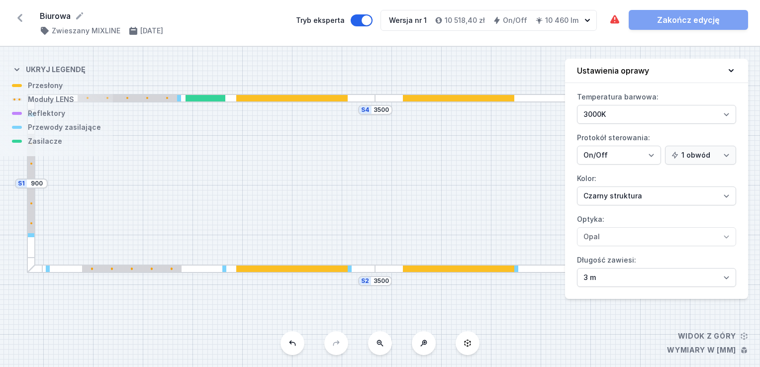
click at [225, 273] on div "S4 3500 S3 900 S2 3500 S1 900" at bounding box center [380, 207] width 760 height 320
click at [187, 264] on div at bounding box center [201, 268] width 348 height 8
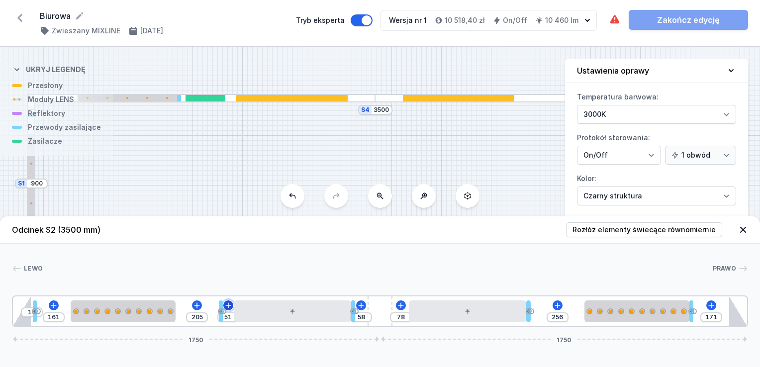
click at [228, 305] on icon at bounding box center [227, 304] width 5 height 5
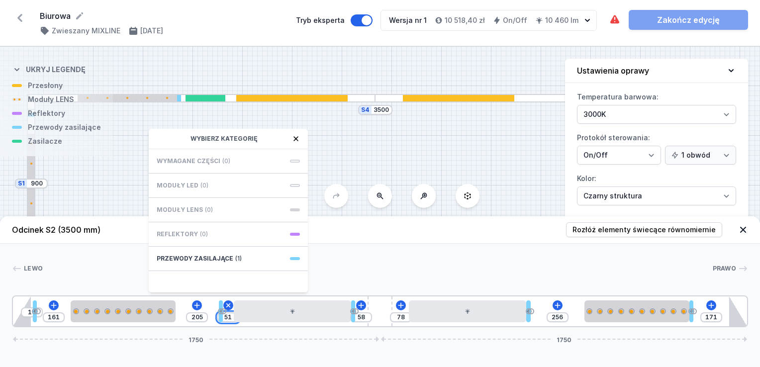
click at [223, 315] on input "51" at bounding box center [228, 317] width 16 height 8
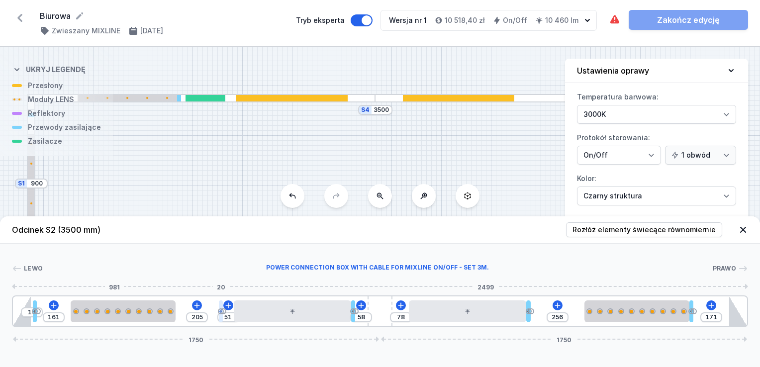
click at [222, 307] on div at bounding box center [221, 311] width 4 height 22
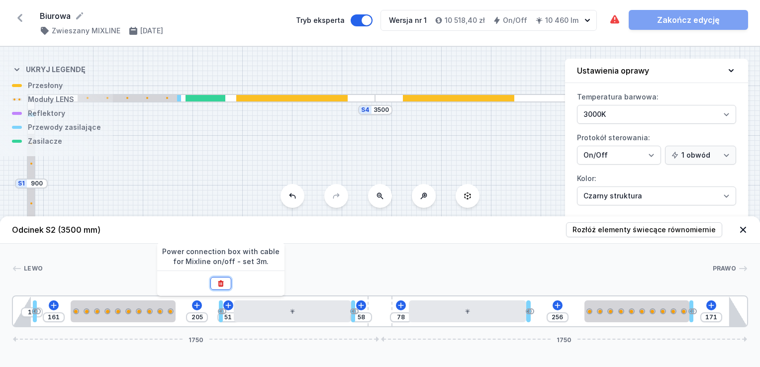
click at [221, 280] on icon at bounding box center [220, 283] width 5 height 6
click at [32, 318] on div "10 161 276 58 78 256 171 1750 1750" at bounding box center [380, 311] width 736 height 32
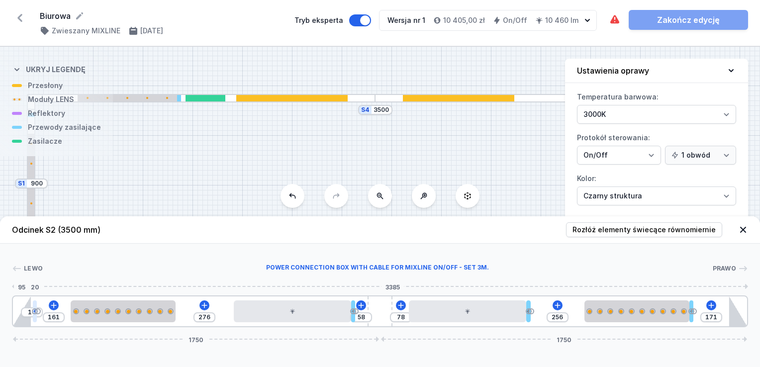
click at [34, 321] on div at bounding box center [35, 311] width 4 height 22
click at [36, 307] on div at bounding box center [35, 311] width 4 height 22
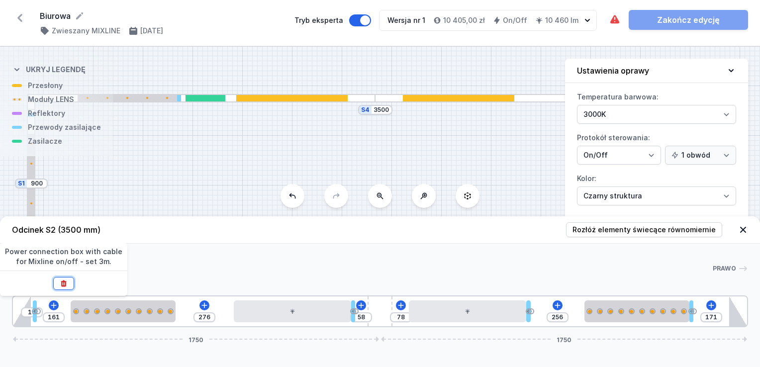
click at [67, 281] on icon at bounding box center [64, 283] width 8 height 8
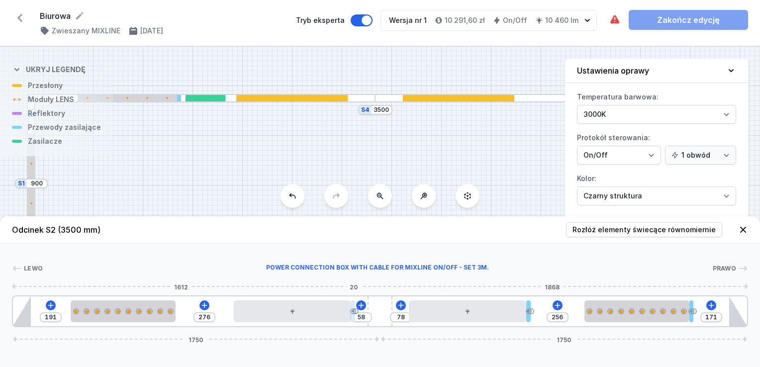
click at [352, 319] on div at bounding box center [353, 311] width 4 height 22
click at [352, 307] on div at bounding box center [353, 311] width 4 height 22
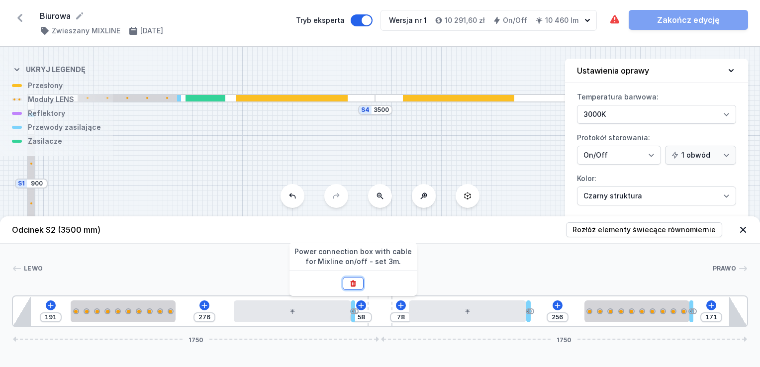
click at [351, 281] on icon at bounding box center [352, 283] width 5 height 6
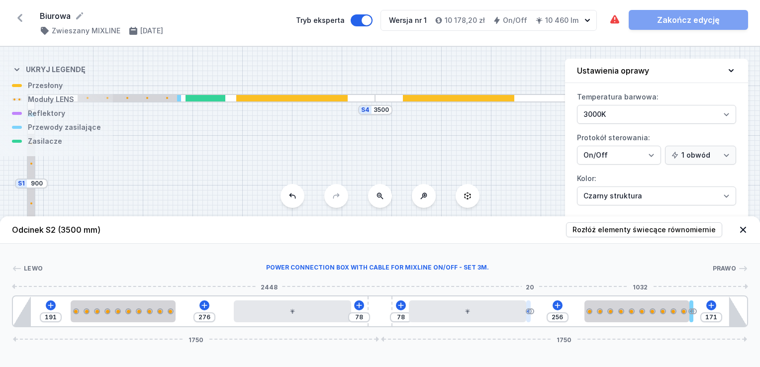
click at [528, 314] on div at bounding box center [528, 311] width 4 height 22
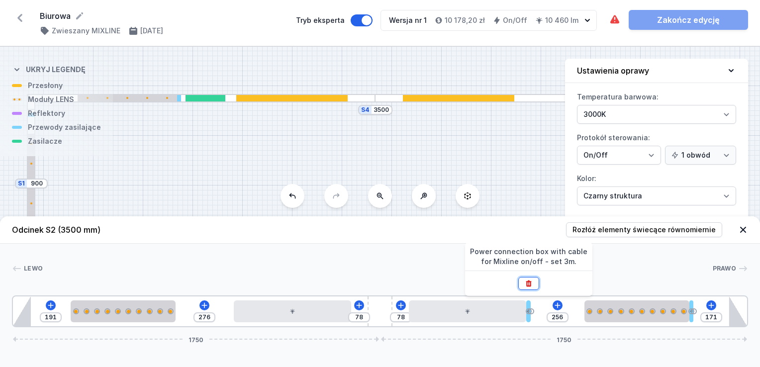
drag, startPoint x: 526, startPoint y: 283, endPoint x: 652, endPoint y: 271, distance: 126.8
click at [526, 283] on icon at bounding box center [527, 283] width 5 height 6
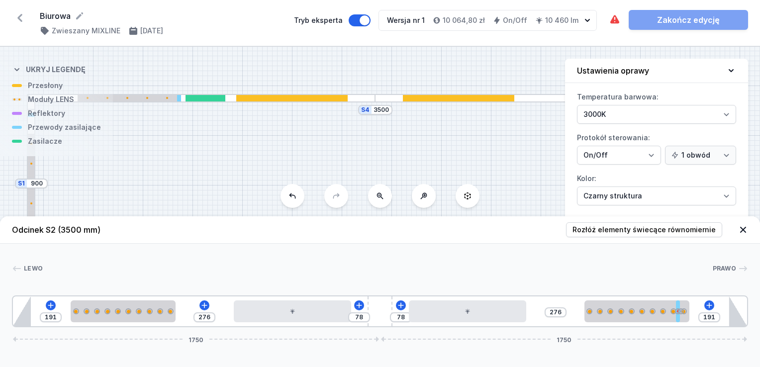
click at [693, 313] on div "191 276 78 78 276 191 1750 1750" at bounding box center [380, 311] width 736 height 32
drag, startPoint x: 686, startPoint y: 319, endPoint x: 695, endPoint y: 321, distance: 9.2
click at [696, 318] on div "191 276 78 78 276 171 1750 1750" at bounding box center [380, 311] width 736 height 32
click at [690, 315] on div at bounding box center [691, 311] width 4 height 22
click at [695, 280] on button at bounding box center [691, 283] width 21 height 13
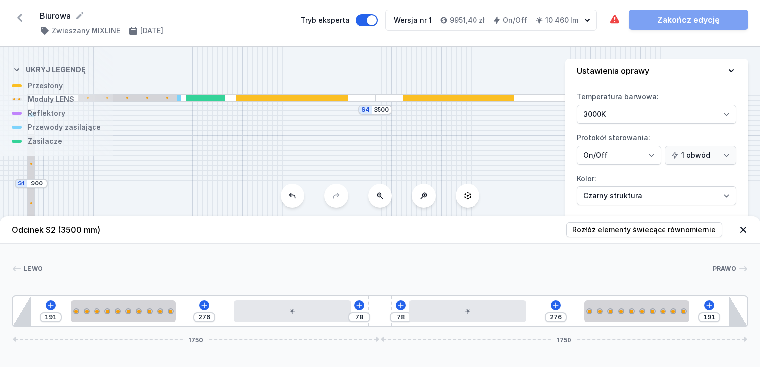
click at [552, 157] on div "S4 3500 S3 900 S2 3500 S1 900" at bounding box center [380, 207] width 760 height 320
click at [458, 152] on div "S4 3500 S3 900 S2 3500 S1 900" at bounding box center [380, 207] width 760 height 320
click at [611, 19] on icon at bounding box center [614, 19] width 9 height 8
click at [730, 66] on icon at bounding box center [731, 71] width 10 height 10
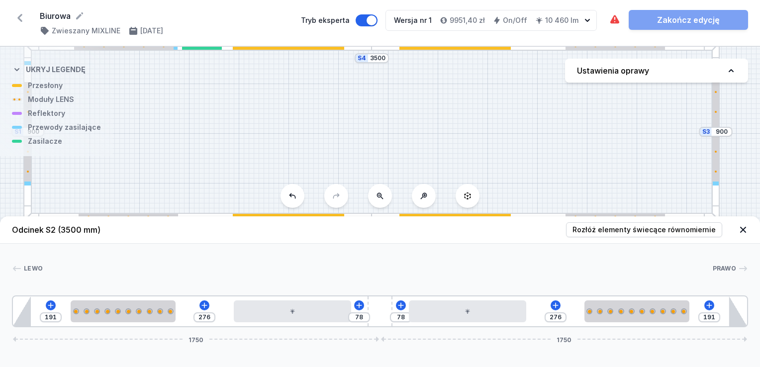
drag, startPoint x: 695, startPoint y: 183, endPoint x: 702, endPoint y: 102, distance: 81.4
click at [704, 107] on div "S4 3500 S3 900 S2 3500 S1 900" at bounding box center [380, 207] width 760 height 320
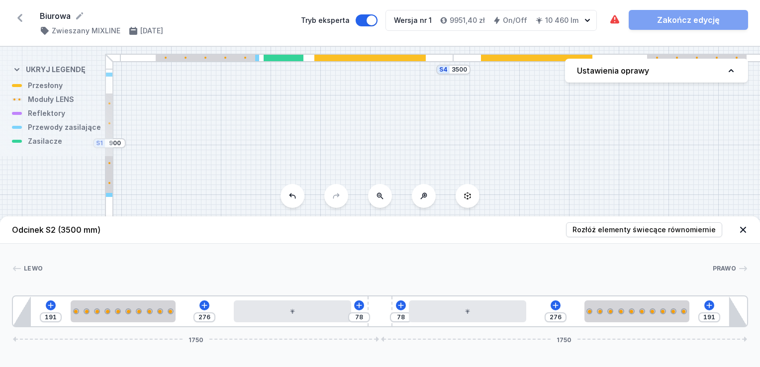
drag, startPoint x: 623, startPoint y: 127, endPoint x: 645, endPoint y: 171, distance: 48.7
click at [691, 163] on div "S4 3500 S3 900 S2 3500 S1 900" at bounding box center [380, 207] width 760 height 320
click at [105, 75] on div at bounding box center [109, 143] width 8 height 179
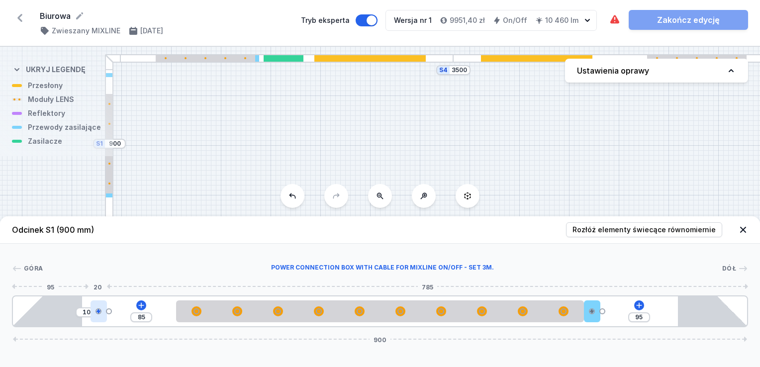
click at [97, 311] on div at bounding box center [98, 311] width 6 height 6
click at [97, 318] on div at bounding box center [98, 311] width 16 height 22
drag, startPoint x: 96, startPoint y: 314, endPoint x: 356, endPoint y: 218, distance: 277.1
click at [342, 222] on header "Odcinek S1 (900 mm) Rozłóż elementy świecące równomiernie" at bounding box center [380, 229] width 760 height 27
click at [110, 194] on div at bounding box center [109, 195] width 6 height 4
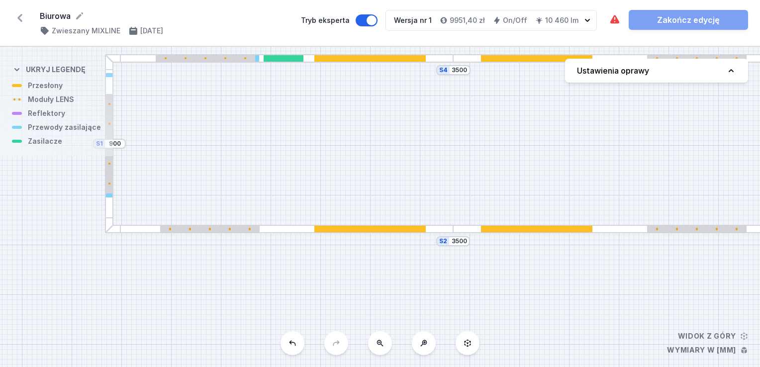
click at [282, 57] on div at bounding box center [283, 58] width 40 height 6
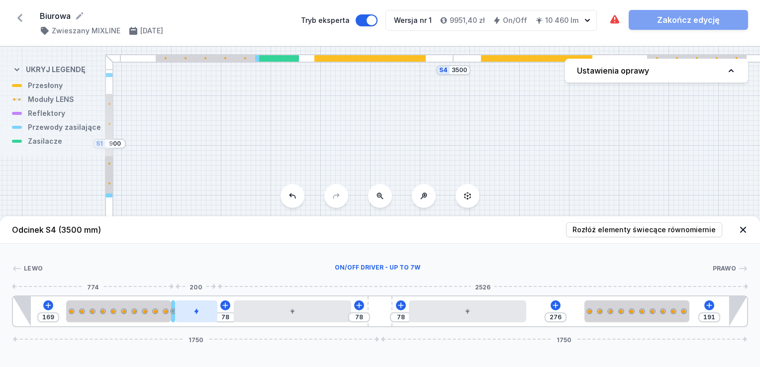
click at [198, 313] on icon at bounding box center [196, 311] width 6 height 6
click at [112, 74] on div at bounding box center [109, 75] width 6 height 4
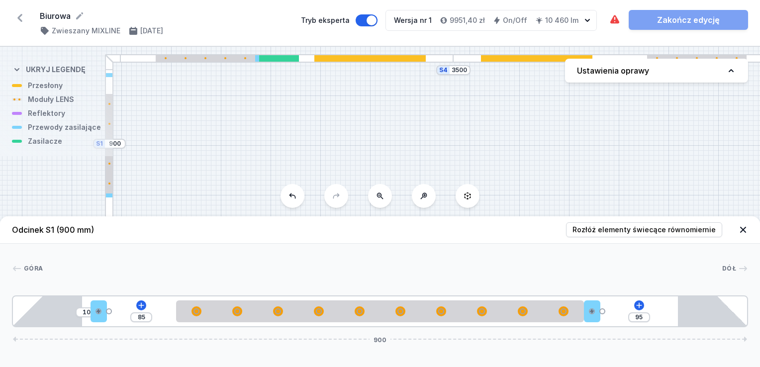
drag, startPoint x: 95, startPoint y: 319, endPoint x: 108, endPoint y: 298, distance: 24.3
click at [108, 298] on div "10 85 95 900" at bounding box center [380, 311] width 736 height 32
click at [106, 75] on div at bounding box center [109, 75] width 6 height 4
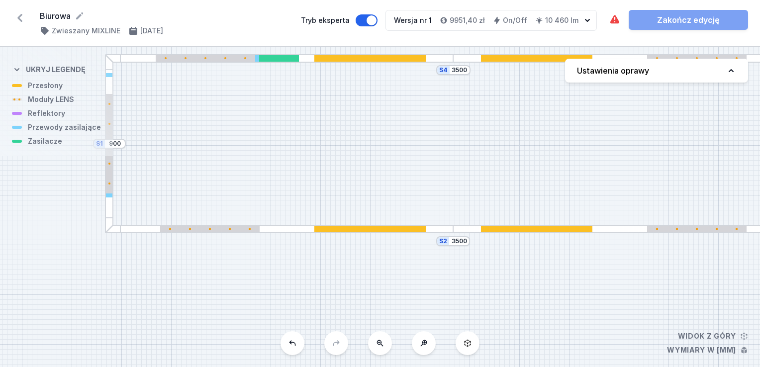
click at [105, 198] on div at bounding box center [109, 143] width 8 height 179
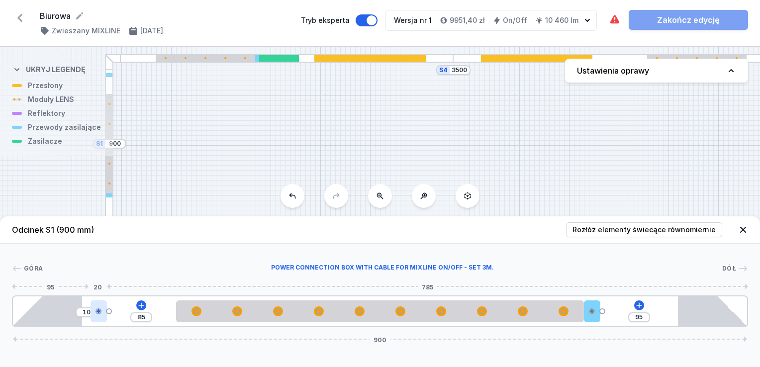
click at [101, 317] on div at bounding box center [98, 311] width 16 height 22
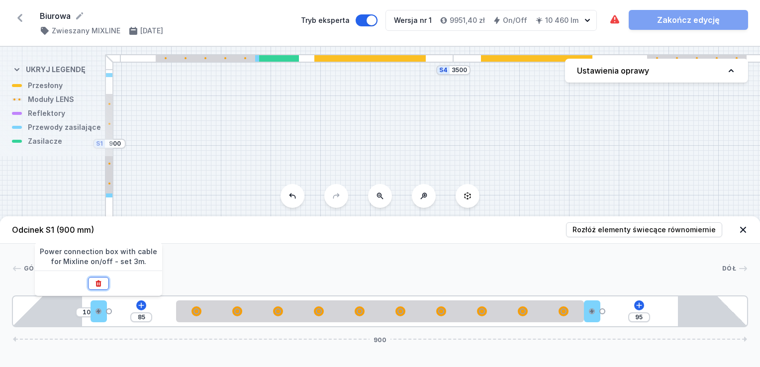
click at [97, 282] on icon at bounding box center [98, 283] width 8 height 8
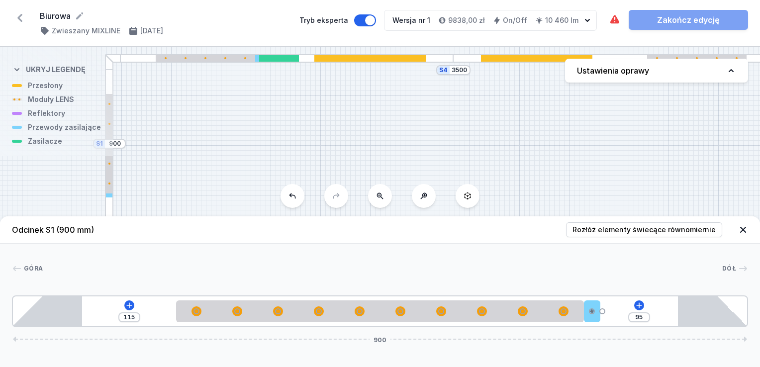
click at [109, 194] on div at bounding box center [109, 195] width 6 height 4
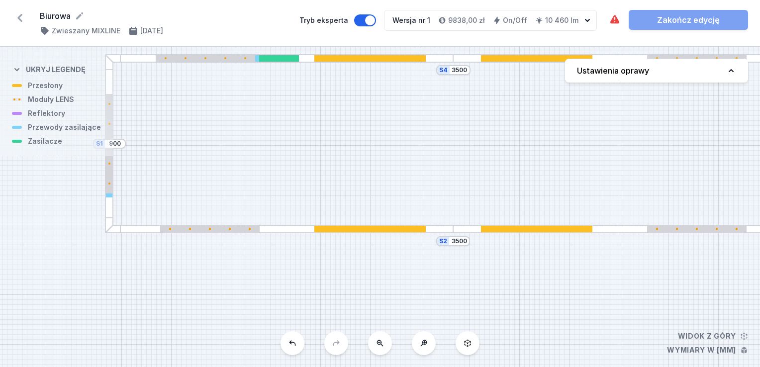
click at [108, 195] on div at bounding box center [109, 195] width 6 height 4
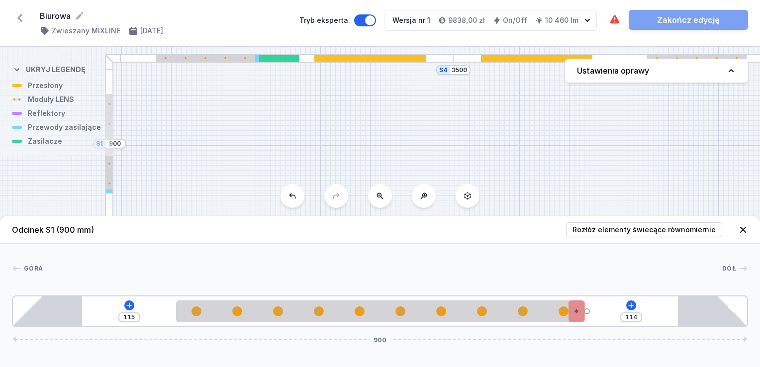
click at [591, 313] on div "115 114 900" at bounding box center [380, 311] width 736 height 32
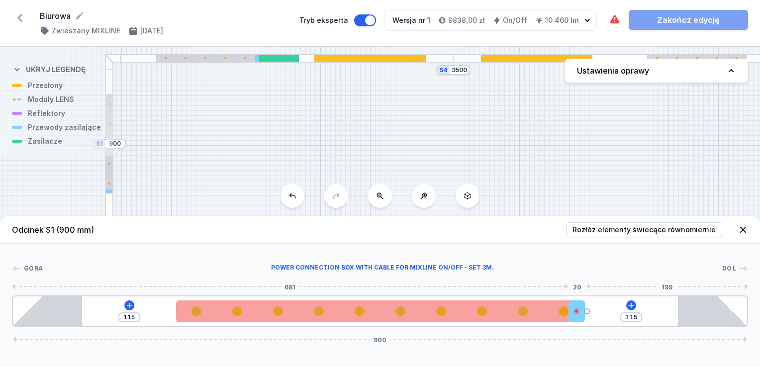
drag, startPoint x: 576, startPoint y: 314, endPoint x: 582, endPoint y: 315, distance: 5.6
click at [582, 315] on div "115 115 900" at bounding box center [380, 311] width 736 height 32
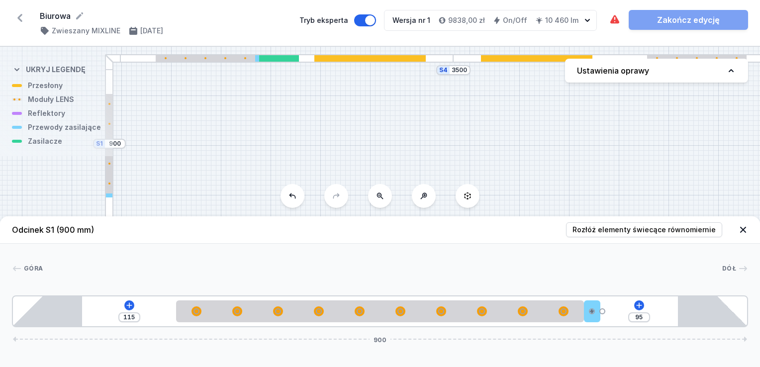
drag, startPoint x: 560, startPoint y: 317, endPoint x: 605, endPoint y: 314, distance: 44.4
click at [595, 314] on div at bounding box center [592, 311] width 8 height 8
click at [591, 284] on icon at bounding box center [592, 283] width 8 height 8
click at [650, 184] on div "S4 3500 S3 900 S2 3500 S1 900" at bounding box center [380, 207] width 760 height 320
click at [110, 208] on div at bounding box center [109, 143] width 8 height 179
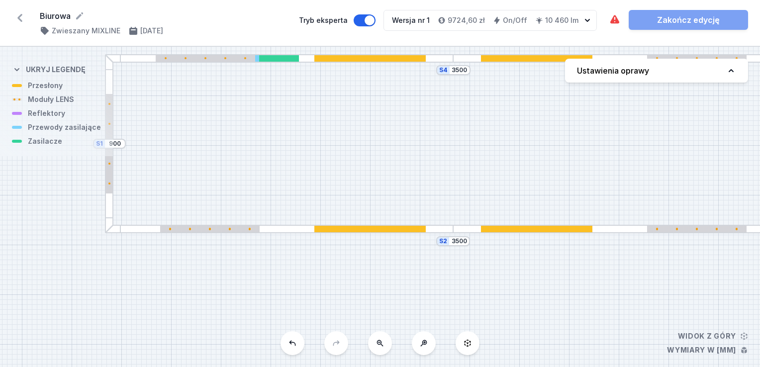
click at [290, 226] on div at bounding box center [279, 229] width 348 height 8
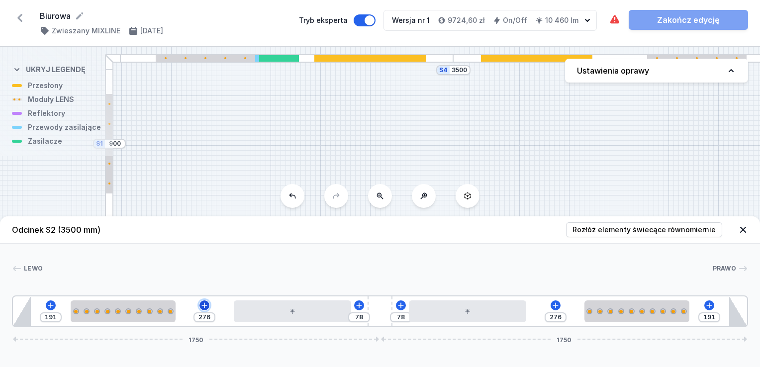
click at [201, 305] on icon at bounding box center [204, 305] width 8 height 8
click at [367, 265] on div at bounding box center [377, 268] width 669 height 10
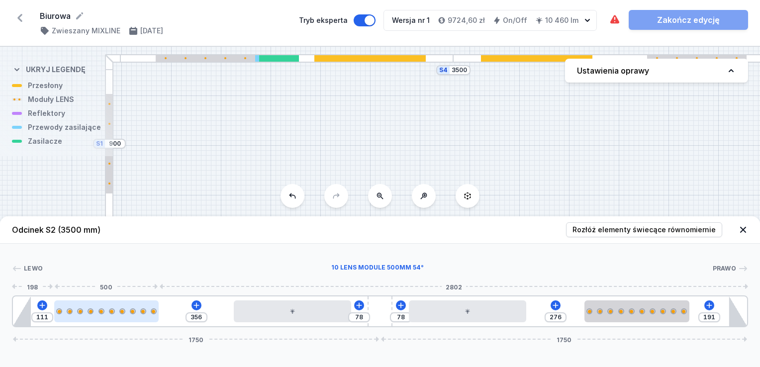
drag, startPoint x: 121, startPoint y: 313, endPoint x: 98, endPoint y: 313, distance: 22.9
click at [98, 313] on div at bounding box center [106, 311] width 105 height 22
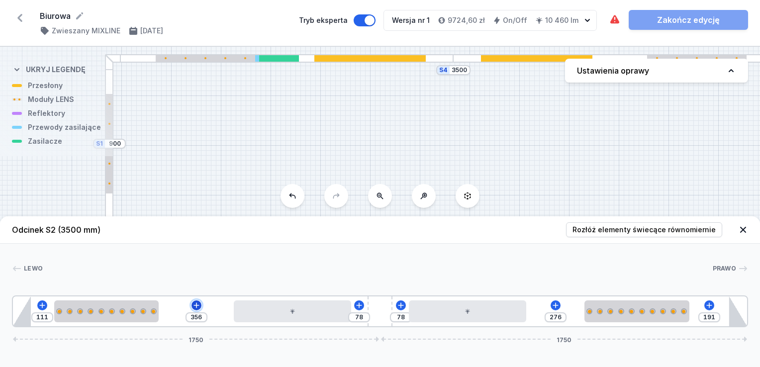
click at [193, 303] on icon at bounding box center [196, 305] width 8 height 8
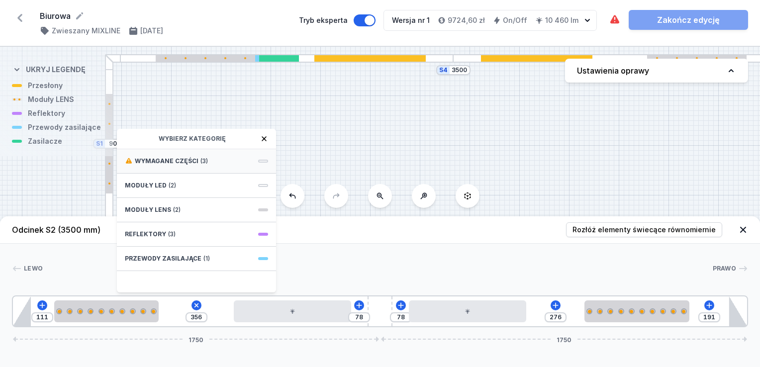
click at [183, 160] on span "Wymagane części" at bounding box center [167, 161] width 64 height 8
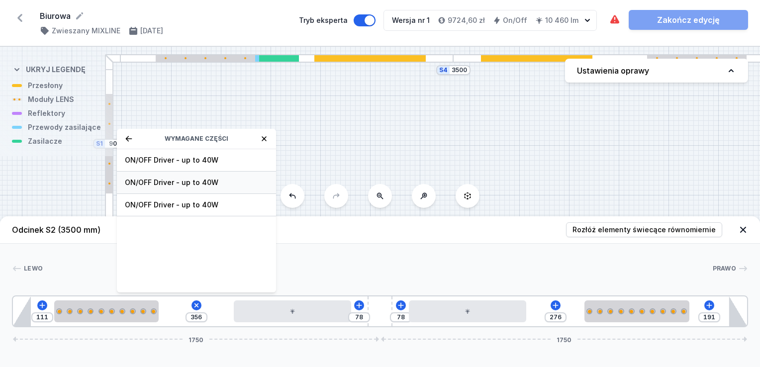
click at [187, 182] on span "ON/OFF Driver - up to 40W" at bounding box center [196, 182] width 143 height 10
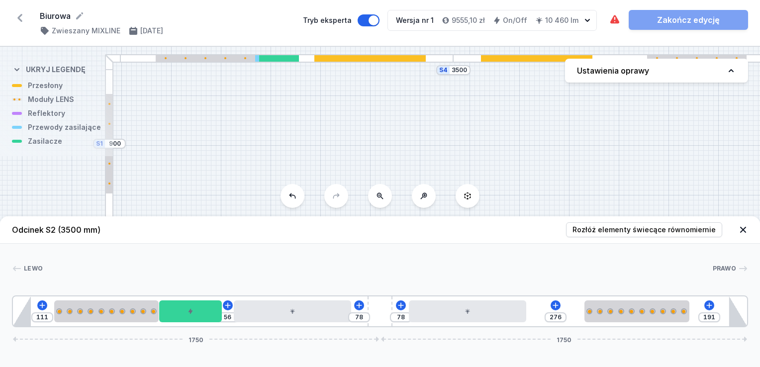
click at [307, 261] on div "[PERSON_NAME] 1 2 3 4 5 4 2 1 111 56 78 78 276 191 1750 1750 196 500 300 56 560…" at bounding box center [380, 286] width 760 height 84
click at [227, 306] on icon at bounding box center [228, 305] width 8 height 8
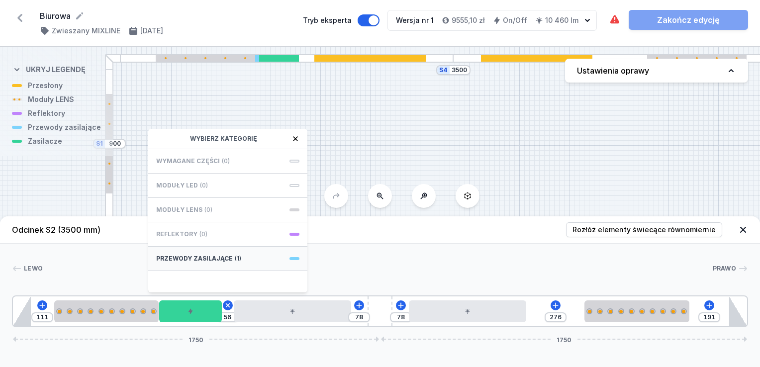
click at [241, 260] on div "Przewody zasilające (1)" at bounding box center [227, 259] width 159 height 24
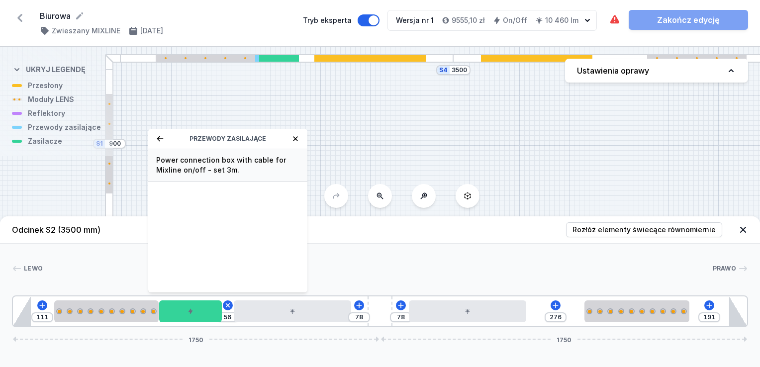
click at [219, 164] on span "Power connection box with cable for Mixline on/off - set 3m." at bounding box center [227, 165] width 143 height 20
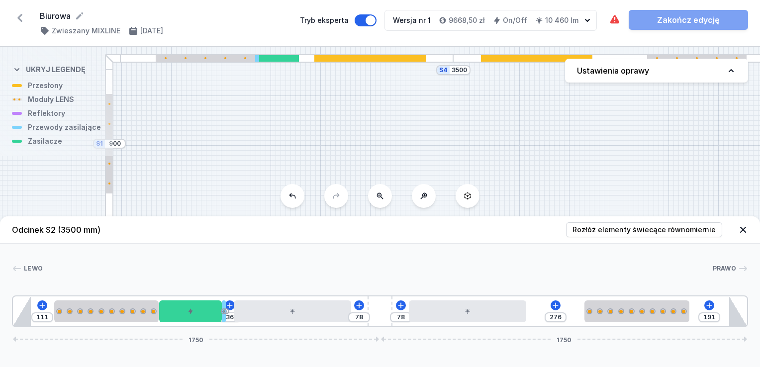
click at [274, 265] on div at bounding box center [377, 268] width 669 height 10
click at [650, 231] on span "Rozłóż elementy świecące równomiernie" at bounding box center [643, 230] width 143 height 10
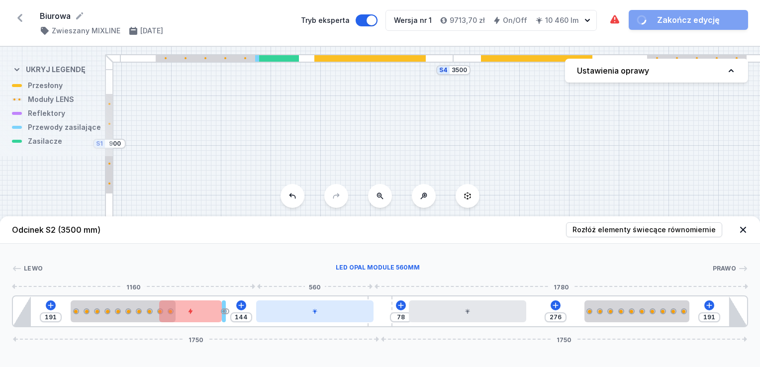
drag, startPoint x: 296, startPoint y: 316, endPoint x: 317, endPoint y: 310, distance: 21.9
click at [317, 310] on div at bounding box center [314, 311] width 117 height 22
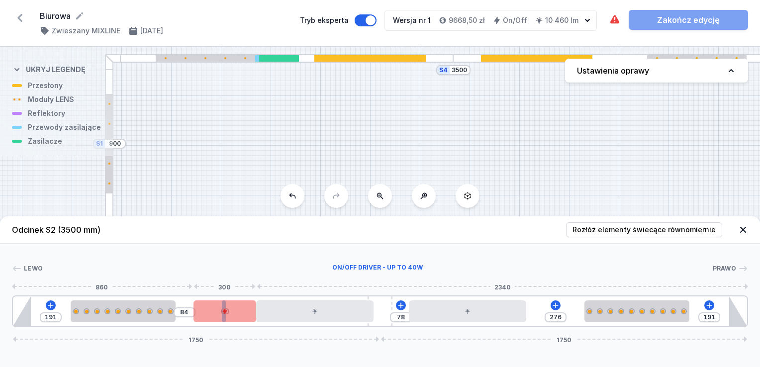
drag, startPoint x: 205, startPoint y: 315, endPoint x: 229, endPoint y: 320, distance: 24.4
click at [226, 321] on div at bounding box center [224, 311] width 63 height 22
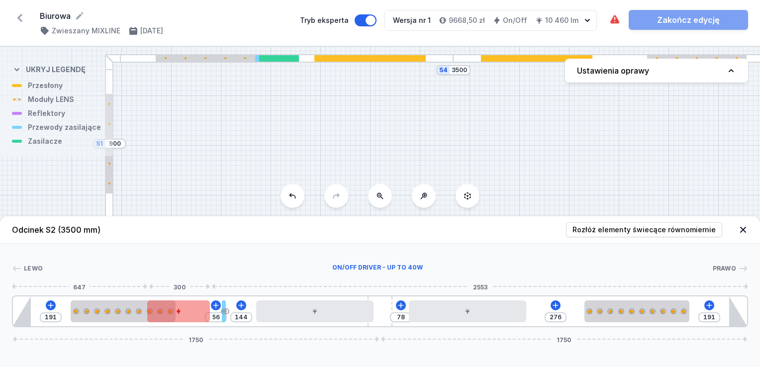
drag, startPoint x: 214, startPoint y: 313, endPoint x: 169, endPoint y: 315, distance: 45.3
click at [165, 312] on div at bounding box center [178, 311] width 63 height 22
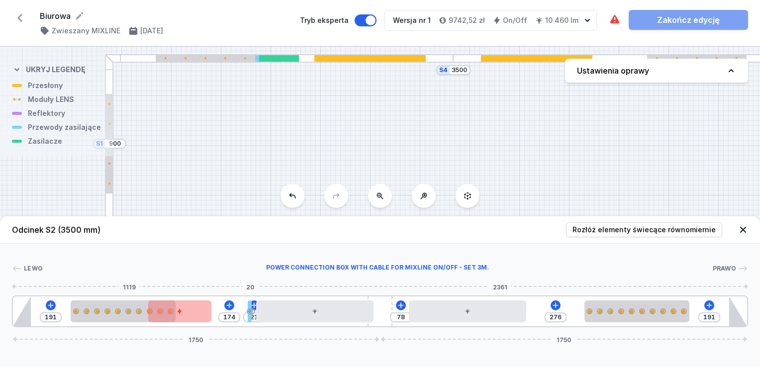
drag, startPoint x: 225, startPoint y: 318, endPoint x: 244, endPoint y: 321, distance: 19.2
click at [249, 319] on div at bounding box center [250, 311] width 4 height 22
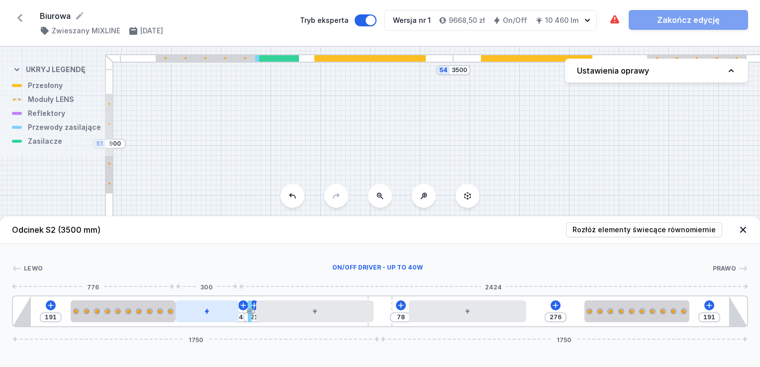
drag, startPoint x: 199, startPoint y: 311, endPoint x: 232, endPoint y: 315, distance: 32.5
click at [232, 315] on div at bounding box center [206, 311] width 63 height 22
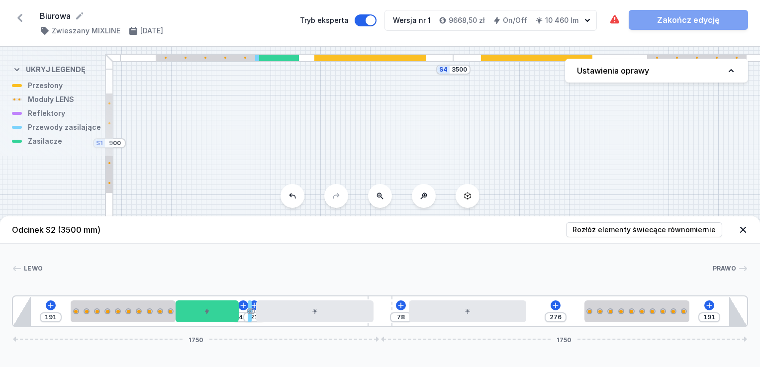
click at [573, 119] on div "S4 3500 S3 900 S2 3500 S1 900" at bounding box center [380, 207] width 760 height 320
click at [281, 137] on div "S4 3500 S3 900 S2 3500 S1 900" at bounding box center [380, 207] width 760 height 320
click at [107, 83] on div at bounding box center [109, 143] width 8 height 179
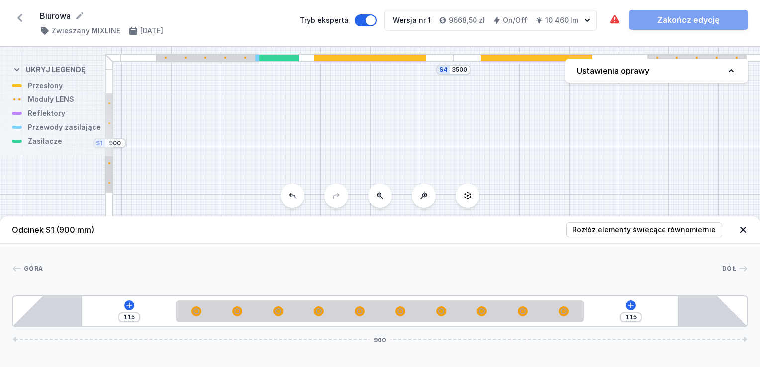
click at [109, 86] on div at bounding box center [109, 143] width 8 height 179
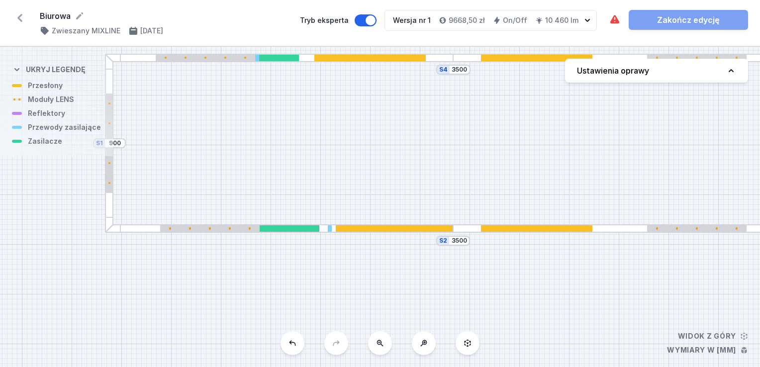
click at [196, 57] on div at bounding box center [205, 58] width 99 height 6
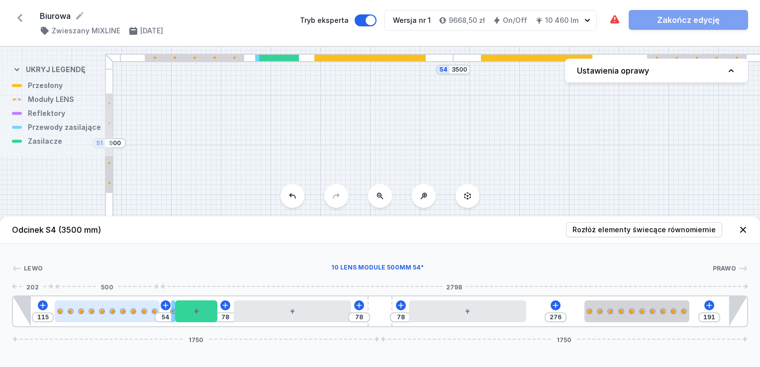
drag, startPoint x: 114, startPoint y: 318, endPoint x: 102, endPoint y: 314, distance: 12.0
click at [97, 317] on div at bounding box center [107, 311] width 105 height 22
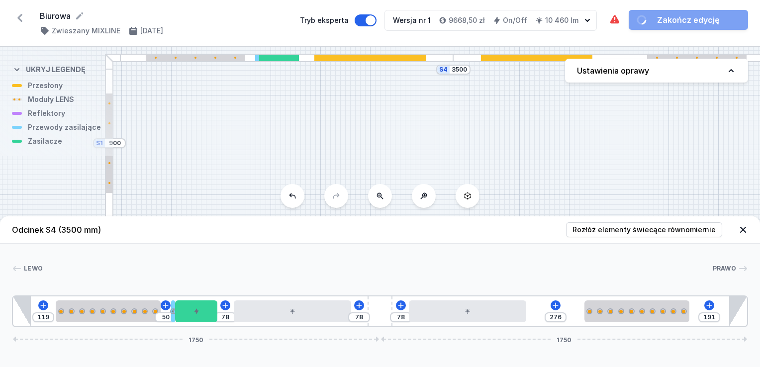
click at [252, 231] on header "Odcinek S4 (3500 mm) Rozłóż elementy świecące równomiernie" at bounding box center [380, 229] width 760 height 27
click at [239, 152] on div "S4 3500 S3 900 S2 3500 S1 900" at bounding box center [380, 207] width 760 height 320
click at [274, 55] on div at bounding box center [279, 58] width 40 height 6
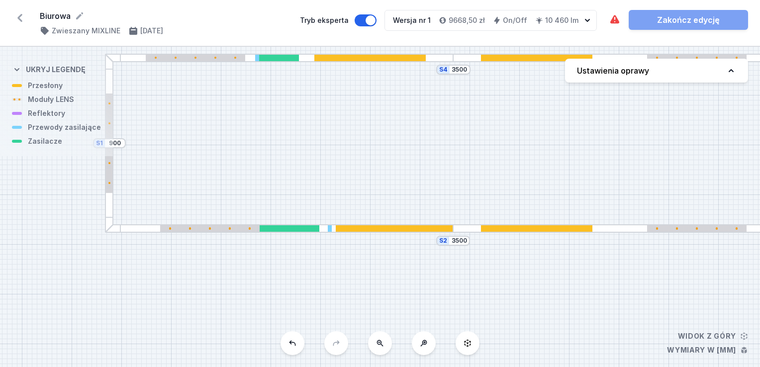
click at [231, 233] on div "S4 3500 S3 900 S2 3500 S1 900" at bounding box center [380, 207] width 760 height 320
click at [229, 229] on div at bounding box center [230, 228] width 2 height 2
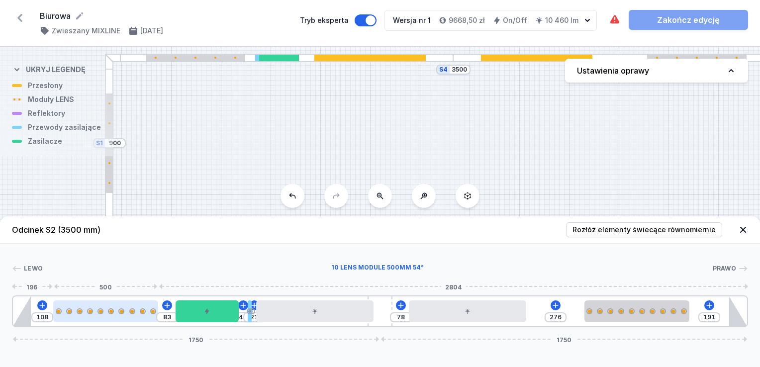
drag, startPoint x: 153, startPoint y: 314, endPoint x: 130, endPoint y: 319, distance: 23.9
click at [130, 319] on div at bounding box center [105, 311] width 105 height 22
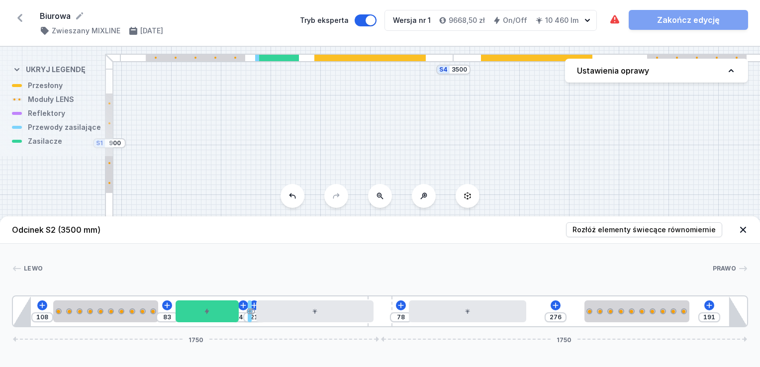
click at [308, 108] on div "S4 3500 S3 900 S2 3500 S1 900" at bounding box center [380, 207] width 760 height 320
drag, startPoint x: 165, startPoint y: 118, endPoint x: 174, endPoint y: 111, distance: 10.9
click at [165, 118] on div "S4 3500 S3 900 S2 3500 S1 900" at bounding box center [380, 207] width 760 height 320
click at [162, 83] on div "S4 3500 S3 900 S2 3500 S1 900" at bounding box center [380, 207] width 760 height 320
click at [75, 186] on div "S4 3500 S3 900 S2 3500 S1 900" at bounding box center [380, 207] width 760 height 320
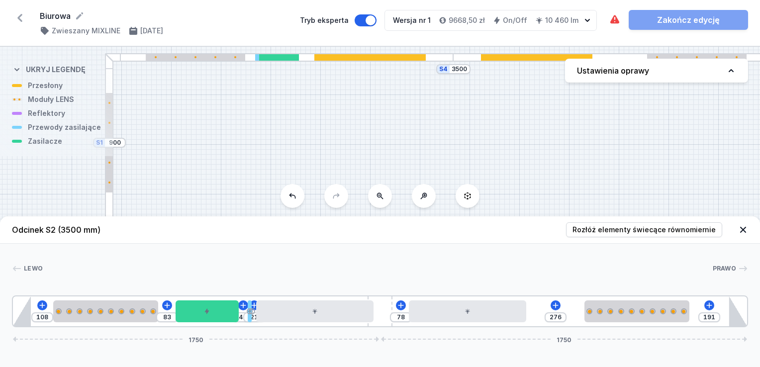
click at [745, 232] on icon at bounding box center [743, 230] width 6 height 6
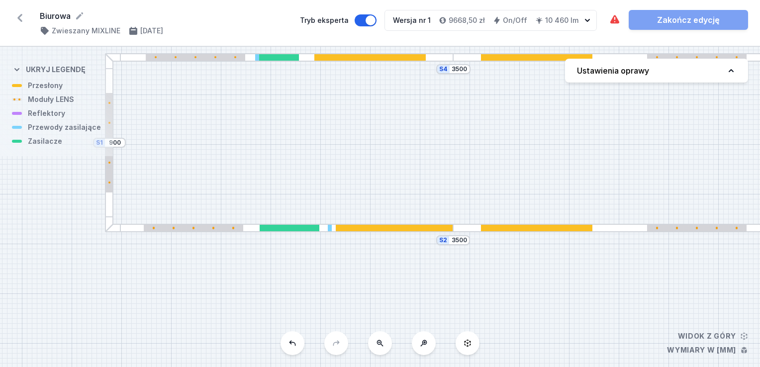
click at [294, 57] on div at bounding box center [279, 57] width 40 height 6
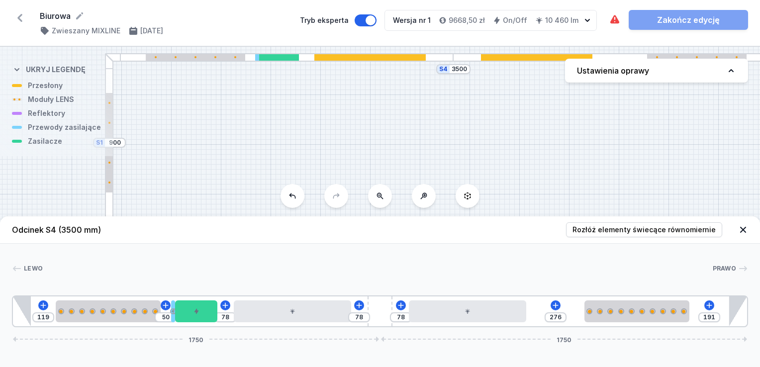
drag, startPoint x: 292, startPoint y: 56, endPoint x: 299, endPoint y: 57, distance: 6.5
click at [299, 57] on div at bounding box center [279, 57] width 348 height 8
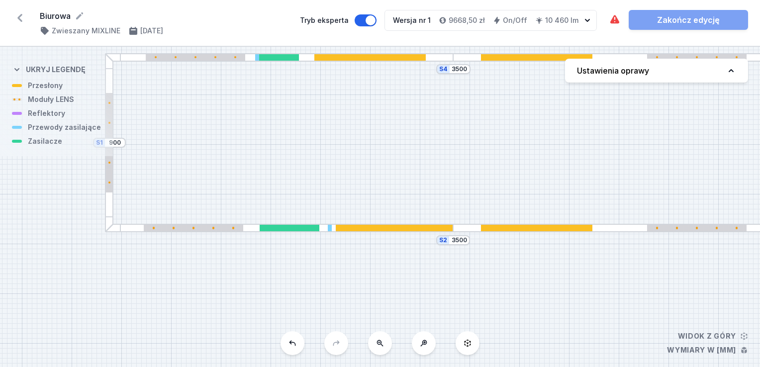
drag, startPoint x: 412, startPoint y: 159, endPoint x: 425, endPoint y: 148, distance: 16.6
click at [412, 159] on div "S4 3500 S3 900 S2 3500 S1 900" at bounding box center [380, 207] width 760 height 320
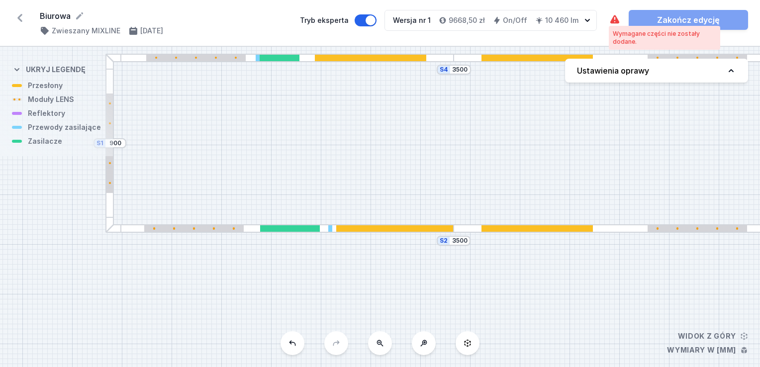
click at [614, 21] on icon at bounding box center [614, 19] width 9 height 8
click at [357, 226] on div at bounding box center [394, 228] width 117 height 6
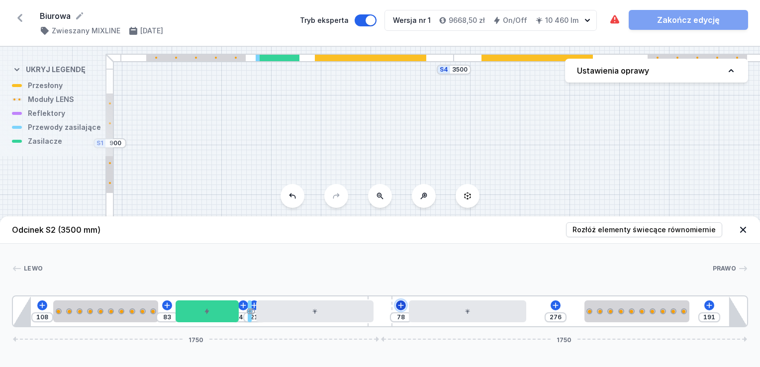
click at [400, 308] on icon at bounding box center [401, 305] width 8 height 8
click at [542, 262] on div "[PERSON_NAME] 1 2 3 4 5 6 5 2 1 108 83 43 21 78 276 191 1750 1750 193 500 83 30…" at bounding box center [380, 286] width 760 height 84
click at [243, 305] on icon at bounding box center [242, 304] width 5 height 5
click at [433, 268] on div at bounding box center [377, 268] width 669 height 10
click at [648, 112] on div "S4 3500 S3 900 S2 3500 S1 900" at bounding box center [380, 207] width 760 height 320
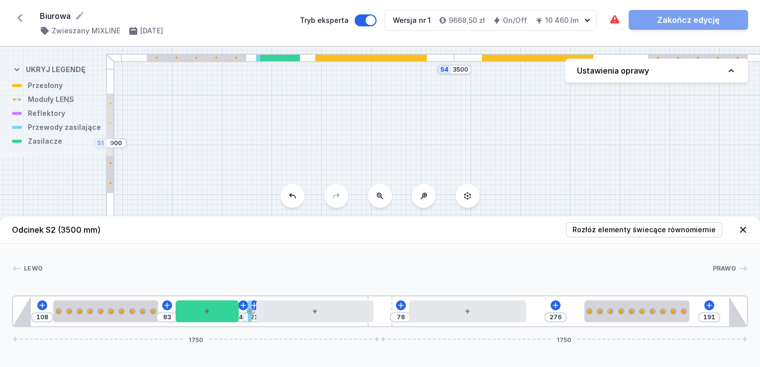
click at [570, 148] on div "S4 3500 S3 900 S2 3500 S1 900" at bounding box center [380, 207] width 760 height 320
click at [744, 230] on icon at bounding box center [743, 230] width 10 height 10
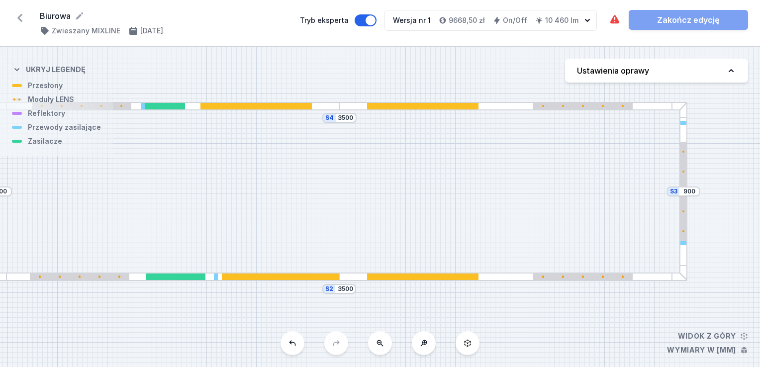
drag, startPoint x: 660, startPoint y: 274, endPoint x: 625, endPoint y: 305, distance: 46.2
click at [547, 321] on div "S4 3500 S3 900 S2 3500 S1 900" at bounding box center [380, 207] width 760 height 320
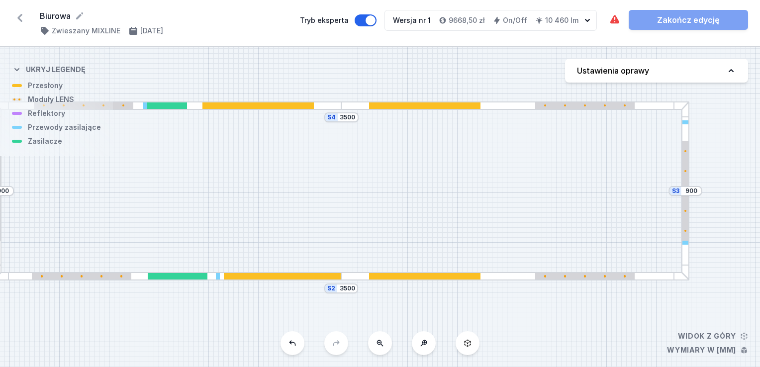
click at [684, 252] on div at bounding box center [685, 190] width 8 height 179
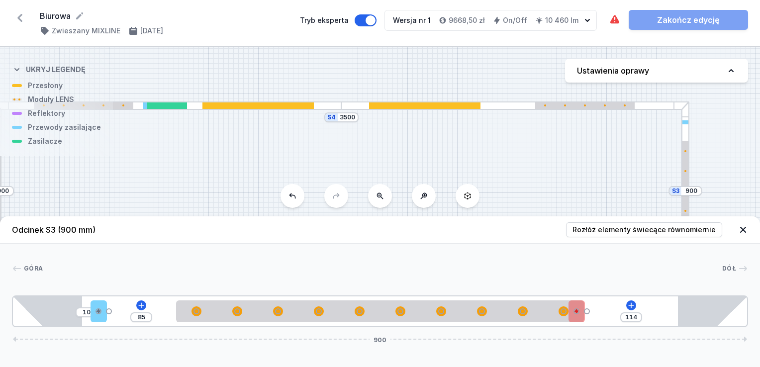
click at [595, 314] on div "10 85 114 900" at bounding box center [380, 311] width 736 height 32
click at [577, 314] on div at bounding box center [576, 311] width 6 height 6
click at [577, 283] on icon at bounding box center [576, 283] width 8 height 8
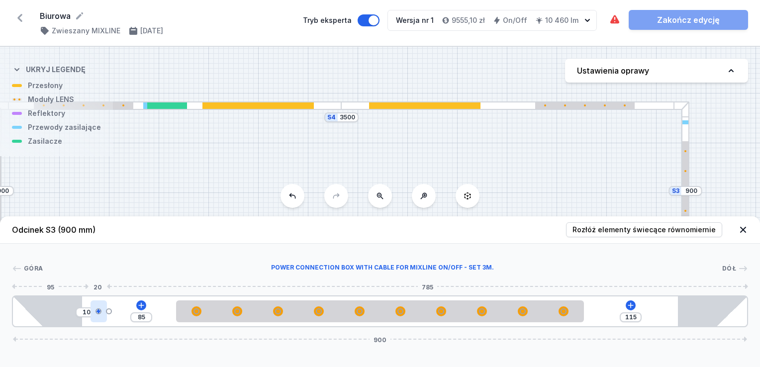
click at [97, 311] on div at bounding box center [98, 311] width 6 height 6
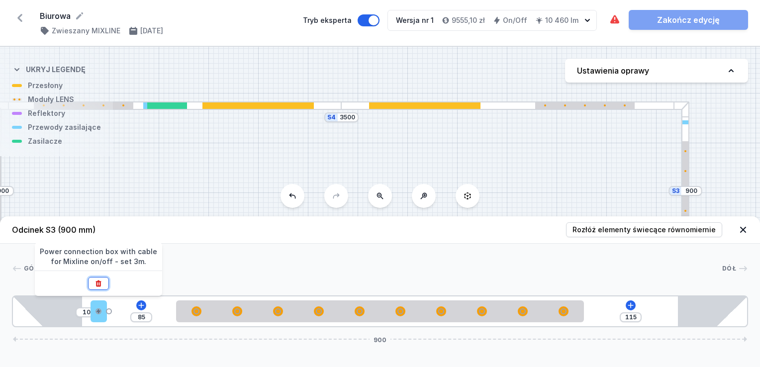
click at [103, 277] on button at bounding box center [98, 283] width 21 height 13
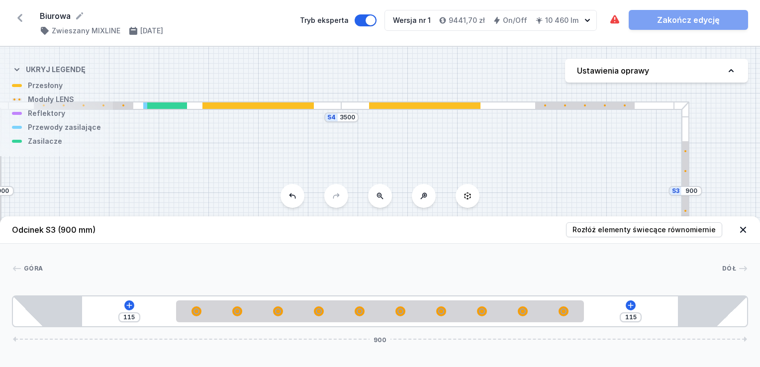
click at [627, 177] on div "S4 3500 S3 900 S2 3500 S1 900" at bounding box center [380, 207] width 760 height 320
click at [742, 231] on icon at bounding box center [743, 230] width 6 height 6
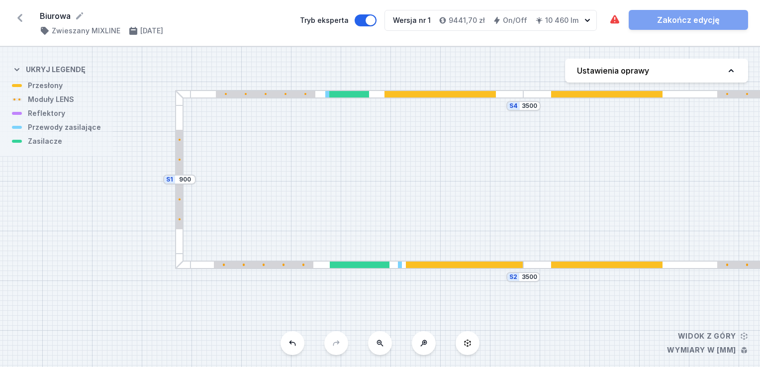
drag, startPoint x: 231, startPoint y: 202, endPoint x: 391, endPoint y: 193, distance: 160.8
click at [412, 190] on div "S4 3500 S3 900 S2 3500 S1 900" at bounding box center [380, 207] width 760 height 320
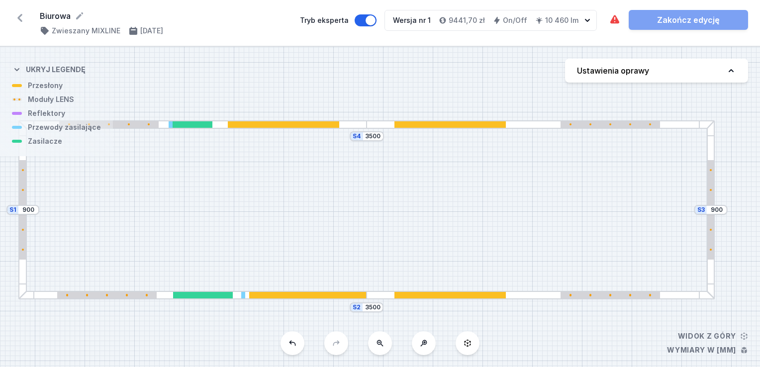
drag, startPoint x: 482, startPoint y: 161, endPoint x: 326, endPoint y: 192, distance: 159.2
click at [326, 191] on div "S4 3500 S3 900 S2 3500 S1 900" at bounding box center [380, 207] width 760 height 320
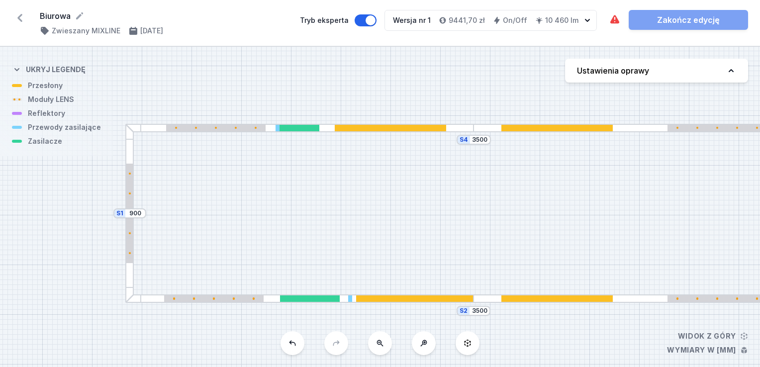
drag, startPoint x: 213, startPoint y: 260, endPoint x: 320, endPoint y: 262, distance: 106.4
click at [320, 262] on div "S4 3500 S3 900 S2 3500 S1 900" at bounding box center [380, 207] width 760 height 320
click at [292, 128] on div at bounding box center [299, 128] width 40 height 6
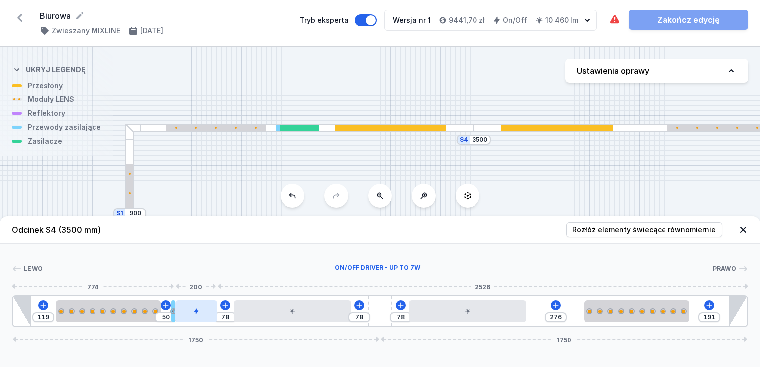
click at [199, 318] on div at bounding box center [196, 311] width 42 height 22
click at [200, 315] on div at bounding box center [196, 311] width 42 height 22
click at [198, 279] on icon at bounding box center [196, 283] width 8 height 8
click at [204, 302] on icon at bounding box center [204, 305] width 8 height 8
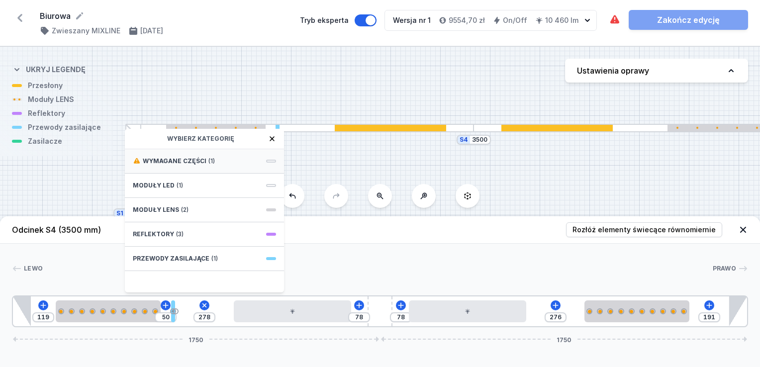
click at [200, 161] on span "Wymagane części" at bounding box center [175, 161] width 64 height 8
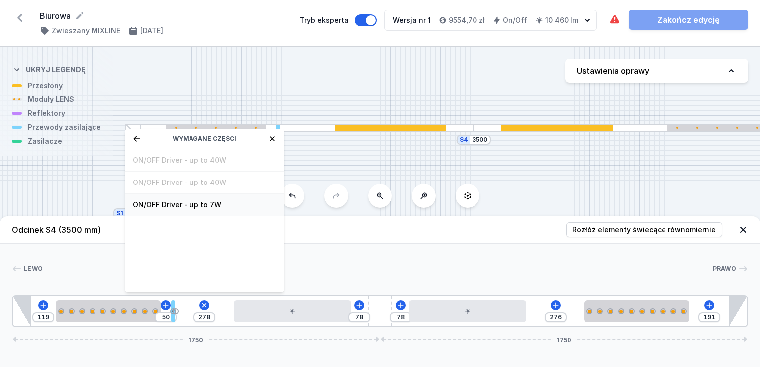
click at [197, 202] on span "ON/OFF Driver - up to 7W" at bounding box center [204, 205] width 143 height 10
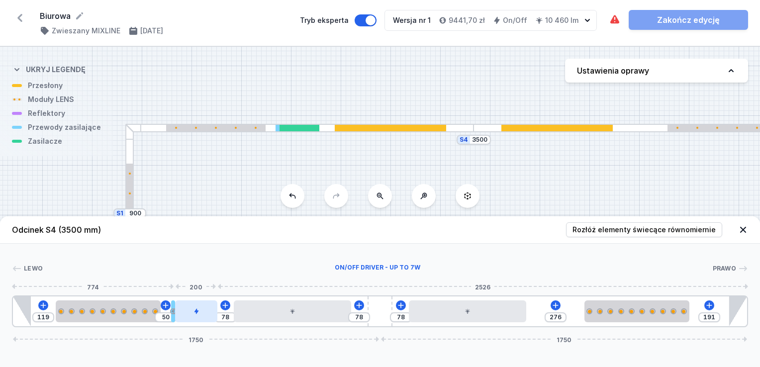
drag, startPoint x: 203, startPoint y: 307, endPoint x: 214, endPoint y: 306, distance: 11.0
click at [214, 306] on div at bounding box center [196, 311] width 42 height 22
click at [411, 157] on div "S4 3500 S3 900 S2 3500 S1 900" at bounding box center [380, 207] width 760 height 320
click at [741, 231] on icon at bounding box center [743, 230] width 10 height 10
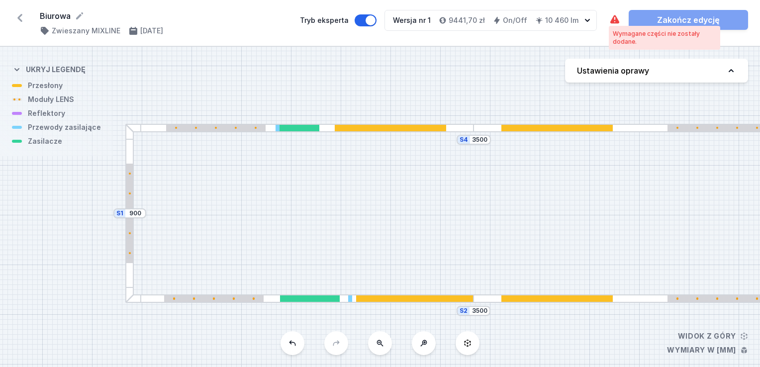
click at [616, 21] on icon at bounding box center [614, 19] width 9 height 8
click at [630, 67] on h4 "Ustawienia oprawy" at bounding box center [613, 71] width 72 height 12
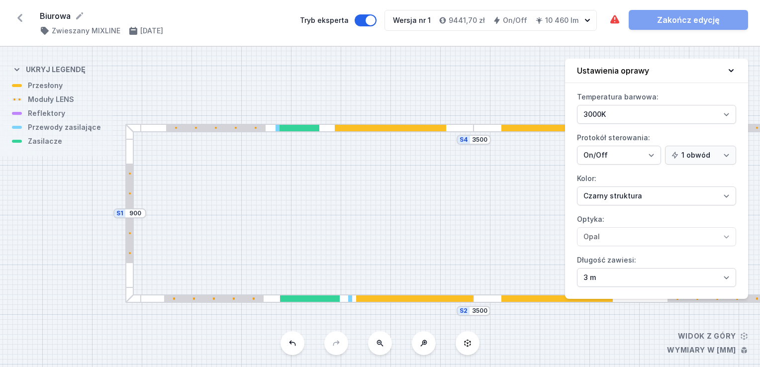
click at [474, 94] on div "S4 3500 S3 900 S2 3500 S1 900" at bounding box center [380, 207] width 760 height 320
click at [665, 22] on div "Wymagane części nie zostały dodane. Zakończ edycję" at bounding box center [678, 20] width 139 height 20
